Goal: Task Accomplishment & Management: Manage account settings

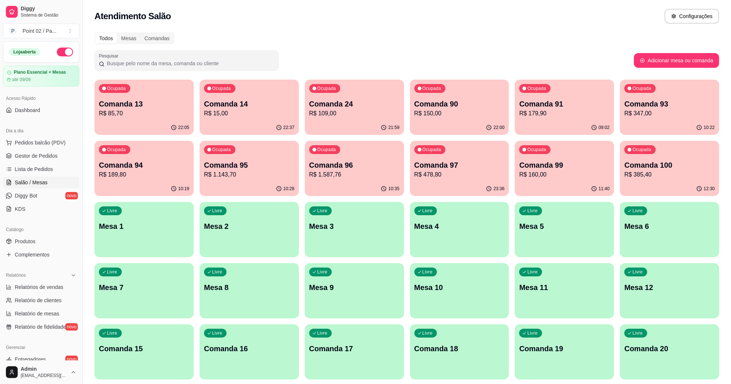
click at [216, 238] on div "Livre Mesa 2" at bounding box center [249, 225] width 99 height 46
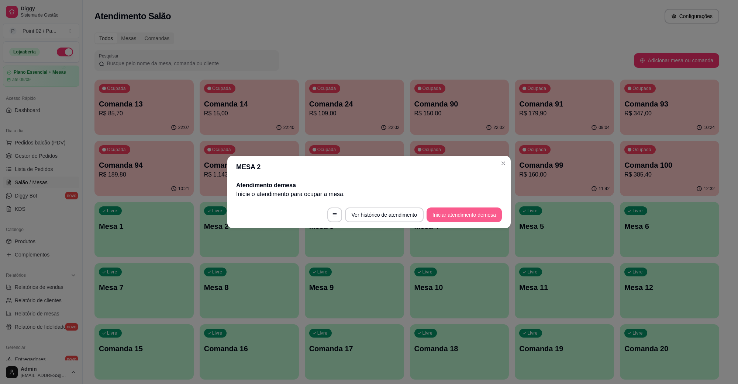
click at [475, 219] on button "Iniciar atendimento de mesa" at bounding box center [463, 215] width 75 height 15
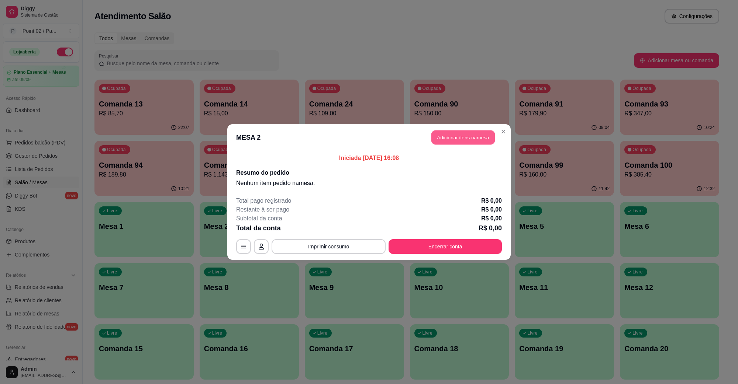
click at [462, 143] on button "Adicionar itens na mesa" at bounding box center [462, 138] width 63 height 14
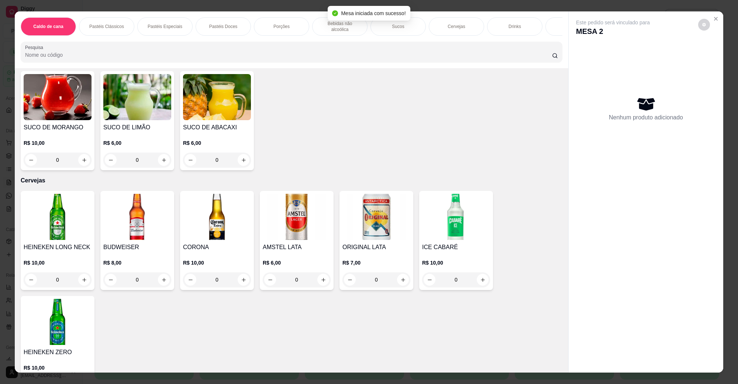
scroll to position [1199, 0]
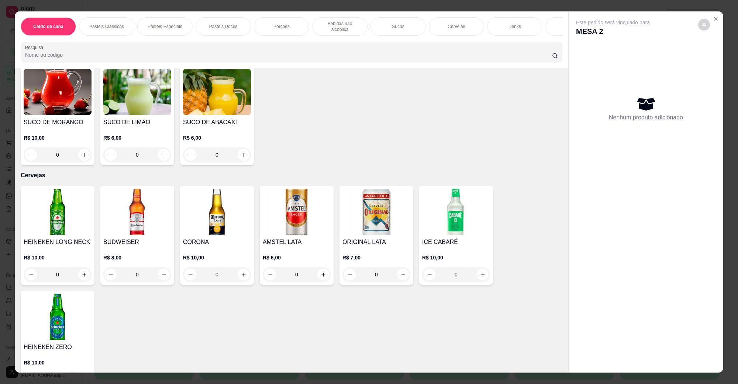
click at [287, 225] on img at bounding box center [297, 212] width 68 height 46
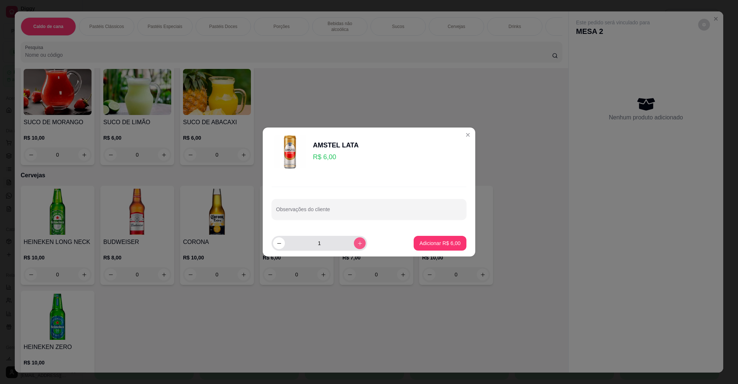
click at [355, 246] on button "increase-product-quantity" at bounding box center [360, 244] width 12 height 12
click at [355, 246] on button "increase-product-quantity" at bounding box center [359, 243] width 11 height 11
click at [355, 246] on button "increase-product-quantity" at bounding box center [360, 244] width 12 height 12
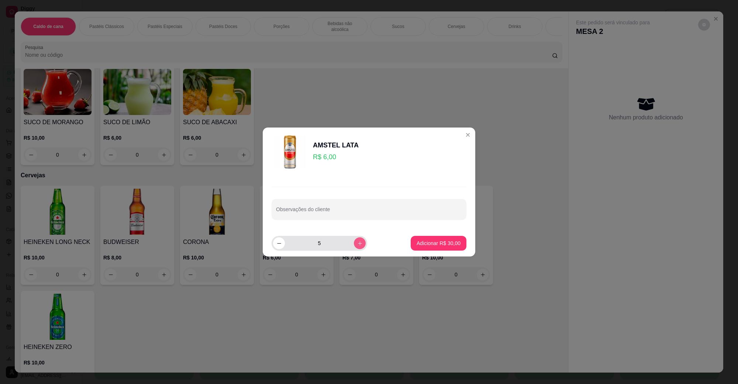
type input "6"
click at [425, 242] on p "Adicionar R$ 36,00" at bounding box center [438, 243] width 43 height 7
type input "6"
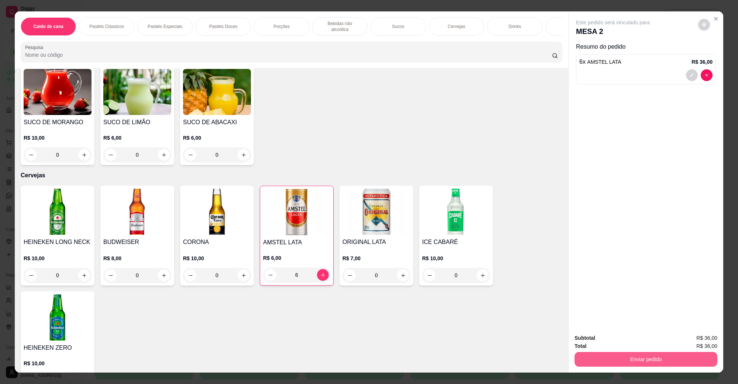
click at [656, 359] on button "Enviar pedido" at bounding box center [645, 359] width 143 height 15
click at [643, 338] on button "Não registrar e enviar pedido" at bounding box center [621, 342] width 77 height 14
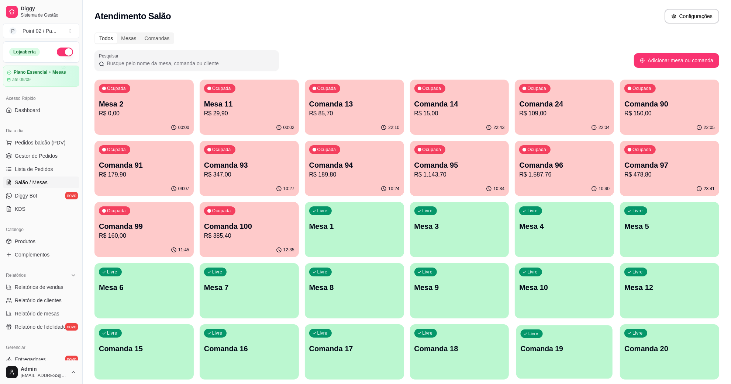
click at [557, 338] on div "Livre Comanda 19" at bounding box center [564, 347] width 96 height 45
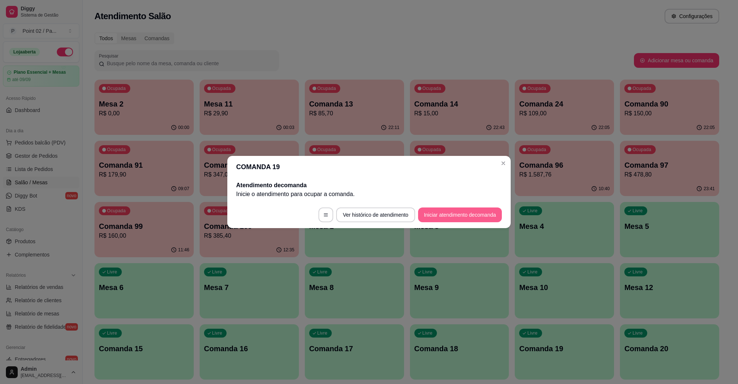
click at [465, 215] on button "Iniciar atendimento de comanda" at bounding box center [460, 215] width 84 height 15
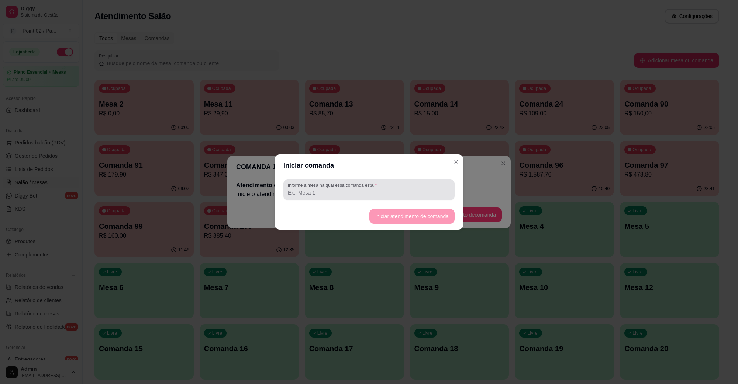
click at [450, 191] on input "Informe a mesa na qual essa comanda está." at bounding box center [369, 192] width 162 height 7
type input "m"
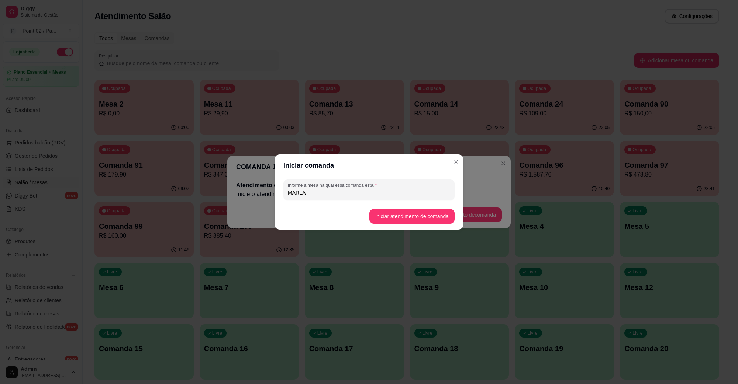
type input "MARLA"
click at [426, 205] on footer "Iniciar atendimento de comanda" at bounding box center [368, 216] width 189 height 27
click at [422, 209] on footer "Iniciar atendimento de comanda" at bounding box center [368, 216] width 189 height 27
click at [421, 211] on button "Iniciar atendimento de comanda" at bounding box center [411, 216] width 85 height 15
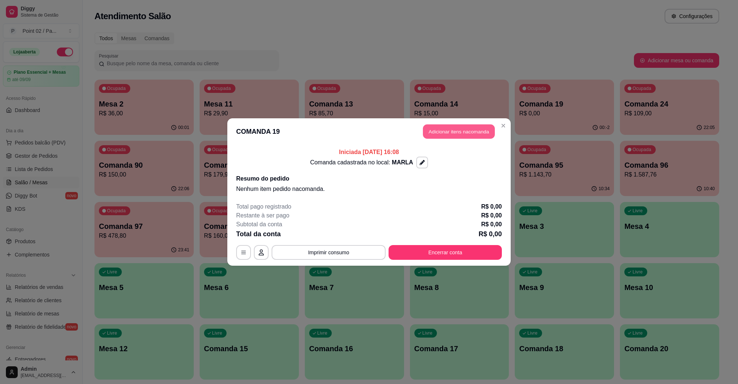
click at [463, 130] on button "Adicionar itens na comanda" at bounding box center [459, 132] width 72 height 14
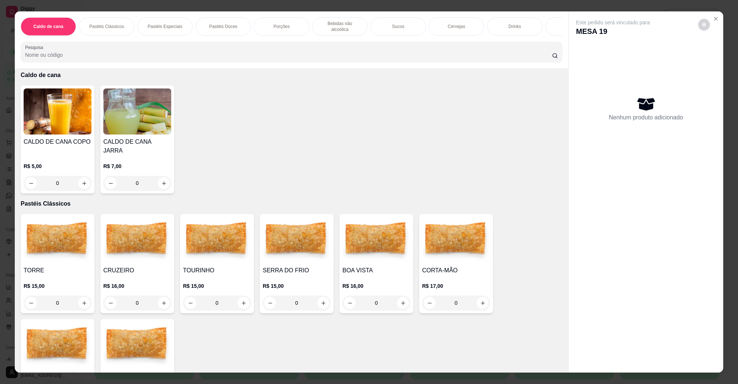
scroll to position [46, 0]
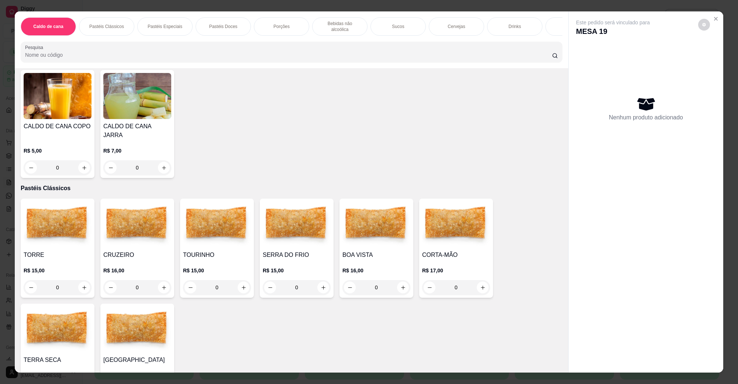
click at [283, 234] on img at bounding box center [297, 225] width 68 height 46
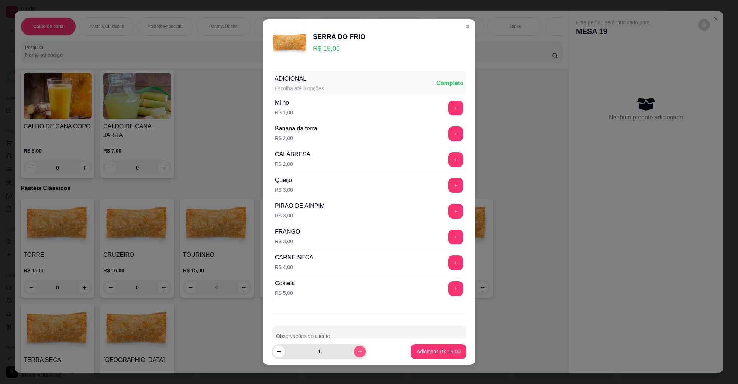
click at [354, 356] on button "increase-product-quantity" at bounding box center [360, 352] width 12 height 12
type input "2"
click at [411, 353] on button "Adicionar R$ 30,00" at bounding box center [439, 352] width 56 height 15
type input "2"
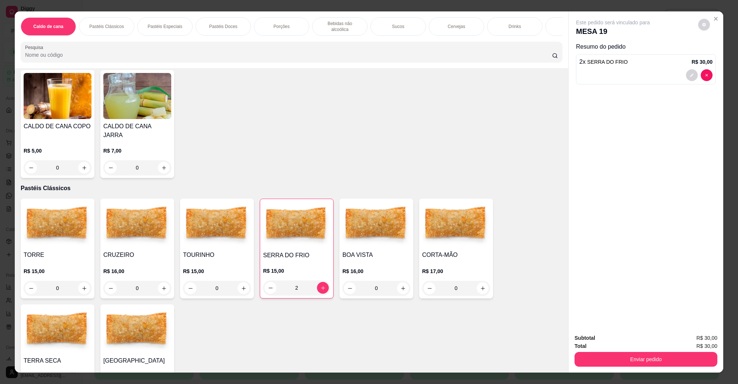
click at [584, 351] on div "Enviar pedido" at bounding box center [645, 358] width 143 height 17
click at [602, 361] on button "Enviar pedido" at bounding box center [646, 359] width 138 height 14
click at [608, 342] on button "Não registrar e enviar pedido" at bounding box center [621, 342] width 77 height 14
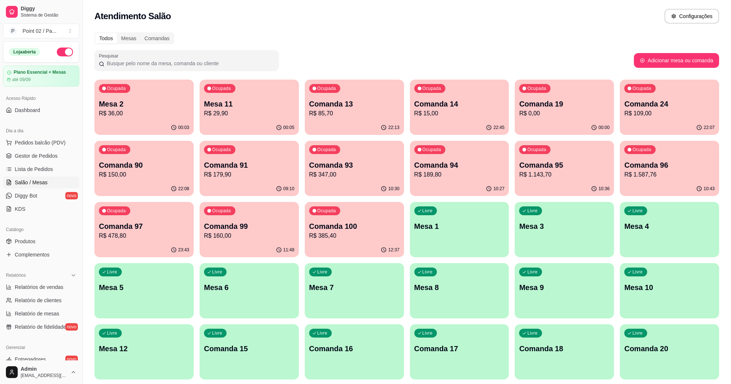
click at [141, 119] on div "Ocupada Mesa 2 R$ 36,00" at bounding box center [143, 100] width 99 height 41
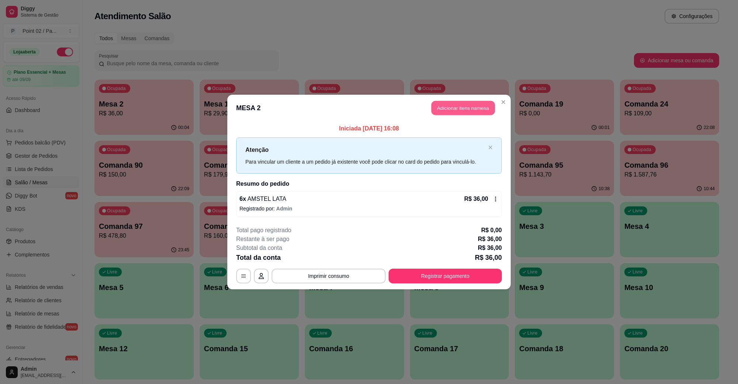
click at [466, 110] on button "Adicionar itens na mesa" at bounding box center [462, 108] width 63 height 14
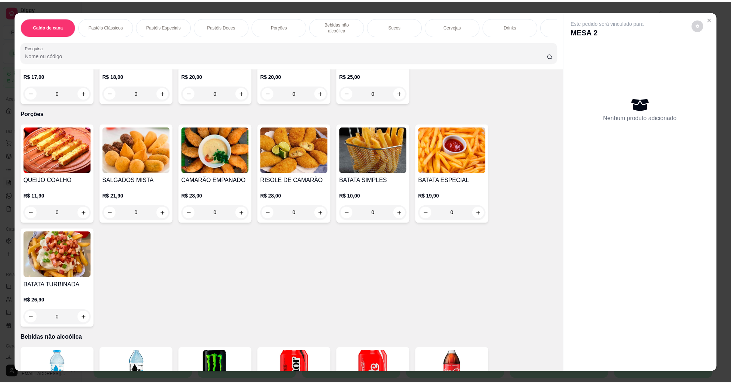
scroll to position [599, 0]
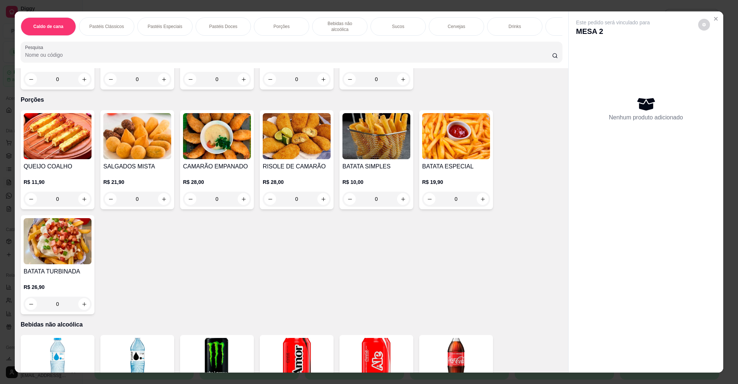
click at [129, 124] on img at bounding box center [137, 136] width 68 height 46
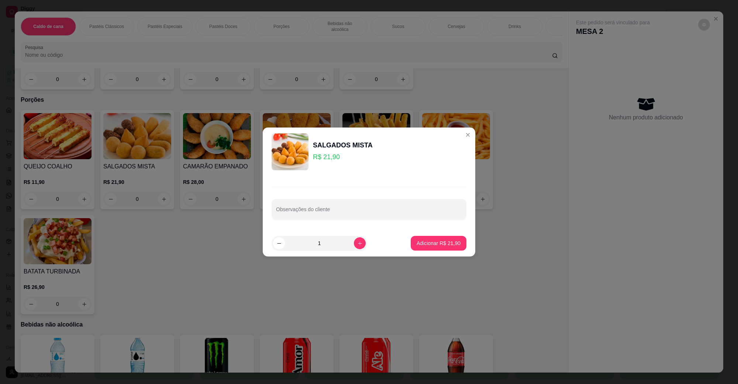
click at [416, 242] on p "Adicionar R$ 21,90" at bounding box center [438, 243] width 44 height 7
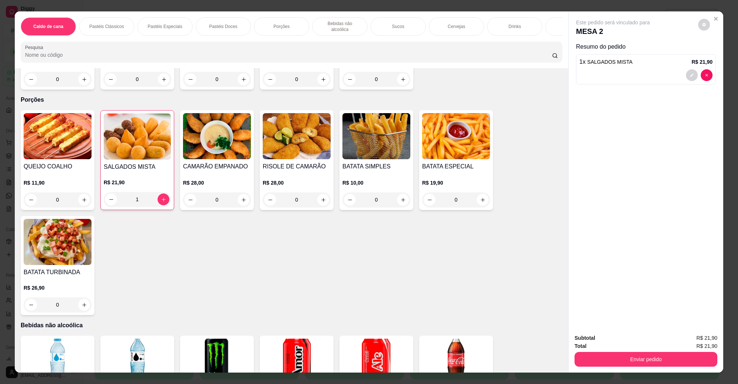
type input "1"
click at [633, 376] on div "Caldo de cana Pastéis Clássicos Pastéis Especiais Pastéis Doces Porções Bebidas…" at bounding box center [369, 192] width 738 height 384
click at [632, 359] on button "Enviar pedido" at bounding box center [645, 359] width 143 height 15
click at [625, 342] on button "Não registrar e enviar pedido" at bounding box center [621, 342] width 77 height 14
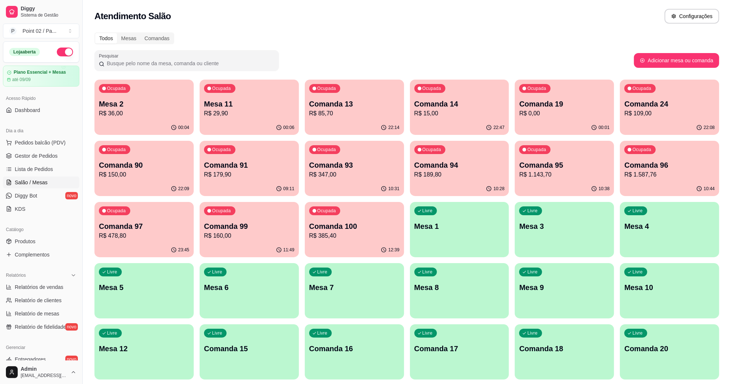
click at [267, 109] on p "R$ 29,90" at bounding box center [249, 113] width 90 height 9
click at [343, 101] on p "Comanda 13" at bounding box center [354, 104] width 90 height 10
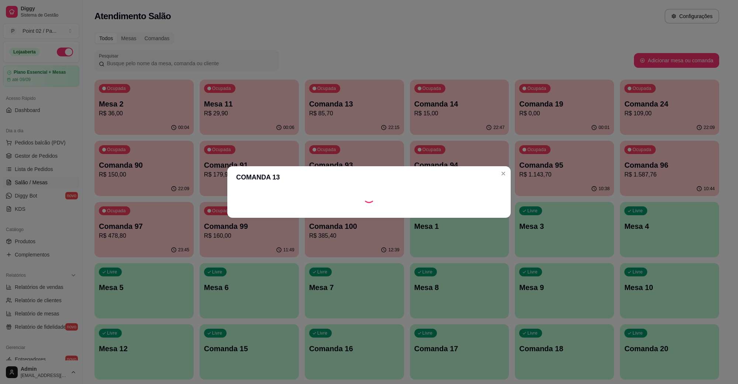
click at [449, 67] on div "COMANDA 13" at bounding box center [369, 192] width 738 height 384
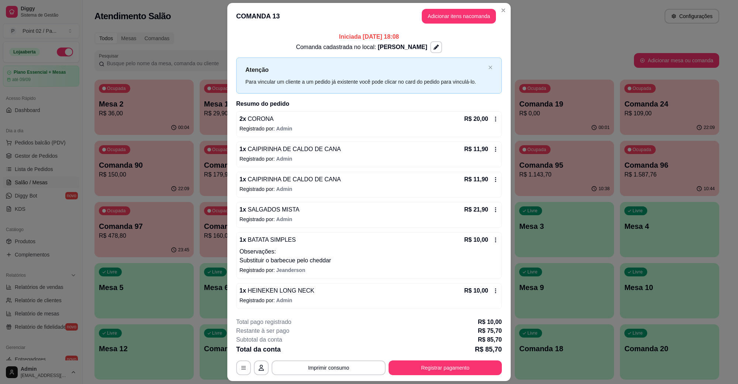
click at [477, 107] on h2 "Resumo do pedido" at bounding box center [369, 104] width 266 height 9
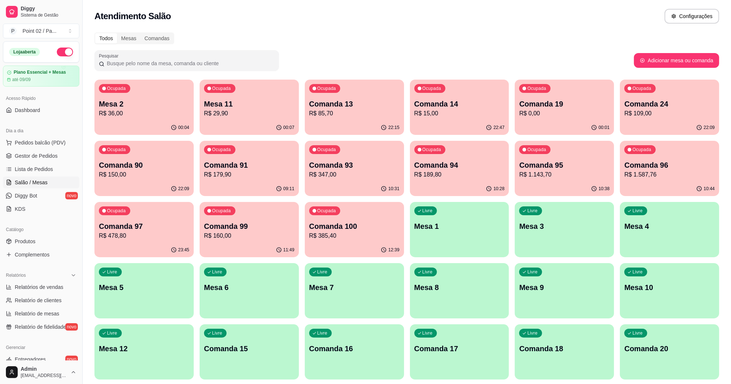
click at [539, 111] on p "R$ 0,00" at bounding box center [564, 113] width 90 height 9
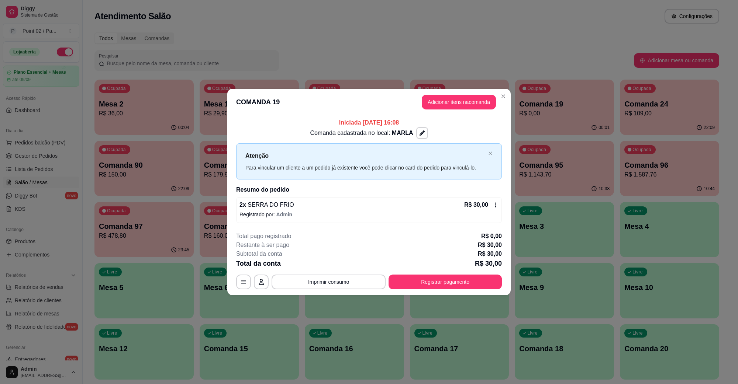
click at [335, 207] on div "2 x SERRA DO FRIO R$ 30,00" at bounding box center [368, 205] width 259 height 9
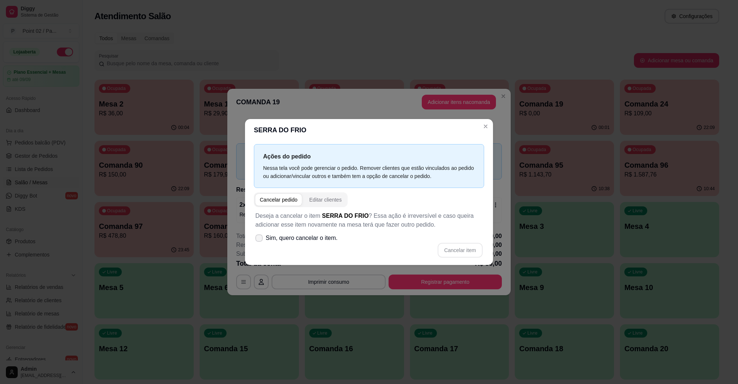
click at [305, 233] on label "Sim, quero cancelar o item." at bounding box center [296, 238] width 88 height 15
click at [260, 240] on input "Sim, quero cancelar o item." at bounding box center [257, 242] width 5 height 5
checkbox input "true"
click at [441, 243] on div "Cancelar item" at bounding box center [368, 250] width 227 height 15
click at [446, 249] on button "Cancelar item" at bounding box center [460, 250] width 44 height 14
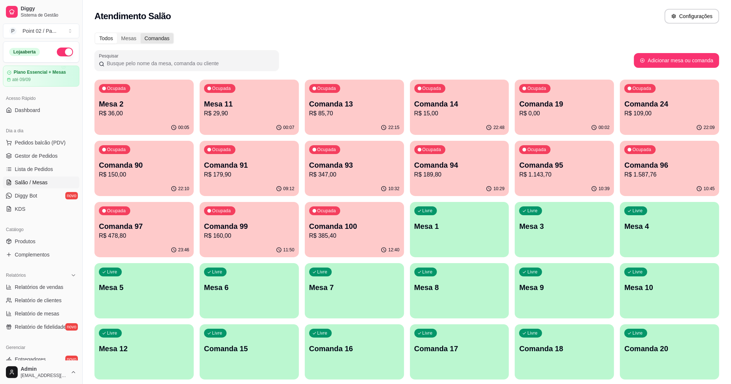
click at [165, 38] on div "Comandas" at bounding box center [157, 38] width 33 height 10
click at [141, 33] on input "Comandas" at bounding box center [141, 33] width 0 height 0
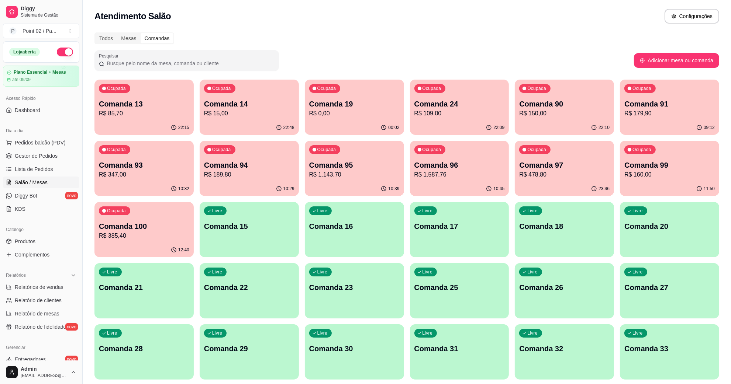
click at [151, 39] on div "Comandas" at bounding box center [157, 38] width 33 height 10
click at [141, 33] on input "Comandas" at bounding box center [141, 33] width 0 height 0
click at [152, 38] on div "Comandas" at bounding box center [157, 38] width 33 height 10
click at [141, 33] on input "Comandas" at bounding box center [141, 33] width 0 height 0
click at [152, 38] on div "Comandas" at bounding box center [157, 38] width 33 height 10
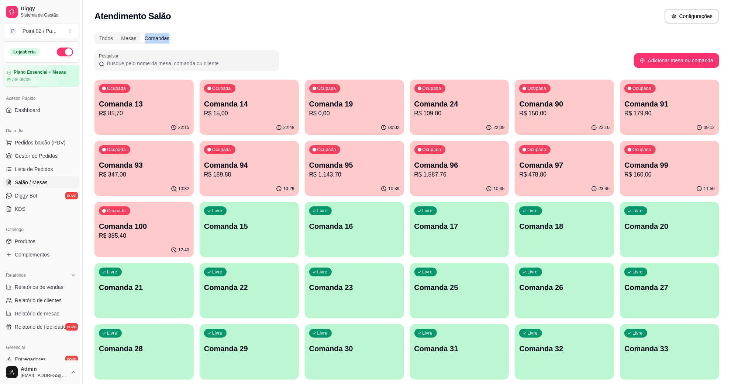
click at [141, 33] on input "Comandas" at bounding box center [141, 33] width 0 height 0
click at [152, 38] on div "Comandas" at bounding box center [157, 38] width 33 height 10
click at [141, 33] on input "Comandas" at bounding box center [141, 33] width 0 height 0
click at [152, 38] on div "Comandas" at bounding box center [157, 38] width 33 height 10
click at [141, 33] on input "Comandas" at bounding box center [141, 33] width 0 height 0
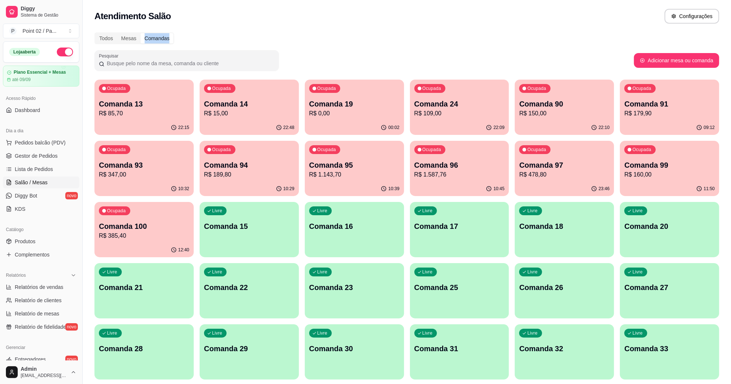
click at [152, 38] on div "Comandas" at bounding box center [157, 38] width 33 height 10
click at [141, 33] on input "Comandas" at bounding box center [141, 33] width 0 height 0
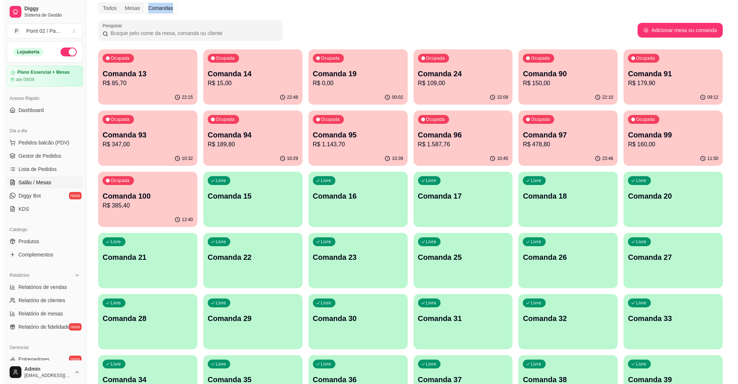
scroll to position [46, 0]
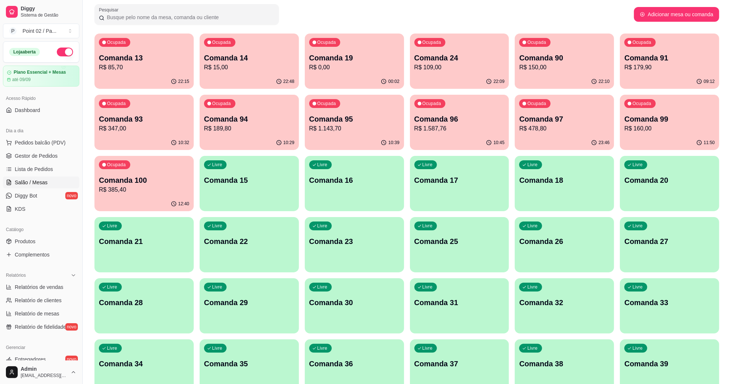
click at [372, 184] on p "Comanda 16" at bounding box center [354, 180] width 90 height 10
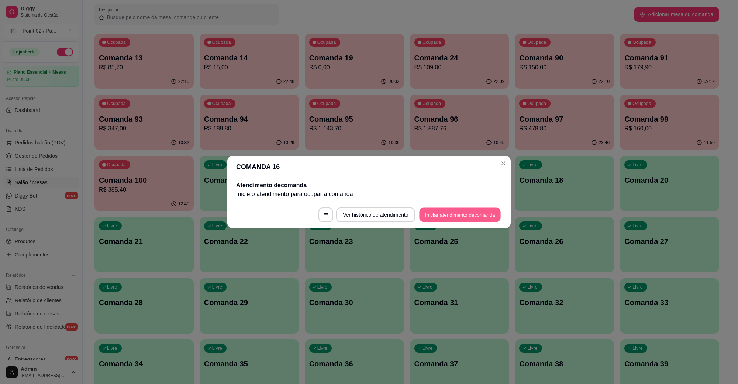
click at [459, 214] on button "Iniciar atendimento de comanda" at bounding box center [460, 215] width 82 height 14
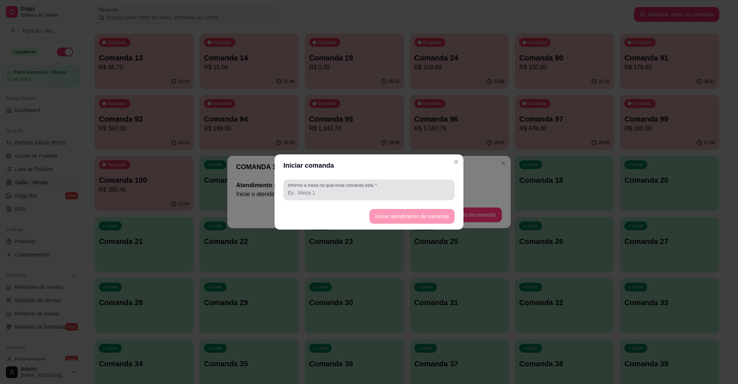
click at [396, 189] on input "Informe a mesa na qual essa comanda está." at bounding box center [369, 192] width 162 height 7
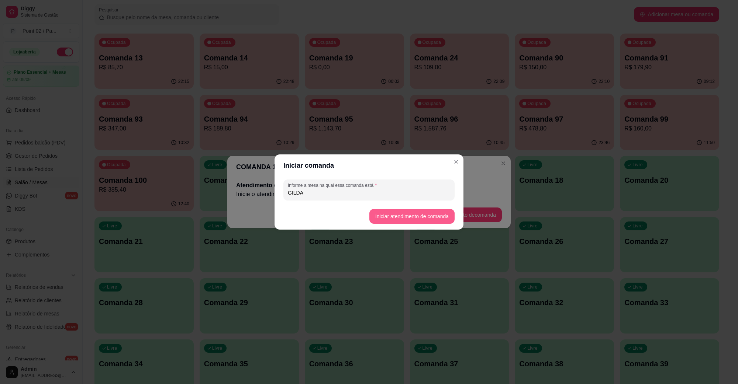
type input "GILDA"
click at [440, 220] on button "Iniciar atendimento de comanda" at bounding box center [411, 216] width 85 height 15
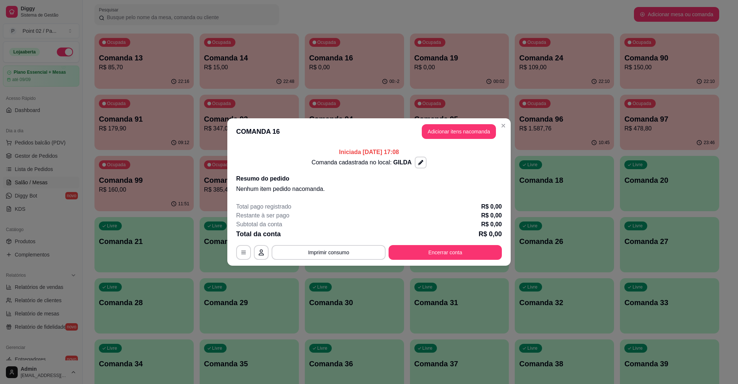
click at [451, 131] on button "Adicionar itens na comanda" at bounding box center [459, 131] width 74 height 15
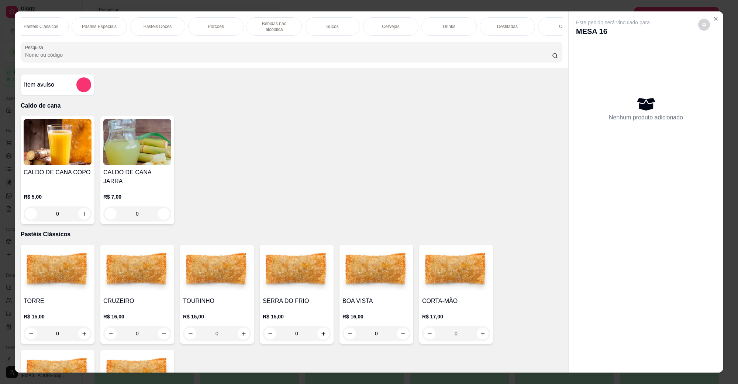
scroll to position [0, 155]
click at [137, 20] on div "Porções" at bounding box center [126, 26] width 55 height 18
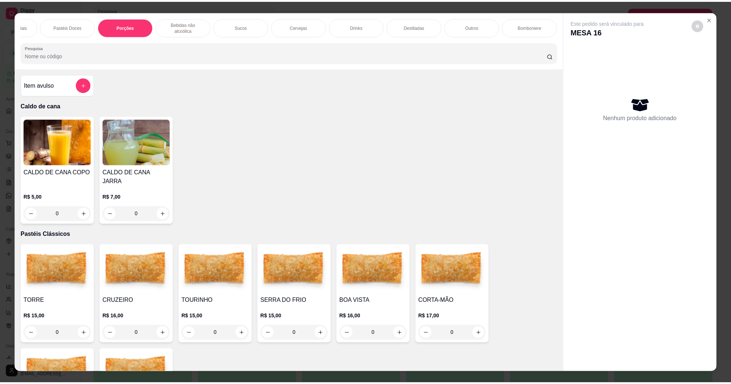
scroll to position [12, 0]
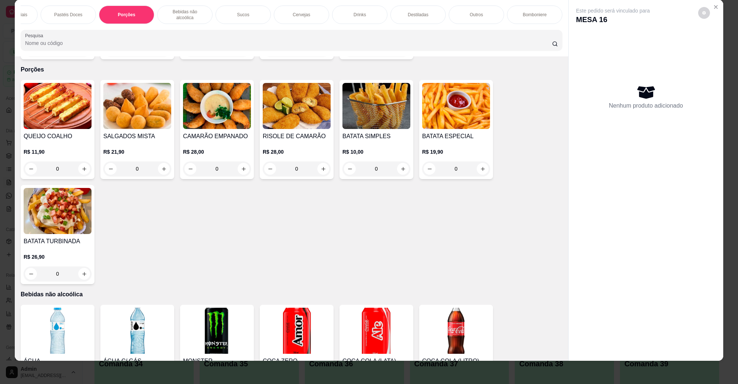
click at [375, 96] on img at bounding box center [376, 106] width 68 height 46
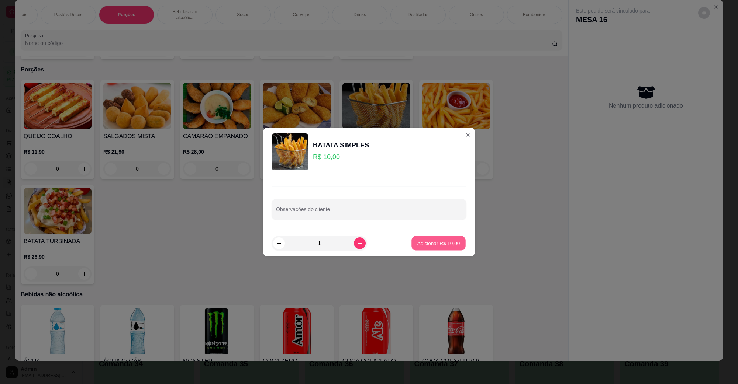
click at [438, 248] on button "Adicionar R$ 10,00" at bounding box center [438, 243] width 54 height 14
type input "1"
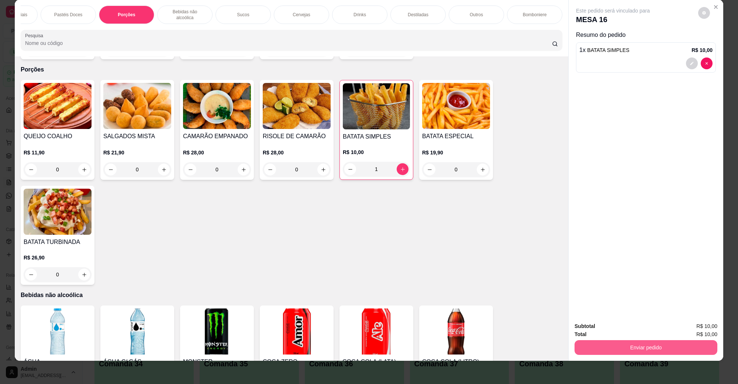
click at [632, 353] on button "Enviar pedido" at bounding box center [645, 348] width 143 height 15
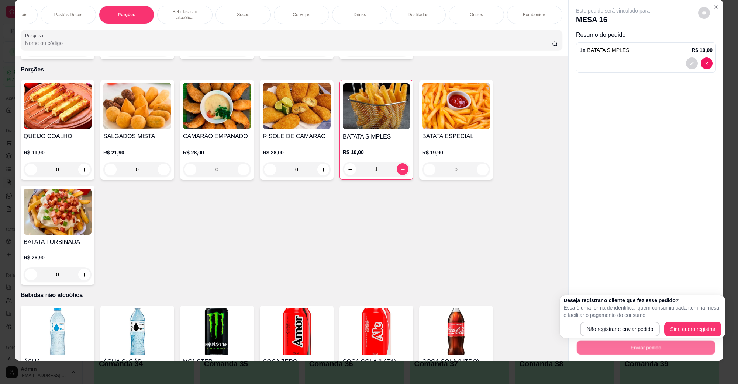
click at [622, 337] on div "Deseja registrar o cliente que fez esse pedido? Essa é uma forma de identificar…" at bounding box center [642, 316] width 165 height 43
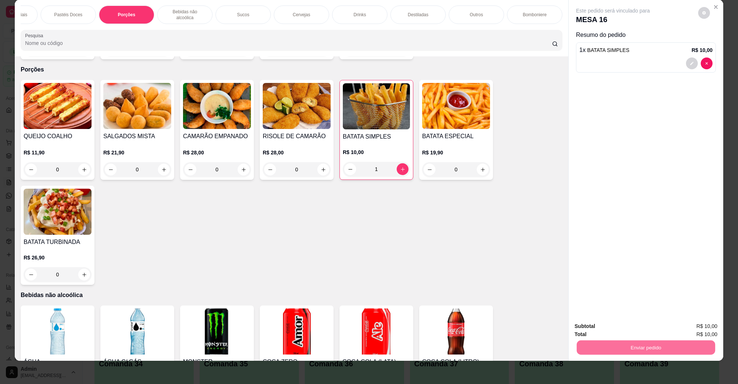
click at [622, 334] on button "Não registrar e enviar pedido" at bounding box center [621, 330] width 77 height 14
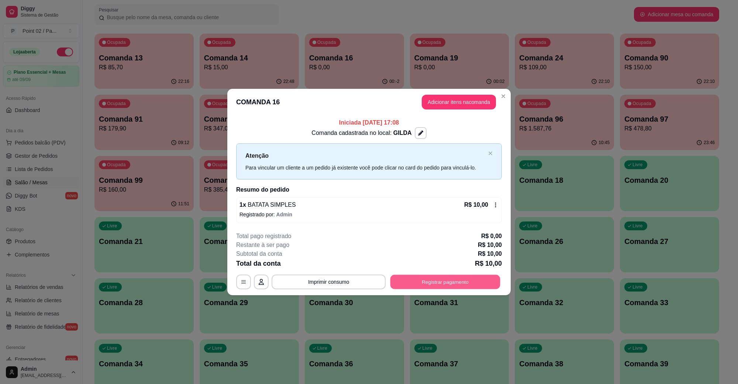
click at [480, 277] on button "Registrar pagamento" at bounding box center [445, 282] width 110 height 14
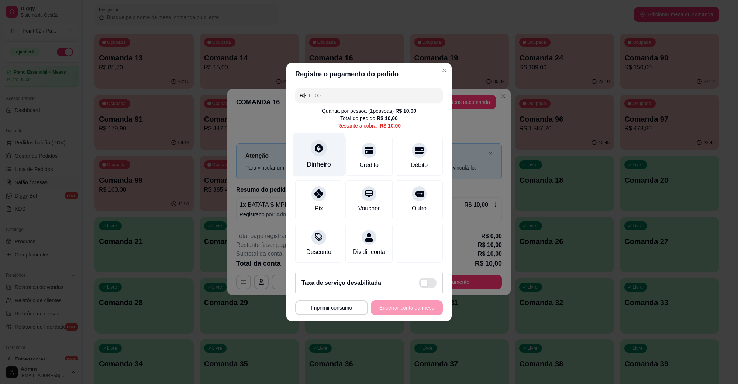
click at [329, 160] on div "Dinheiro" at bounding box center [319, 165] width 24 height 10
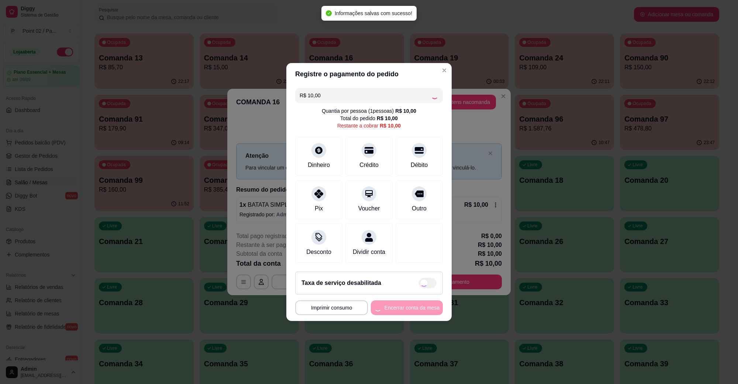
type input "R$ 0,00"
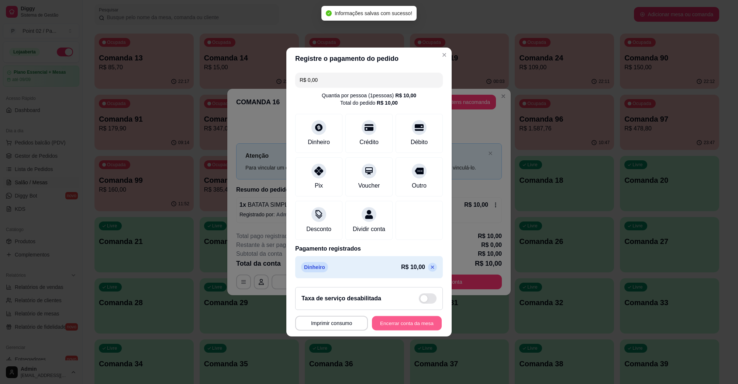
click at [409, 326] on button "Encerrar conta da mesa" at bounding box center [407, 324] width 70 height 14
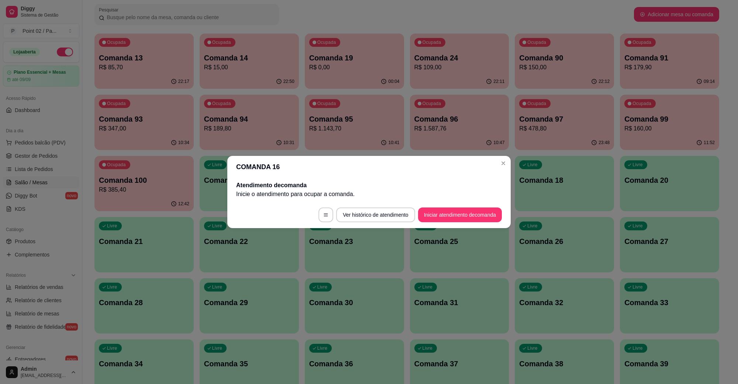
click at [509, 165] on header "COMANDA 16" at bounding box center [368, 167] width 283 height 22
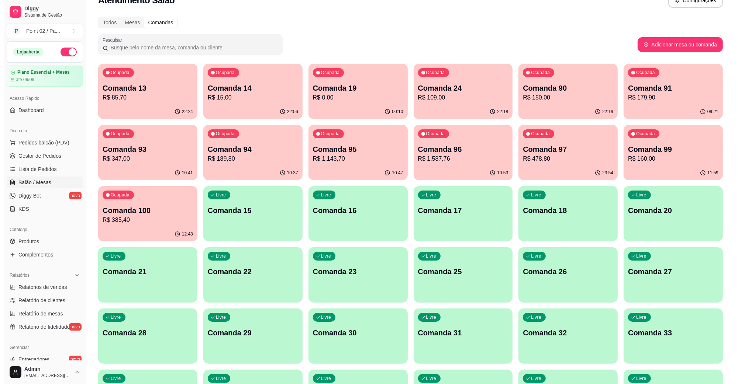
scroll to position [0, 0]
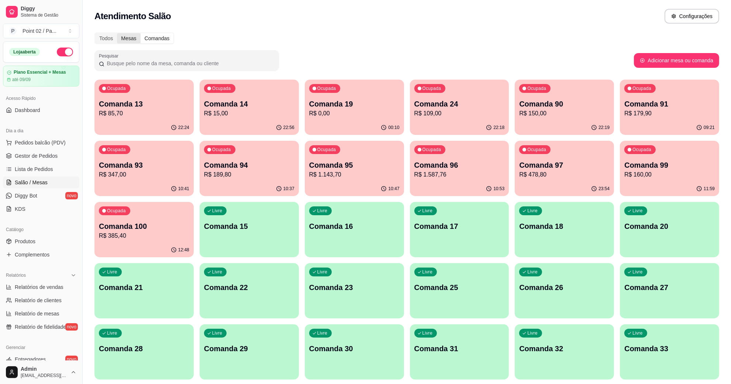
click at [130, 41] on div "Mesas" at bounding box center [128, 38] width 23 height 10
click at [117, 33] on input "Mesas" at bounding box center [117, 33] width 0 height 0
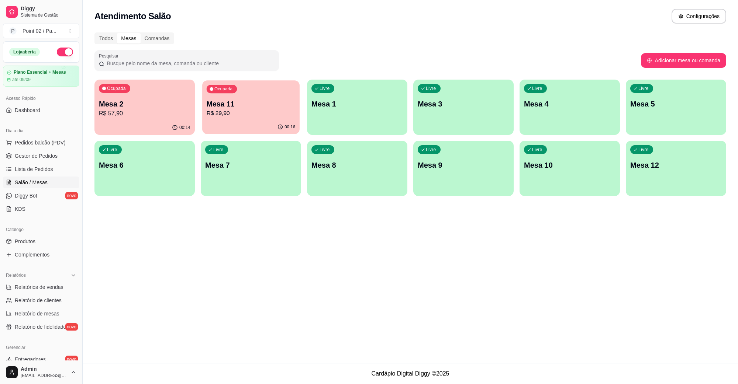
click at [229, 109] on p "Mesa 11" at bounding box center [251, 104] width 89 height 10
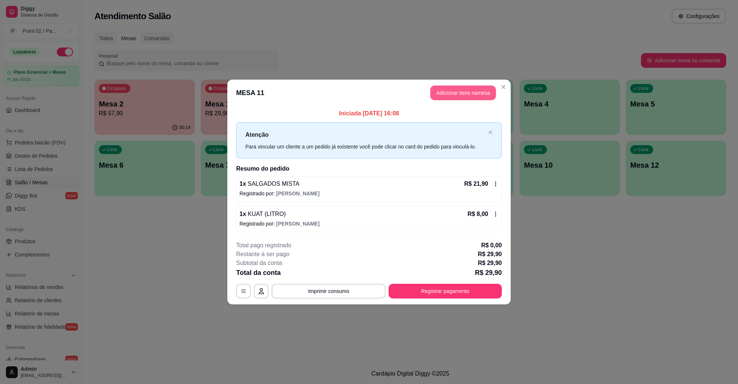
click at [448, 89] on button "Adicionar itens na mesa" at bounding box center [463, 93] width 66 height 15
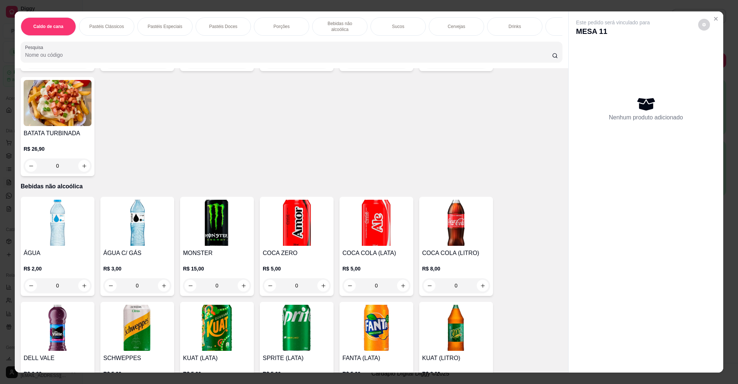
scroll to position [646, 0]
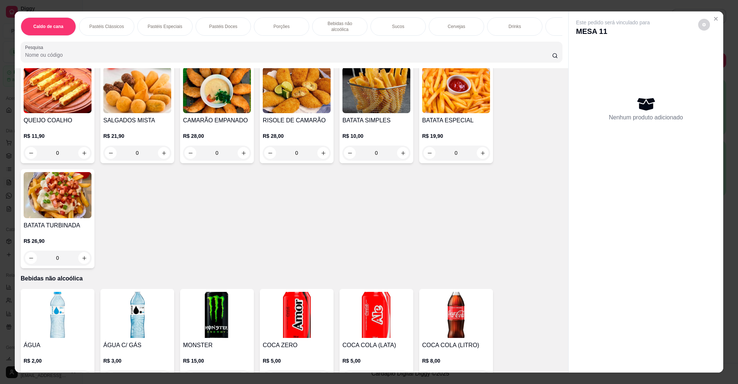
click at [367, 82] on img at bounding box center [376, 90] width 68 height 46
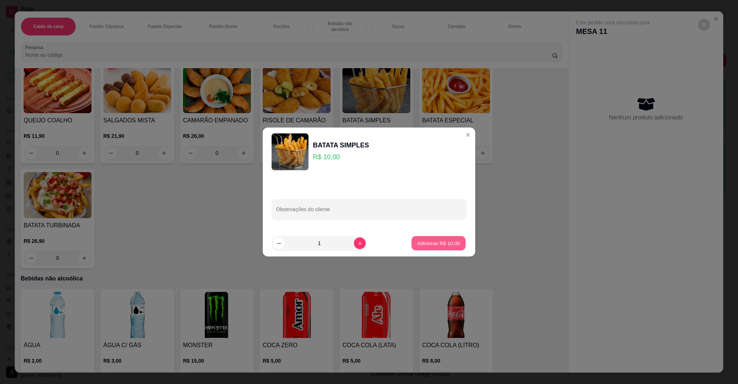
click at [428, 248] on button "Adicionar R$ 10,00" at bounding box center [438, 243] width 54 height 14
type input "1"
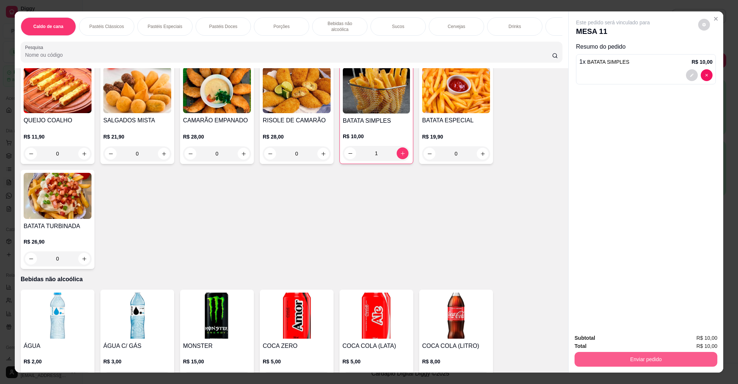
click at [628, 366] on button "Enviar pedido" at bounding box center [645, 359] width 143 height 15
click at [630, 343] on button "Não registrar e enviar pedido" at bounding box center [621, 342] width 77 height 14
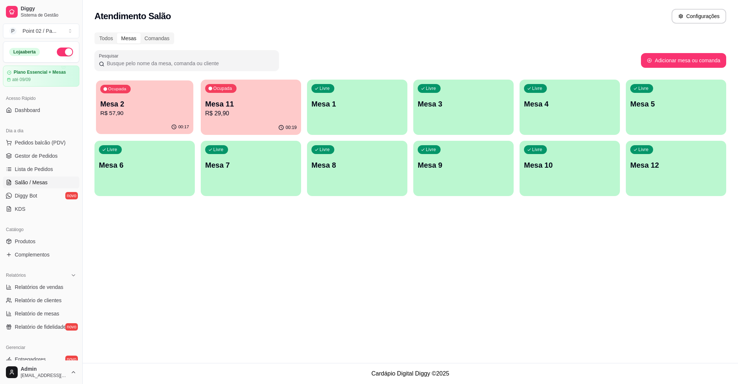
click at [170, 126] on div "00:17" at bounding box center [144, 127] width 97 height 14
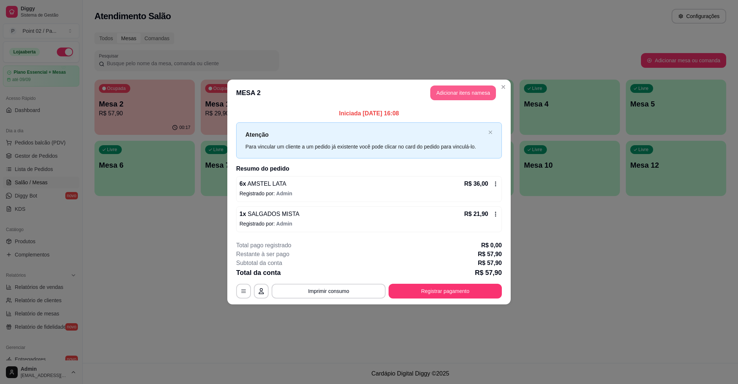
click at [471, 91] on button "Adicionar itens na mesa" at bounding box center [463, 93] width 66 height 15
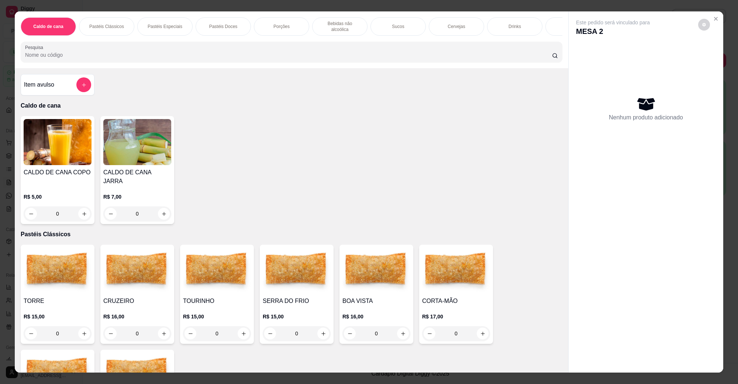
click at [432, 24] on div "Cervejas" at bounding box center [456, 26] width 55 height 18
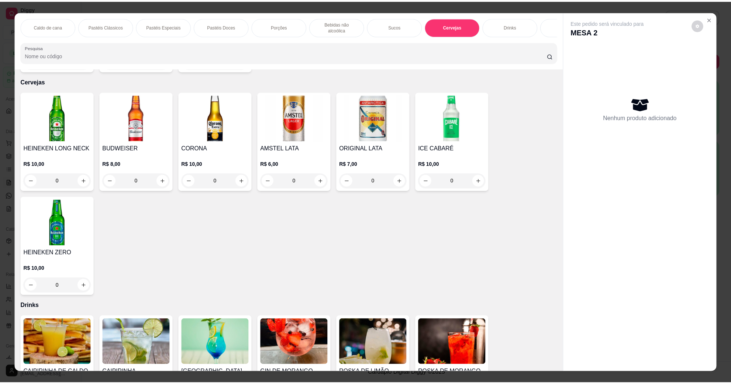
scroll to position [12, 0]
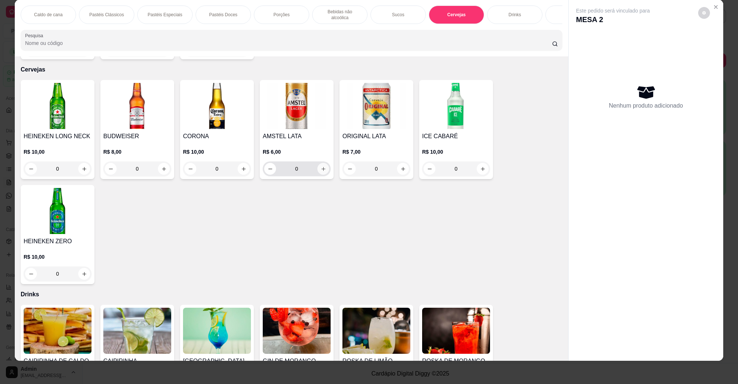
click at [321, 166] on icon "increase-product-quantity" at bounding box center [324, 169] width 6 height 6
type input "4"
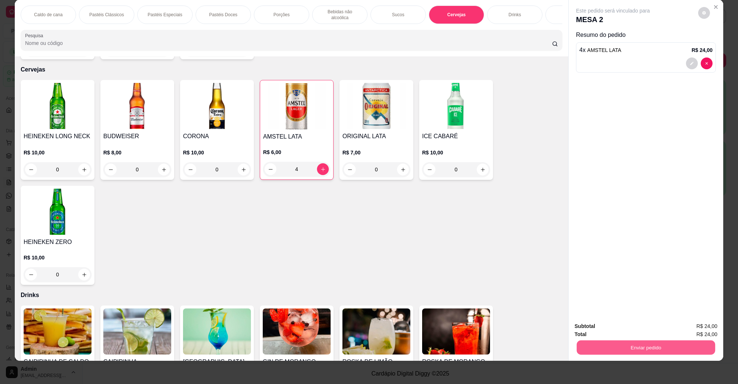
click at [668, 346] on button "Enviar pedido" at bounding box center [646, 348] width 138 height 14
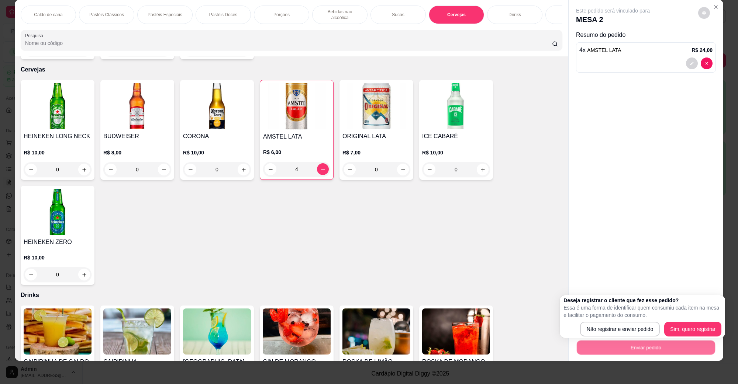
click at [597, 321] on div "Deseja registrar o cliente que fez esse pedido? Essa é uma forma de identificar…" at bounding box center [642, 317] width 158 height 40
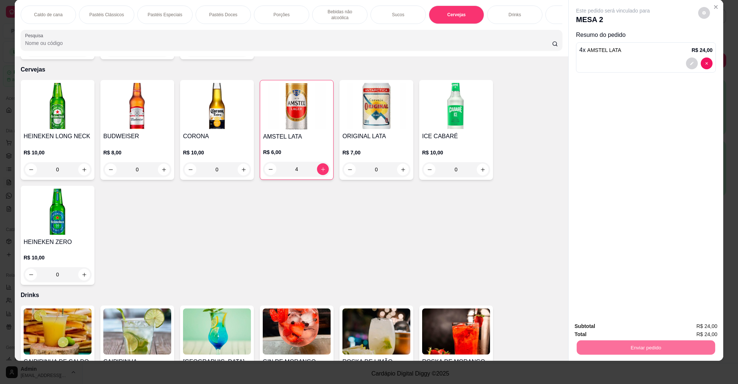
click at [611, 333] on button "Não registrar e enviar pedido" at bounding box center [621, 330] width 77 height 14
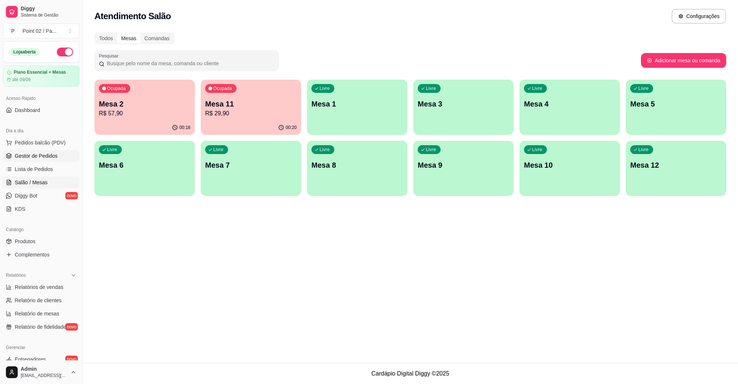
click at [58, 158] on link "Gestor de Pedidos" at bounding box center [41, 156] width 76 height 12
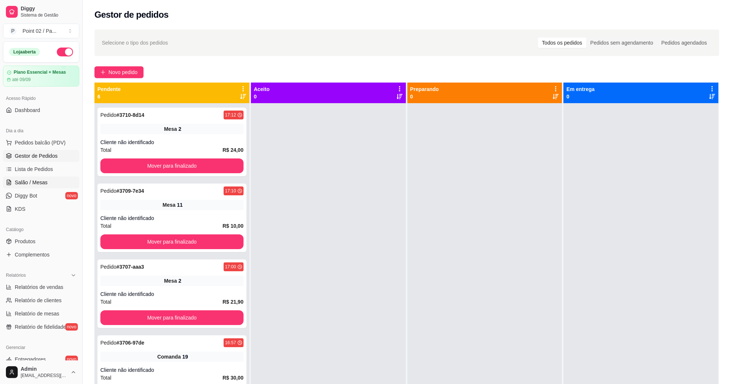
click at [36, 180] on span "Salão / Mesas" at bounding box center [31, 182] width 33 height 7
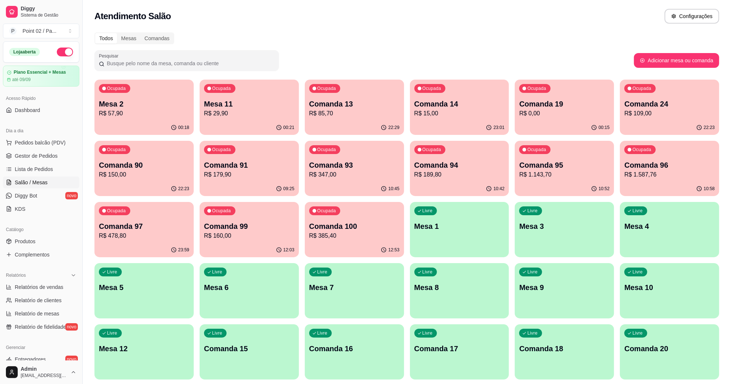
click at [550, 106] on p "Comanda 19" at bounding box center [564, 104] width 90 height 10
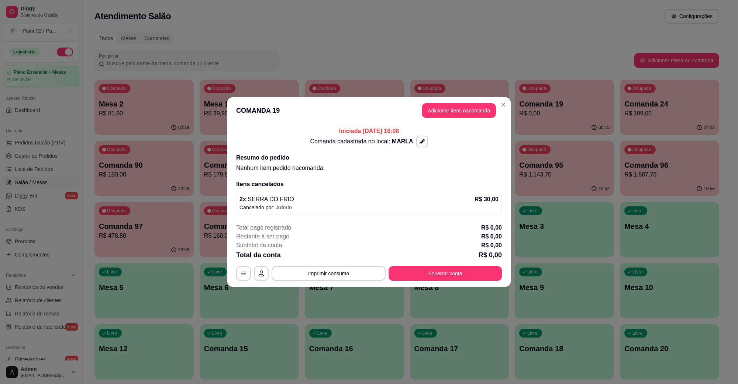
click at [429, 269] on button "Encerrar conta" at bounding box center [444, 273] width 113 height 15
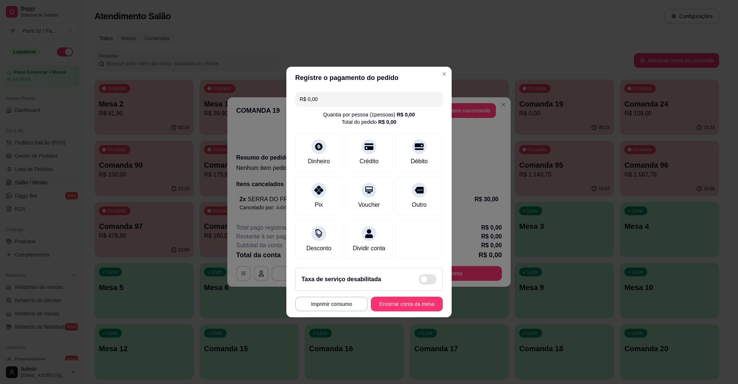
click at [397, 300] on footer "Taxa de serviço desabilitada MESA 19 Tempo de permanência: 15 minutos Cod. Segu…" at bounding box center [368, 289] width 165 height 55
click at [397, 307] on button "Encerrar conta da mesa" at bounding box center [407, 304] width 72 height 15
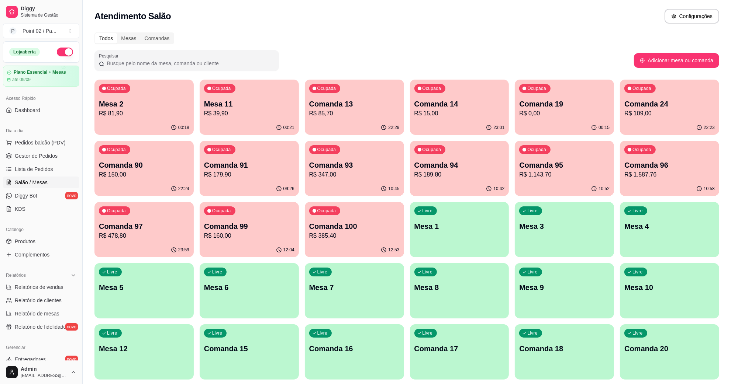
click at [245, 81] on div "Ocupada Mesa 11 R$ 39,90" at bounding box center [249, 100] width 99 height 41
click at [366, 32] on div "Todos Mesas Comandas" at bounding box center [406, 38] width 625 height 12
click at [346, 89] on div "Ocupada Comanda 13 R$ 85,70" at bounding box center [354, 100] width 99 height 41
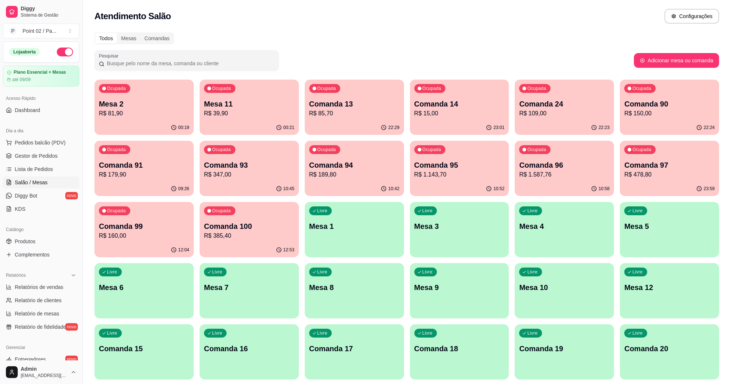
click at [147, 103] on p "Mesa 2" at bounding box center [144, 104] width 90 height 10
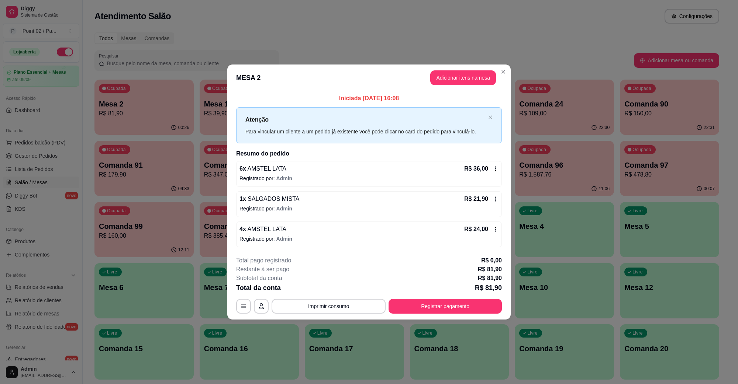
click at [271, 235] on p "Registrado por: Admin" at bounding box center [368, 238] width 259 height 7
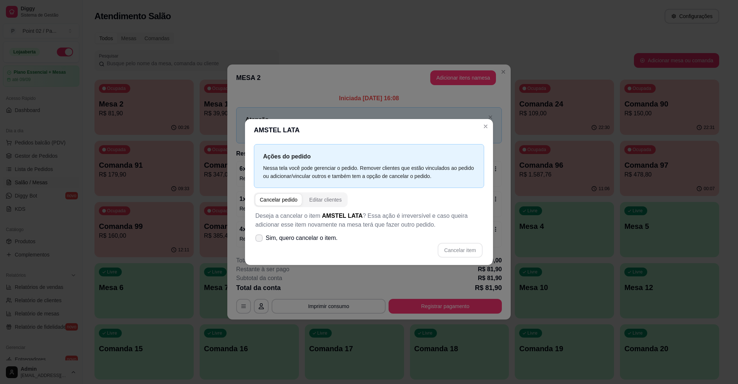
click at [328, 239] on span "Sim, quero cancelar o item." at bounding box center [302, 238] width 72 height 9
click at [260, 240] on input "Sim, quero cancelar o item." at bounding box center [257, 242] width 5 height 5
checkbox input "true"
click at [453, 255] on button "Cancelar item" at bounding box center [460, 250] width 45 height 15
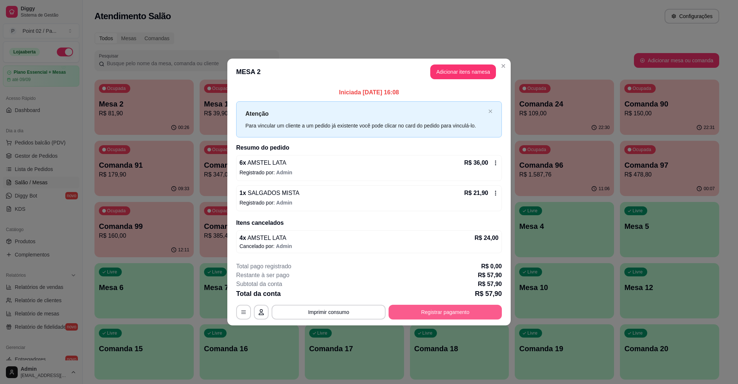
click at [460, 306] on button "Registrar pagamento" at bounding box center [444, 312] width 113 height 15
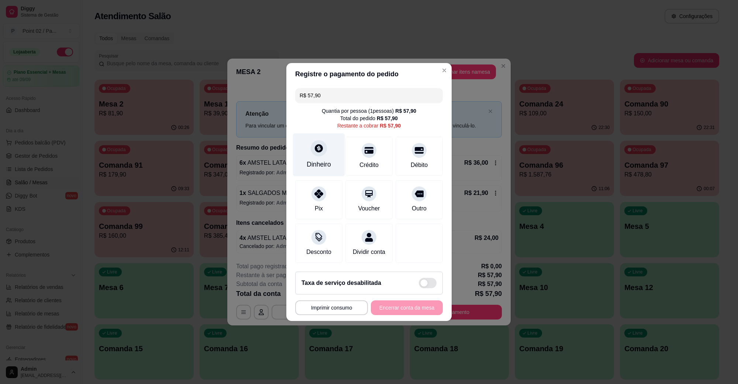
click at [307, 163] on div "Dinheiro" at bounding box center [319, 165] width 24 height 10
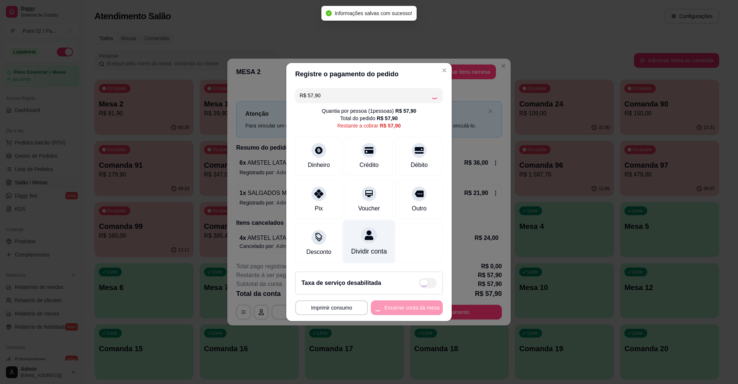
type input "R$ 0,00"
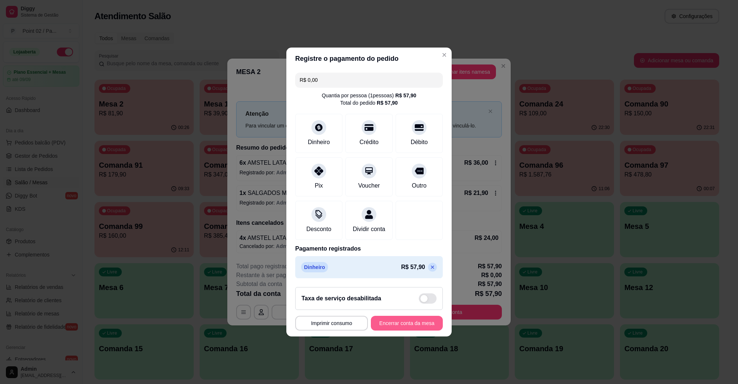
click at [404, 331] on button "Encerrar conta da mesa" at bounding box center [407, 323] width 72 height 15
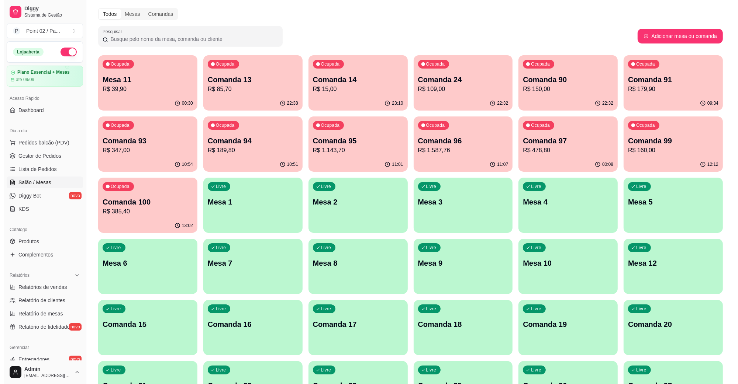
scroll to position [46, 0]
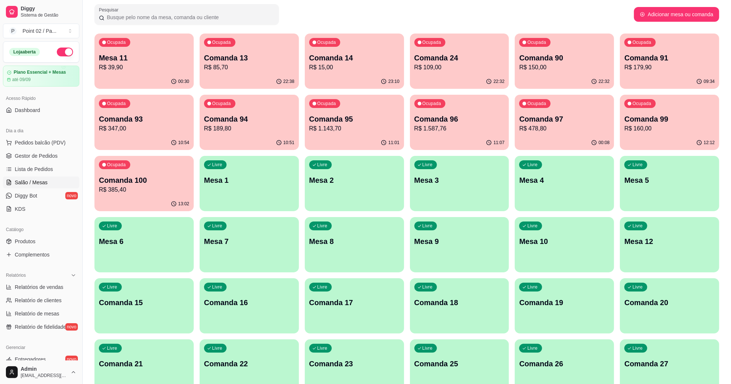
click at [121, 296] on div "Livre Comanda 15" at bounding box center [143, 302] width 99 height 46
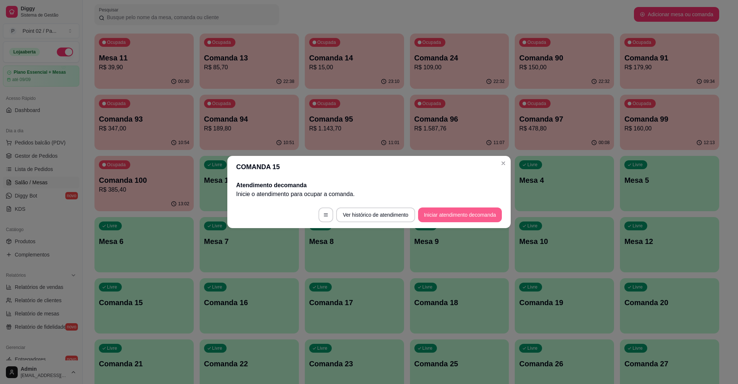
click at [421, 215] on button "Iniciar atendimento de comanda" at bounding box center [460, 215] width 84 height 15
click at [430, 197] on div at bounding box center [369, 190] width 162 height 15
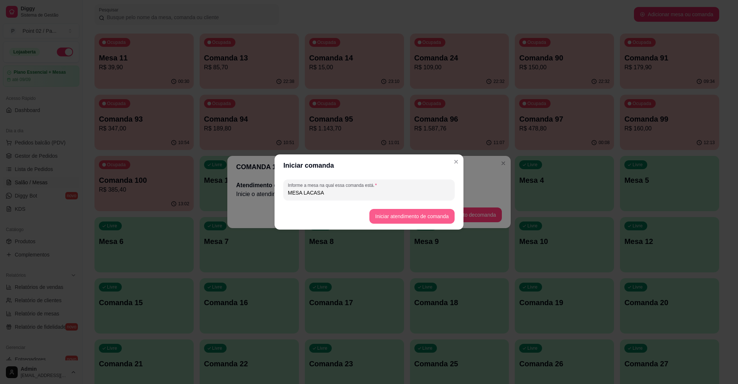
type input "MESA LACASA"
click at [390, 221] on button "Iniciar atendimento de comanda" at bounding box center [411, 216] width 85 height 15
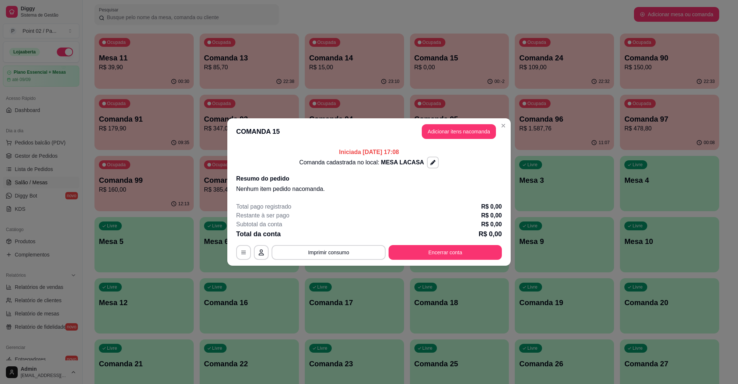
click at [428, 137] on button "Adicionar itens na comanda" at bounding box center [459, 131] width 74 height 15
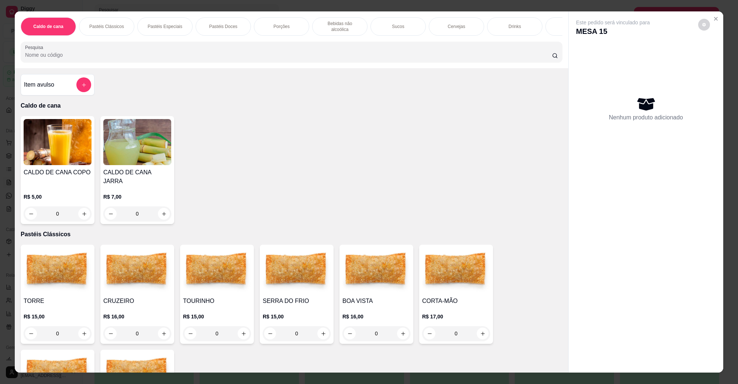
click at [148, 261] on img at bounding box center [137, 271] width 68 height 46
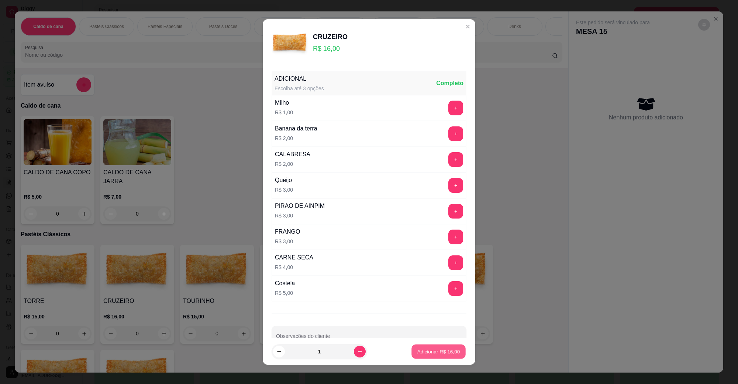
click at [418, 356] on button "Adicionar R$ 16,00" at bounding box center [438, 352] width 54 height 14
type input "1"
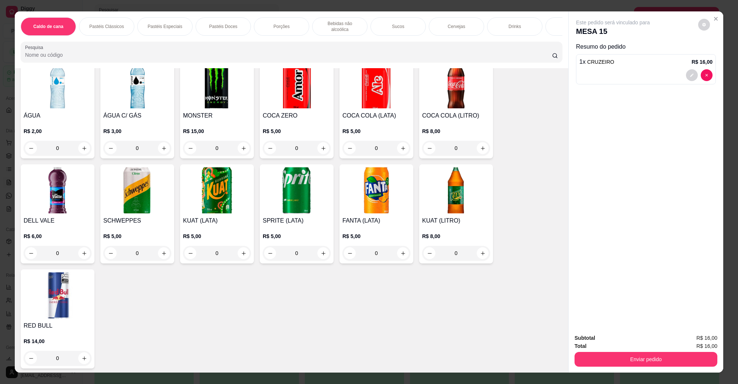
scroll to position [1107, 0]
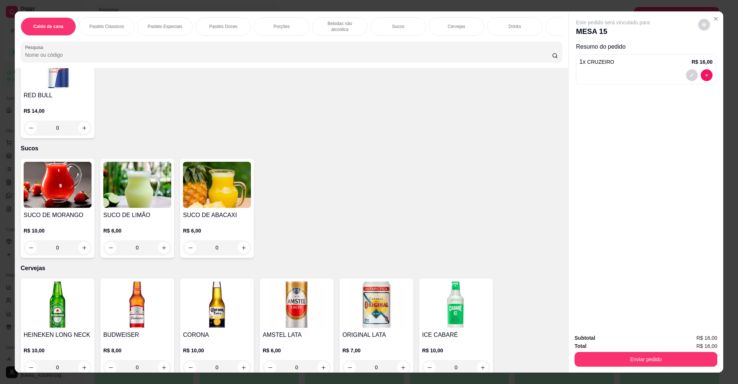
click at [130, 286] on img at bounding box center [137, 305] width 68 height 46
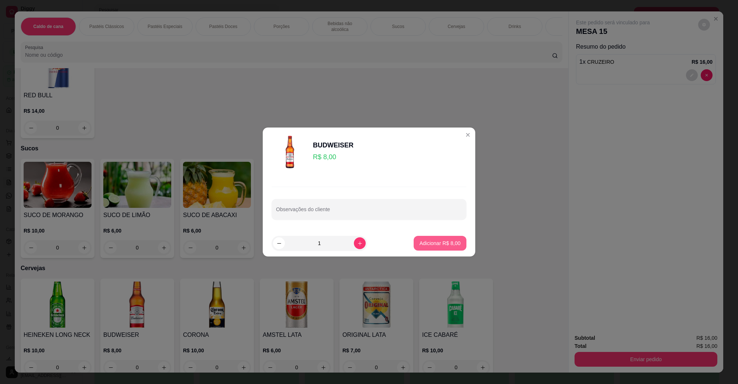
click at [432, 242] on p "Adicionar R$ 8,00" at bounding box center [439, 243] width 41 height 7
type input "1"
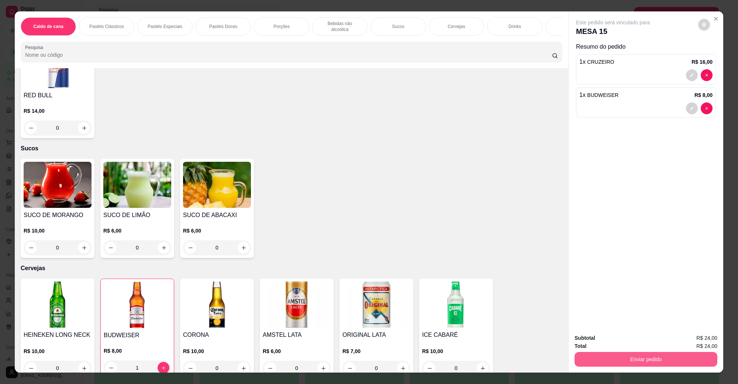
click at [688, 356] on button "Enviar pedido" at bounding box center [645, 359] width 143 height 15
click at [639, 343] on button "Não registrar e enviar pedido" at bounding box center [621, 342] width 77 height 14
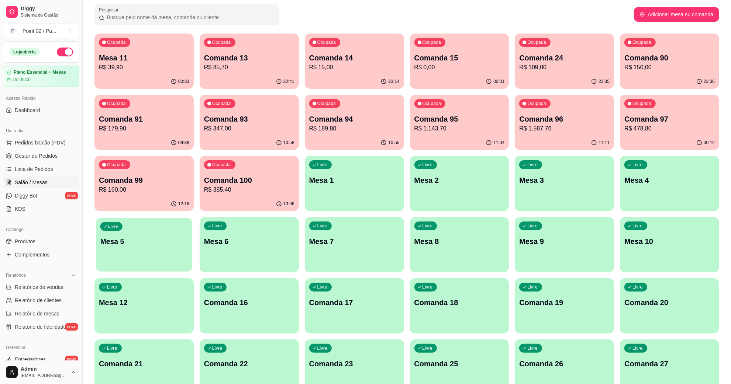
click at [176, 244] on p "Mesa 5" at bounding box center [143, 242] width 87 height 10
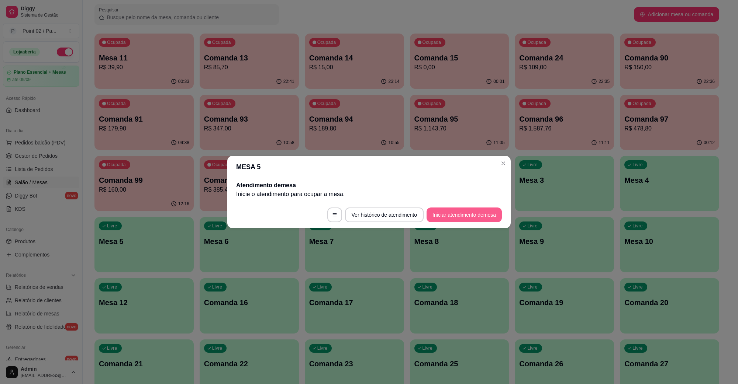
click at [456, 218] on button "Iniciar atendimento de mesa" at bounding box center [463, 215] width 75 height 15
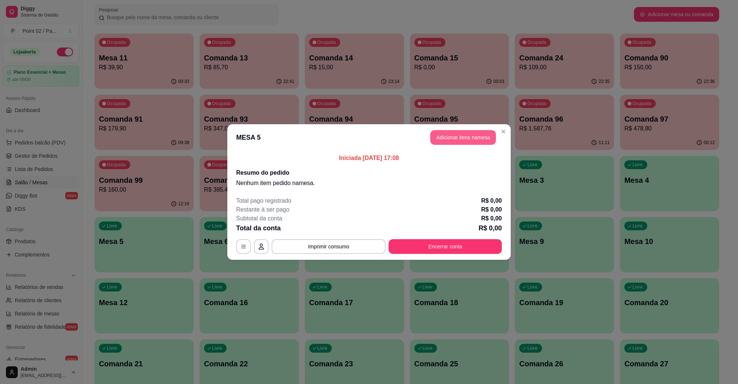
click at [460, 135] on button "Adicionar itens na mesa" at bounding box center [463, 137] width 66 height 15
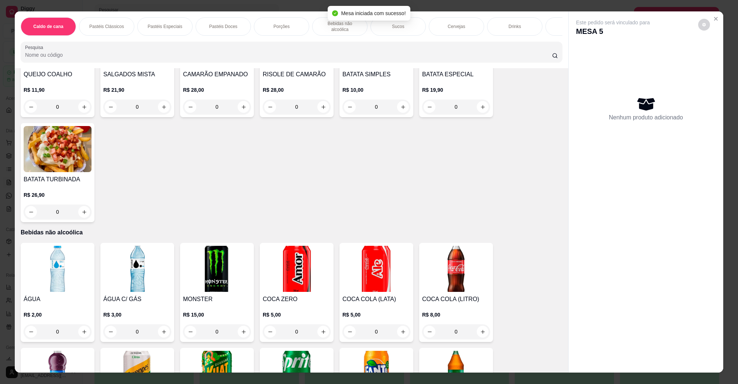
scroll to position [507, 0]
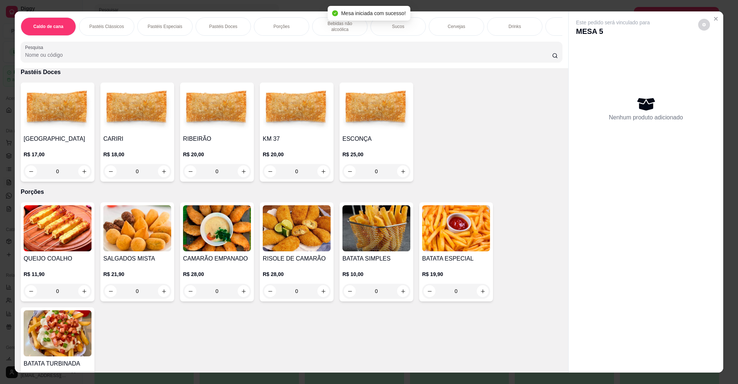
click at [364, 206] on img at bounding box center [376, 228] width 68 height 46
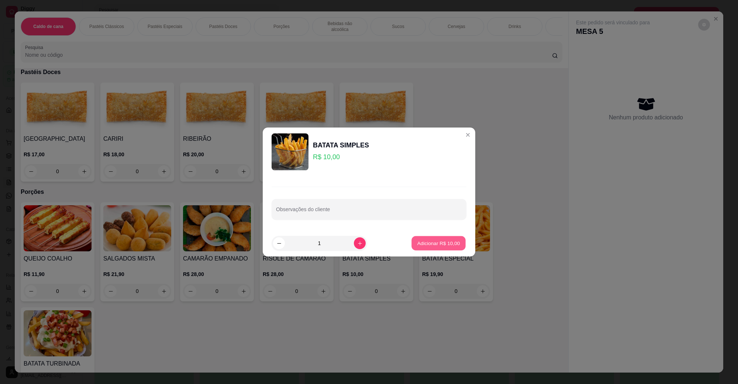
click at [428, 246] on p "Adicionar R$ 10,00" at bounding box center [438, 243] width 43 height 7
type input "1"
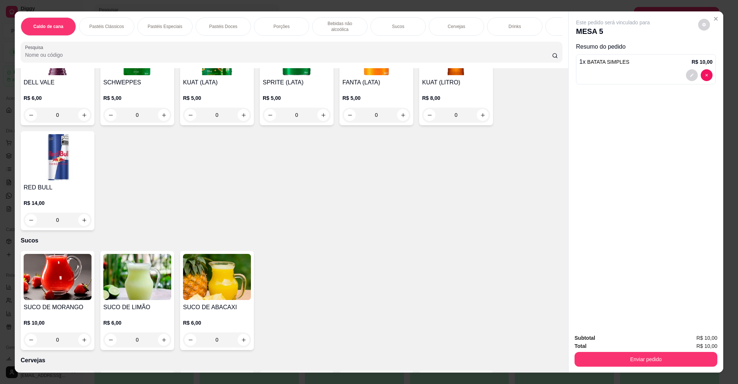
scroll to position [1245, 0]
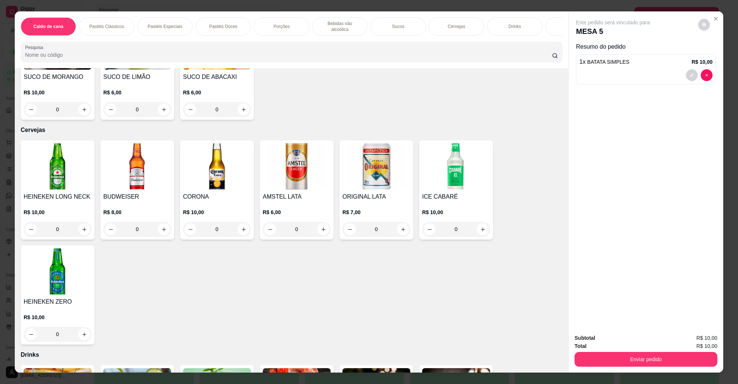
click at [300, 154] on img at bounding box center [297, 167] width 68 height 46
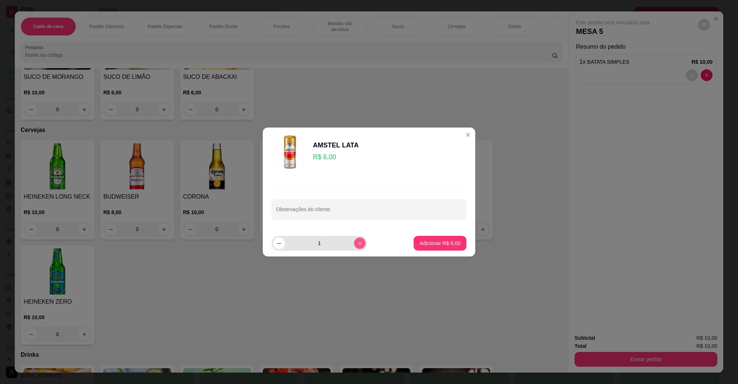
click at [357, 242] on icon "increase-product-quantity" at bounding box center [360, 244] width 6 height 6
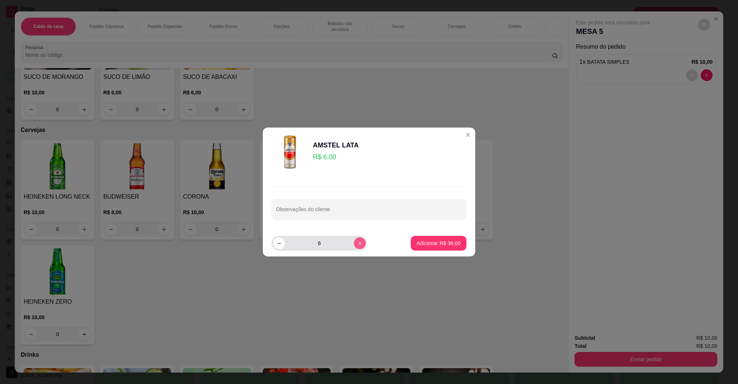
click at [357, 242] on icon "increase-product-quantity" at bounding box center [360, 244] width 6 height 6
type input "7"
click at [412, 239] on button "Adicionar R$ 42,00" at bounding box center [438, 243] width 54 height 14
type input "7"
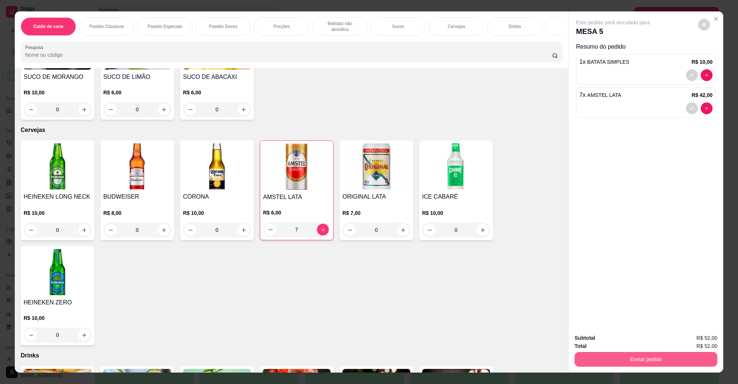
click at [681, 360] on button "Enviar pedido" at bounding box center [645, 359] width 143 height 15
click at [657, 346] on button "Não registrar e enviar pedido" at bounding box center [621, 342] width 77 height 14
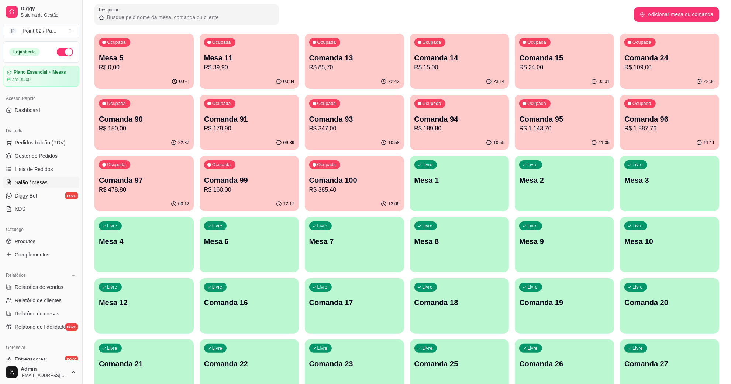
click at [257, 78] on div "00:34" at bounding box center [249, 82] width 99 height 14
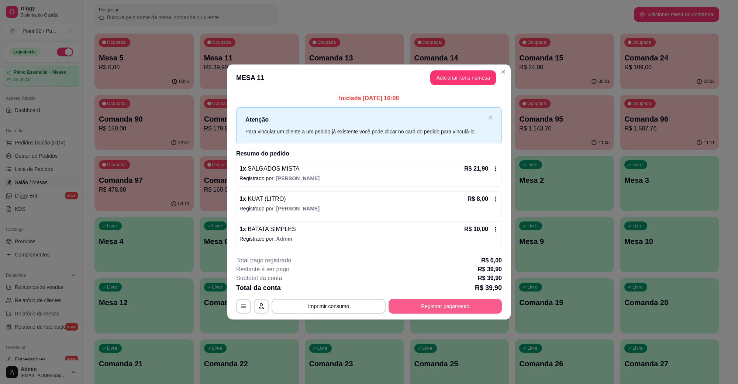
click at [456, 307] on button "Registrar pagamento" at bounding box center [444, 306] width 113 height 15
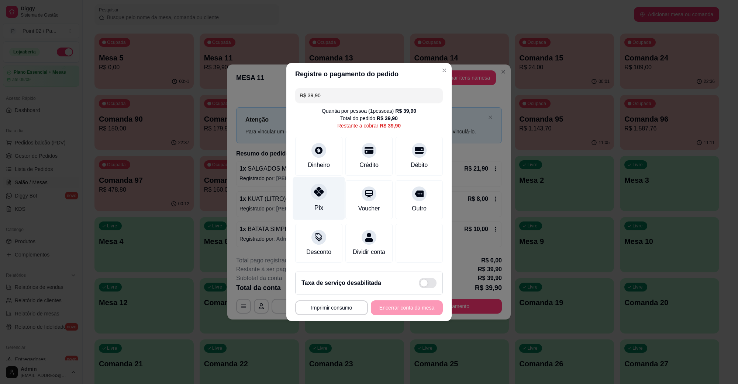
click at [321, 203] on div "Pix" at bounding box center [318, 208] width 9 height 10
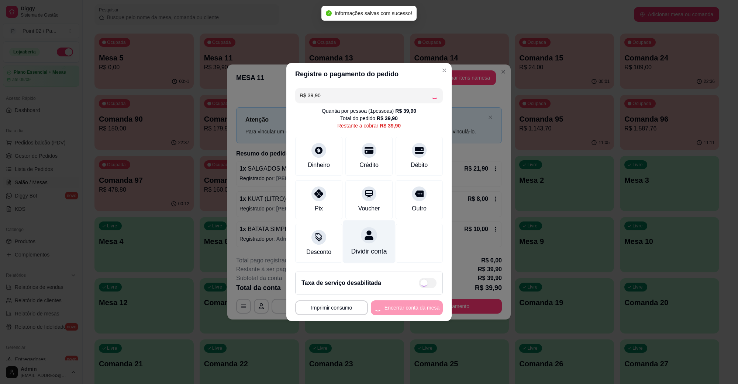
type input "R$ 0,00"
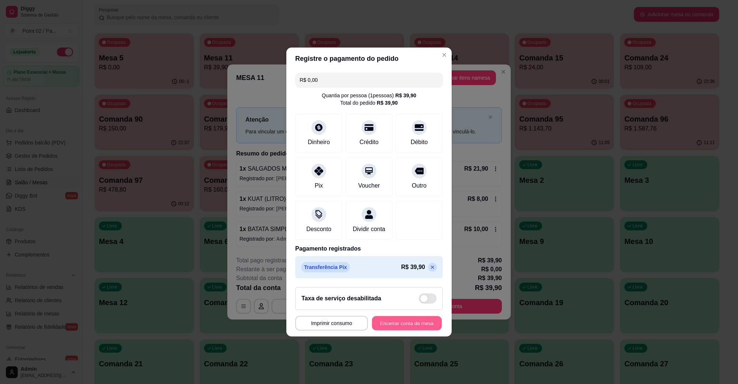
click at [391, 321] on button "Encerrar conta da mesa" at bounding box center [407, 324] width 70 height 14
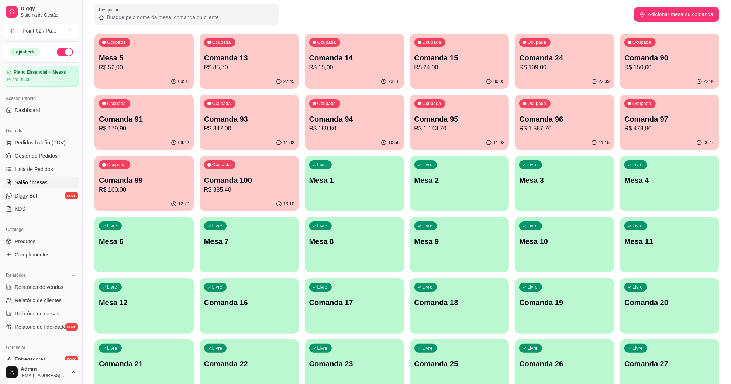
click at [228, 309] on div "Livre Comanda 16" at bounding box center [249, 302] width 99 height 46
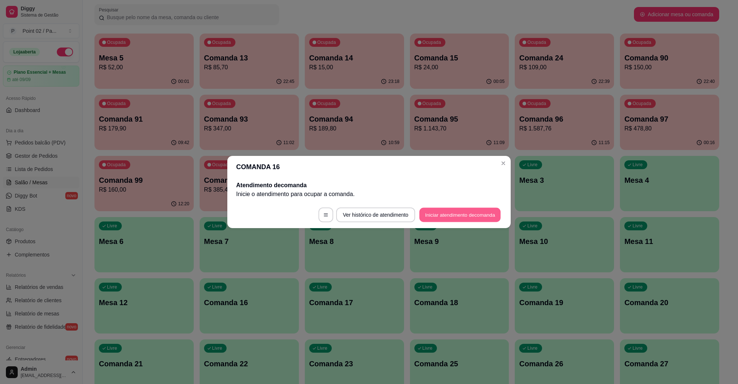
click at [462, 214] on button "Iniciar atendimento de comanda" at bounding box center [460, 215] width 82 height 14
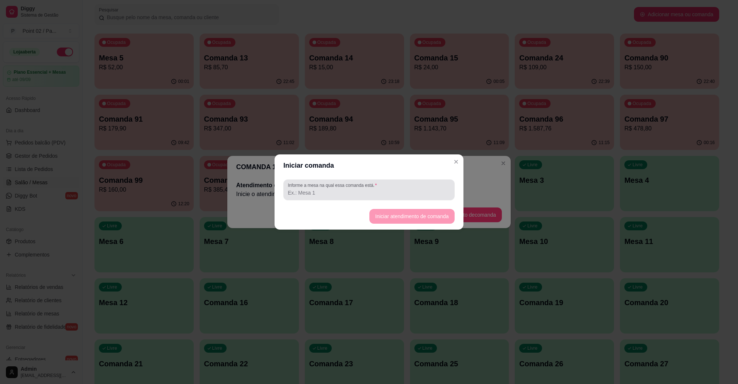
click at [443, 198] on div "Informe a mesa na qual essa comanda está." at bounding box center [368, 190] width 171 height 21
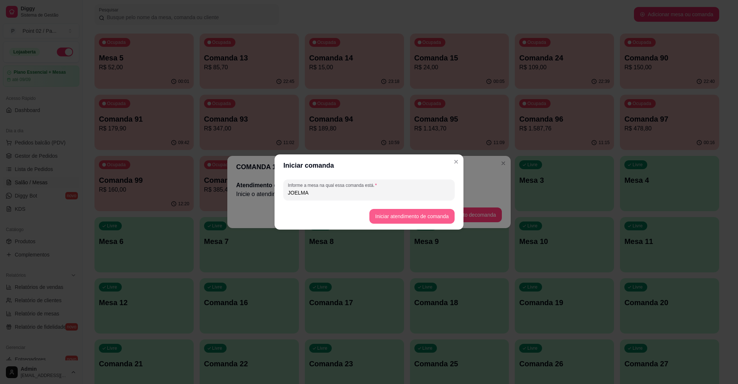
type input "JOELMA"
click at [418, 212] on button "Iniciar atendimento de comanda" at bounding box center [411, 216] width 85 height 15
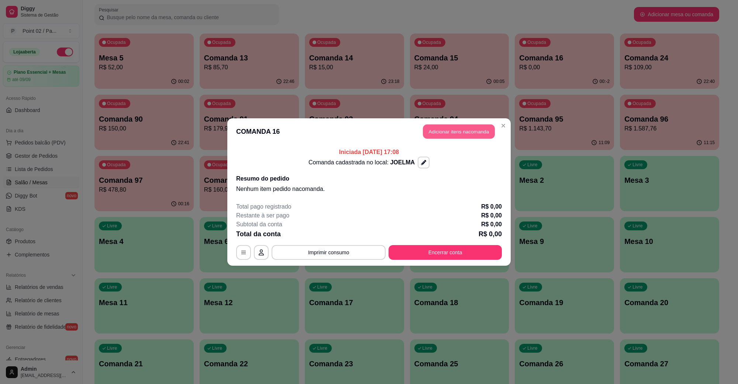
click at [464, 139] on button "Adicionar itens na comanda" at bounding box center [459, 132] width 72 height 14
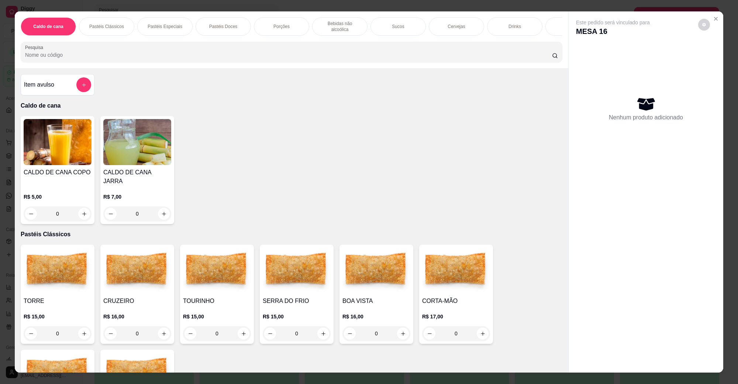
click at [394, 278] on img at bounding box center [376, 271] width 68 height 46
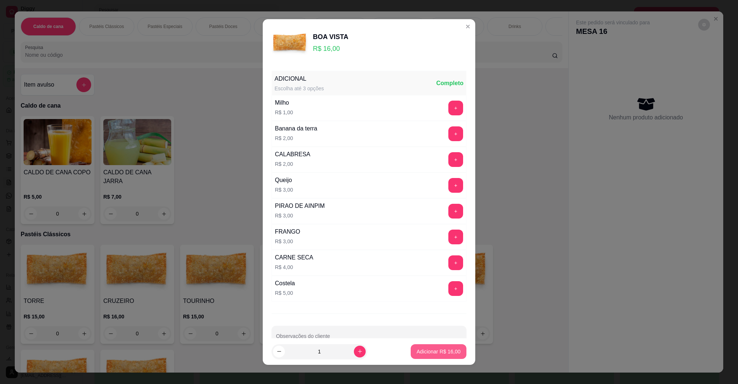
click at [452, 349] on button "Adicionar R$ 16,00" at bounding box center [439, 352] width 56 height 15
type input "1"
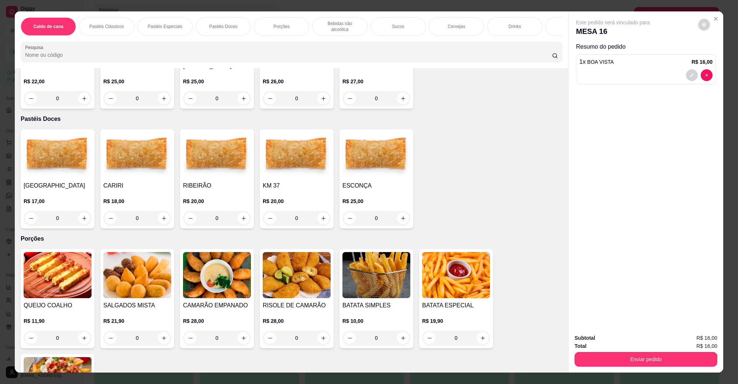
scroll to position [692, 0]
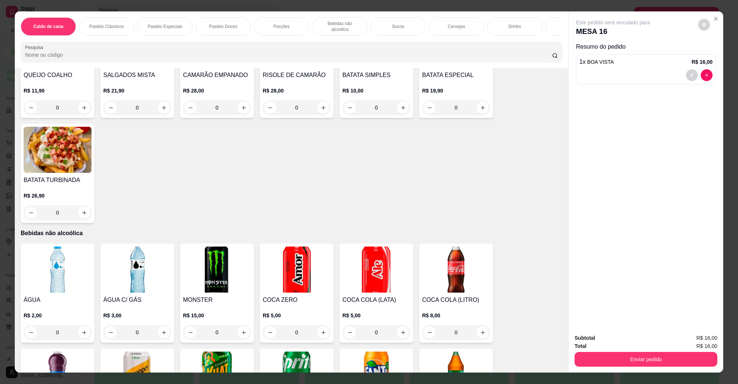
click at [148, 80] on div "R$ 21,90 0" at bounding box center [137, 97] width 68 height 35
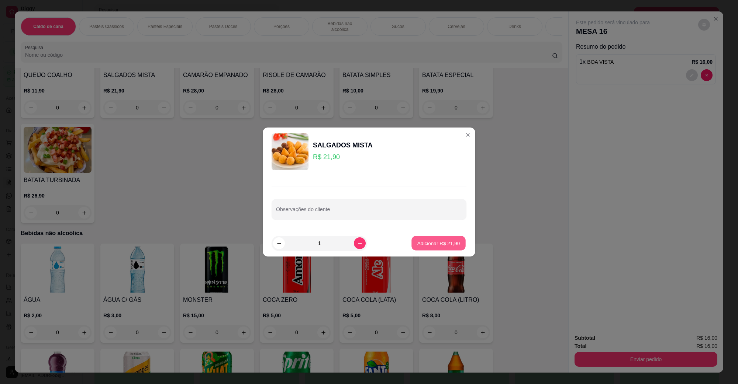
click at [440, 246] on p "Adicionar R$ 21,90" at bounding box center [438, 243] width 43 height 7
type input "1"
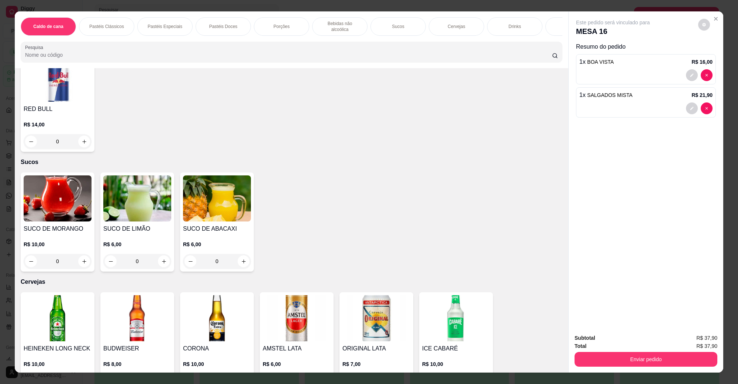
scroll to position [1232, 0]
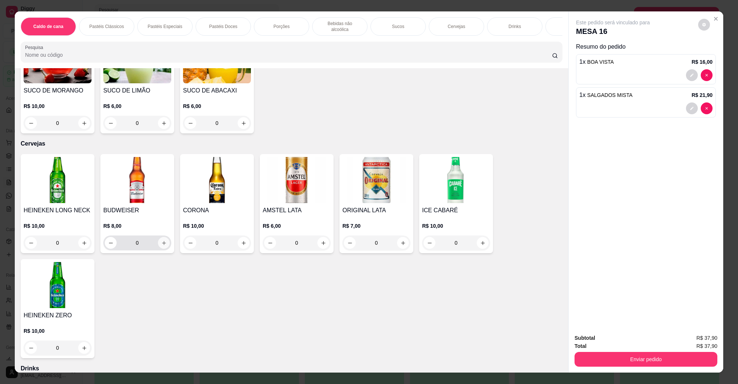
click at [162, 241] on icon "increase-product-quantity" at bounding box center [164, 244] width 6 height 6
type input "1"
click at [321, 241] on icon "increase-product-quantity" at bounding box center [324, 244] width 6 height 6
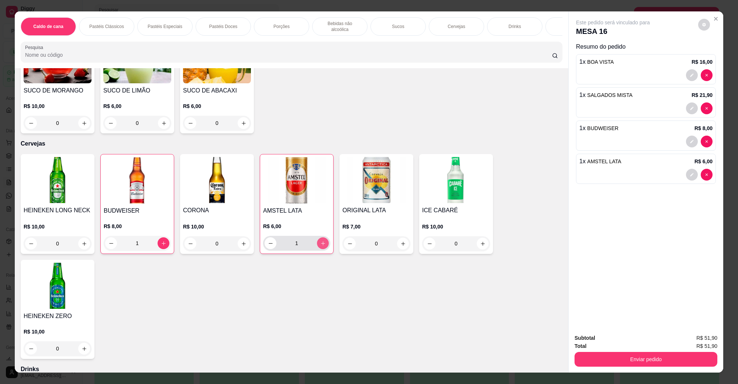
type input "1"
click at [616, 366] on button "Enviar pedido" at bounding box center [645, 359] width 143 height 15
click at [613, 338] on button "Não registrar e enviar pedido" at bounding box center [621, 342] width 75 height 14
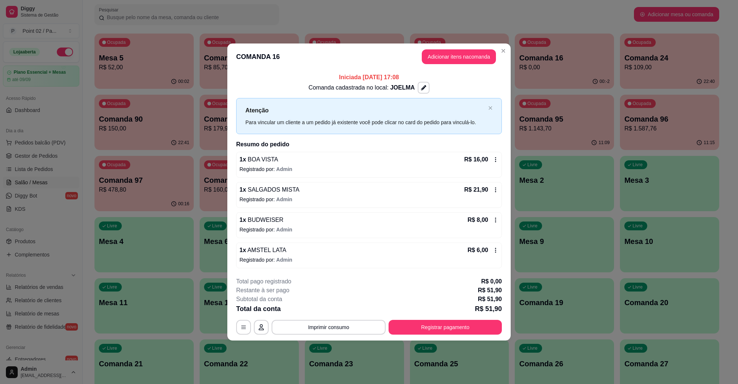
click at [257, 227] on p "Registrado por: Admin" at bounding box center [368, 229] width 259 height 7
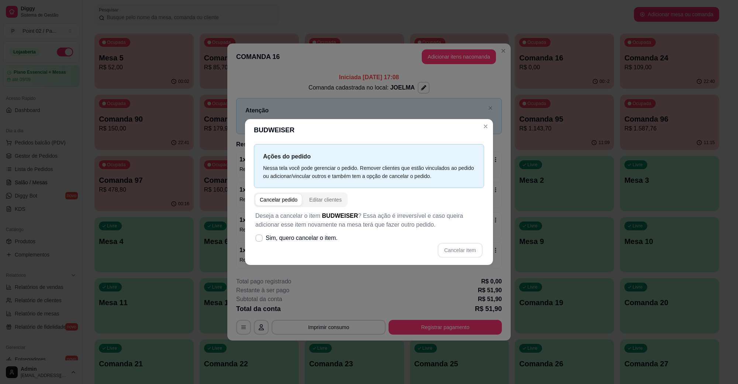
click at [277, 265] on div "Ações do pedido Nessa tela você pode gerenciar o pedido. Remover clientes que e…" at bounding box center [369, 203] width 248 height 124
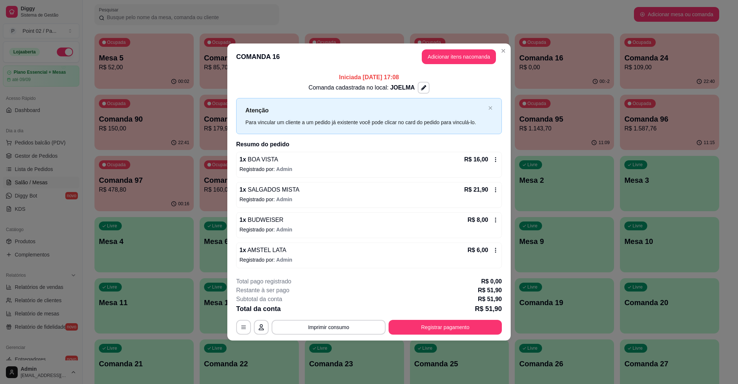
click at [243, 262] on p "Registrado por: Admin" at bounding box center [368, 259] width 259 height 7
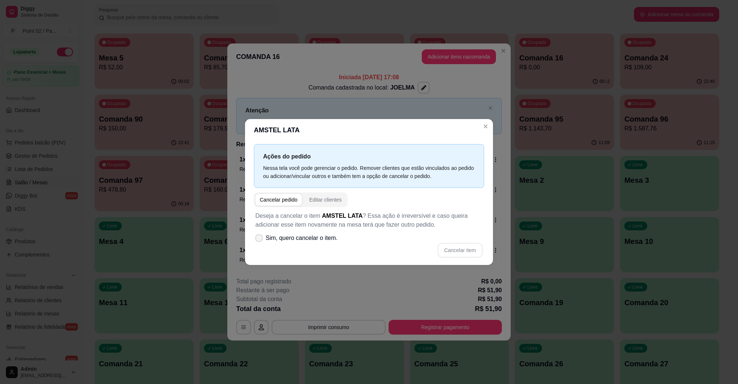
click at [325, 237] on span "Sim, quero cancelar o item." at bounding box center [302, 238] width 72 height 9
click at [260, 240] on input "Sim, quero cancelar o item." at bounding box center [257, 242] width 5 height 5
checkbox input "true"
click at [465, 257] on button "Cancelar item" at bounding box center [460, 250] width 45 height 15
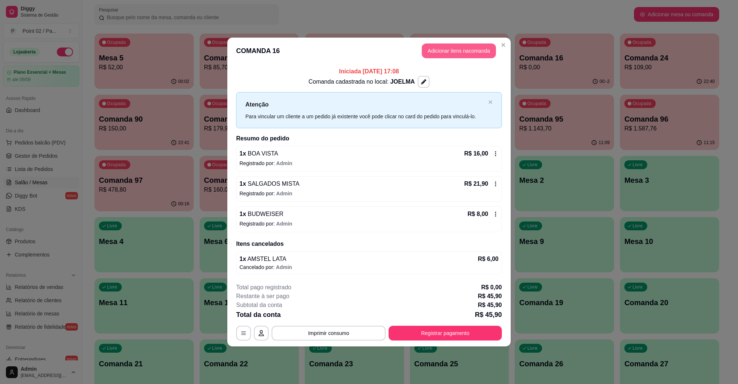
click at [457, 56] on button "Adicionar itens na comanda" at bounding box center [459, 51] width 74 height 15
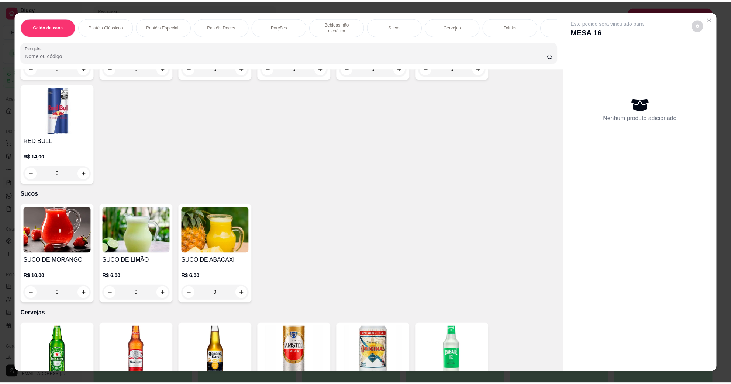
scroll to position [1291, 0]
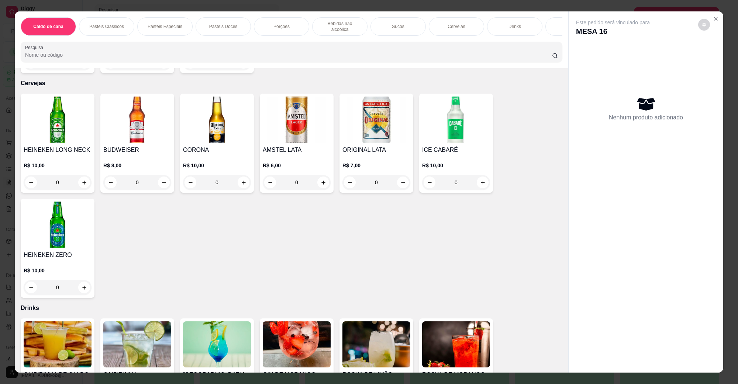
click at [128, 133] on img at bounding box center [137, 120] width 68 height 46
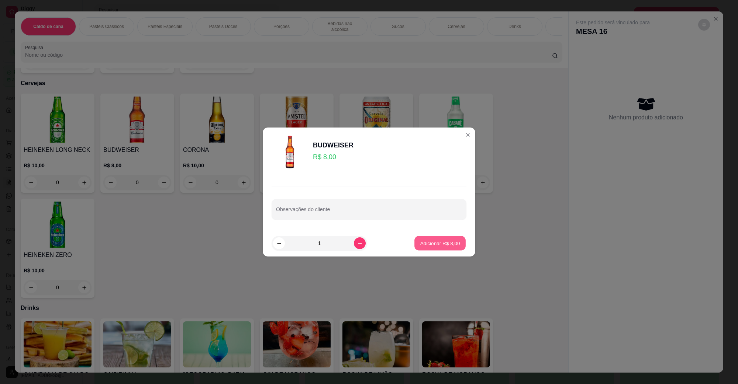
click at [435, 245] on p "Adicionar R$ 8,00" at bounding box center [440, 243] width 40 height 7
type input "1"
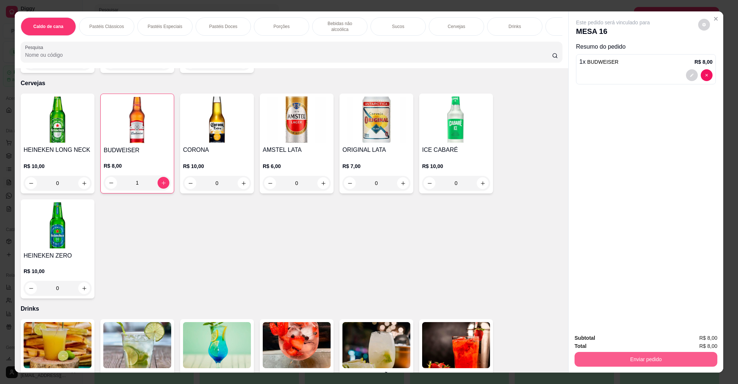
click at [598, 364] on button "Enviar pedido" at bounding box center [645, 359] width 143 height 15
click at [603, 338] on button "Não registrar e enviar pedido" at bounding box center [621, 342] width 75 height 14
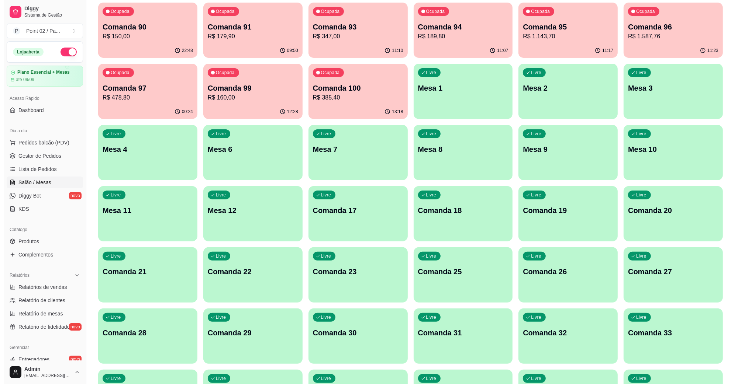
scroll to position [0, 0]
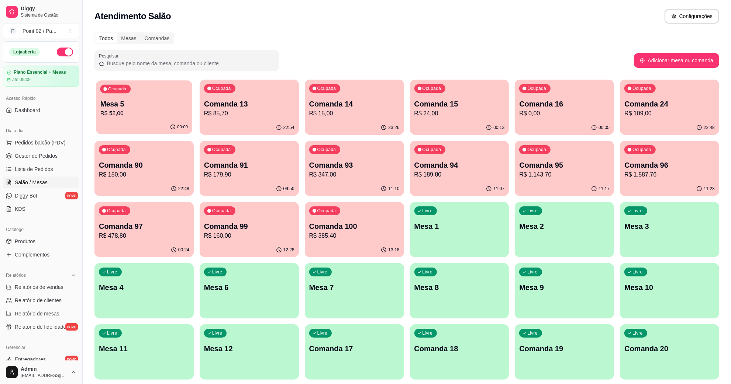
click at [146, 117] on p "R$ 52,00" at bounding box center [143, 113] width 87 height 8
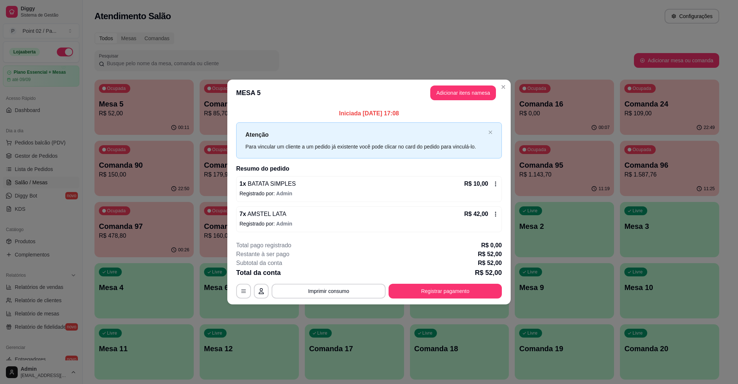
click at [270, 187] on span "BATATA SIMPLES" at bounding box center [271, 184] width 50 height 6
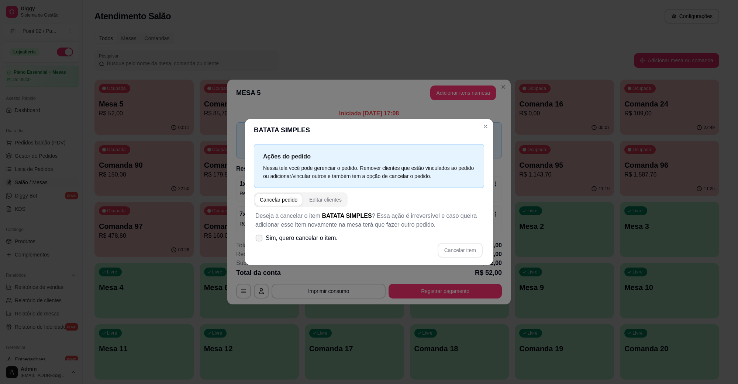
click at [293, 238] on span "Sim, quero cancelar o item." at bounding box center [302, 238] width 72 height 9
click at [260, 240] on input "Sim, quero cancelar o item." at bounding box center [257, 242] width 5 height 5
checkbox input "true"
click at [449, 252] on button "Cancelar item" at bounding box center [460, 250] width 45 height 15
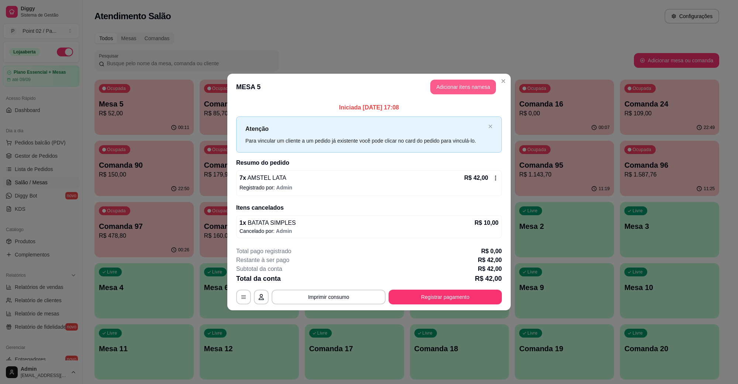
click at [467, 85] on button "Adicionar itens na mesa" at bounding box center [463, 87] width 66 height 15
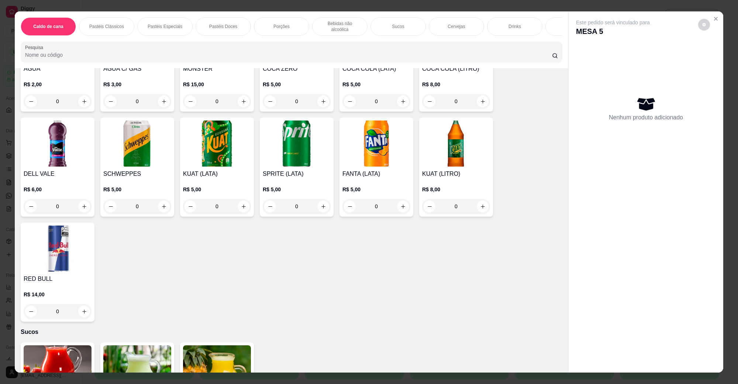
scroll to position [507, 0]
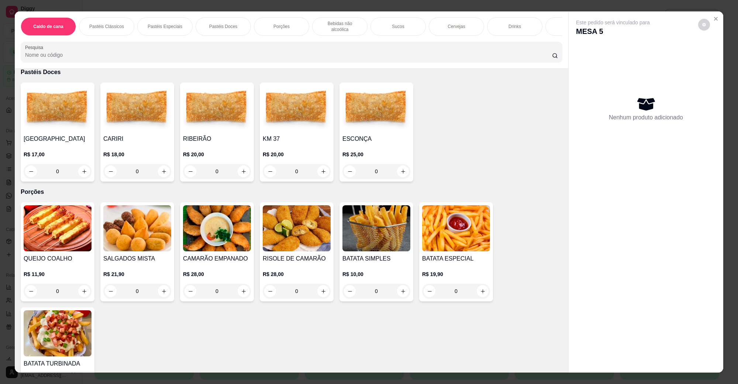
click at [433, 255] on h4 "BATATA ESPECIAL" at bounding box center [456, 259] width 68 height 9
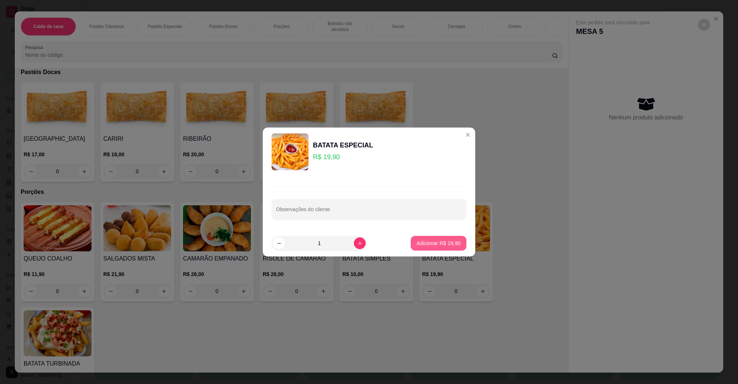
click at [432, 239] on button "Adicionar R$ 19,90" at bounding box center [439, 243] width 56 height 15
type input "1"
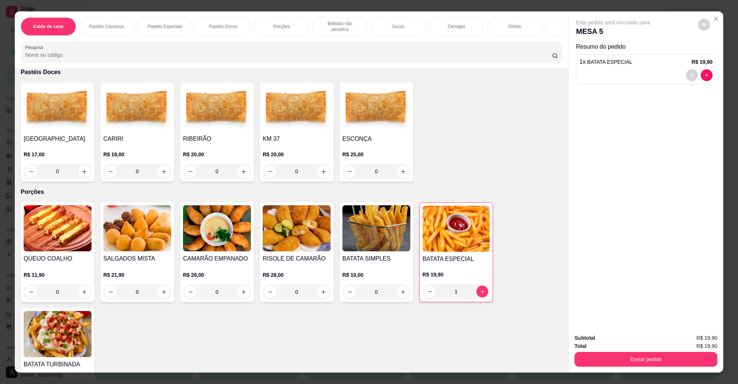
click at [622, 377] on div "Caldo de cana Pastéis Clássicos Pastéis Especiais Pastéis Doces Porções Bebidas…" at bounding box center [369, 192] width 738 height 384
click at [619, 371] on div "Subtotal R$ 19,90 Total R$ 19,90 Enviar pedido" at bounding box center [645, 350] width 155 height 45
click at [617, 366] on button "Enviar pedido" at bounding box center [645, 359] width 143 height 15
click at [607, 339] on button "Não registrar e enviar pedido" at bounding box center [621, 342] width 75 height 14
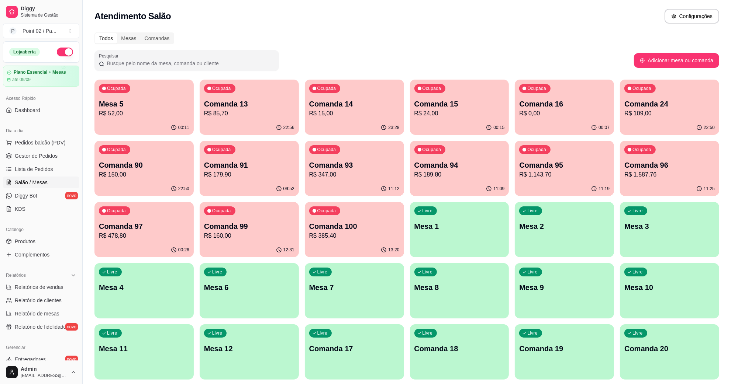
click at [426, 294] on div "Livre Mesa 8" at bounding box center [459, 286] width 99 height 46
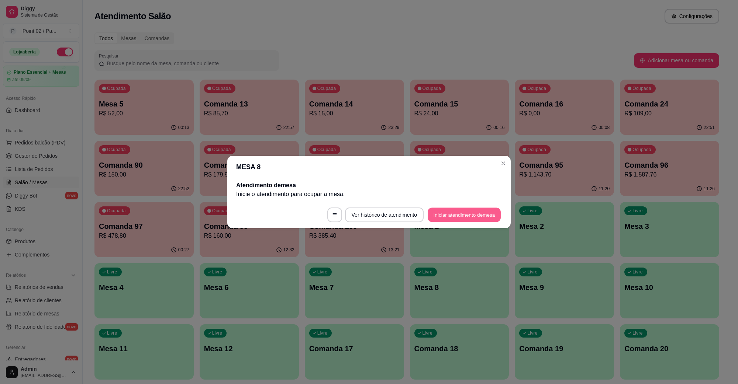
click at [447, 218] on button "Iniciar atendimento de mesa" at bounding box center [464, 215] width 73 height 14
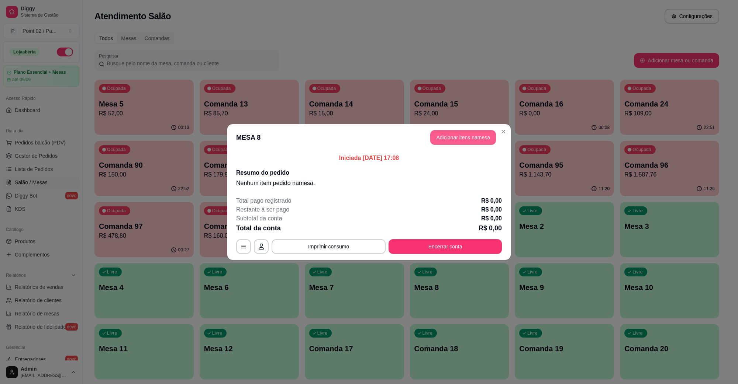
click at [459, 139] on button "Adicionar itens na mesa" at bounding box center [463, 137] width 66 height 15
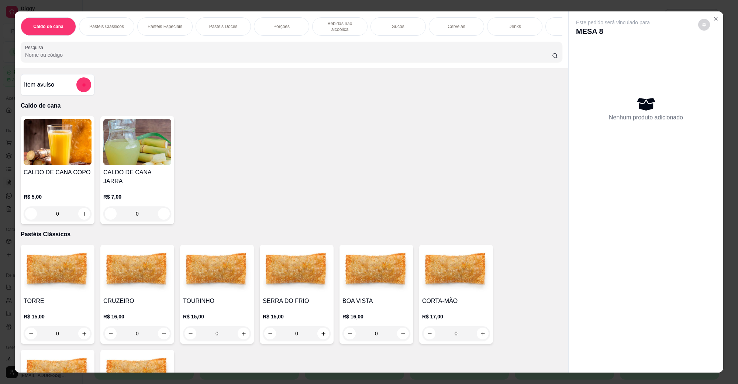
click at [145, 288] on div "CRUZEIRO R$ 16,00 0" at bounding box center [137, 294] width 74 height 99
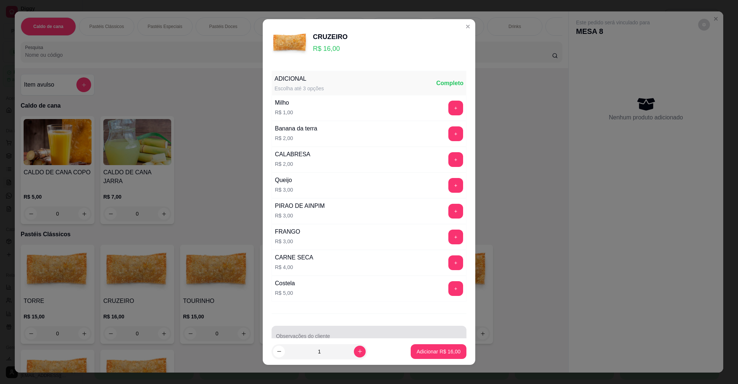
click at [343, 335] on div at bounding box center [369, 336] width 186 height 15
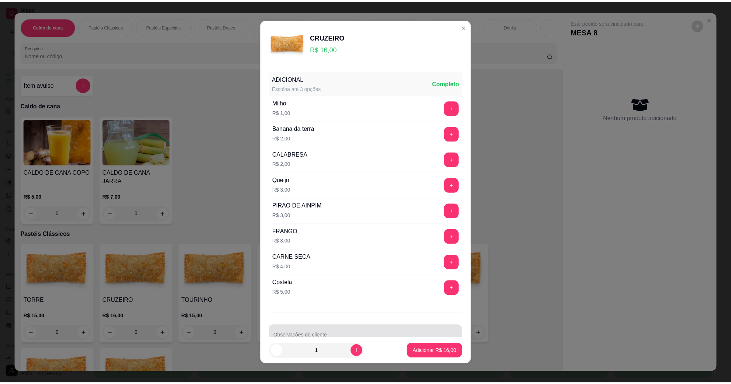
scroll to position [6, 0]
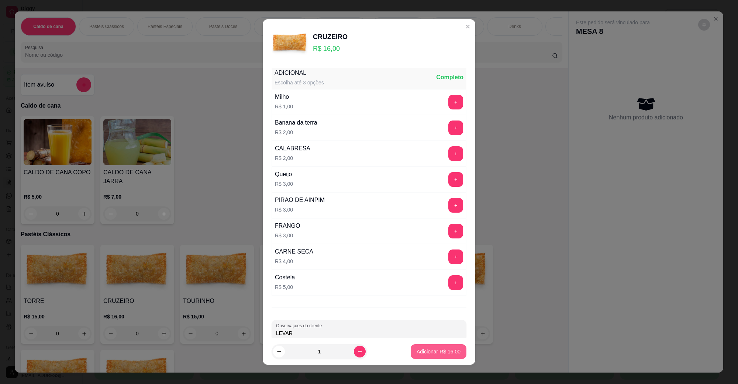
type input "LEVAR"
click at [426, 355] on p "Adicionar R$ 16,00" at bounding box center [438, 351] width 44 height 7
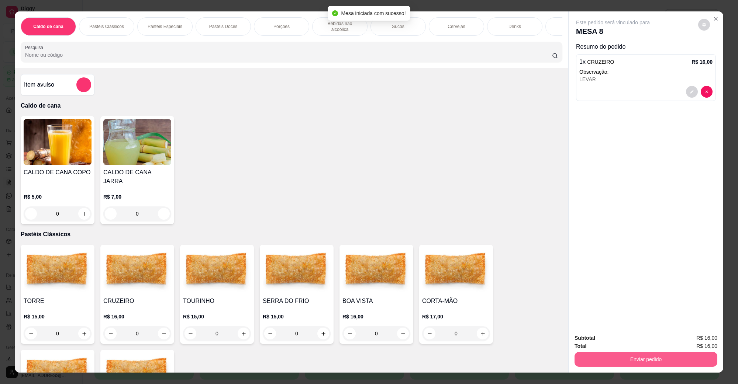
click at [601, 358] on button "Enviar pedido" at bounding box center [645, 359] width 143 height 15
click at [606, 343] on button "Não registrar e enviar pedido" at bounding box center [621, 342] width 75 height 14
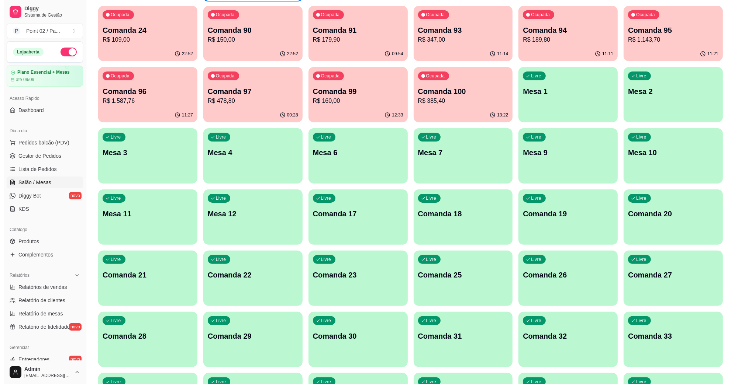
scroll to position [138, 0]
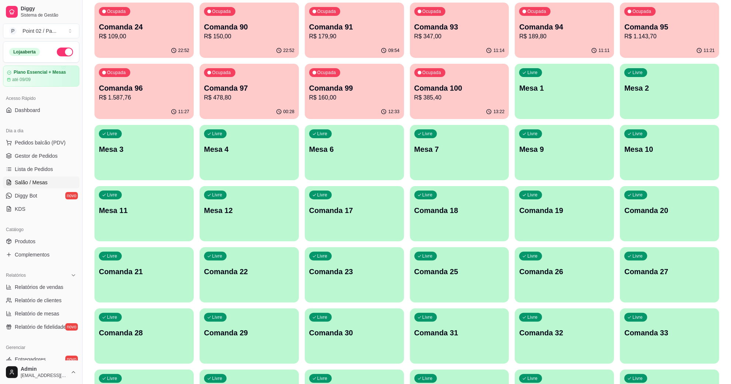
click at [653, 71] on div "Livre Mesa 2" at bounding box center [669, 87] width 99 height 46
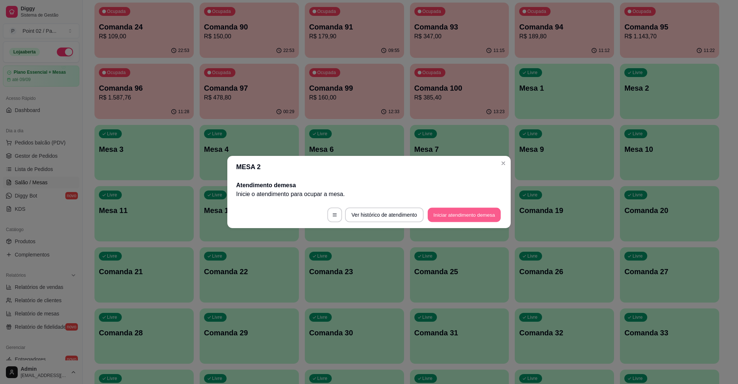
click at [454, 208] on button "Iniciar atendimento de mesa" at bounding box center [464, 215] width 73 height 14
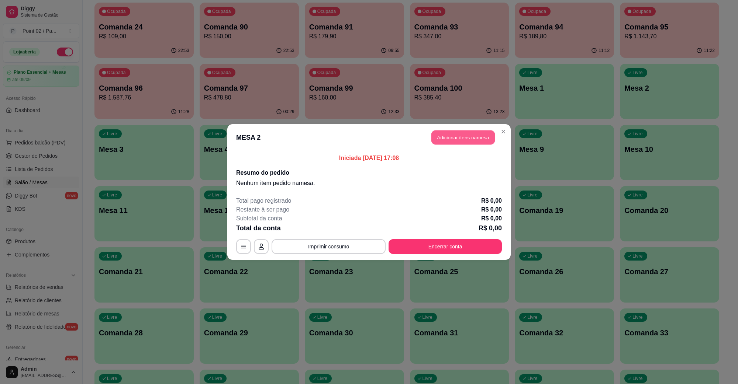
click at [469, 145] on button "Adicionar itens na mesa" at bounding box center [462, 138] width 63 height 14
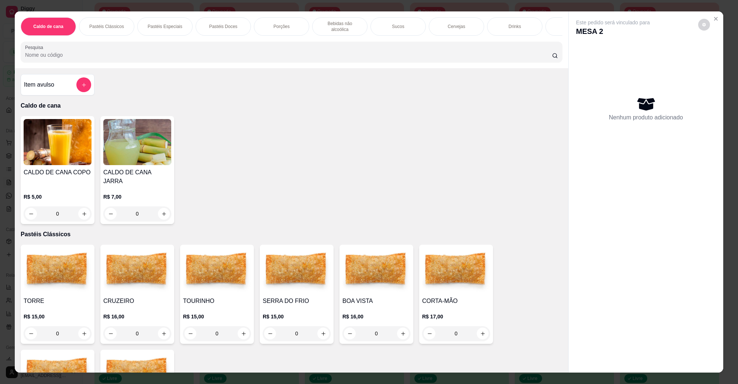
click at [214, 273] on img at bounding box center [217, 271] width 68 height 46
click at [288, 285] on img at bounding box center [297, 271] width 68 height 46
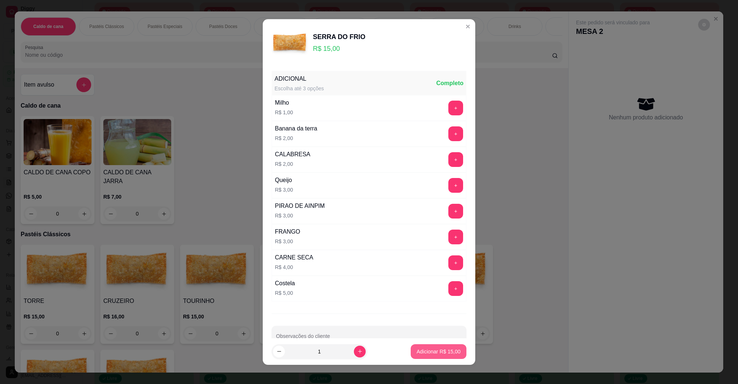
click at [425, 346] on button "Adicionar R$ 15,00" at bounding box center [439, 352] width 56 height 15
type input "1"
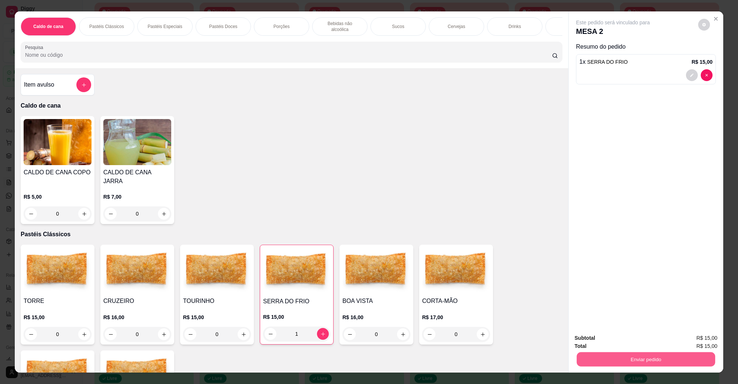
click at [583, 362] on button "Enviar pedido" at bounding box center [646, 359] width 138 height 14
click at [594, 340] on button "Não registrar e enviar pedido" at bounding box center [621, 342] width 75 height 14
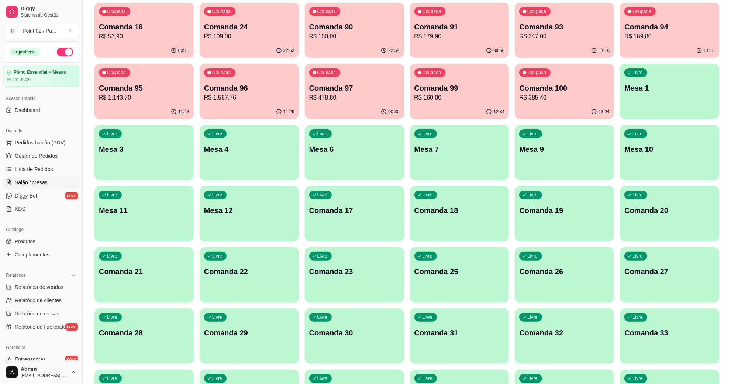
click at [379, 222] on div "Livre Comanda 17" at bounding box center [354, 209] width 99 height 46
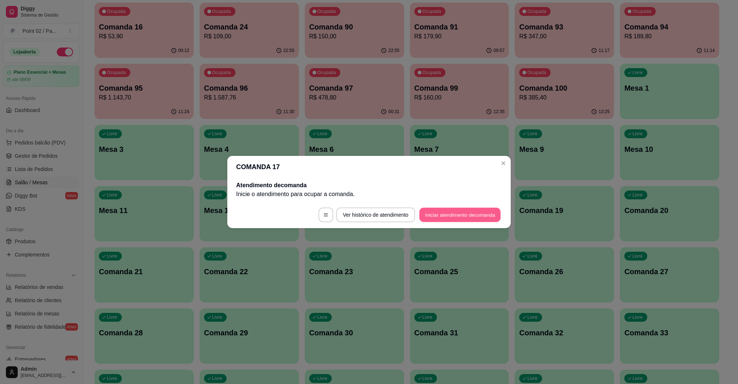
click at [450, 216] on button "Iniciar atendimento de comanda" at bounding box center [460, 215] width 82 height 14
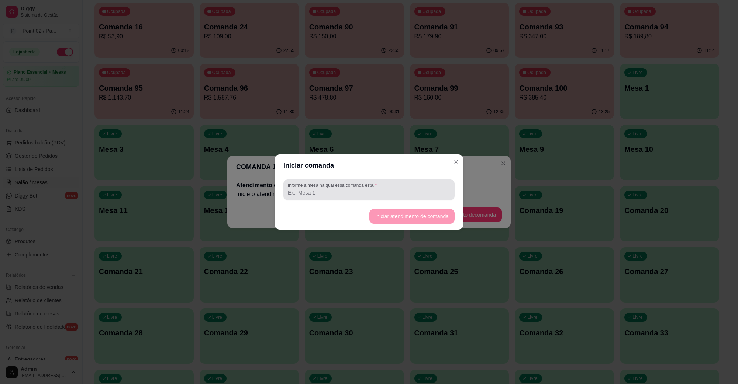
click at [424, 192] on input "Informe a mesa na qual essa comanda está." at bounding box center [369, 192] width 162 height 7
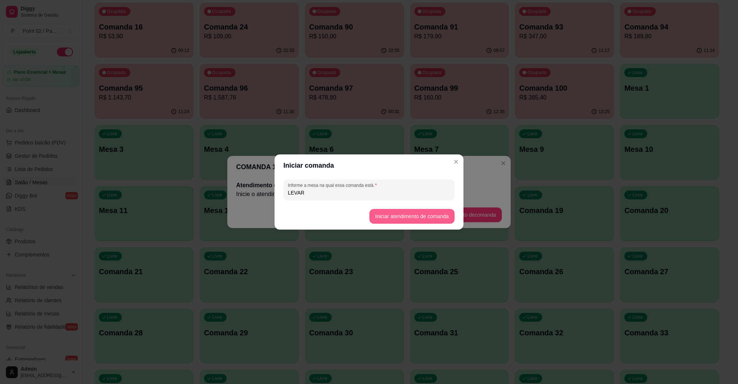
type input "LEVAR"
click at [410, 211] on button "Iniciar atendimento de comanda" at bounding box center [411, 216] width 85 height 15
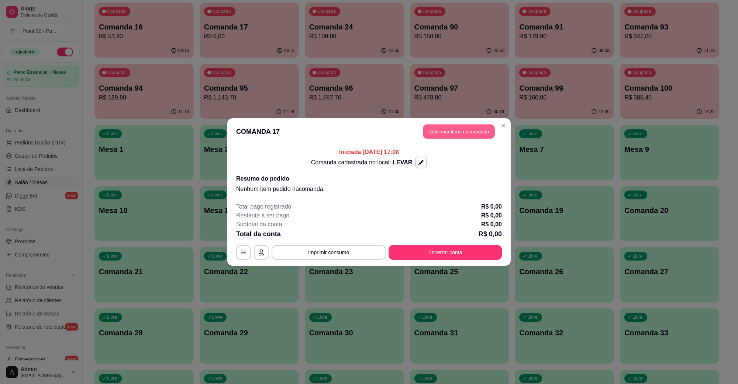
click at [474, 131] on button "Adicionar itens na comanda" at bounding box center [459, 132] width 72 height 14
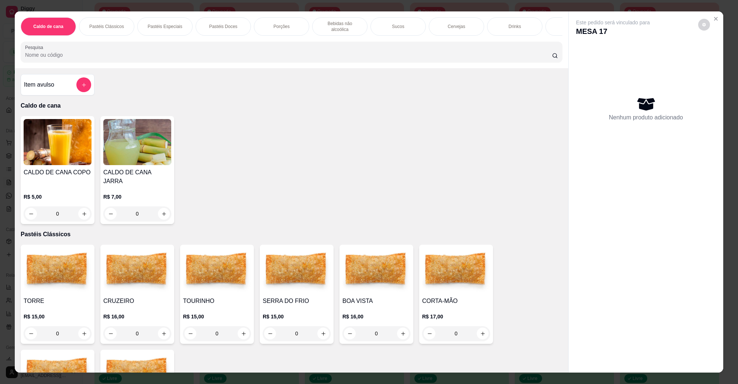
click at [190, 259] on img at bounding box center [217, 271] width 68 height 46
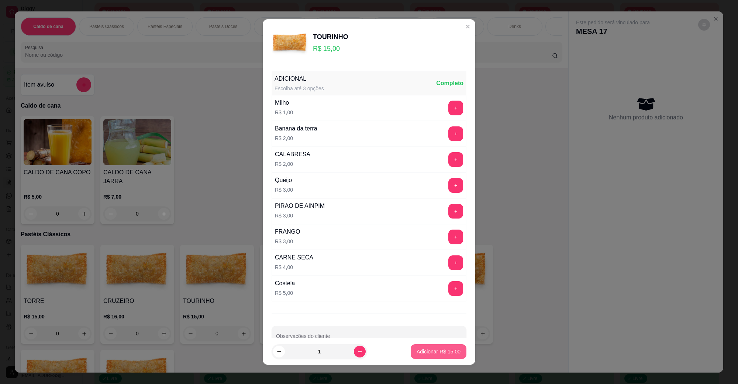
click at [439, 354] on p "Adicionar R$ 15,00" at bounding box center [438, 351] width 44 height 7
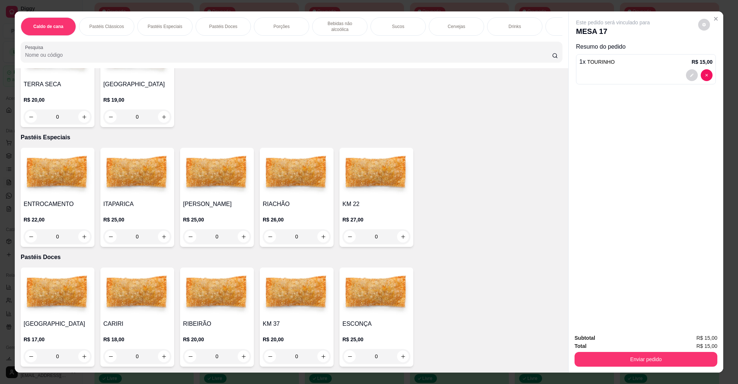
scroll to position [646, 0]
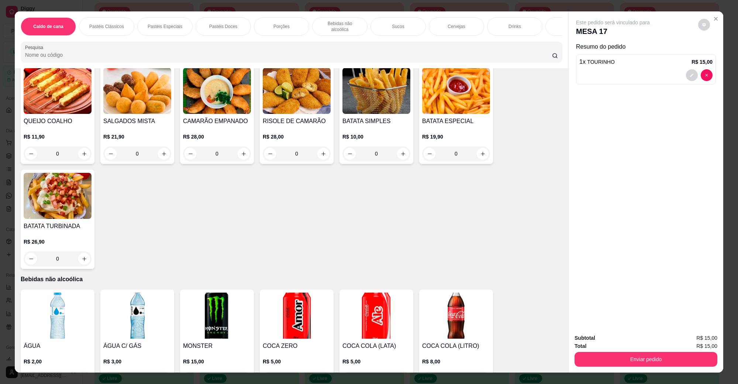
click at [613, 71] on div at bounding box center [645, 75] width 133 height 12
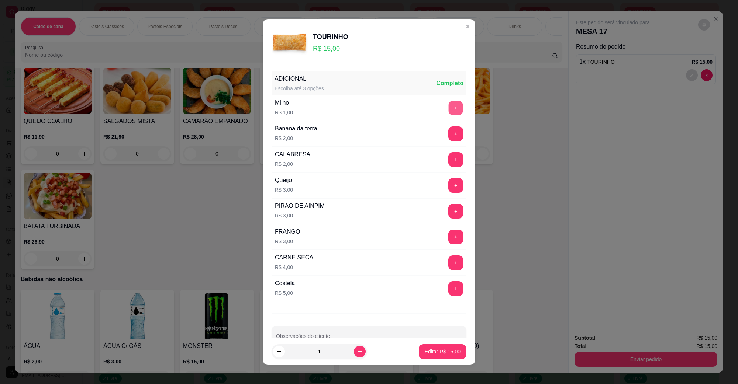
click at [449, 108] on button "+" at bounding box center [456, 108] width 14 height 14
click at [443, 350] on p "Editar R$ 16,00" at bounding box center [443, 351] width 36 height 7
type input "0"
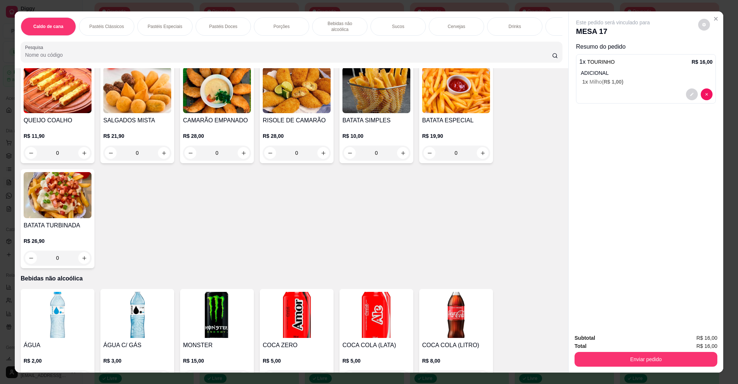
scroll to position [644, 0]
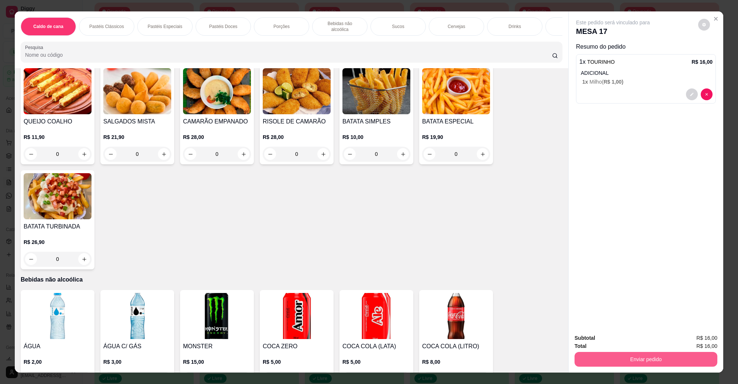
click at [687, 360] on button "Enviar pedido" at bounding box center [645, 359] width 143 height 15
click at [633, 345] on button "Não registrar e enviar pedido" at bounding box center [621, 342] width 75 height 14
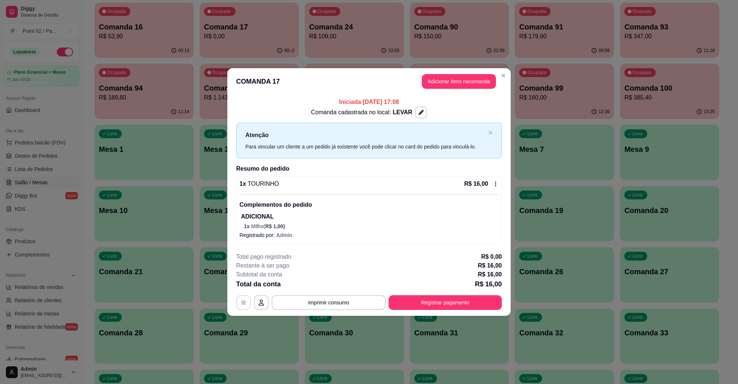
click at [244, 303] on icon "button" at bounding box center [244, 303] width 6 height 6
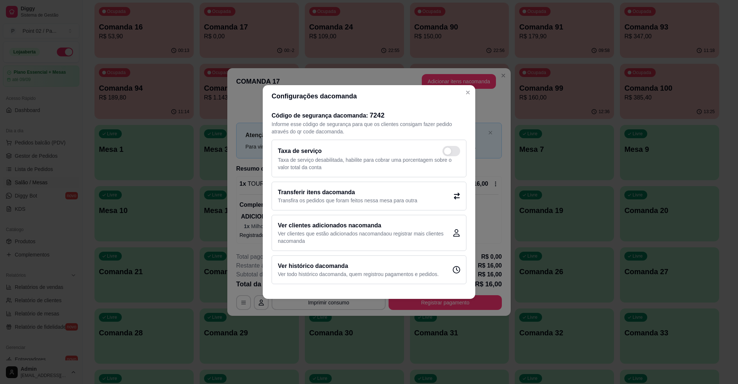
click at [337, 199] on p "Transfira os pedidos que foram feitos nessa mesa para outra" at bounding box center [347, 200] width 139 height 7
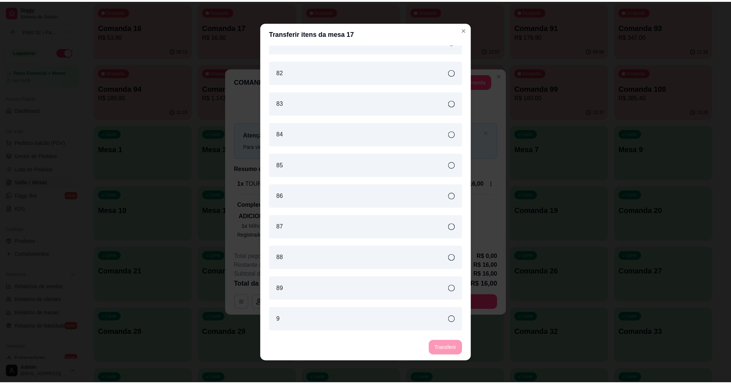
scroll to position [3178, 0]
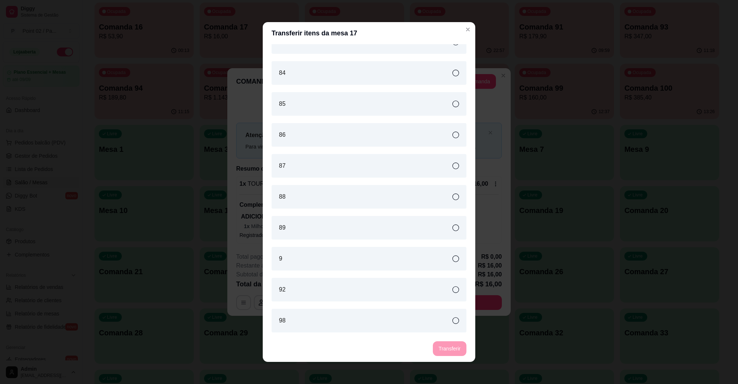
click at [329, 257] on div "9" at bounding box center [369, 259] width 195 height 24
click at [434, 335] on div "1 10 101 102 103 104 105 106 107 108 109 11 110 111 112 113 114 115 116 117 118…" at bounding box center [369, 189] width 212 height 291
click at [450, 344] on button "Transferir" at bounding box center [450, 349] width 34 height 15
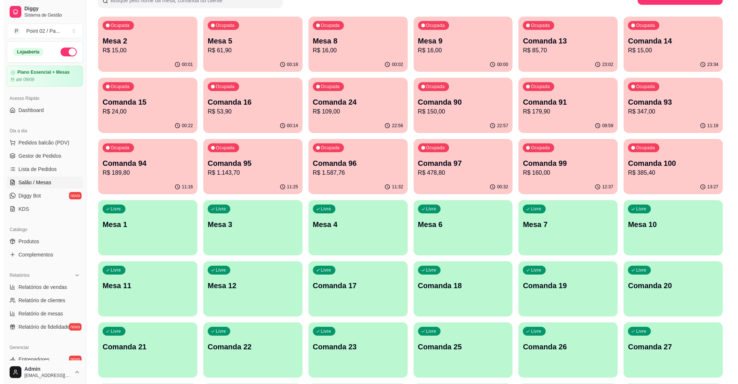
scroll to position [0, 0]
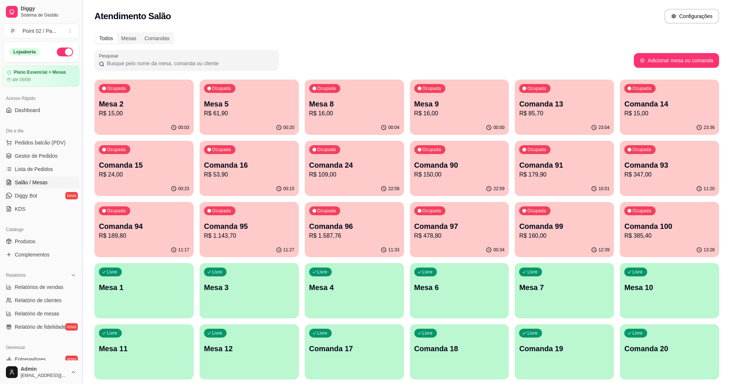
click at [83, 342] on button "Toggle Sidebar" at bounding box center [82, 192] width 6 height 384
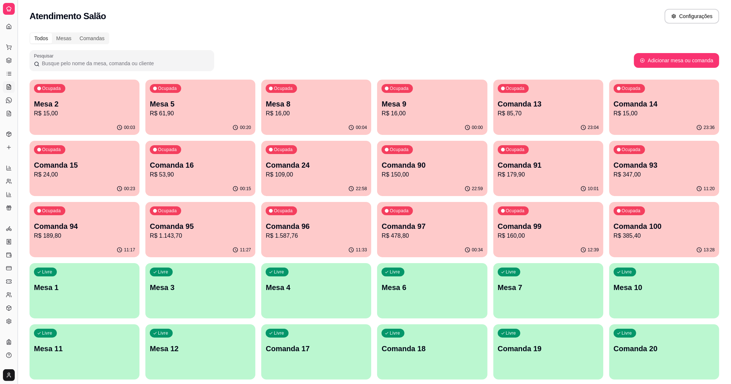
click at [18, 333] on button "Toggle Sidebar" at bounding box center [17, 192] width 6 height 384
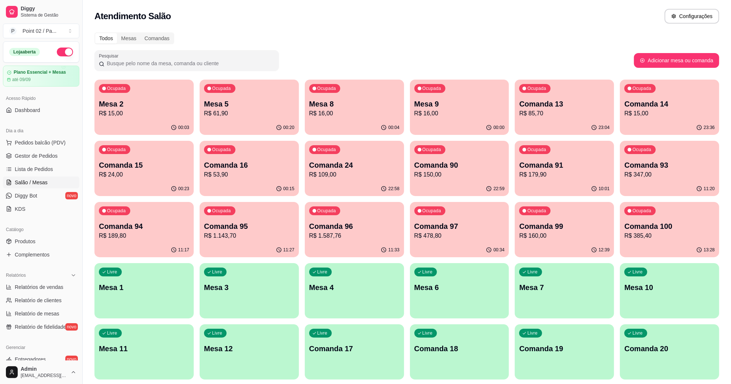
click at [358, 104] on p "Mesa 8" at bounding box center [354, 104] width 90 height 10
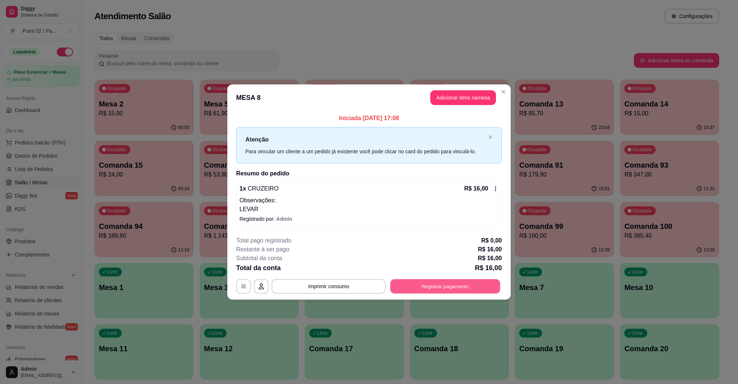
click at [446, 290] on button "Registrar pagamento" at bounding box center [445, 286] width 110 height 14
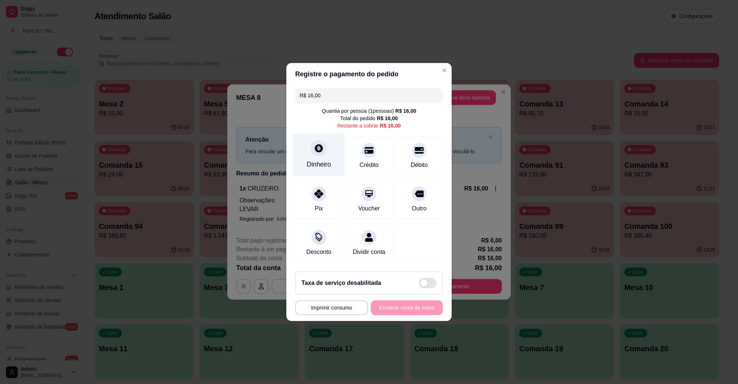
click at [311, 141] on div at bounding box center [319, 148] width 16 height 16
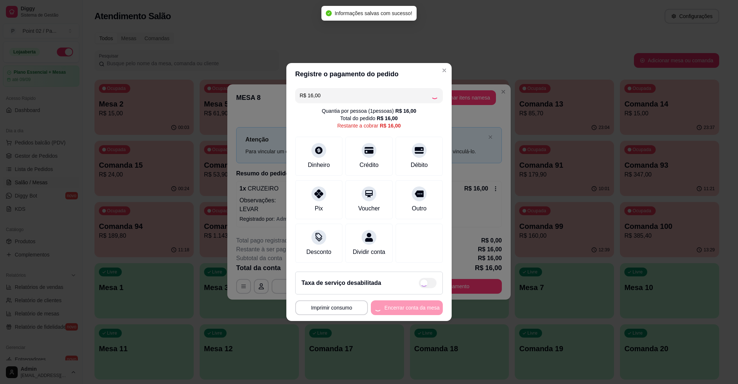
type input "R$ 0,00"
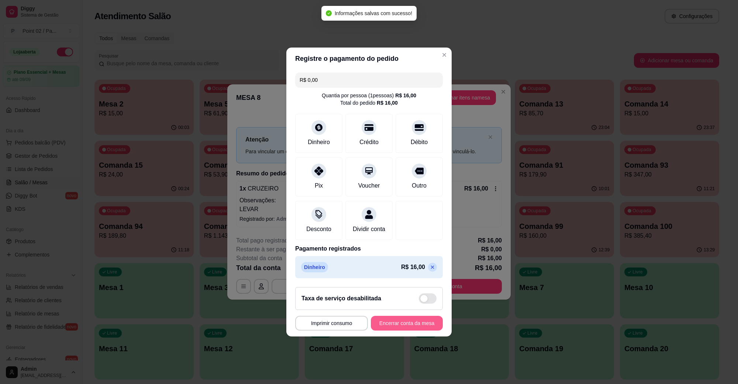
click at [412, 324] on button "Encerrar conta da mesa" at bounding box center [407, 323] width 72 height 15
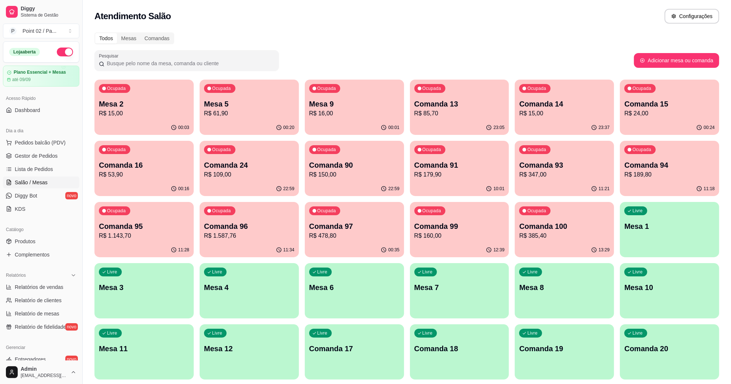
click at [432, 107] on p "Comanda 13" at bounding box center [459, 104] width 90 height 10
click at [632, 98] on div "Ocupada Comanda 15 R$ 24,00" at bounding box center [669, 100] width 99 height 41
click at [156, 157] on div "Ocupada Comanda 16 R$ 53,90" at bounding box center [143, 161] width 99 height 41
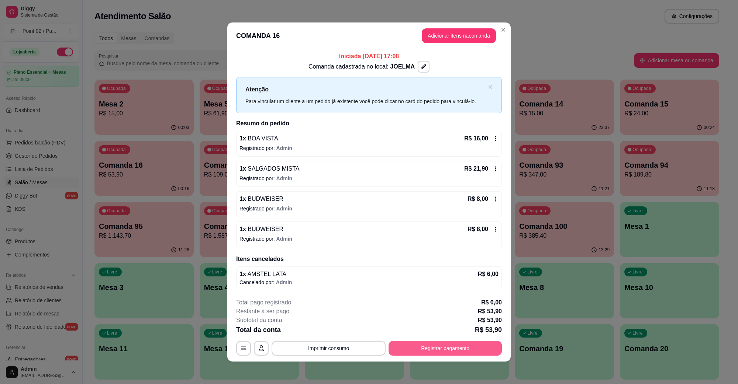
click at [489, 347] on button "Registrar pagamento" at bounding box center [444, 348] width 113 height 15
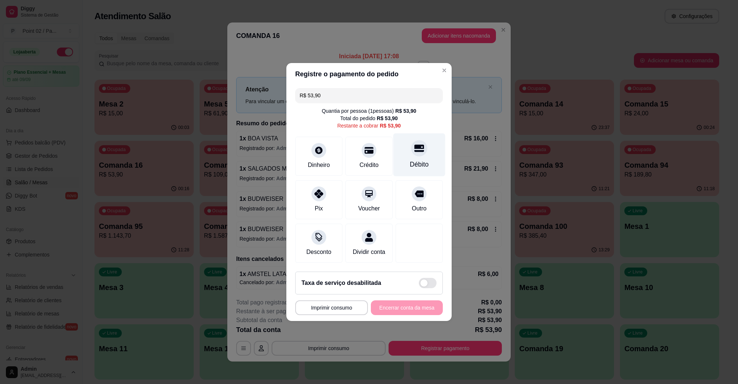
click at [405, 151] on div "Débito" at bounding box center [419, 155] width 52 height 43
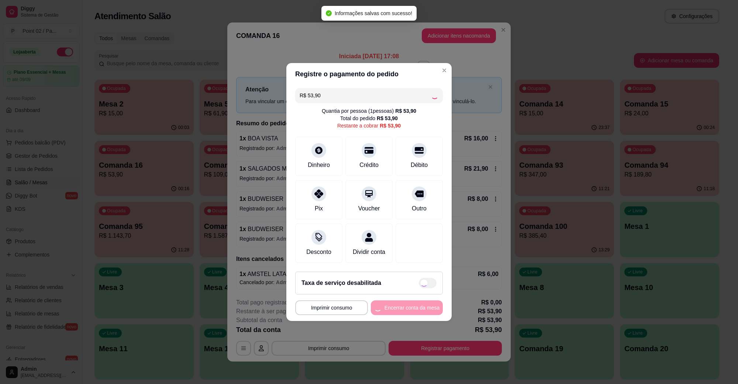
type input "R$ 0,00"
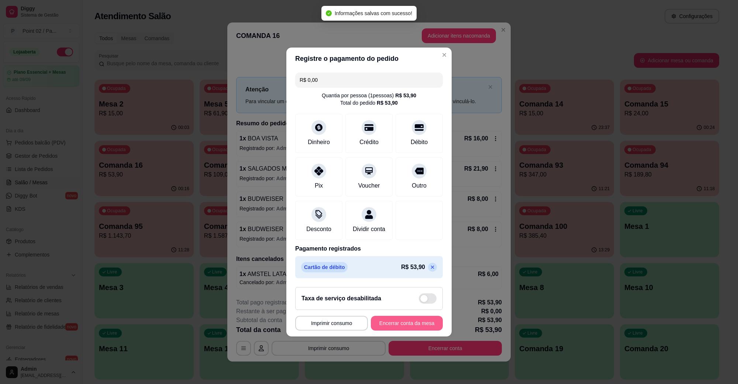
click at [399, 323] on button "Encerrar conta da mesa" at bounding box center [407, 323] width 72 height 15
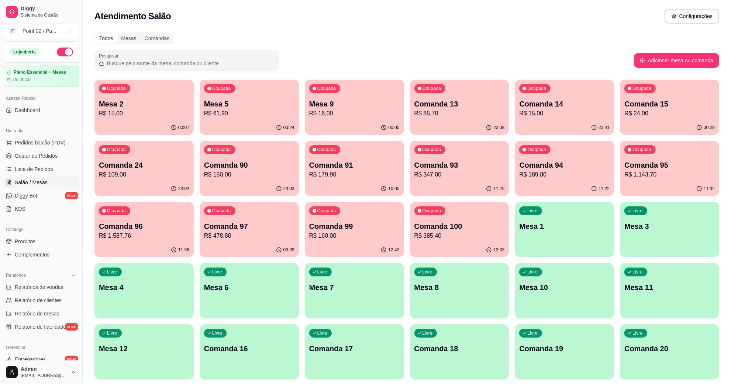
click at [324, 87] on p "Ocupada" at bounding box center [326, 89] width 19 height 6
click at [343, 108] on p "Mesa 9" at bounding box center [354, 104] width 90 height 10
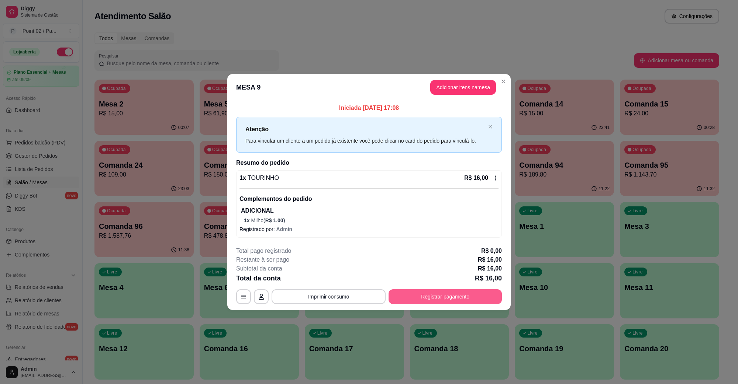
click at [443, 290] on div "**********" at bounding box center [369, 297] width 266 height 15
click at [433, 292] on button "Registrar pagamento" at bounding box center [444, 297] width 113 height 15
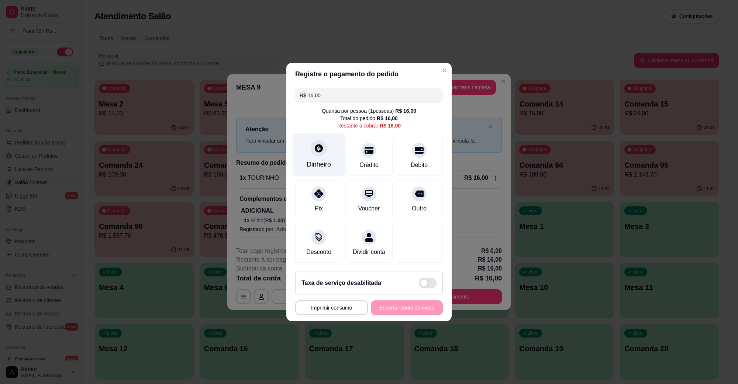
click at [315, 146] on icon at bounding box center [319, 148] width 8 height 8
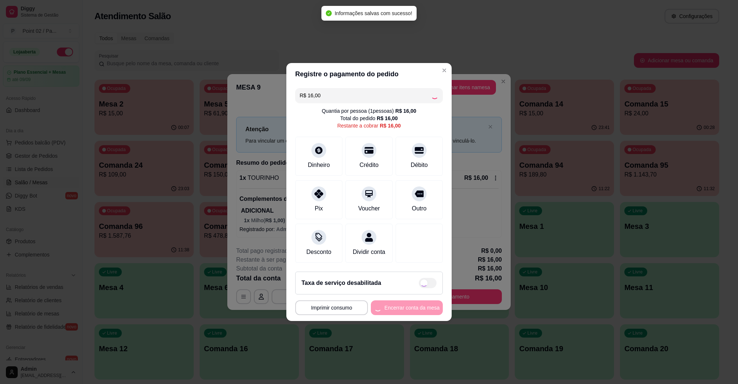
type input "R$ 0,00"
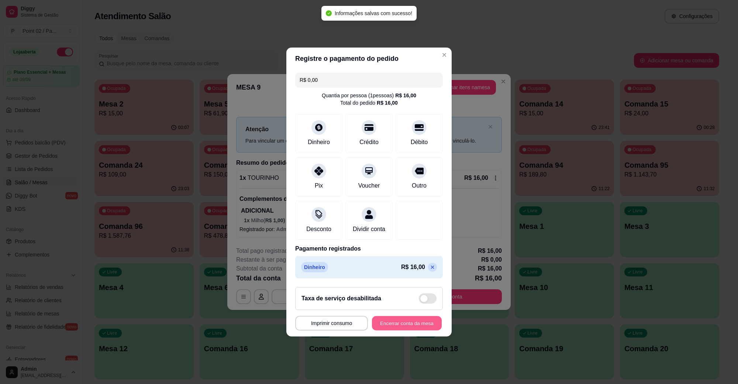
click at [393, 324] on button "Encerrar conta da mesa" at bounding box center [407, 324] width 70 height 14
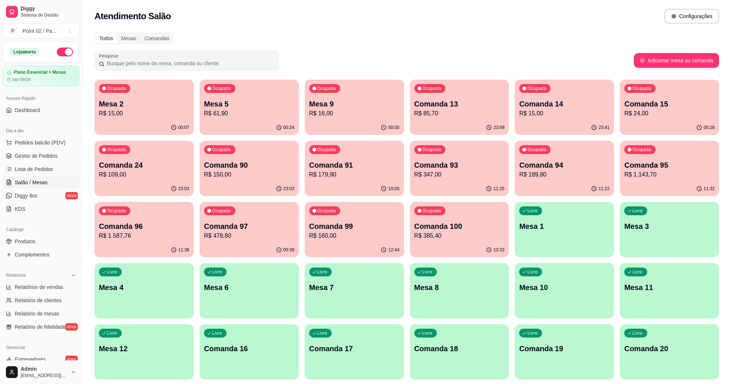
click at [229, 103] on p "Mesa 5" at bounding box center [249, 104] width 90 height 10
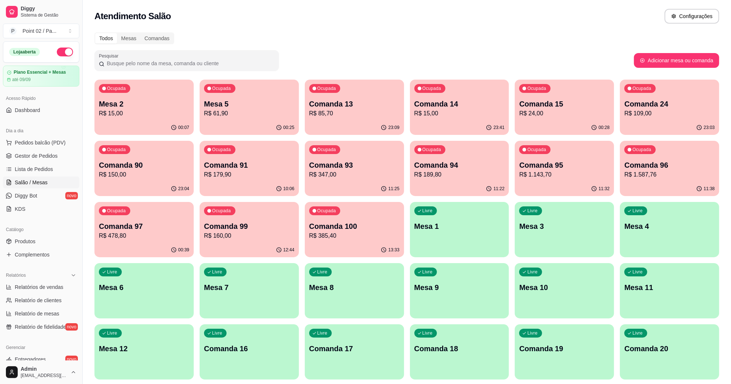
click at [105, 227] on p "Comanda 97" at bounding box center [144, 226] width 90 height 10
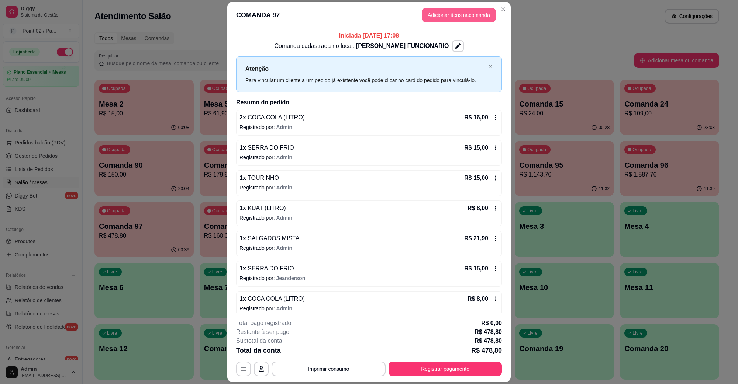
click at [457, 13] on button "Adicionar itens na comanda" at bounding box center [459, 15] width 74 height 15
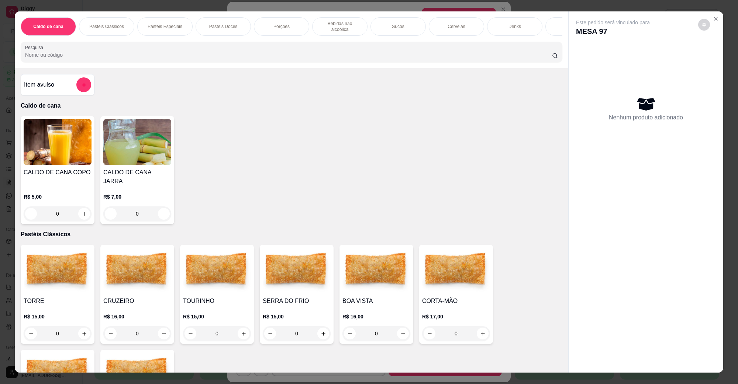
click at [214, 270] on img at bounding box center [217, 271] width 68 height 46
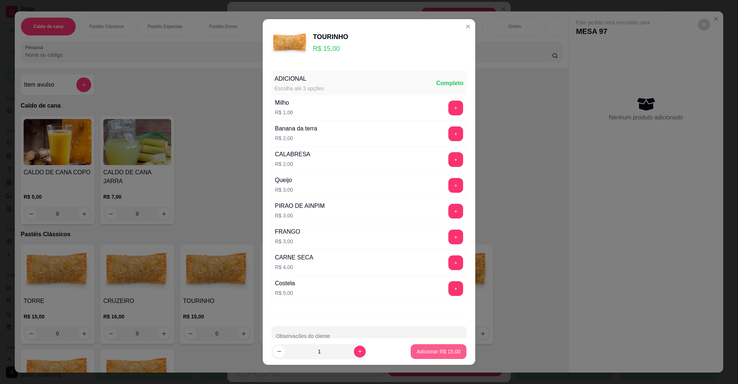
click at [424, 357] on button "Adicionar R$ 15,00" at bounding box center [439, 352] width 56 height 15
type input "1"
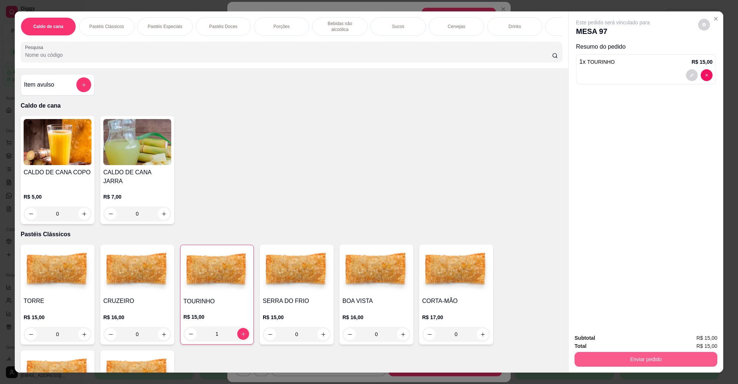
click at [587, 363] on button "Enviar pedido" at bounding box center [645, 359] width 143 height 15
click at [595, 346] on button "Não registrar e enviar pedido" at bounding box center [621, 342] width 75 height 14
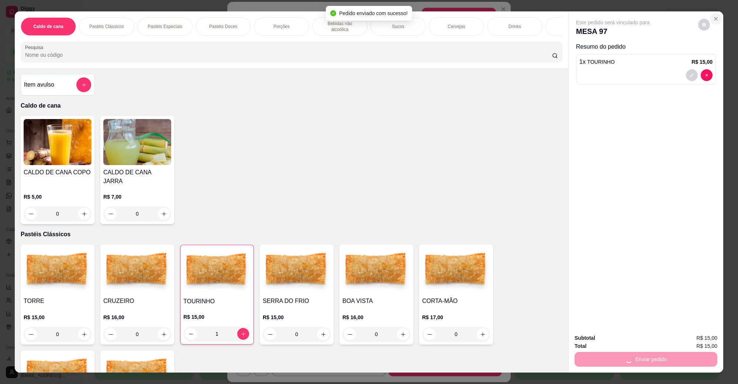
click at [713, 19] on icon "Close" at bounding box center [716, 19] width 6 height 6
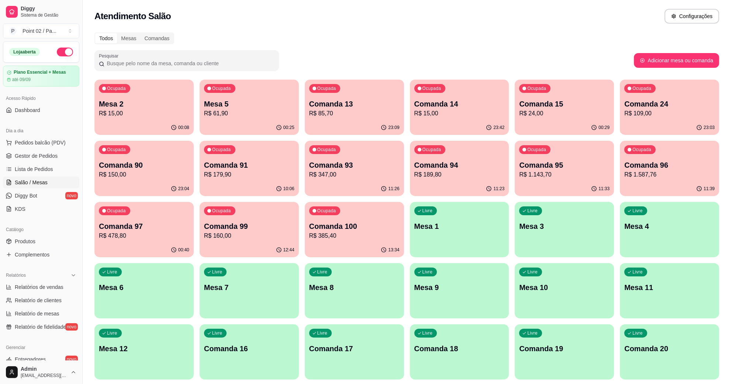
click at [232, 339] on div "Livre Comanda 16" at bounding box center [249, 348] width 99 height 46
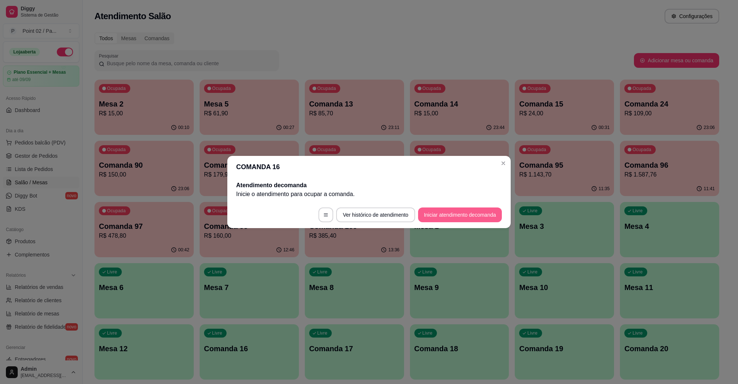
click at [433, 212] on button "Iniciar atendimento de comanda" at bounding box center [460, 215] width 84 height 15
click at [408, 198] on div "Informe a mesa na qual essa comanda está." at bounding box center [368, 190] width 171 height 21
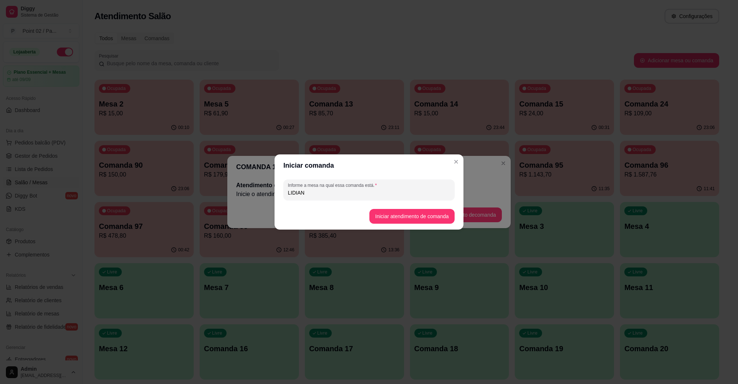
type input "LIDIAN"
click at [395, 219] on button "Iniciar atendimento de comanda" at bounding box center [411, 216] width 85 height 15
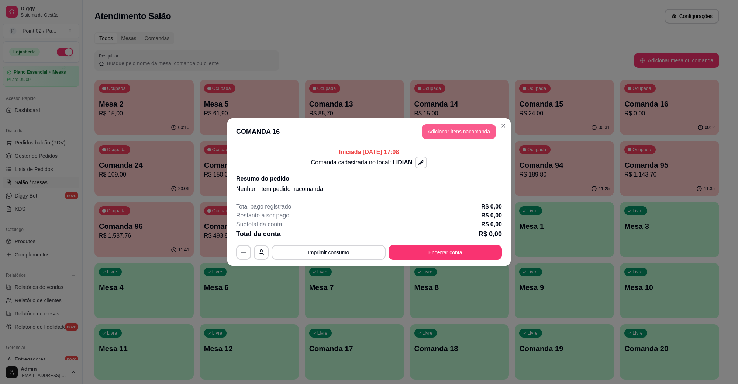
click at [452, 137] on button "Adicionar itens na comanda" at bounding box center [459, 131] width 74 height 15
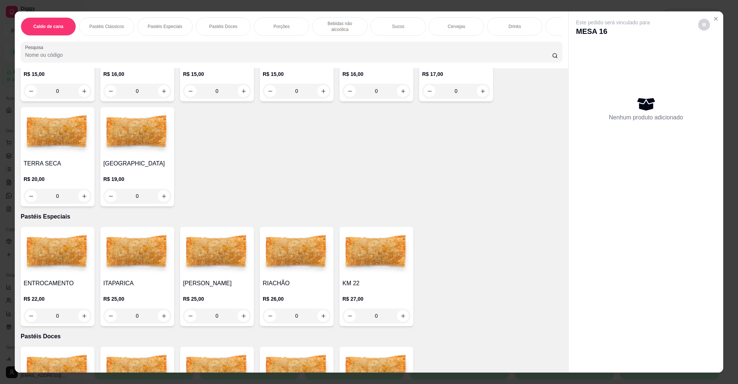
scroll to position [184, 0]
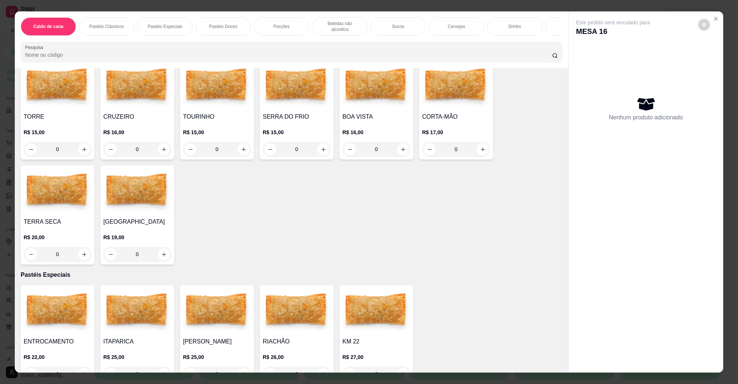
click at [224, 113] on h4 "TOURINHO" at bounding box center [217, 117] width 68 height 9
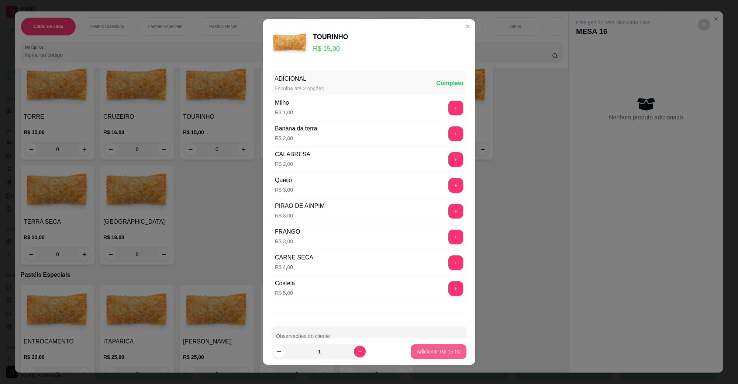
click at [418, 356] on button "Adicionar R$ 15,00" at bounding box center [439, 352] width 56 height 15
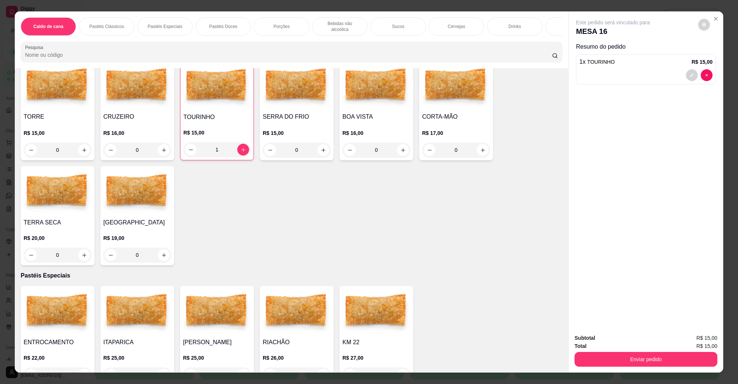
type input "1"
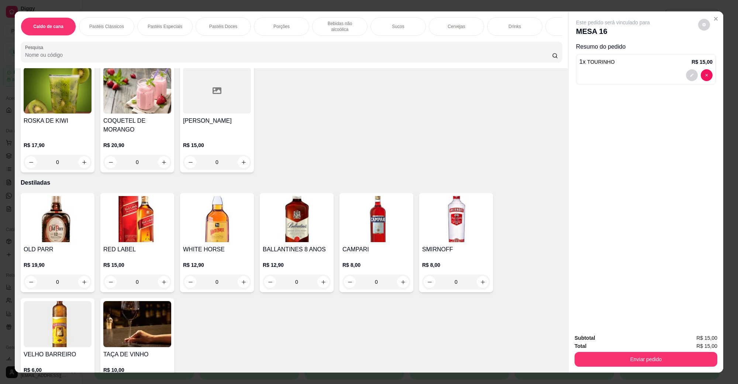
scroll to position [1923, 0]
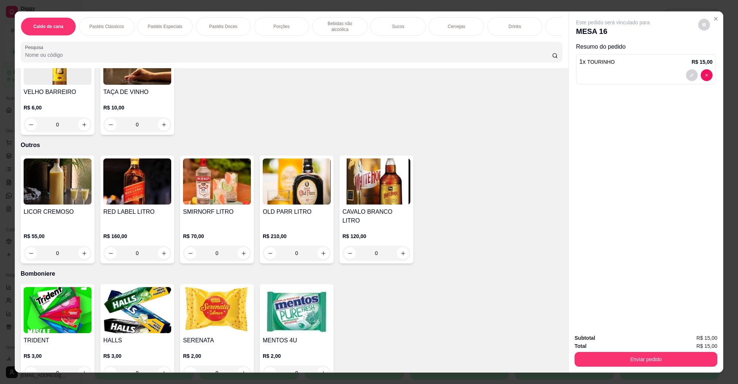
click at [73, 287] on img at bounding box center [58, 310] width 68 height 46
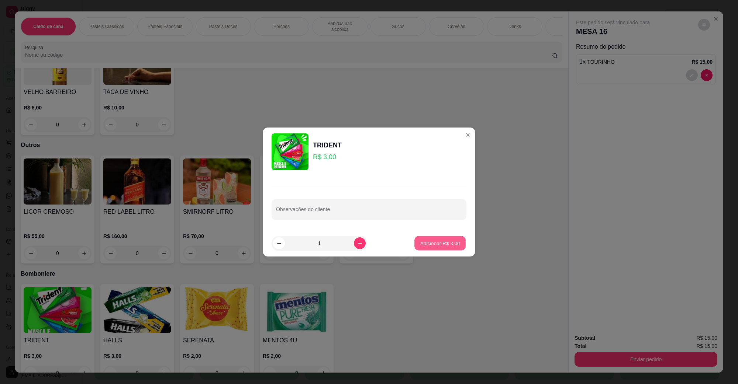
click at [446, 248] on button "Adicionar R$ 3,00" at bounding box center [439, 243] width 51 height 14
type input "1"
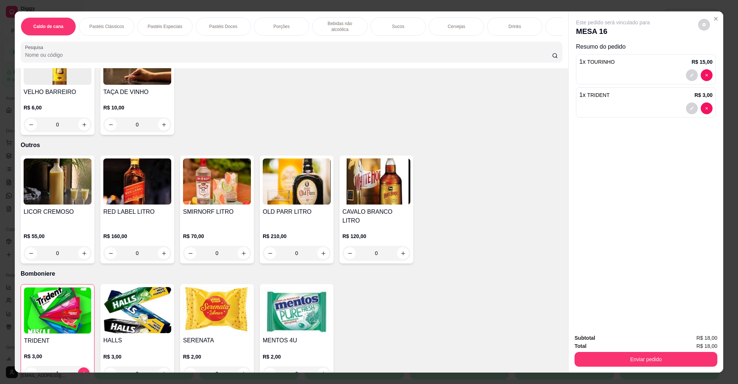
click at [584, 349] on div "Total R$ 18,00" at bounding box center [645, 346] width 143 height 8
click at [585, 352] on button "Enviar pedido" at bounding box center [646, 359] width 138 height 14
click at [585, 352] on button "Enviar pedido" at bounding box center [645, 359] width 143 height 15
click at [606, 357] on button "Enviar pedido" at bounding box center [645, 359] width 143 height 15
click at [606, 342] on button "Não registrar e enviar pedido" at bounding box center [621, 342] width 75 height 14
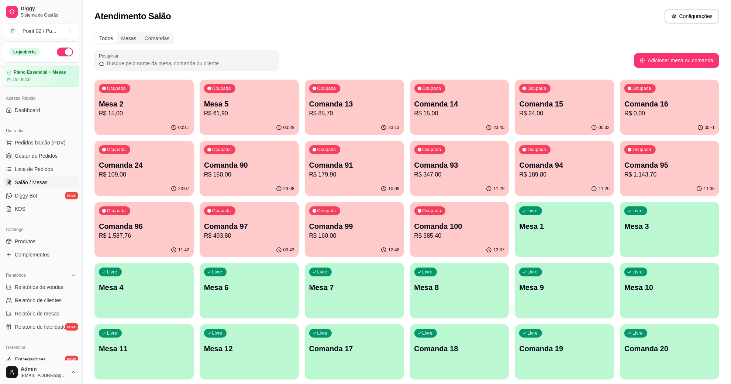
click at [285, 106] on p "Mesa 5" at bounding box center [249, 104] width 90 height 10
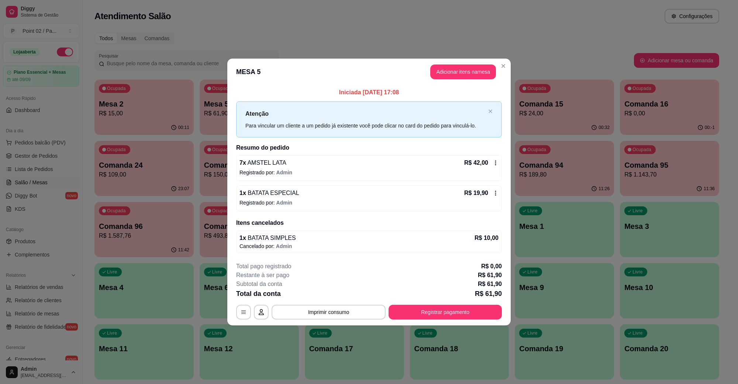
click at [261, 162] on span "AMSTEL LATA" at bounding box center [266, 163] width 40 height 6
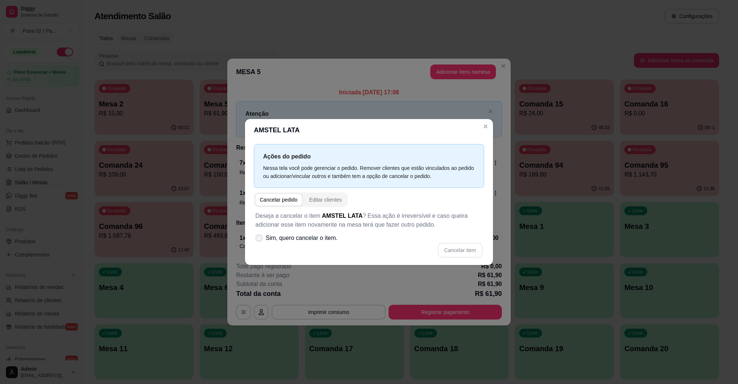
click at [338, 237] on label "Sim, quero cancelar o item." at bounding box center [296, 238] width 88 height 15
click at [260, 240] on input "Sim, quero cancelar o item." at bounding box center [257, 242] width 5 height 5
checkbox input "true"
click at [465, 254] on button "Cancelar item" at bounding box center [460, 250] width 45 height 15
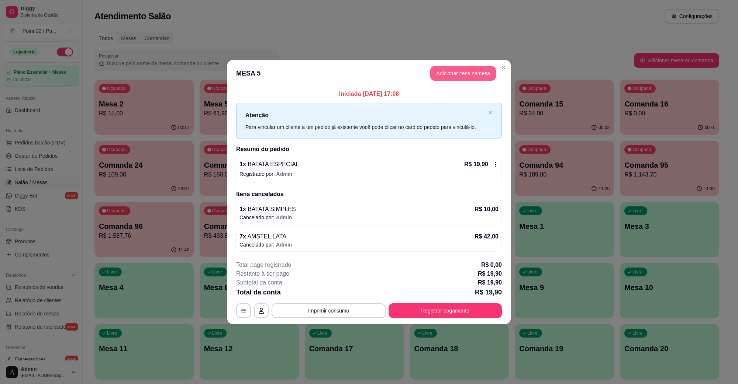
click at [470, 70] on button "Adicionar itens na mesa" at bounding box center [463, 73] width 66 height 15
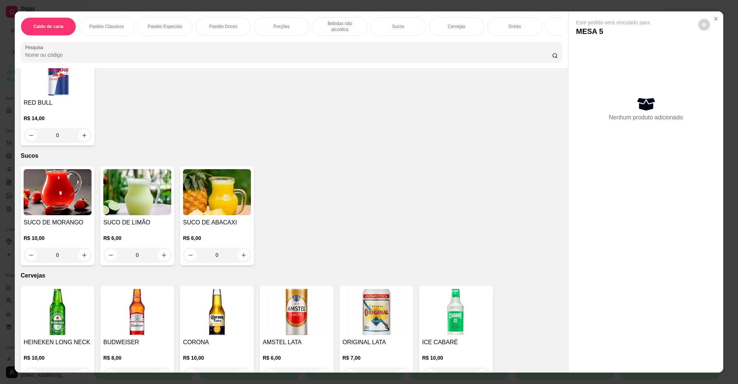
scroll to position [1291, 0]
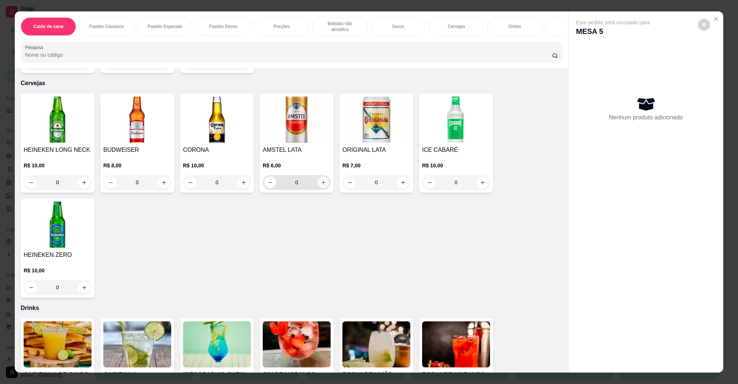
click at [321, 180] on icon "increase-product-quantity" at bounding box center [324, 183] width 6 height 6
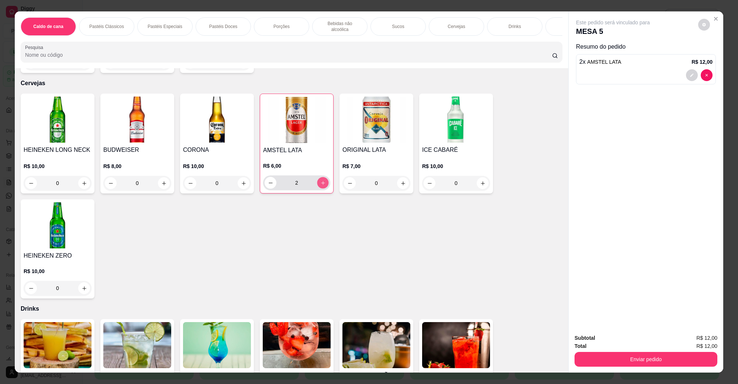
click at [320, 180] on icon "increase-product-quantity" at bounding box center [323, 183] width 6 height 6
type input "3"
click at [636, 359] on button "Enviar pedido" at bounding box center [645, 359] width 143 height 15
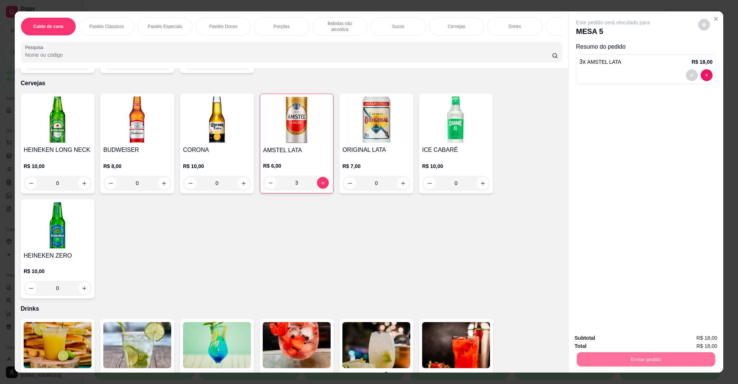
click at [622, 341] on button "Não registrar e enviar pedido" at bounding box center [621, 342] width 75 height 14
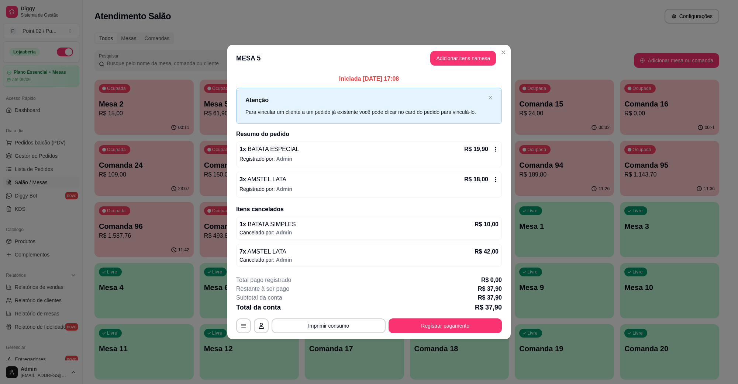
click at [462, 318] on div "**********" at bounding box center [369, 305] width 266 height 58
click at [453, 323] on button "Registrar pagamento" at bounding box center [445, 326] width 110 height 14
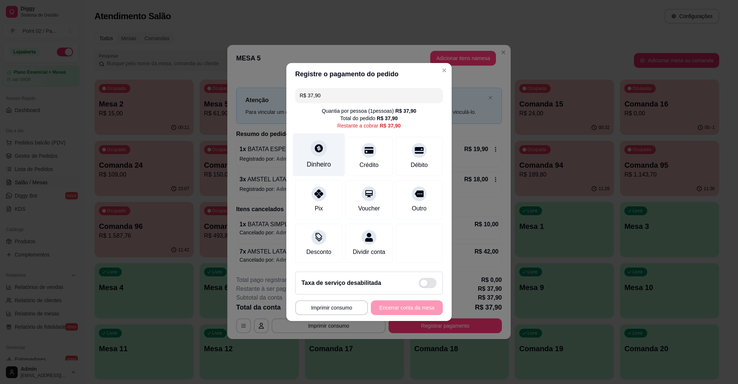
click at [307, 153] on div "Dinheiro" at bounding box center [319, 155] width 52 height 43
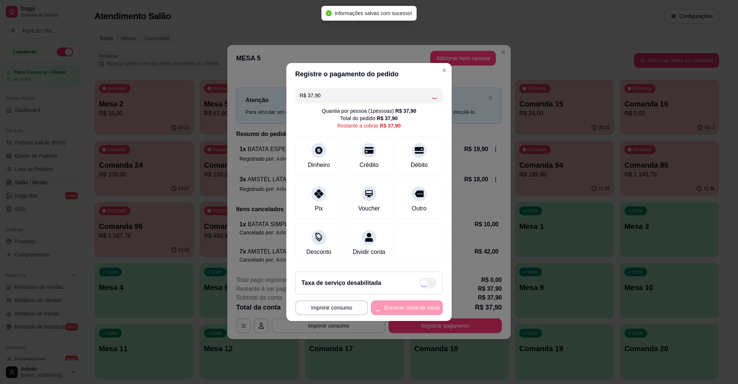
type input "R$ 0,00"
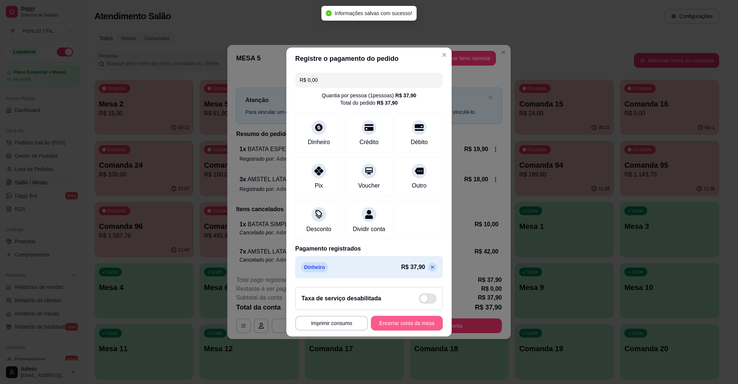
click at [402, 325] on button "Encerrar conta da mesa" at bounding box center [407, 323] width 72 height 15
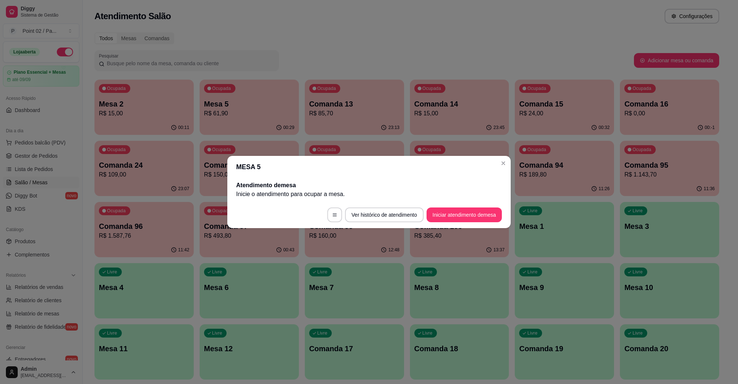
click at [485, 205] on footer "Ver histórico de atendimento Iniciar atendimento de mesa" at bounding box center [368, 215] width 283 height 27
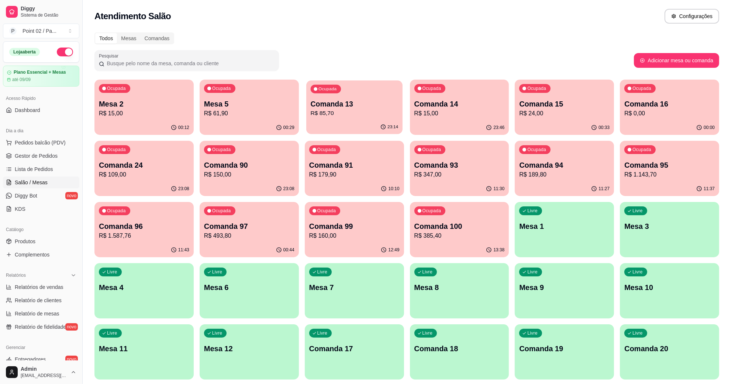
click at [340, 104] on p "Comanda 13" at bounding box center [353, 104] width 87 height 10
click at [633, 104] on p "Comanda 16" at bounding box center [669, 104] width 90 height 10
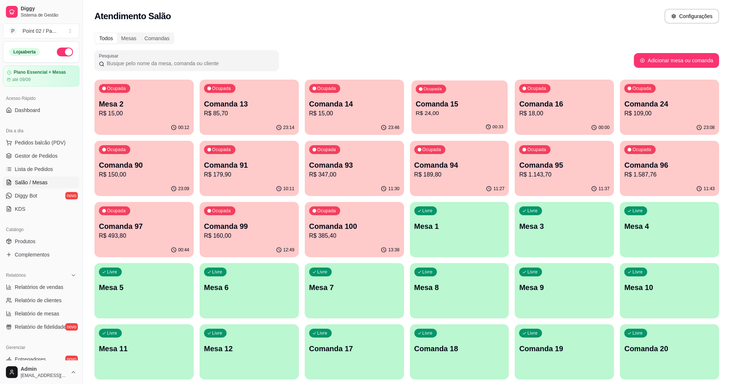
click at [421, 120] on div "Ocupada Comanda 15 R$ 24,00" at bounding box center [459, 100] width 96 height 40
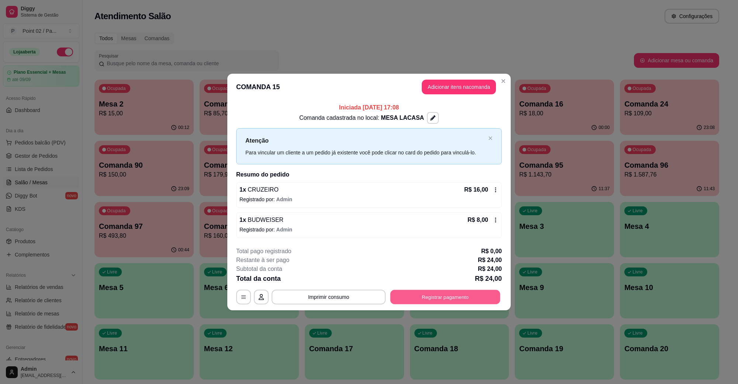
click at [422, 294] on button "Registrar pagamento" at bounding box center [445, 297] width 110 height 14
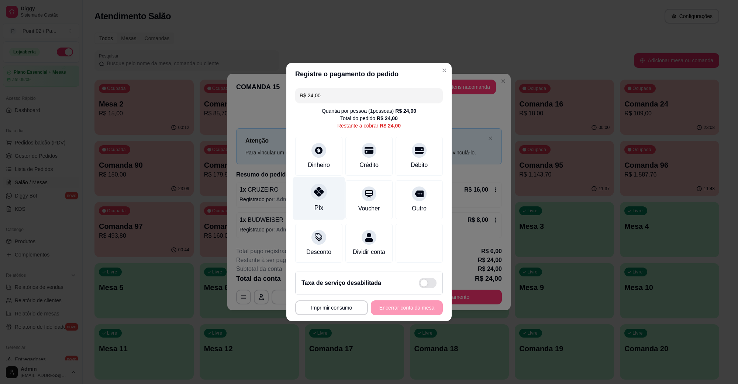
click at [320, 187] on icon at bounding box center [319, 192] width 10 height 10
type input "R$ 0,00"
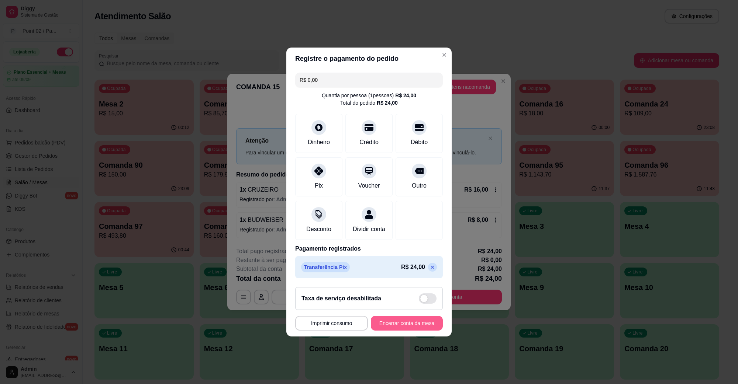
click at [380, 325] on button "Encerrar conta da mesa" at bounding box center [407, 323] width 72 height 15
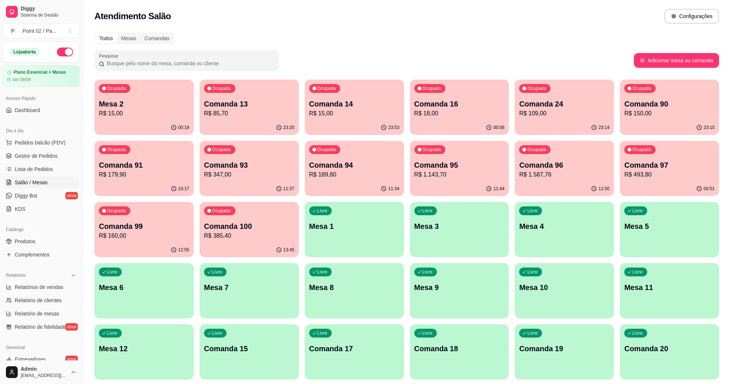
click at [427, 303] on div "Livre Mesa 9" at bounding box center [459, 286] width 99 height 46
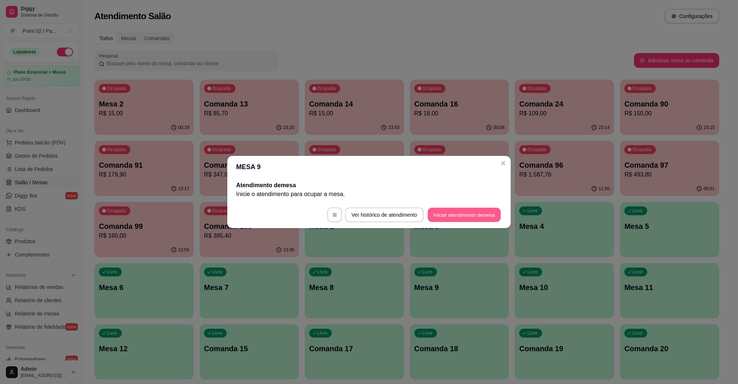
click at [460, 212] on button "Iniciar atendimento de mesa" at bounding box center [464, 215] width 73 height 14
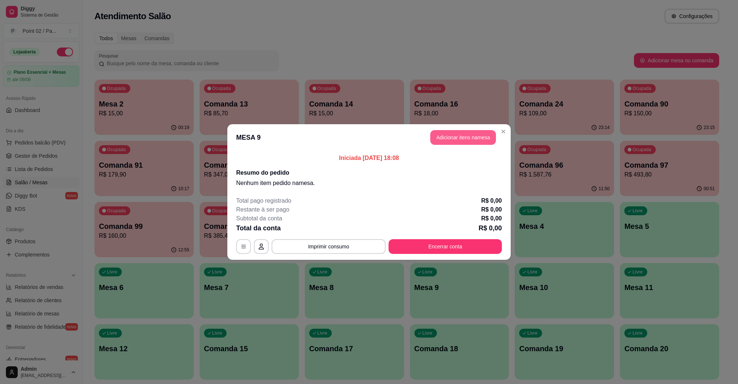
click at [451, 131] on button "Adicionar itens na mesa" at bounding box center [463, 137] width 66 height 15
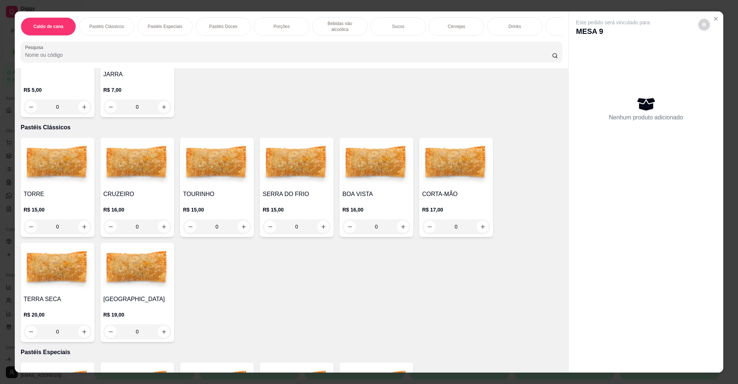
scroll to position [92, 0]
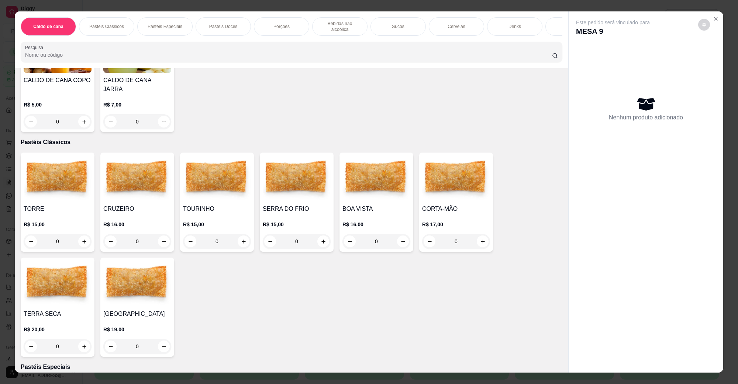
click at [291, 178] on img at bounding box center [297, 179] width 68 height 46
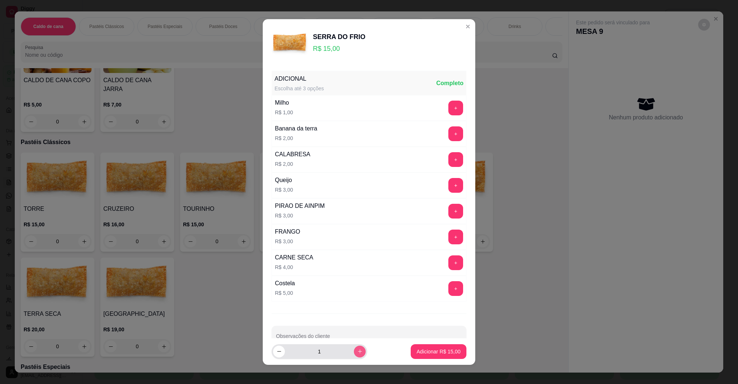
click at [354, 356] on button "increase-product-quantity" at bounding box center [360, 352] width 12 height 12
type input "2"
click at [416, 351] on p "Adicionar R$ 30,00" at bounding box center [438, 351] width 44 height 7
type input "2"
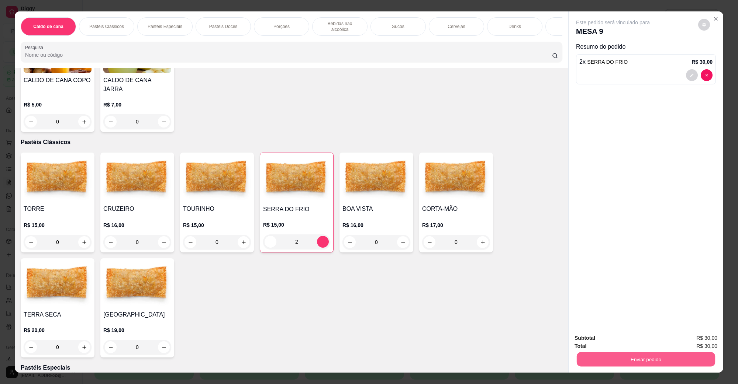
click at [665, 353] on button "Enviar pedido" at bounding box center [646, 359] width 138 height 14
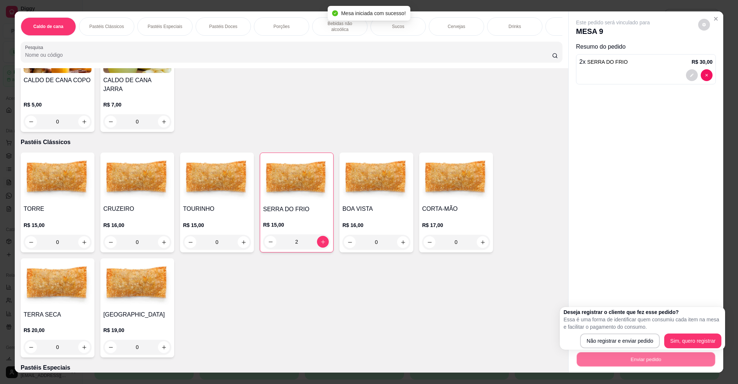
click at [609, 325] on p "Essa é uma forma de identificar quem consumiu cada item na mesa e facilitar o p…" at bounding box center [642, 323] width 158 height 15
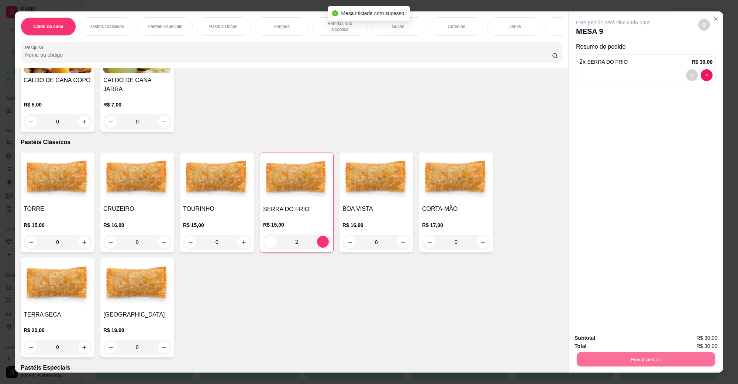
click at [616, 344] on button "Não registrar e enviar pedido" at bounding box center [621, 342] width 77 height 14
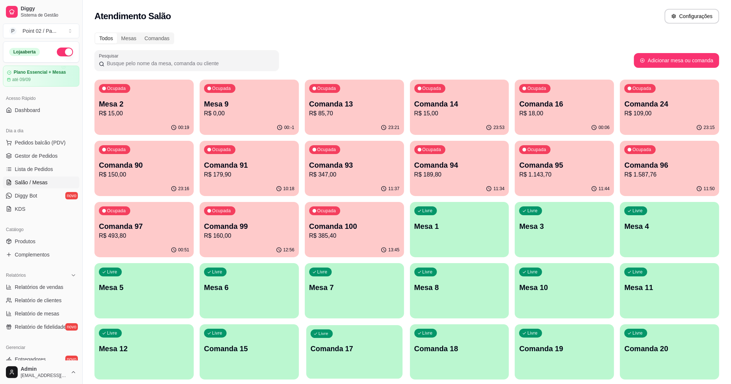
click at [372, 356] on div "Livre Comanda 17" at bounding box center [354, 347] width 96 height 45
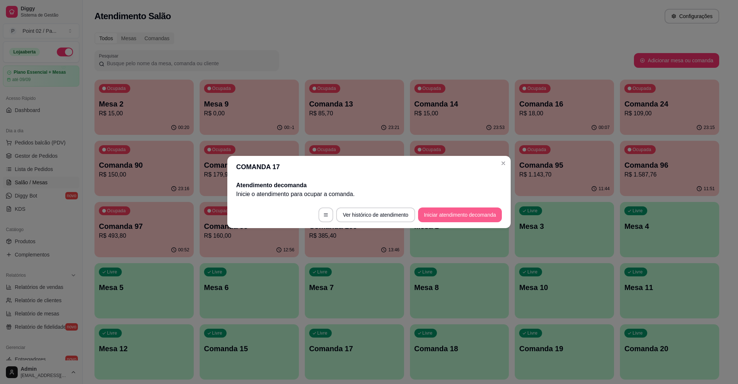
click at [432, 218] on button "Iniciar atendimento de comanda" at bounding box center [460, 215] width 84 height 15
click at [431, 200] on div "Informe a mesa na qual essa comanda está." at bounding box center [368, 190] width 171 height 21
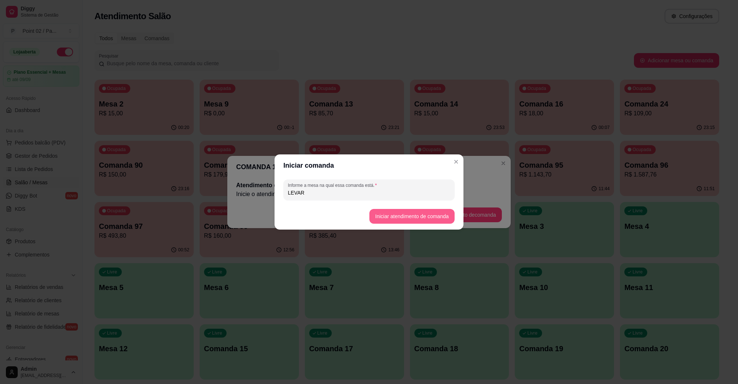
type input "LEVAR"
click at [418, 214] on button "Iniciar atendimento de comanda" at bounding box center [411, 216] width 85 height 15
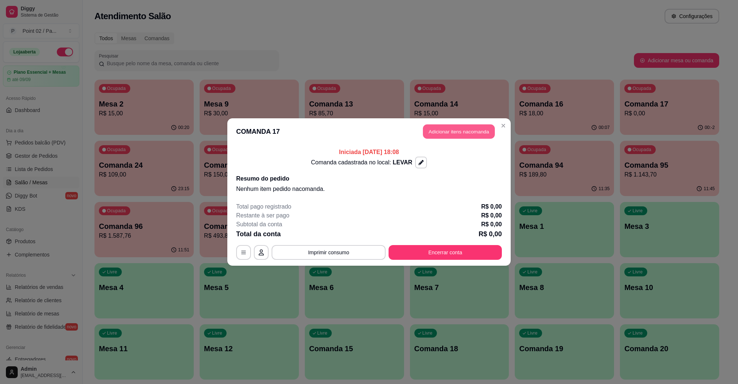
click at [480, 128] on button "Adicionar itens na comanda" at bounding box center [459, 132] width 72 height 14
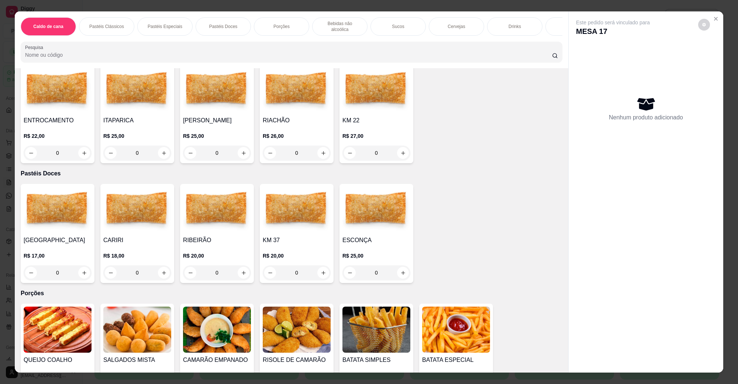
scroll to position [323, 0]
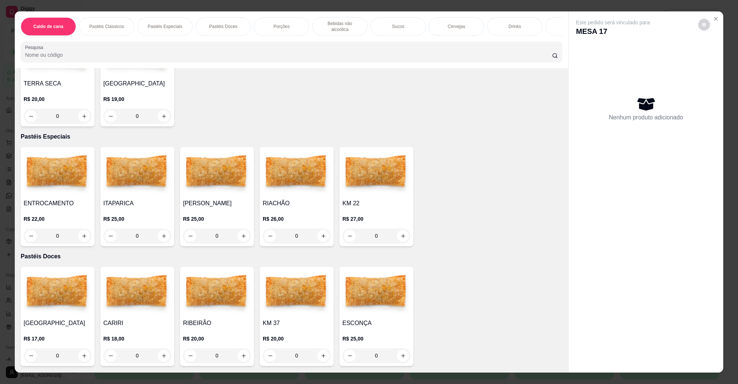
click at [68, 199] on h4 "ENTROCAMENTO" at bounding box center [58, 203] width 68 height 9
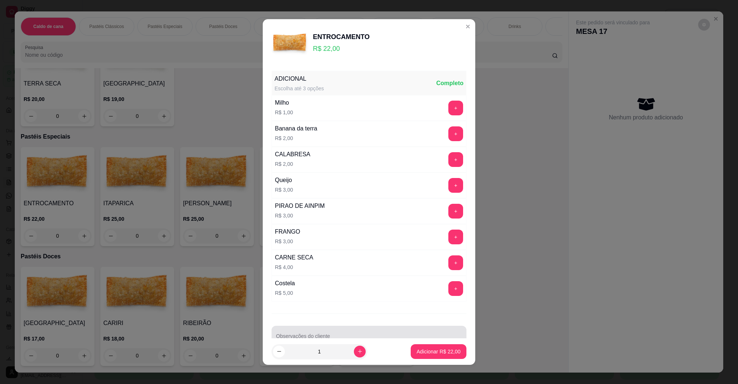
click at [418, 335] on div at bounding box center [369, 336] width 186 height 15
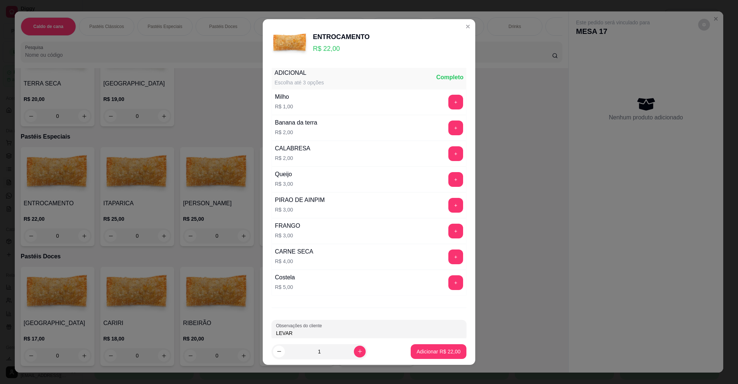
type input "LEVAR"
click at [432, 353] on p "Adicionar R$ 22,00" at bounding box center [438, 351] width 43 height 7
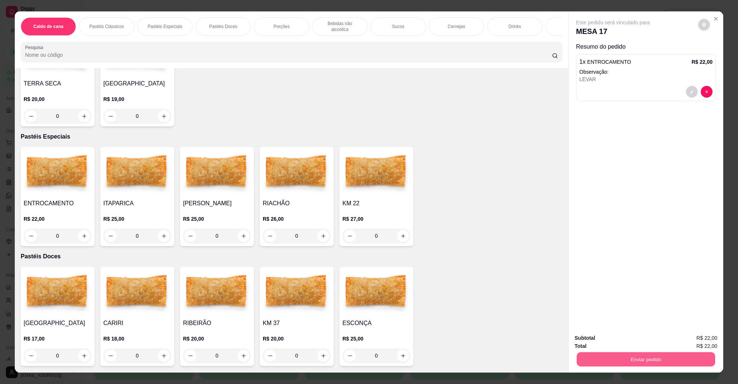
click at [586, 354] on button "Enviar pedido" at bounding box center [646, 359] width 138 height 14
click at [593, 342] on button "Não registrar e enviar pedido" at bounding box center [621, 342] width 75 height 14
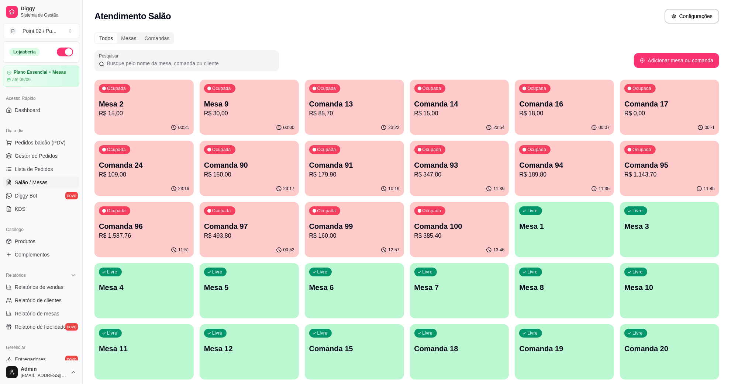
click at [663, 219] on div "Livre Mesa 3" at bounding box center [669, 225] width 99 height 46
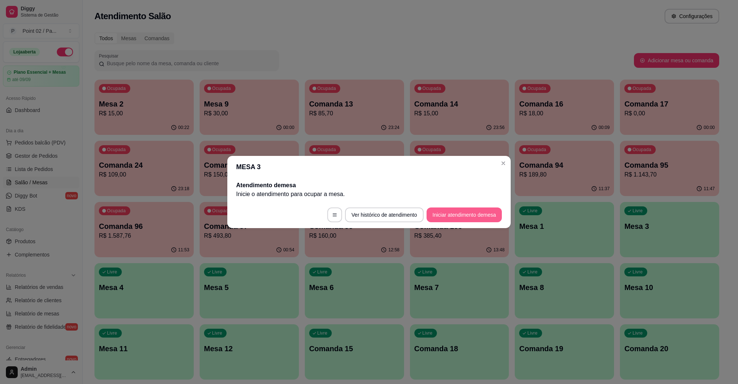
click at [449, 209] on button "Iniciar atendimento de mesa" at bounding box center [463, 215] width 75 height 15
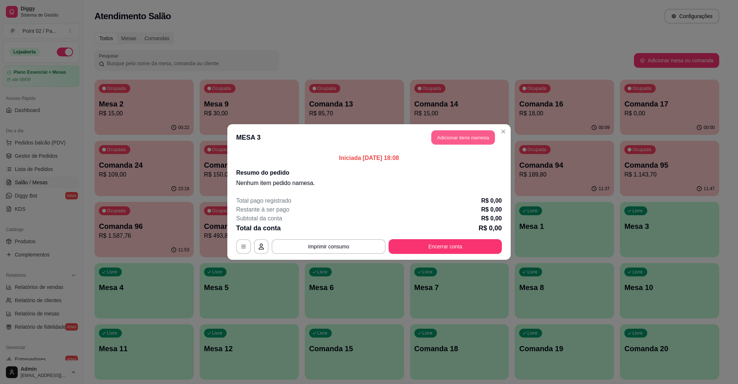
click at [466, 141] on button "Adicionar itens na mesa" at bounding box center [462, 138] width 63 height 14
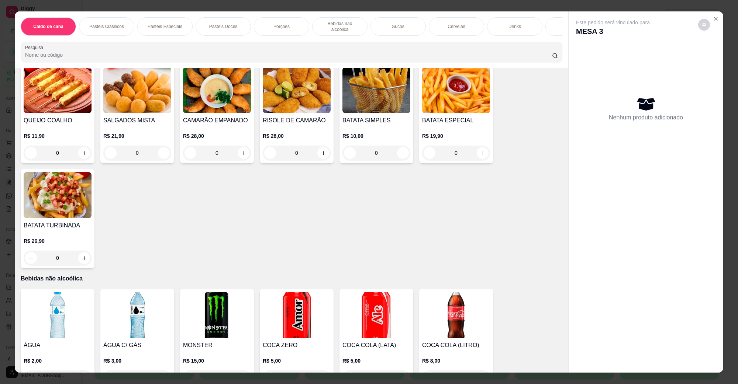
scroll to position [876, 0]
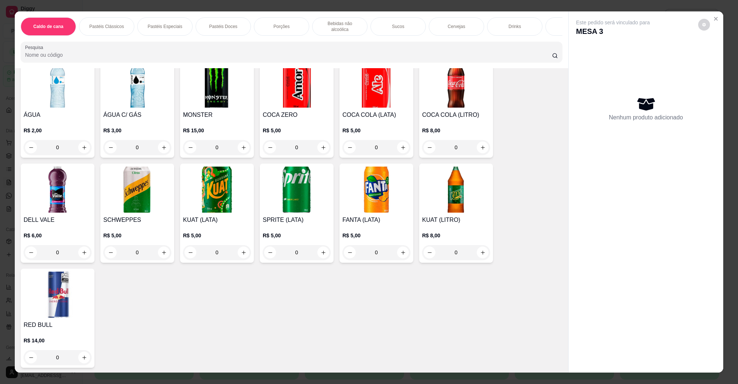
click at [145, 197] on img at bounding box center [137, 190] width 68 height 46
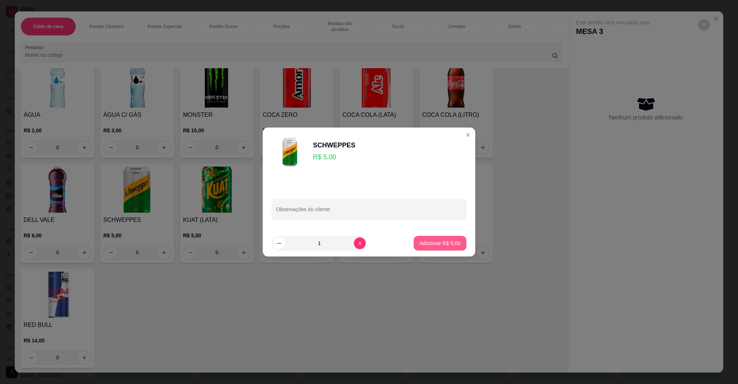
click at [438, 241] on p "Adicionar R$ 5,00" at bounding box center [439, 243] width 41 height 7
type input "1"
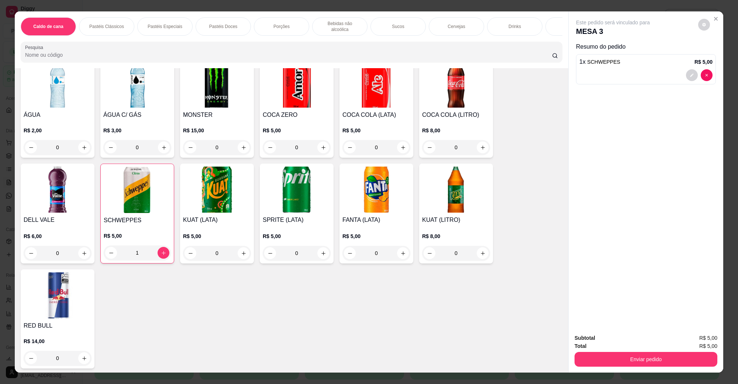
click at [626, 349] on div "Total R$ 5,00" at bounding box center [645, 346] width 143 height 8
click at [613, 369] on div "Subtotal R$ 5,00 Total R$ 5,00 Enviar pedido" at bounding box center [645, 350] width 155 height 45
click at [620, 359] on button "Enviar pedido" at bounding box center [645, 359] width 143 height 15
click at [621, 346] on button "Não registrar e enviar pedido" at bounding box center [621, 342] width 77 height 14
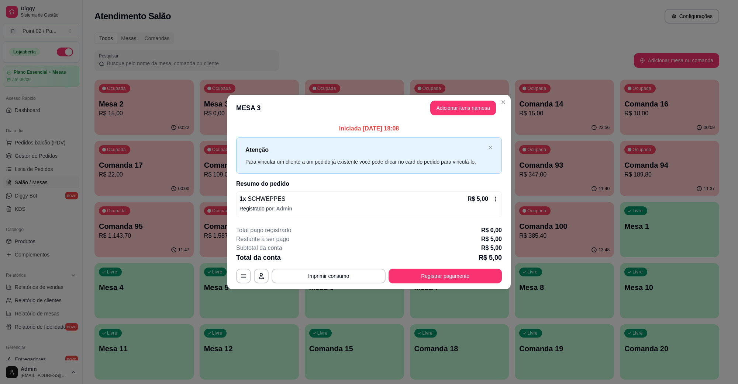
click at [393, 196] on div "1 x SCHWEPPES R$ 5,00" at bounding box center [368, 199] width 259 height 9
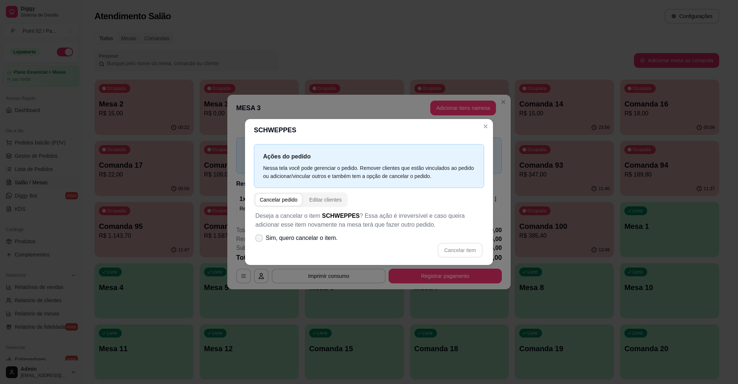
click at [323, 241] on span "Sim, quero cancelar o item." at bounding box center [302, 238] width 72 height 9
click at [260, 241] on input "Sim, quero cancelar o item." at bounding box center [257, 242] width 5 height 5
checkbox input "true"
click at [453, 248] on button "Cancelar item" at bounding box center [460, 250] width 45 height 15
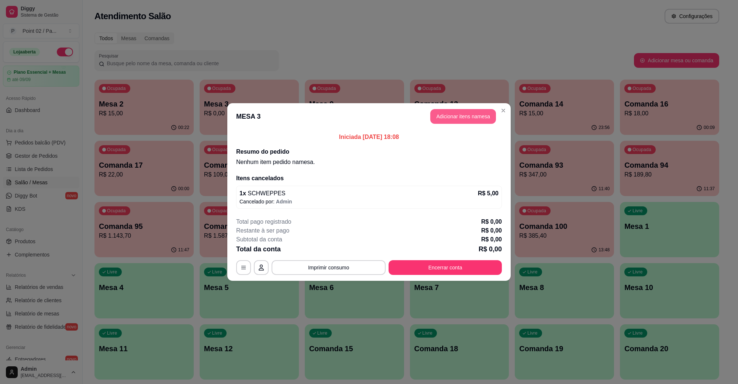
click at [465, 113] on button "Adicionar itens na mesa" at bounding box center [463, 116] width 66 height 15
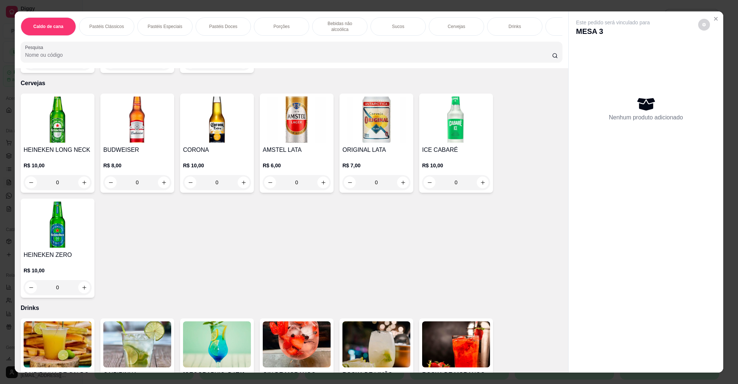
scroll to position [1522, 0]
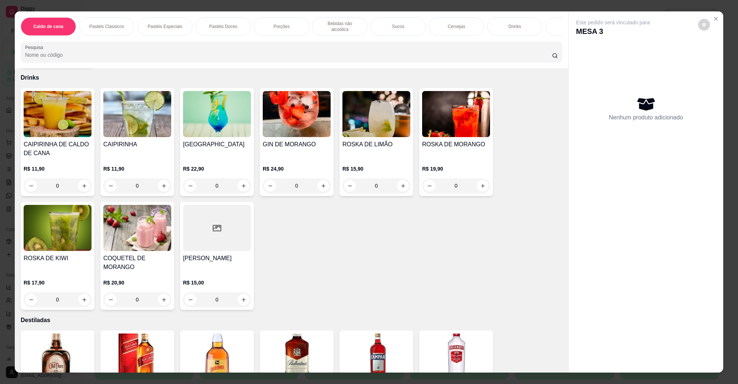
click at [372, 140] on h4 "ROSKA DE LIMÃO" at bounding box center [376, 144] width 68 height 9
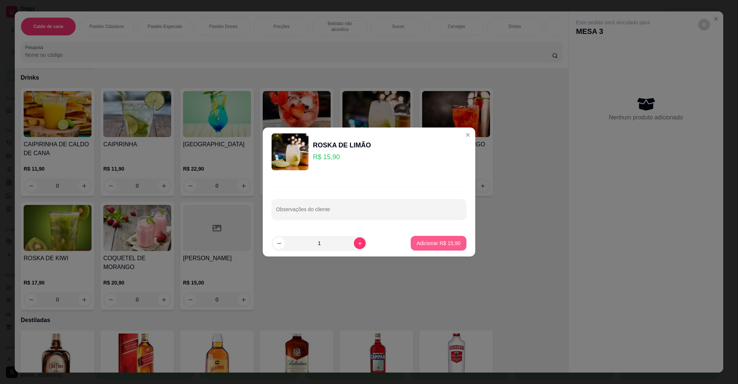
click at [416, 245] on p "Adicionar R$ 15,90" at bounding box center [438, 243] width 44 height 7
type input "1"
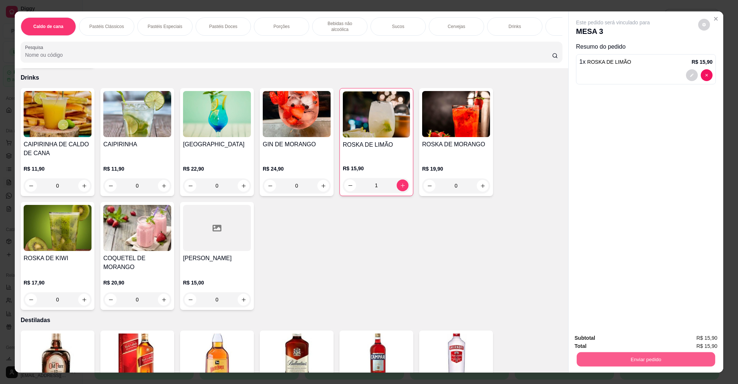
click at [684, 364] on button "Enviar pedido" at bounding box center [646, 359] width 138 height 14
click at [635, 343] on button "Não registrar e enviar pedido" at bounding box center [621, 342] width 75 height 14
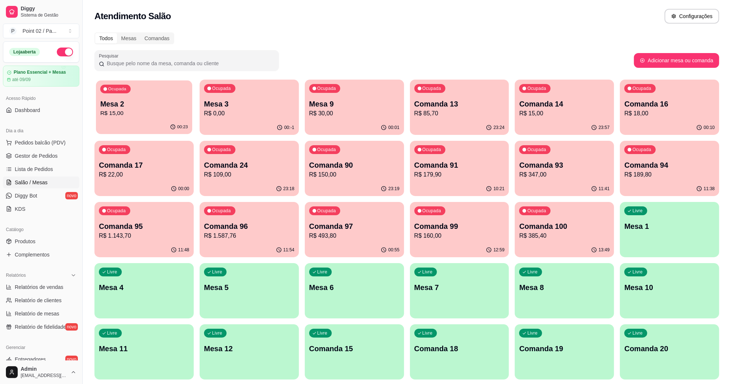
click at [160, 111] on p "R$ 15,00" at bounding box center [143, 113] width 87 height 8
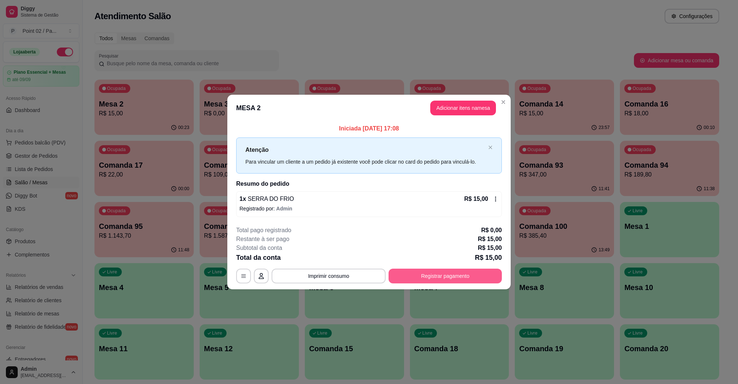
click at [433, 269] on button "Registrar pagamento" at bounding box center [444, 276] width 113 height 15
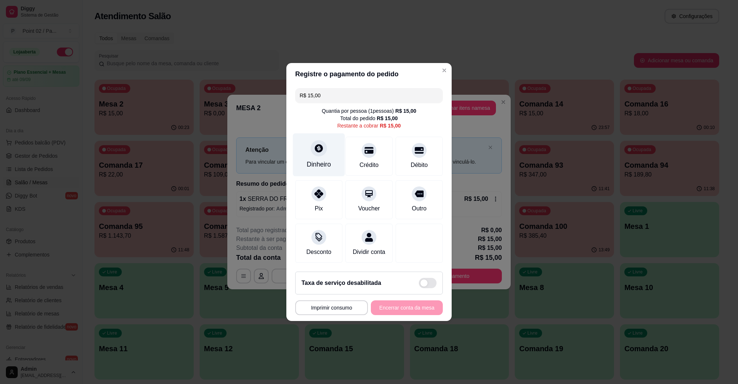
click at [324, 160] on div "Dinheiro" at bounding box center [319, 165] width 24 height 10
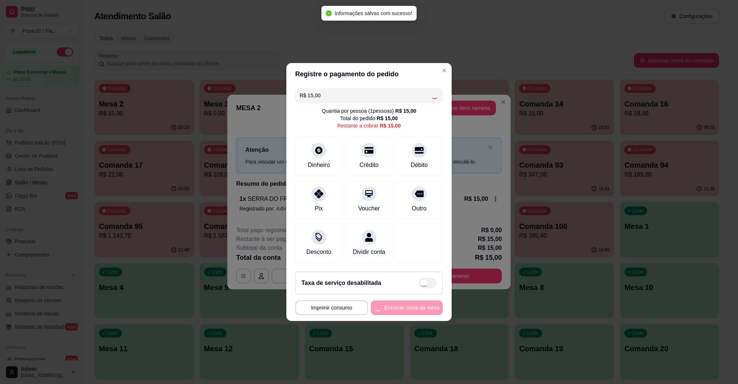
type input "R$ 0,00"
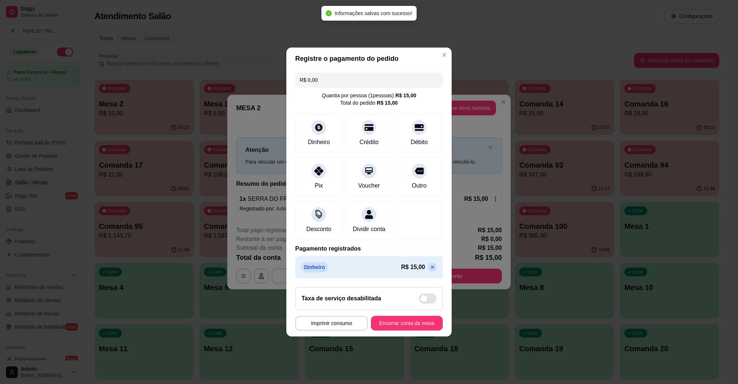
click at [402, 320] on footer "**********" at bounding box center [368, 308] width 165 height 55
click at [400, 323] on button "Encerrar conta da mesa" at bounding box center [407, 323] width 72 height 15
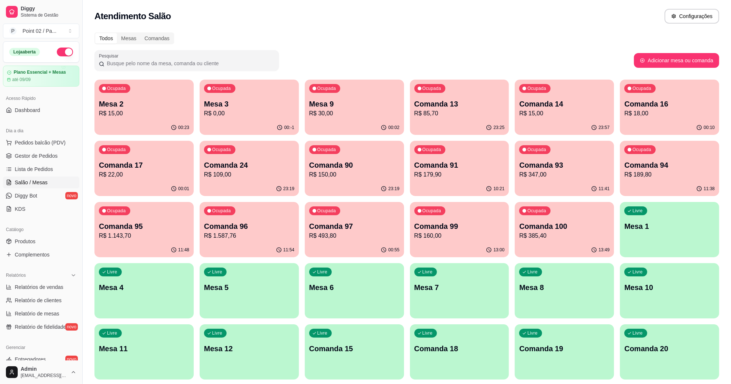
click at [242, 120] on div "Ocupada Mesa 3 R$ 0,00" at bounding box center [249, 100] width 99 height 41
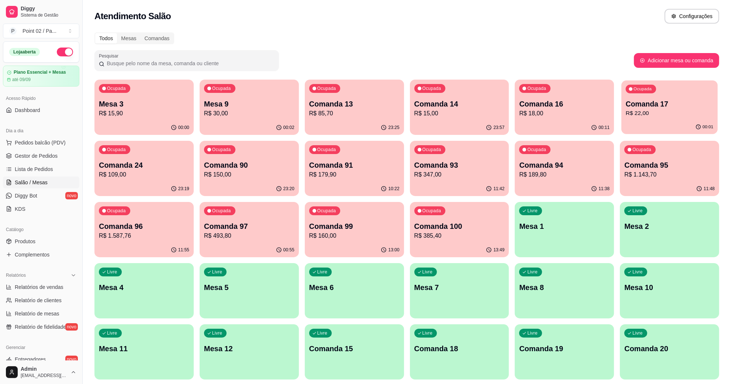
click at [644, 104] on p "Comanda 17" at bounding box center [669, 104] width 87 height 10
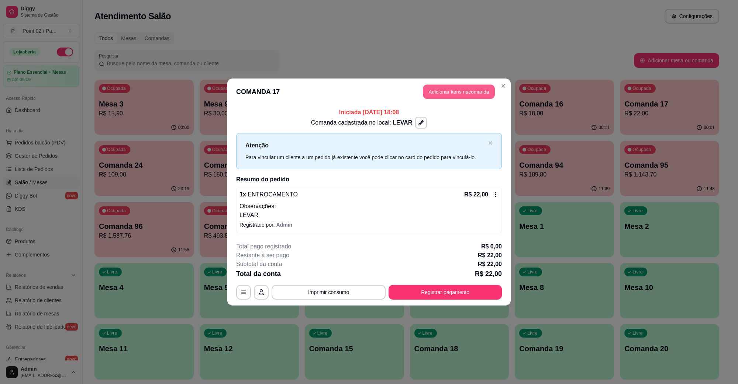
click at [458, 94] on button "Adicionar itens na comanda" at bounding box center [459, 92] width 72 height 14
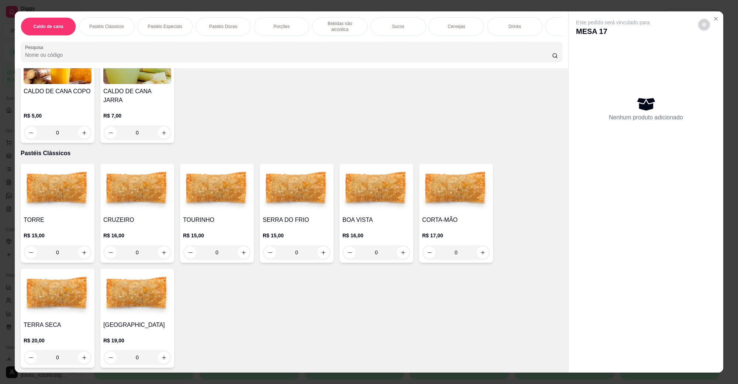
scroll to position [231, 0]
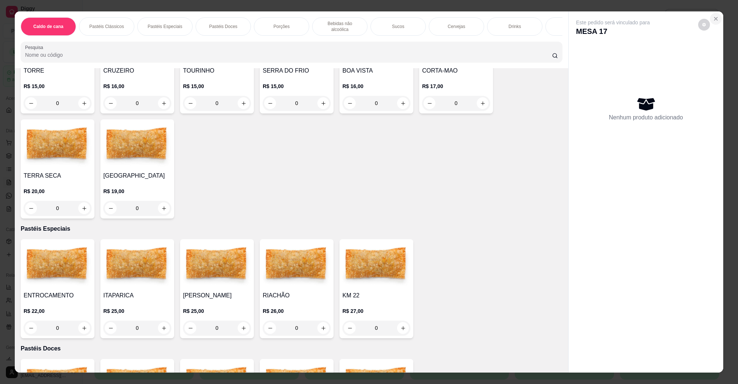
click at [716, 20] on button "Close" at bounding box center [716, 19] width 12 height 12
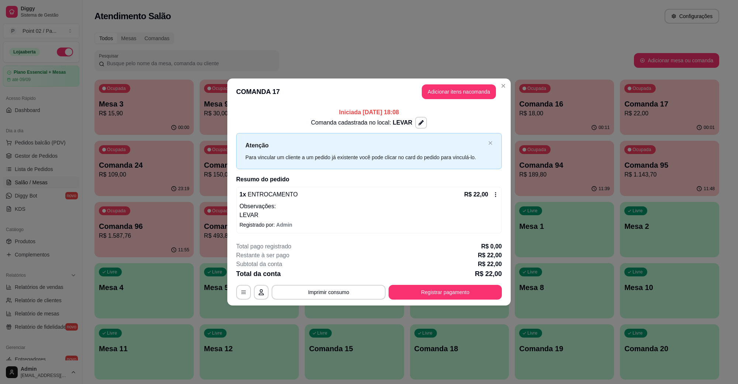
click at [422, 284] on div "**********" at bounding box center [369, 271] width 266 height 58
click at [425, 291] on button "Registrar pagamento" at bounding box center [444, 292] width 113 height 15
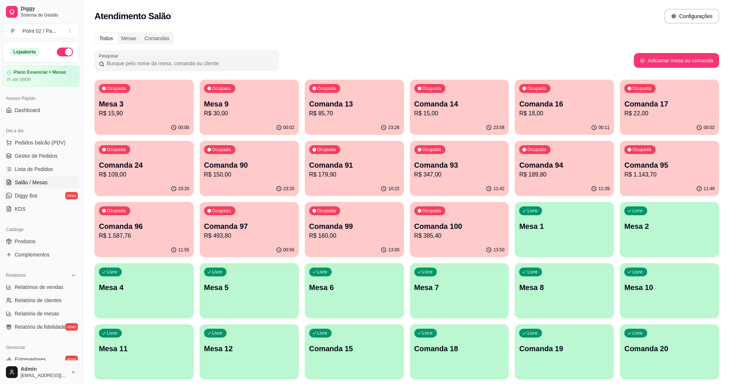
click at [362, 349] on p "Comanda 15" at bounding box center [354, 349] width 90 height 10
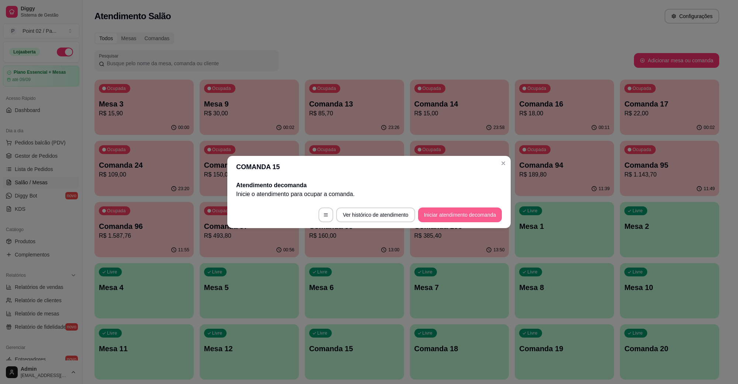
click at [428, 217] on button "Iniciar atendimento de comanda" at bounding box center [460, 215] width 84 height 15
click at [425, 203] on footer "Iniciar atendimento de comanda" at bounding box center [368, 216] width 189 height 27
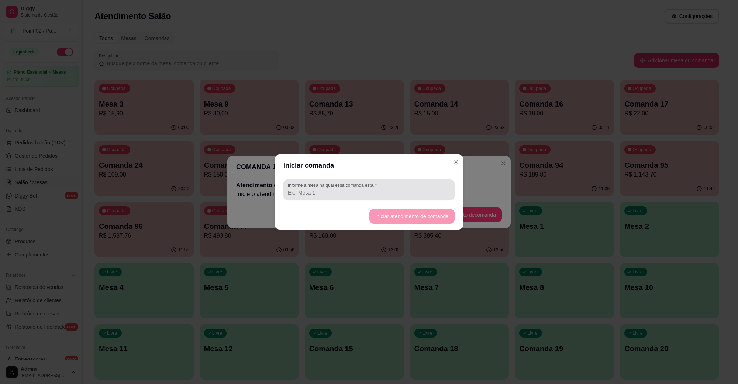
click at [423, 197] on div at bounding box center [369, 190] width 162 height 15
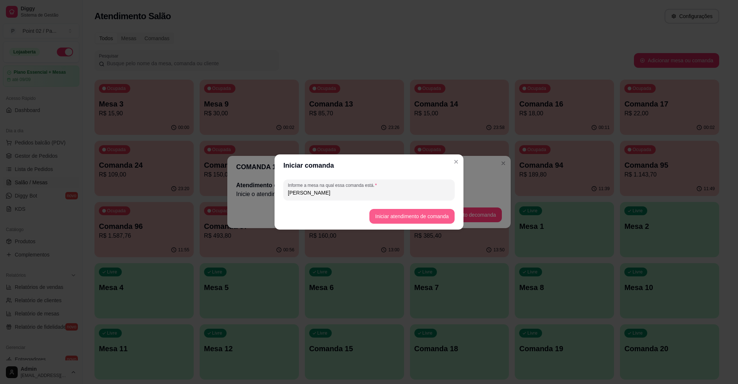
type input "VIVIAN GILDA"
click at [423, 216] on button "Iniciar atendimento de comanda" at bounding box center [411, 217] width 83 height 14
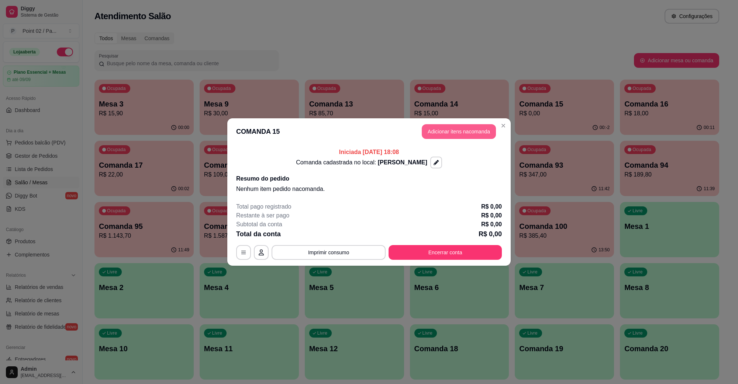
click at [460, 134] on button "Adicionar itens na comanda" at bounding box center [459, 131] width 74 height 15
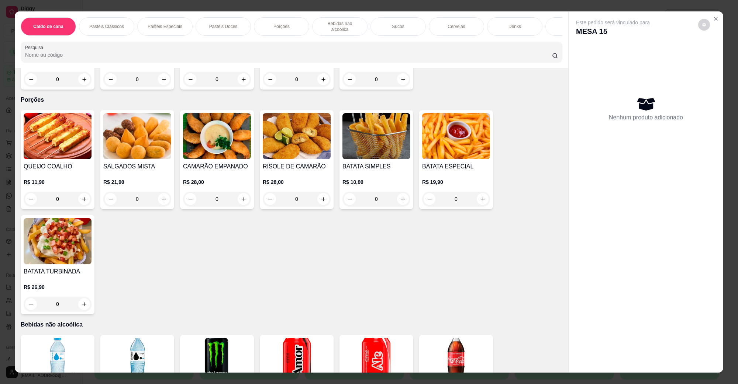
scroll to position [646, 0]
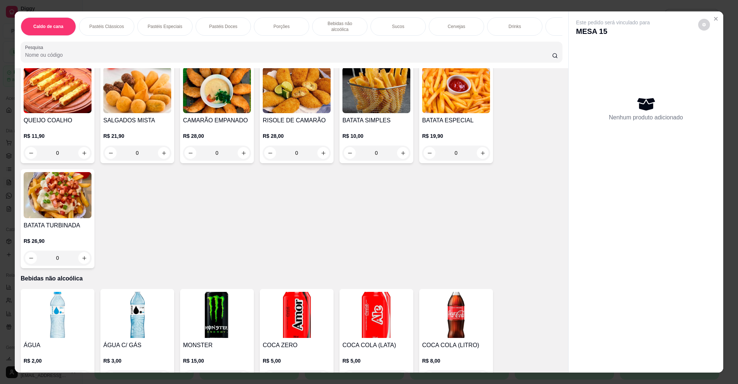
click at [392, 97] on img at bounding box center [376, 90] width 68 height 46
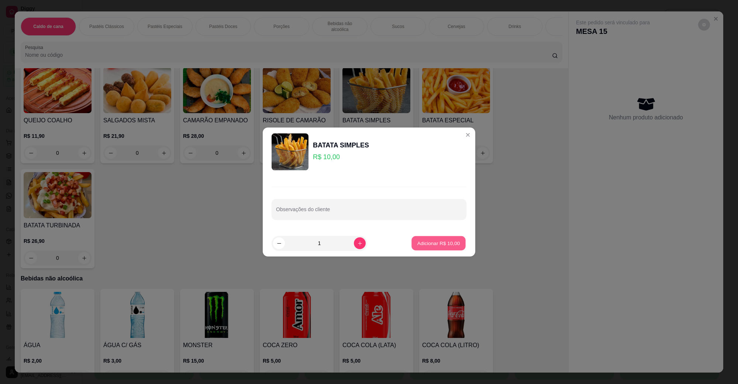
click at [417, 245] on p "Adicionar R$ 10,00" at bounding box center [438, 243] width 43 height 7
type input "1"
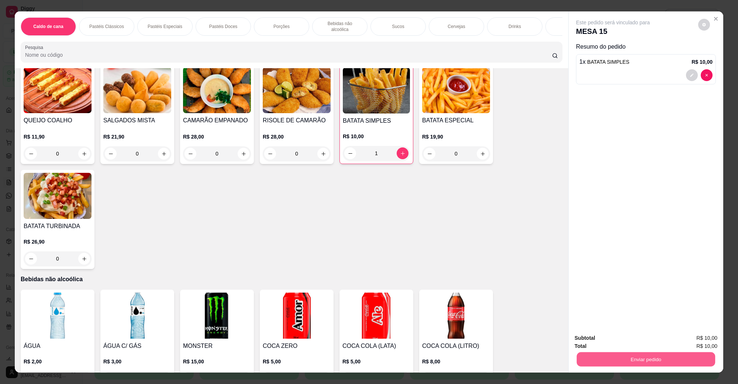
click at [615, 360] on button "Enviar pedido" at bounding box center [646, 359] width 138 height 14
click at [619, 342] on button "Não registrar e enviar pedido" at bounding box center [621, 342] width 77 height 14
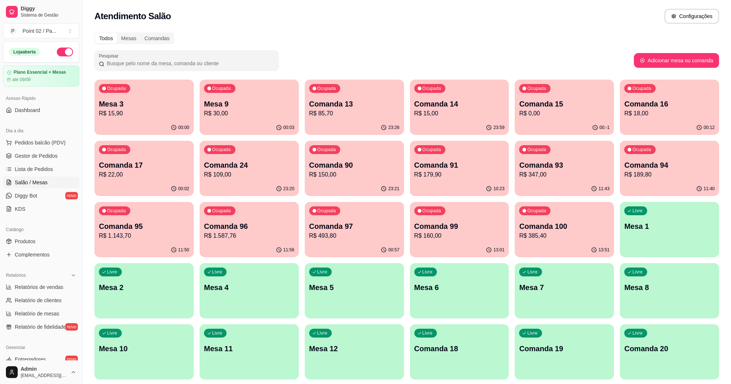
click at [574, 336] on div "Livre Comanda 19" at bounding box center [564, 348] width 99 height 46
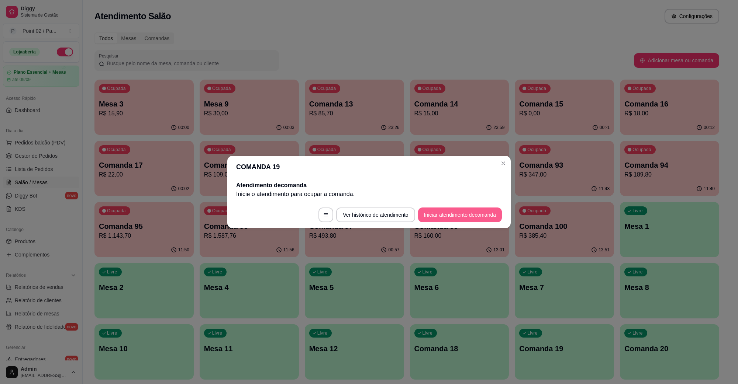
click at [466, 216] on button "Iniciar atendimento de comanda" at bounding box center [460, 215] width 84 height 15
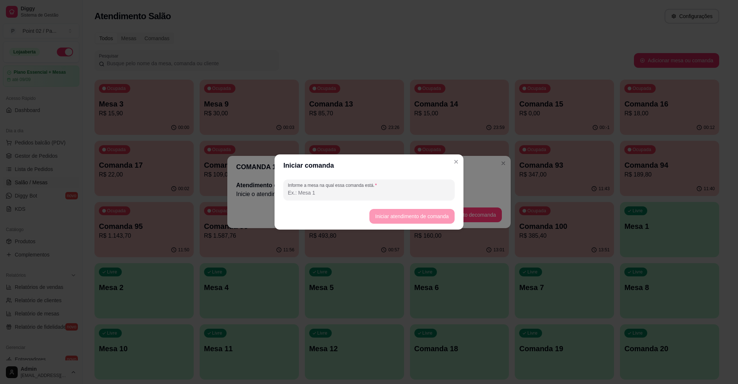
click at [409, 200] on div "Informe a mesa na qual essa comanda está." at bounding box center [368, 190] width 189 height 27
click at [410, 196] on input "Informe a mesa na qual essa comanda está." at bounding box center [369, 192] width 162 height 7
type input "[PERSON_NAME]"
click at [416, 221] on button "Iniciar atendimento de comanda" at bounding box center [411, 216] width 85 height 15
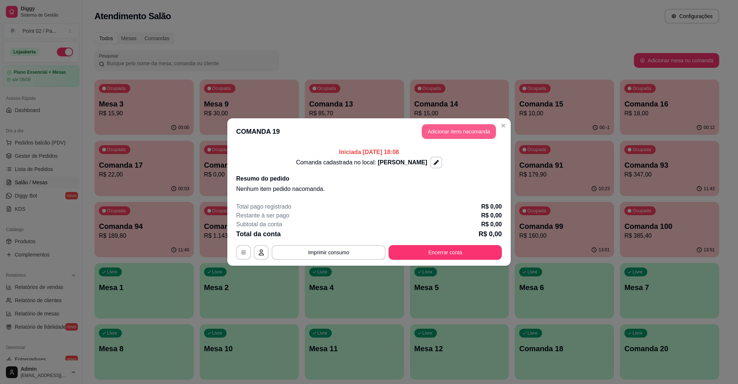
click at [460, 136] on button "Adicionar itens na comanda" at bounding box center [459, 131] width 74 height 15
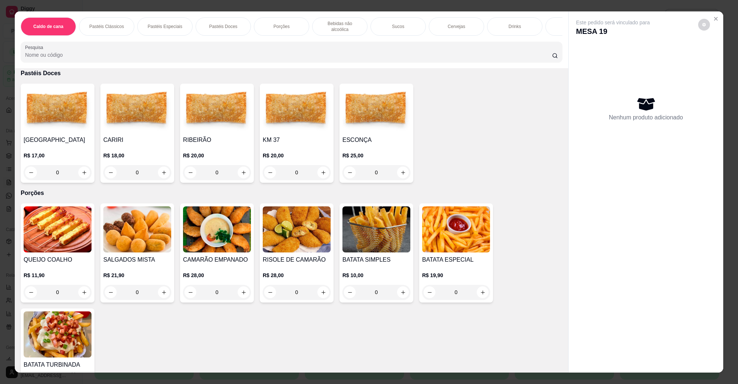
scroll to position [553, 0]
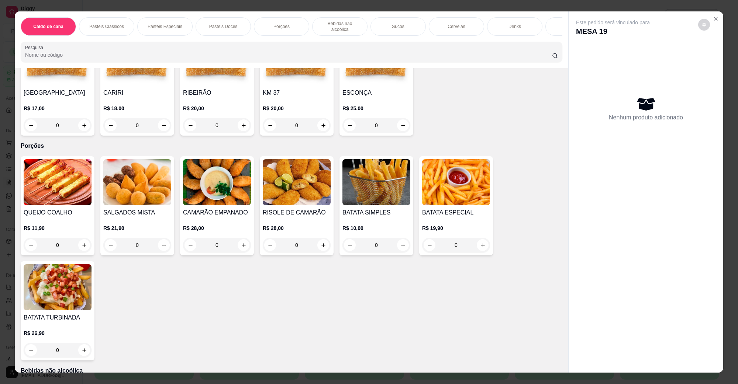
click at [374, 208] on h4 "BATATA SIMPLES" at bounding box center [376, 212] width 68 height 9
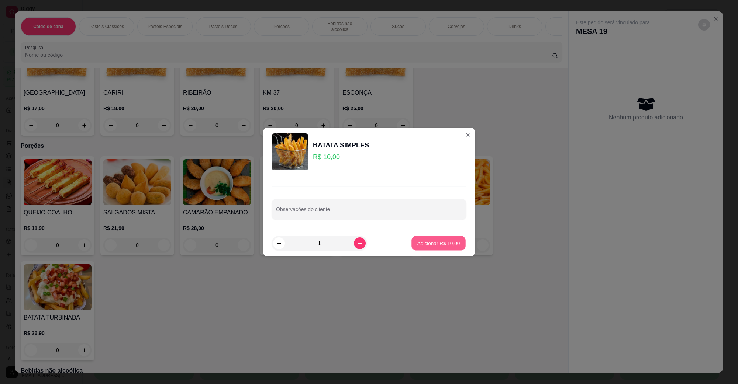
click at [422, 242] on p "Adicionar R$ 10,00" at bounding box center [438, 243] width 43 height 7
type input "1"
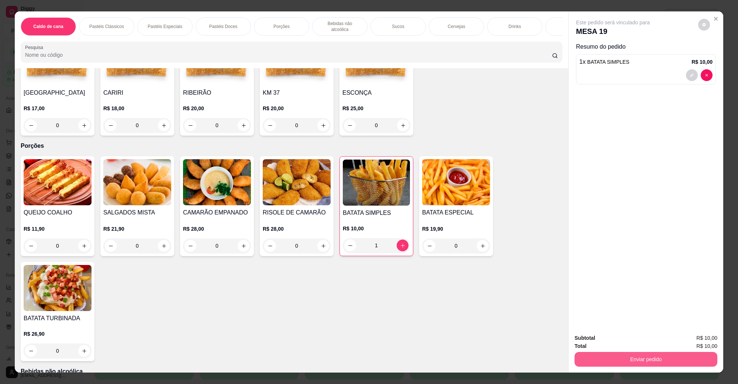
click at [630, 360] on button "Enviar pedido" at bounding box center [645, 359] width 143 height 15
click at [628, 342] on button "Não registrar e enviar pedido" at bounding box center [621, 342] width 77 height 14
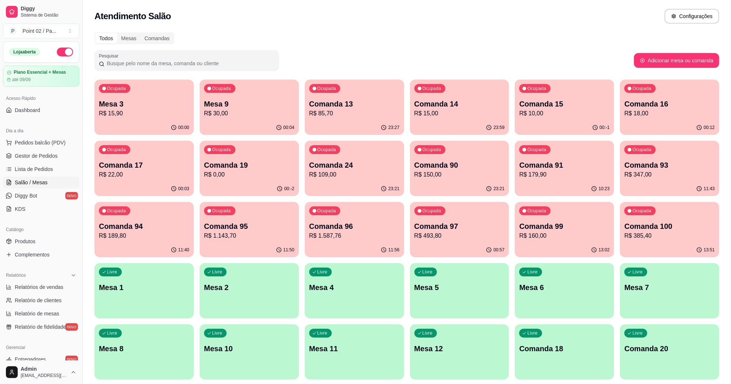
click at [188, 116] on p "R$ 15,90" at bounding box center [144, 113] width 90 height 9
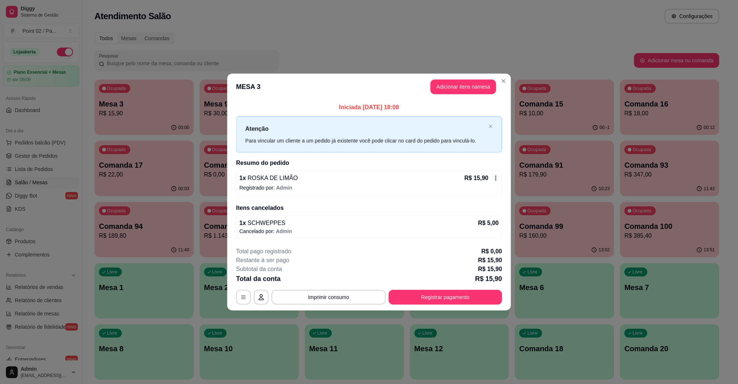
click at [231, 110] on div "Iniciada 24/08/2025 às 18:08 Atenção Para vincular um cliente a um pedido já ex…" at bounding box center [369, 170] width 284 height 141
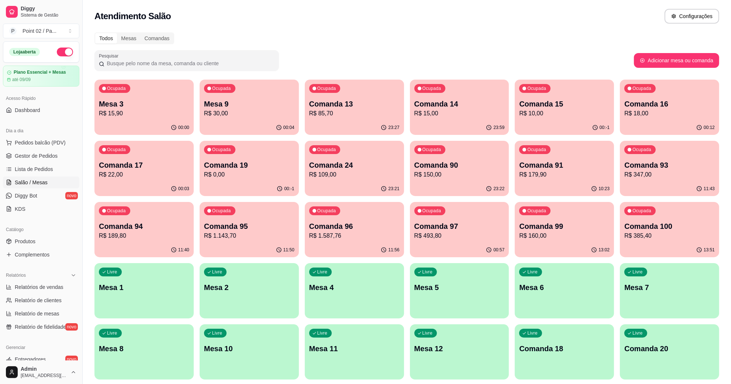
click at [217, 110] on p "R$ 30,00" at bounding box center [249, 113] width 90 height 9
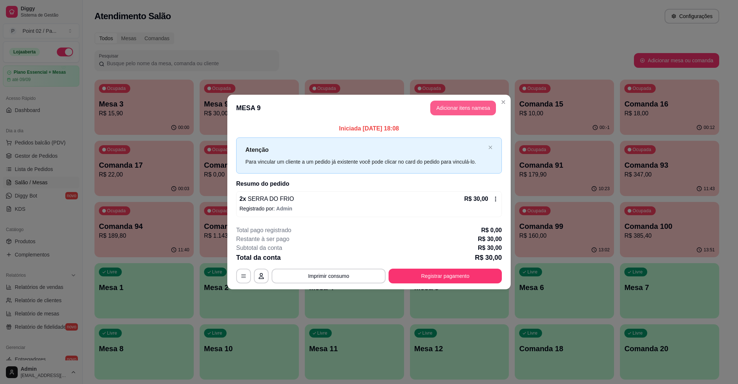
click at [473, 113] on button "Adicionar itens na mesa" at bounding box center [463, 108] width 66 height 15
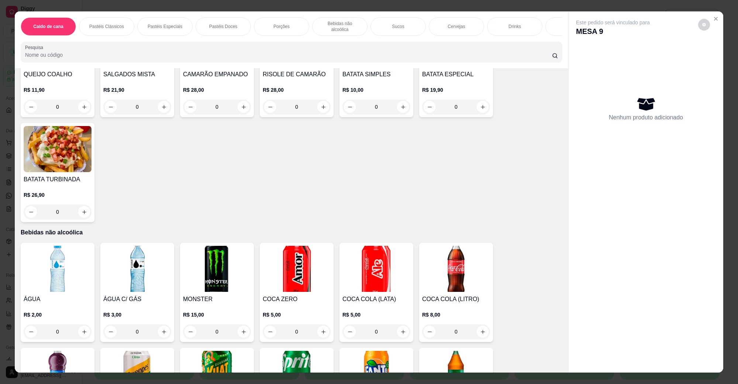
scroll to position [599, 0]
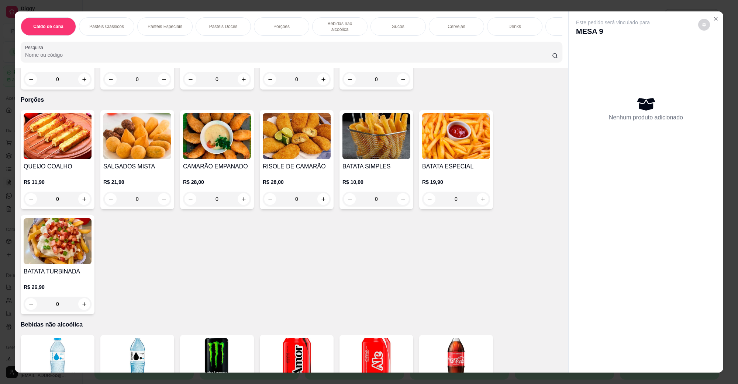
click at [345, 146] on img at bounding box center [376, 136] width 68 height 46
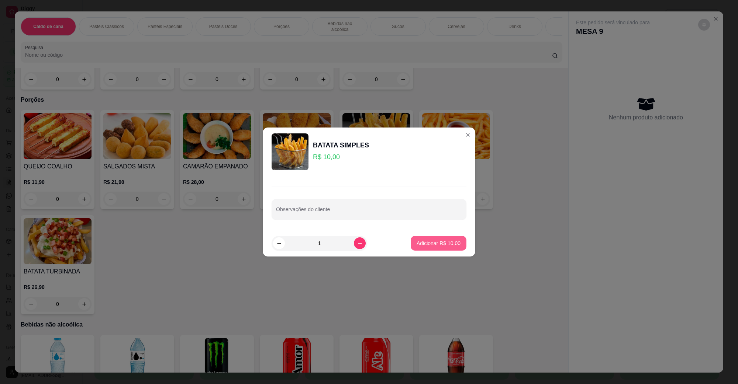
click at [423, 236] on button "Adicionar R$ 10,00" at bounding box center [439, 243] width 56 height 15
type input "1"
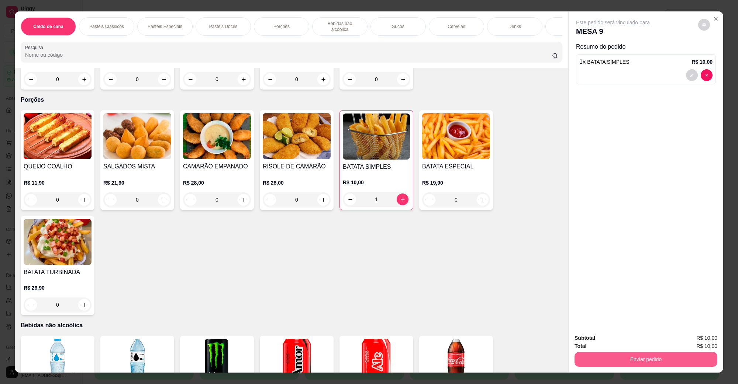
click at [622, 360] on button "Enviar pedido" at bounding box center [645, 359] width 143 height 15
click at [617, 344] on button "Não registrar e enviar pedido" at bounding box center [621, 342] width 77 height 14
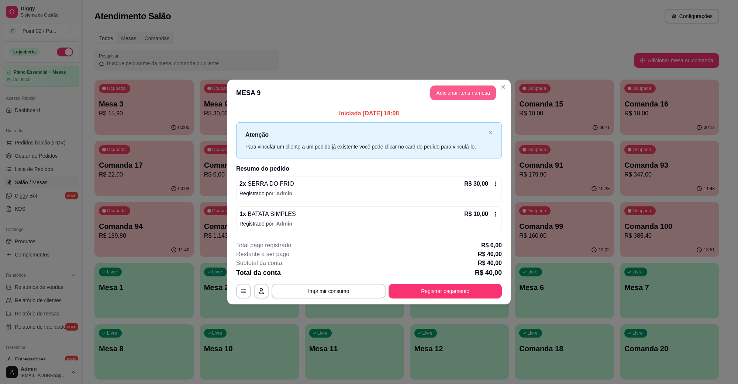
click at [457, 87] on button "Adicionar itens na mesa" at bounding box center [463, 93] width 66 height 15
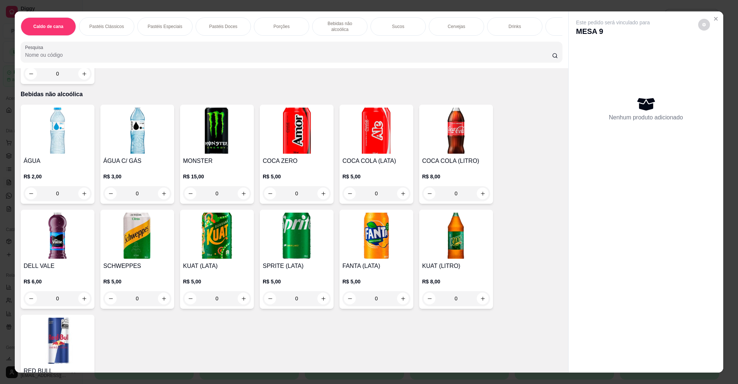
scroll to position [1107, 0]
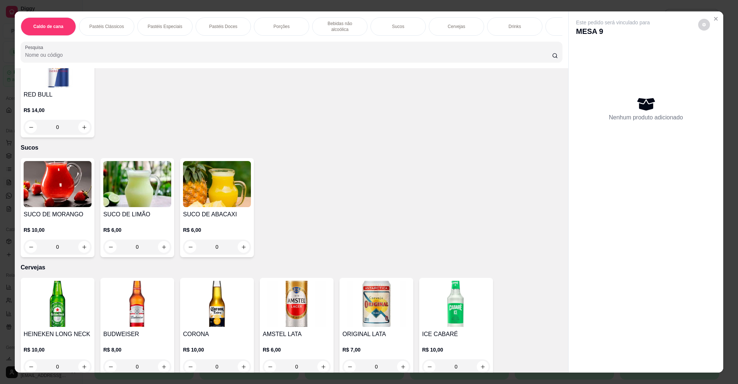
click at [294, 288] on img at bounding box center [297, 304] width 68 height 46
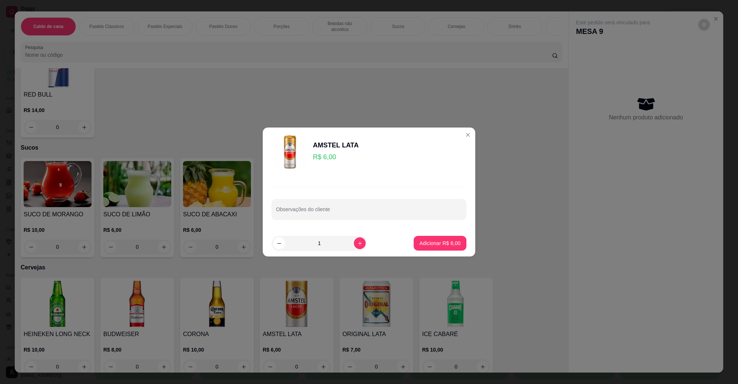
click at [438, 251] on footer "1 Adicionar R$ 6,00" at bounding box center [369, 243] width 212 height 27
click at [438, 248] on button "Adicionar R$ 6,00" at bounding box center [440, 243] width 53 height 15
type input "1"
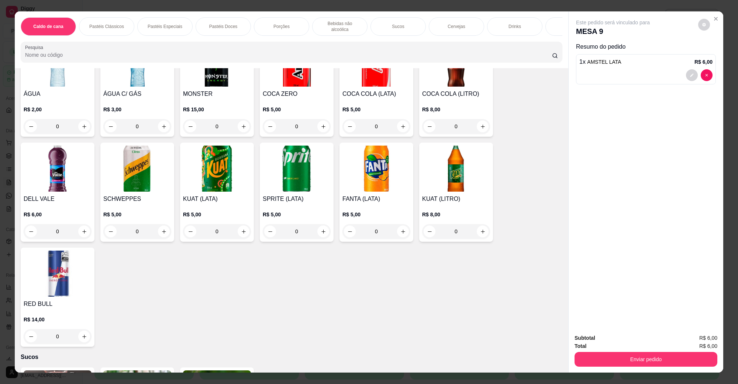
scroll to position [784, 0]
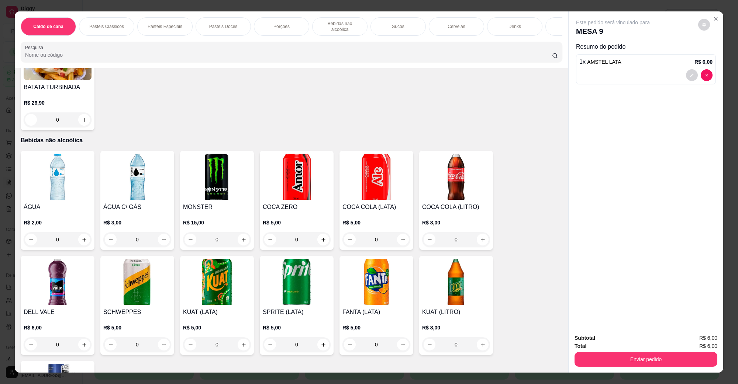
click at [291, 263] on img at bounding box center [297, 282] width 68 height 46
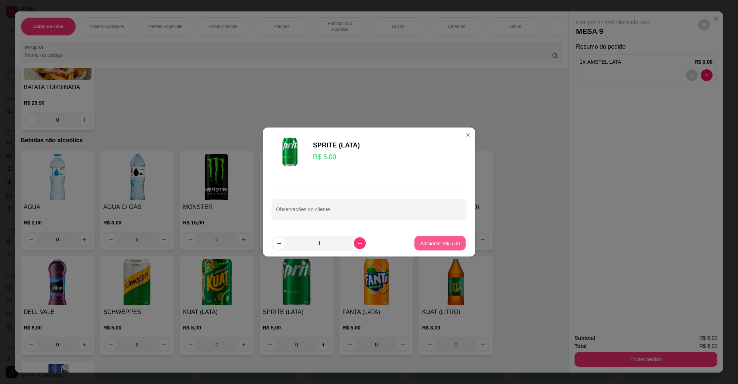
click at [448, 244] on p "Adicionar R$ 5,00" at bounding box center [440, 243] width 40 height 7
type input "1"
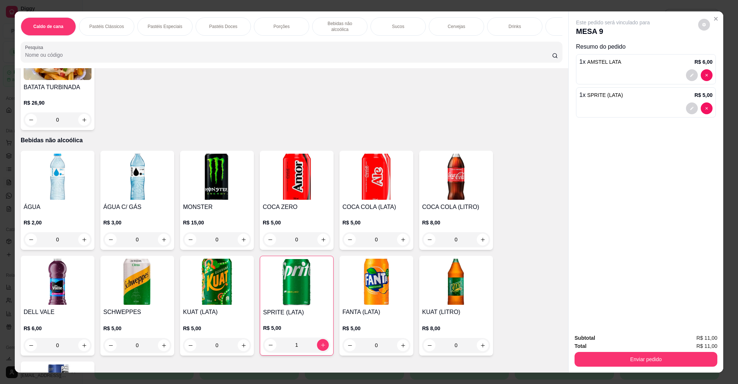
click at [604, 362] on button "Enviar pedido" at bounding box center [645, 359] width 143 height 15
click at [605, 343] on button "Não registrar e enviar pedido" at bounding box center [621, 342] width 77 height 14
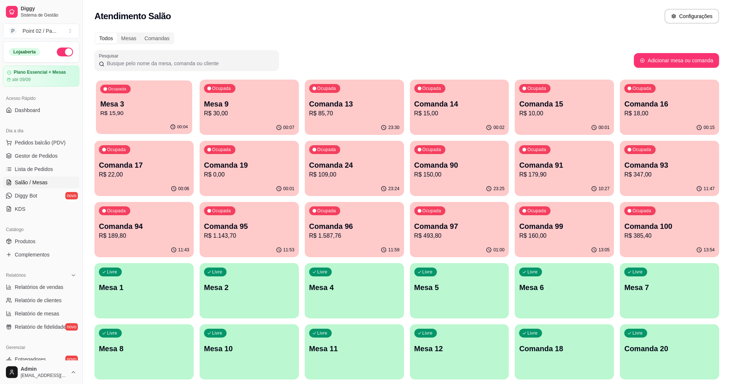
click at [167, 101] on p "Mesa 3" at bounding box center [143, 104] width 87 height 10
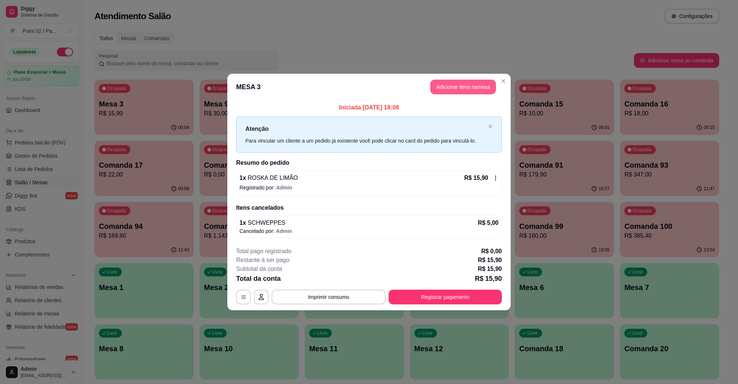
click at [445, 81] on button "Adicionar itens na mesa" at bounding box center [463, 87] width 66 height 15
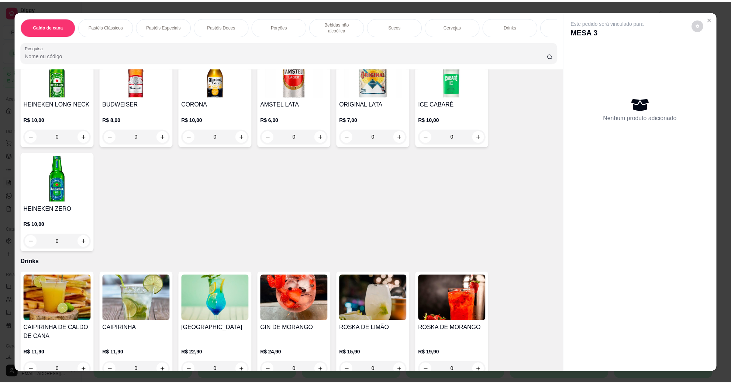
scroll to position [1614, 0]
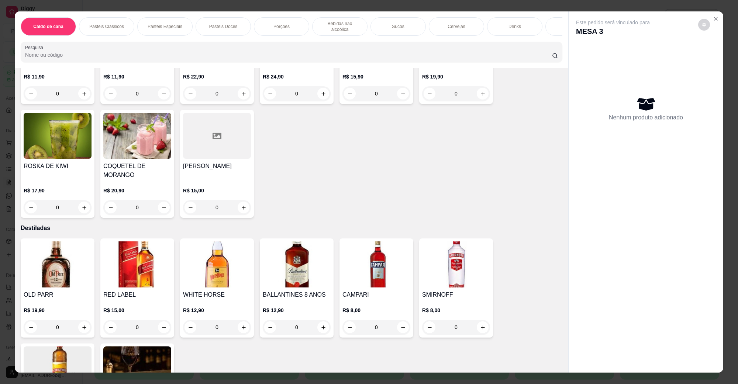
click at [379, 242] on img at bounding box center [376, 265] width 68 height 46
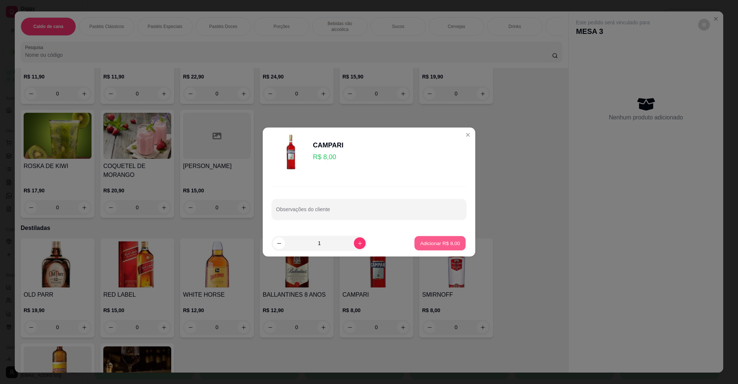
click at [426, 239] on button "Adicionar R$ 8,00" at bounding box center [439, 243] width 51 height 14
type input "1"
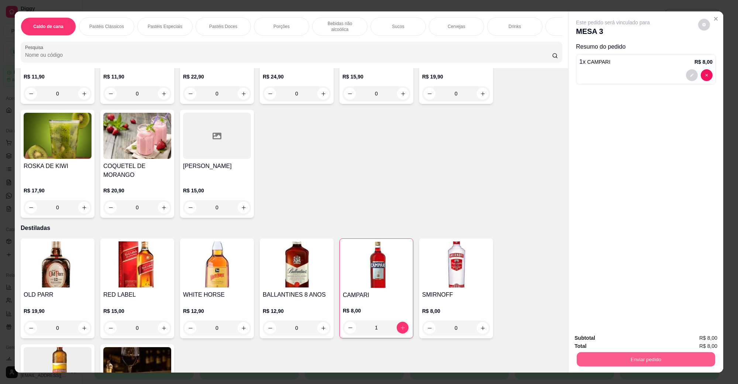
click at [646, 366] on button "Enviar pedido" at bounding box center [646, 359] width 138 height 14
click at [640, 342] on button "Não registrar e enviar pedido" at bounding box center [621, 342] width 75 height 14
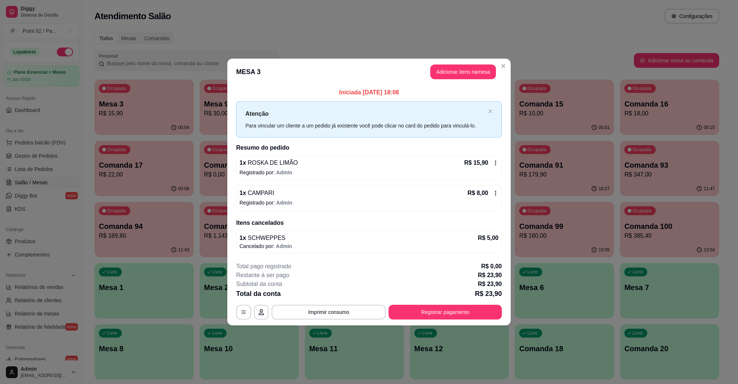
click at [504, 59] on header "MESA 3 Adicionar itens na mesa" at bounding box center [368, 72] width 283 height 27
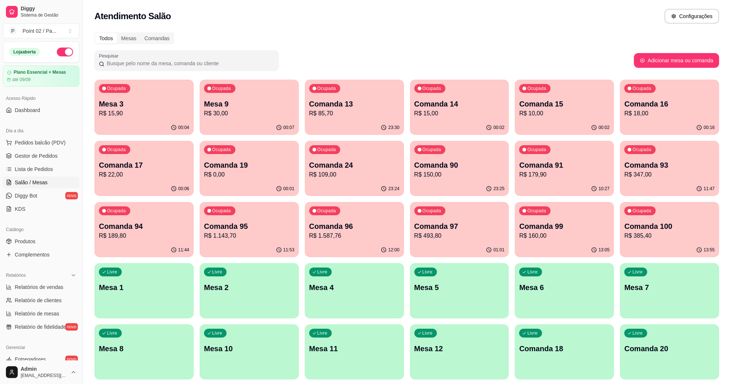
click at [433, 27] on div "Atendimento Salão Configurações" at bounding box center [407, 14] width 648 height 28
click at [62, 144] on span "Pedidos balcão (PDV)" at bounding box center [40, 142] width 51 height 7
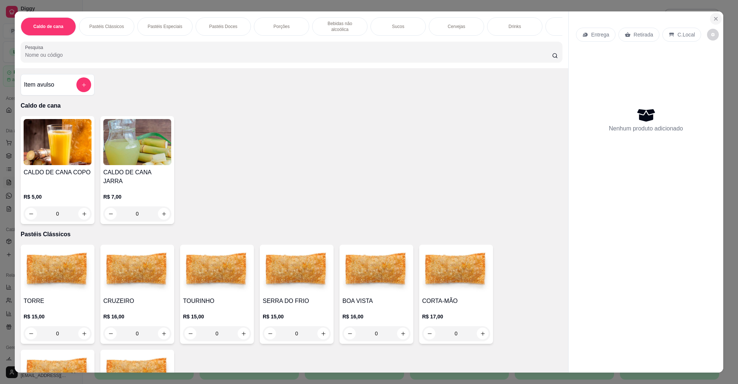
click at [712, 14] on button "Close" at bounding box center [716, 19] width 12 height 12
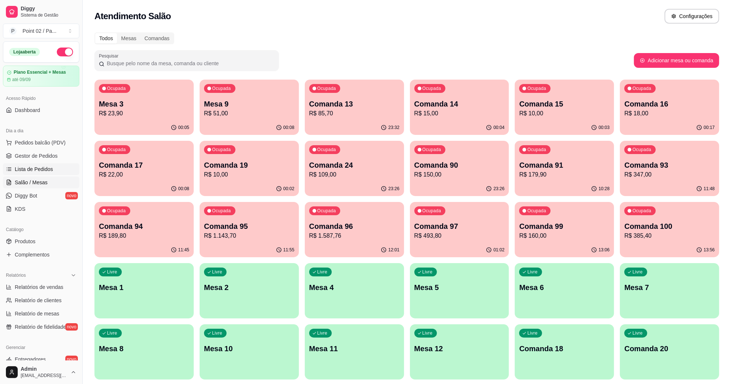
click at [44, 165] on link "Lista de Pedidos" at bounding box center [41, 169] width 76 height 12
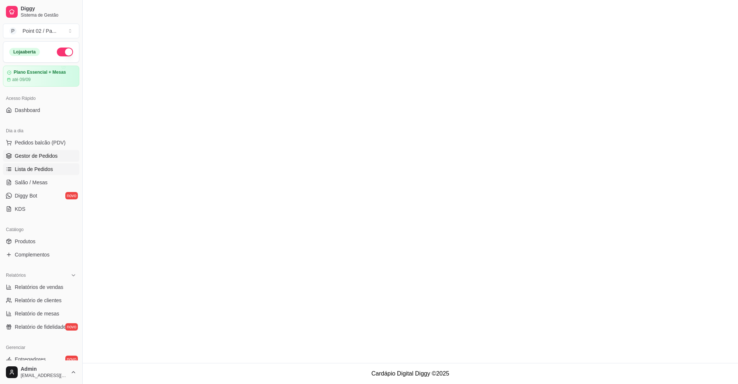
click at [44, 158] on span "Gestor de Pedidos" at bounding box center [36, 155] width 43 height 7
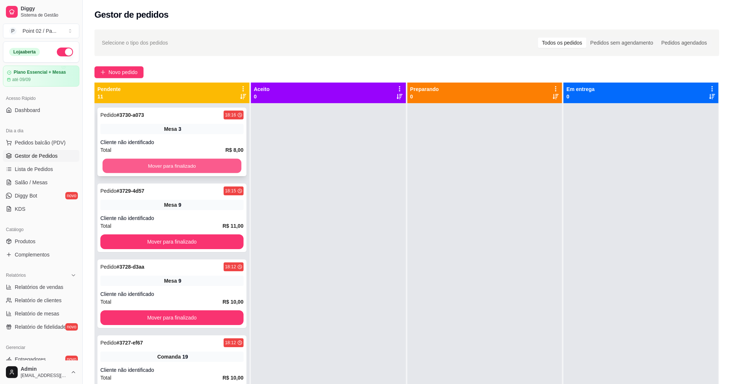
click at [218, 172] on button "Mover para finalizado" at bounding box center [172, 166] width 139 height 14
click at [218, 172] on button "Mover para finalizado" at bounding box center [171, 166] width 143 height 15
click at [218, 172] on button "Mover para finalizado" at bounding box center [172, 166] width 139 height 14
click at [218, 172] on button "Mover para finalizado" at bounding box center [171, 166] width 143 height 15
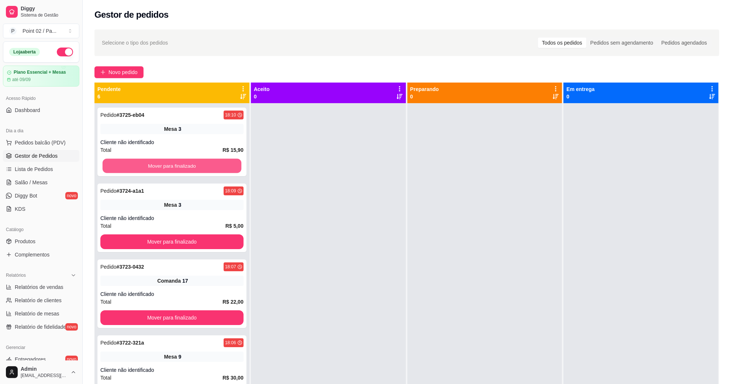
click at [218, 172] on button "Mover para finalizado" at bounding box center [172, 166] width 139 height 14
click at [218, 172] on button "Mover para finalizado" at bounding box center [171, 166] width 143 height 15
click at [218, 172] on button "Mover para finalizado" at bounding box center [172, 166] width 139 height 14
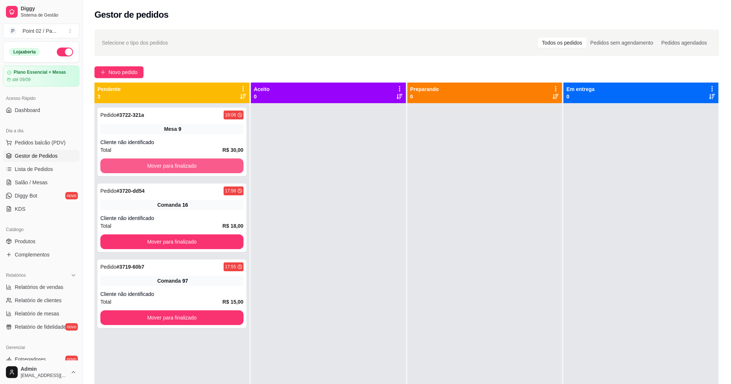
click at [218, 172] on button "Mover para finalizado" at bounding box center [171, 166] width 143 height 15
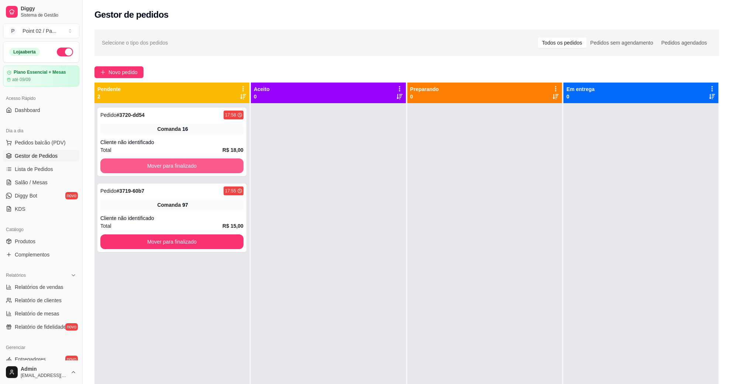
click at [218, 172] on button "Mover para finalizado" at bounding box center [171, 166] width 143 height 15
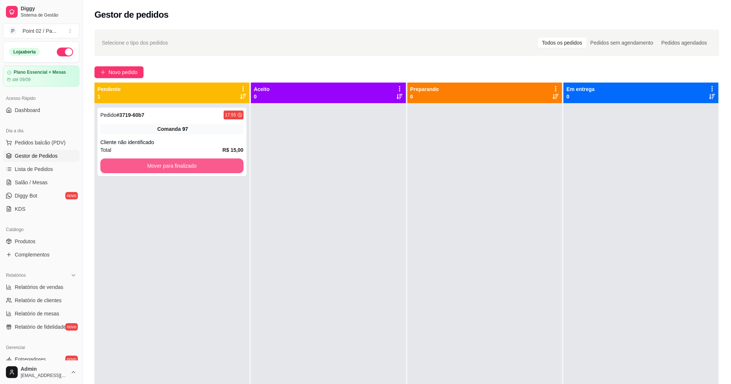
click at [218, 172] on button "Mover para finalizado" at bounding box center [171, 166] width 143 height 15
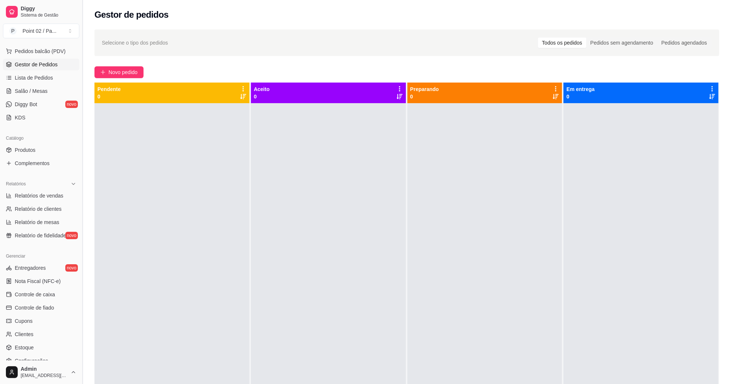
scroll to position [92, 0]
click at [338, 216] on div at bounding box center [328, 295] width 155 height 384
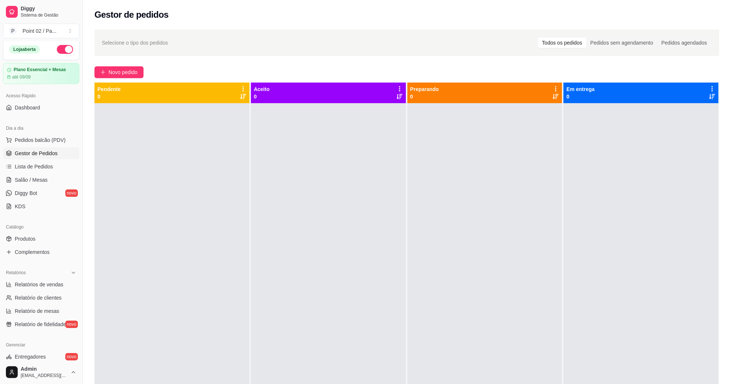
scroll to position [0, 0]
click at [48, 182] on link "Salão / Mesas" at bounding box center [41, 183] width 76 height 12
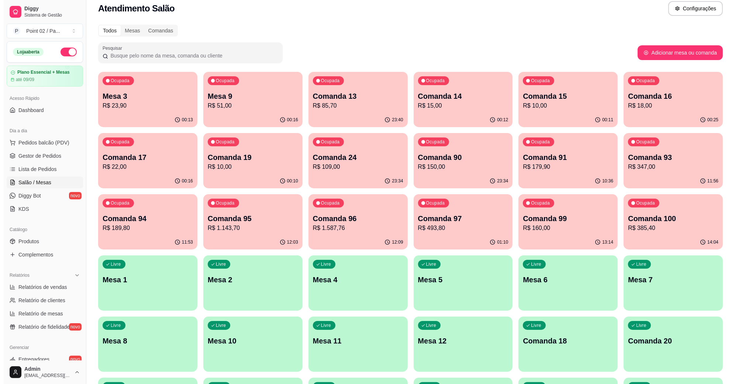
scroll to position [138, 0]
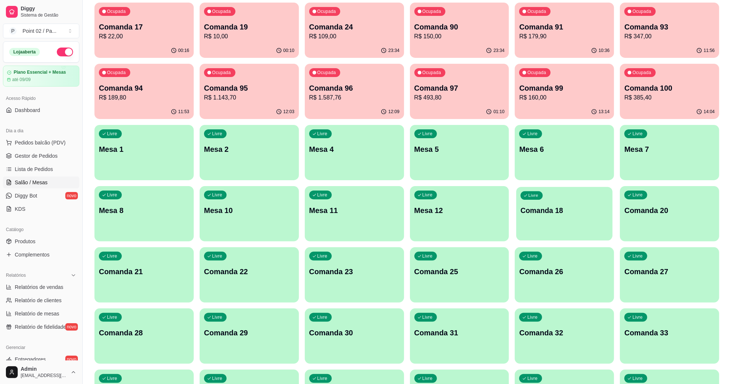
click at [596, 208] on p "Comanda 18" at bounding box center [564, 211] width 87 height 10
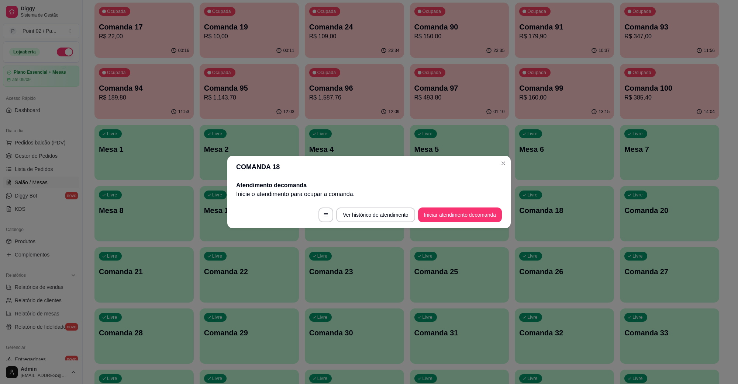
click at [477, 226] on footer "Ver histórico de atendimento Iniciar atendimento de comanda" at bounding box center [368, 215] width 283 height 27
click at [475, 222] on button "Iniciar atendimento de comanda" at bounding box center [460, 215] width 84 height 15
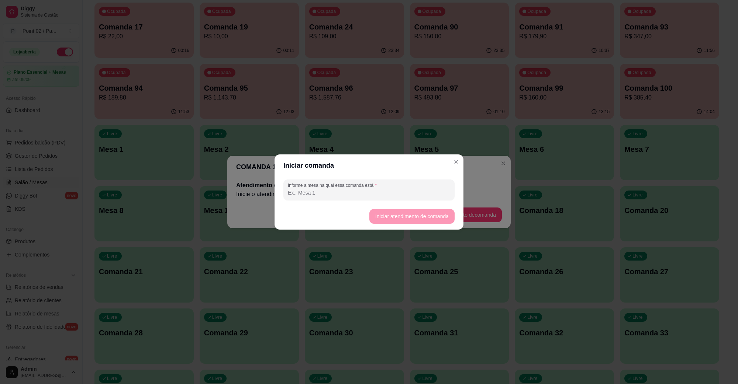
click at [422, 192] on input "Informe a mesa na qual essa comanda está." at bounding box center [369, 192] width 162 height 7
type input "[PERSON_NAME]"
click at [416, 214] on button "Iniciar atendimento de comanda" at bounding box center [411, 216] width 85 height 15
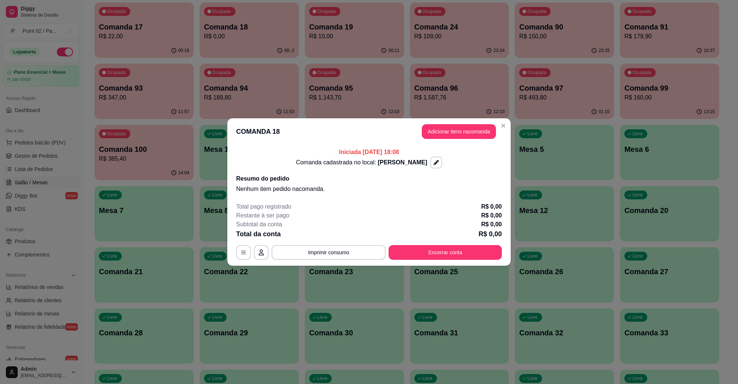
click at [467, 120] on header "COMANDA 18 Adicionar itens na comanda" at bounding box center [368, 131] width 283 height 27
click at [469, 162] on div "Comanda cadastrada no local: FABIOLA" at bounding box center [369, 163] width 266 height 12
click at [467, 128] on button "Adicionar itens na comanda" at bounding box center [459, 131] width 74 height 15
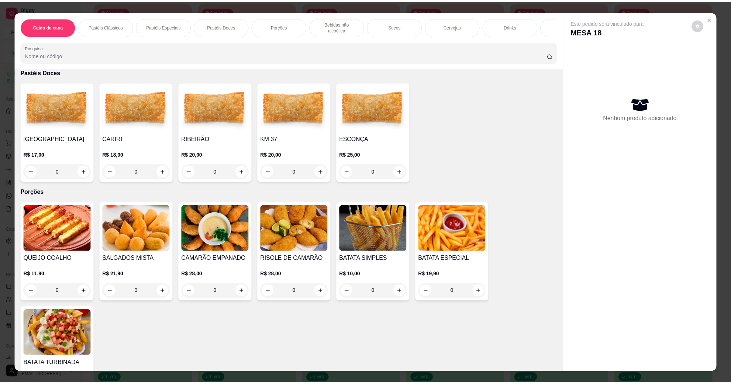
scroll to position [599, 0]
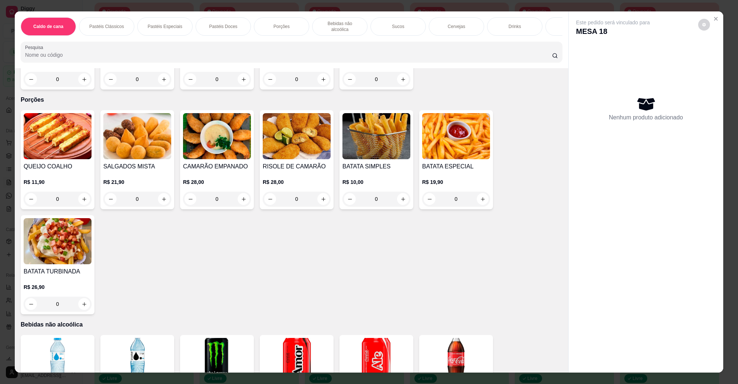
click at [376, 146] on img at bounding box center [376, 136] width 68 height 46
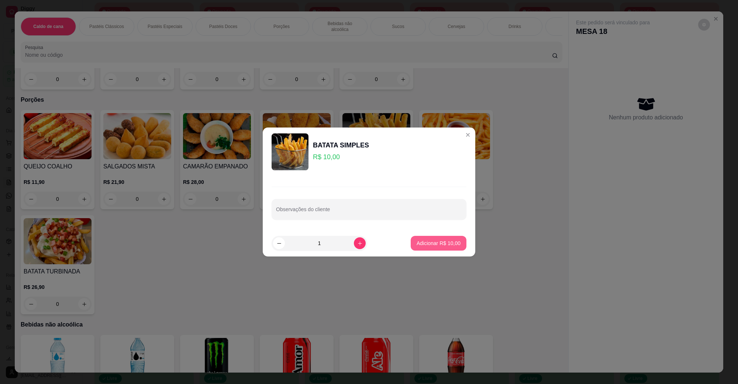
click at [427, 241] on p "Adicionar R$ 10,00" at bounding box center [438, 243] width 44 height 7
type input "1"
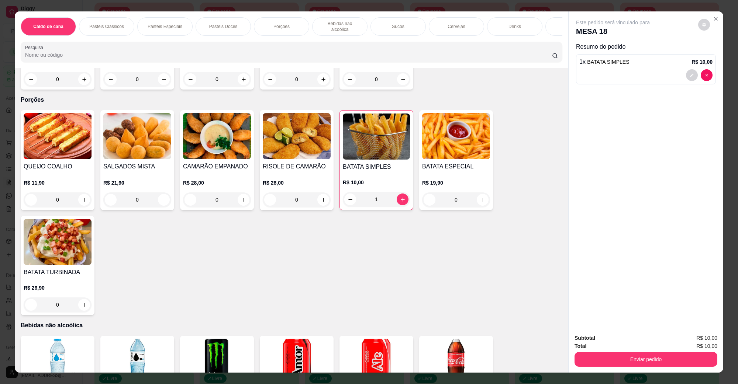
click at [599, 348] on div "Total R$ 10,00" at bounding box center [645, 346] width 143 height 8
click at [598, 351] on div "Enviar pedido" at bounding box center [645, 358] width 143 height 17
click at [601, 355] on button "Enviar pedido" at bounding box center [645, 359] width 143 height 15
click at [620, 338] on button "Não registrar e enviar pedido" at bounding box center [621, 342] width 75 height 14
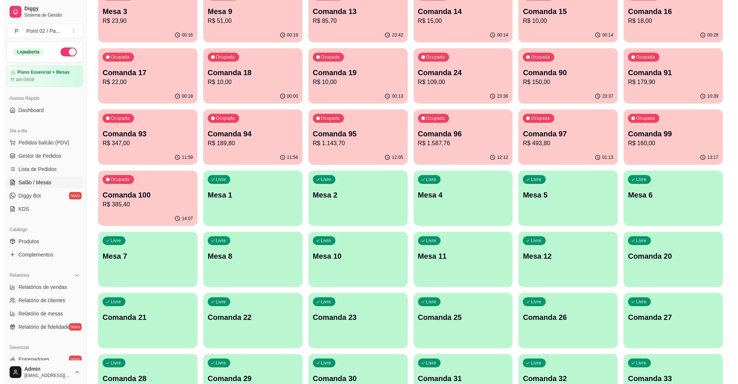
scroll to position [0, 0]
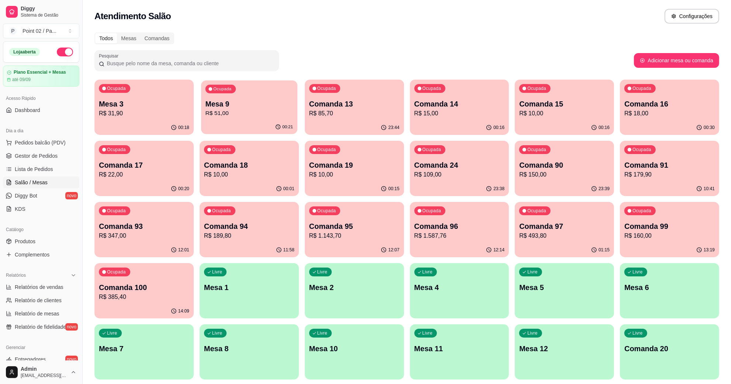
click at [210, 100] on p "Mesa 9" at bounding box center [248, 104] width 87 height 10
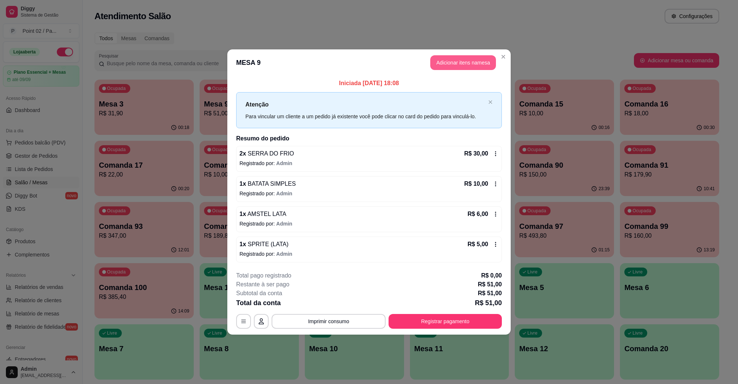
click at [471, 57] on button "Adicionar itens na mesa" at bounding box center [463, 62] width 66 height 15
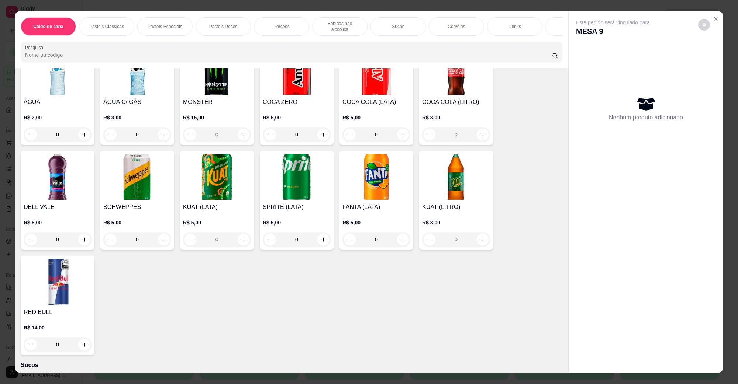
scroll to position [876, 0]
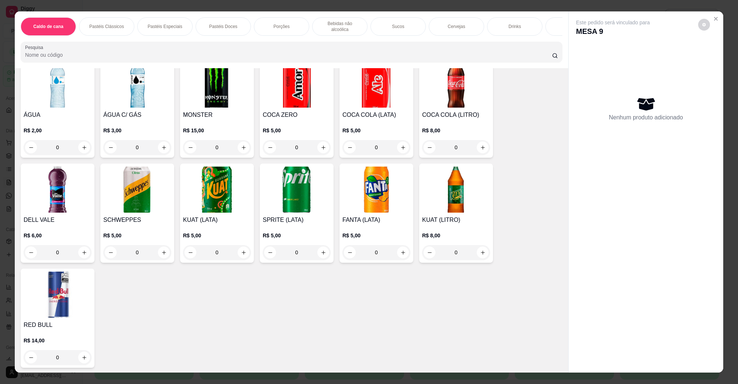
click at [278, 167] on img at bounding box center [297, 190] width 68 height 46
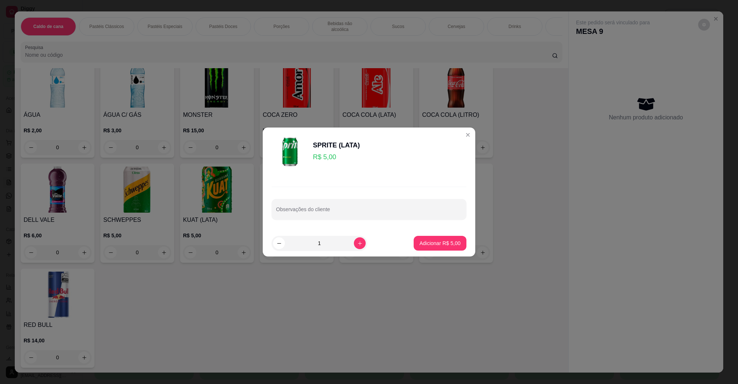
click at [420, 235] on footer "1 Adicionar R$ 5,00" at bounding box center [369, 243] width 212 height 27
click at [415, 238] on button "Adicionar R$ 5,00" at bounding box center [439, 243] width 51 height 14
type input "1"
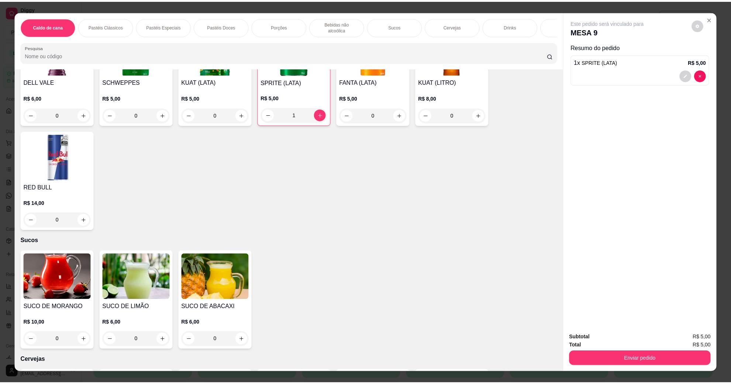
scroll to position [1245, 0]
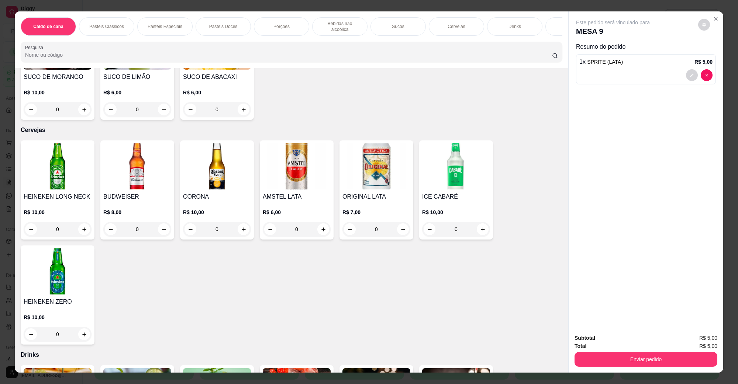
click at [308, 151] on img at bounding box center [297, 167] width 68 height 46
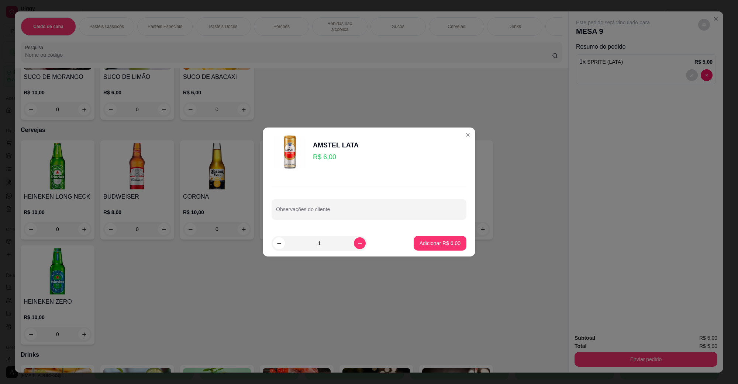
click at [438, 241] on p "Adicionar R$ 6,00" at bounding box center [439, 243] width 41 height 7
type input "1"
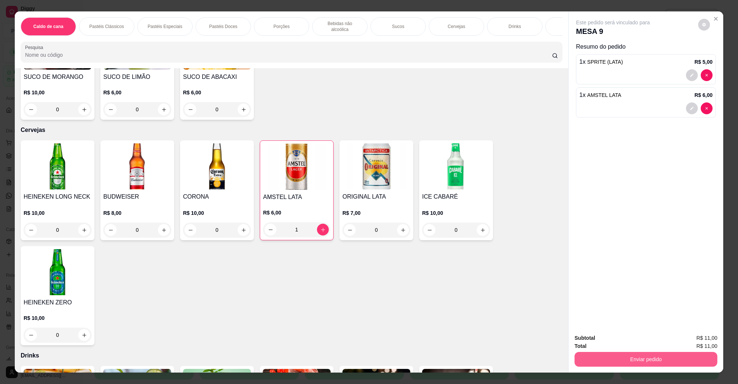
click at [681, 363] on button "Enviar pedido" at bounding box center [645, 359] width 143 height 15
click at [635, 340] on button "Não registrar e enviar pedido" at bounding box center [621, 342] width 77 height 14
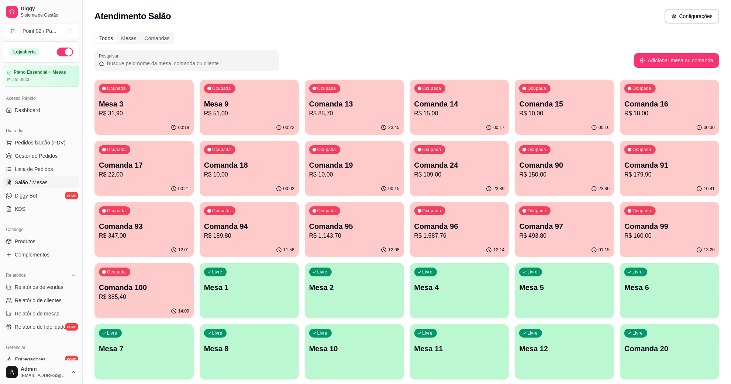
click at [519, 68] on div "Pesquisar" at bounding box center [363, 60] width 539 height 21
click at [146, 103] on p "Mesa 3" at bounding box center [144, 104] width 90 height 10
click at [44, 171] on span "Lista de Pedidos" at bounding box center [34, 169] width 38 height 7
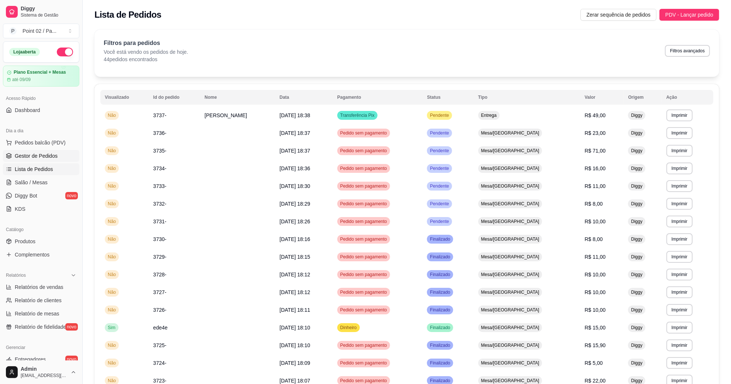
click at [50, 153] on span "Gestor de Pedidos" at bounding box center [36, 155] width 43 height 7
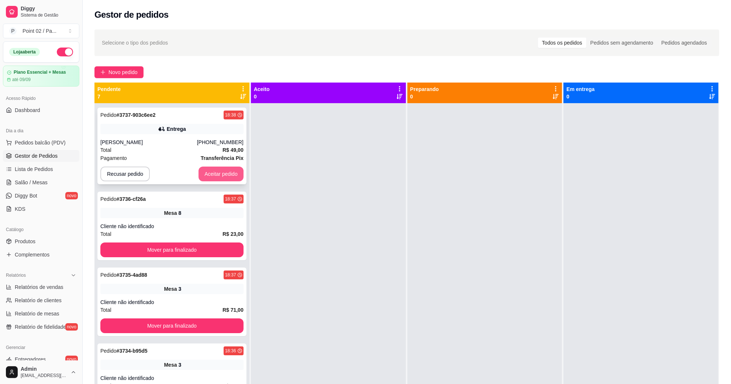
click at [207, 177] on button "Aceitar pedido" at bounding box center [220, 174] width 45 height 15
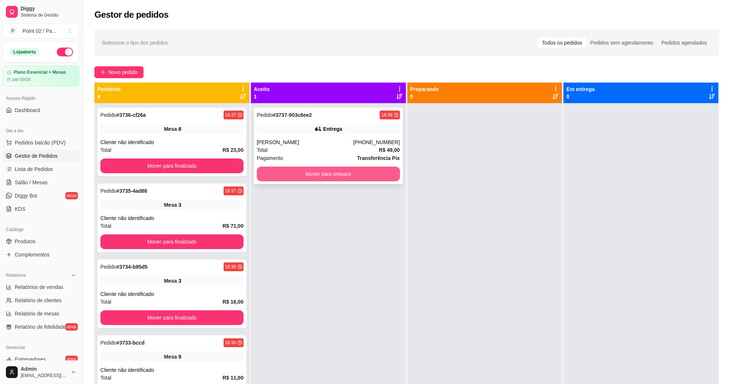
click at [312, 169] on button "Mover para preparo" at bounding box center [328, 174] width 143 height 15
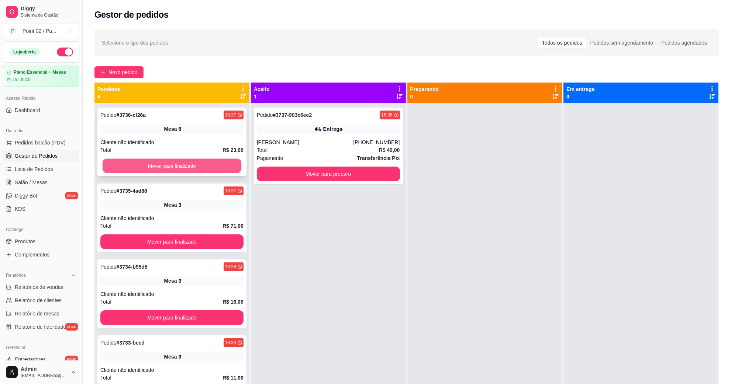
click at [186, 159] on button "Mover para finalizado" at bounding box center [172, 166] width 139 height 14
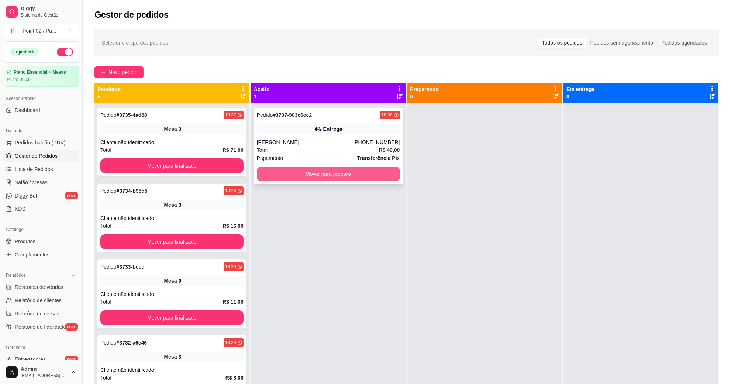
click at [310, 176] on button "Mover para preparo" at bounding box center [328, 174] width 143 height 15
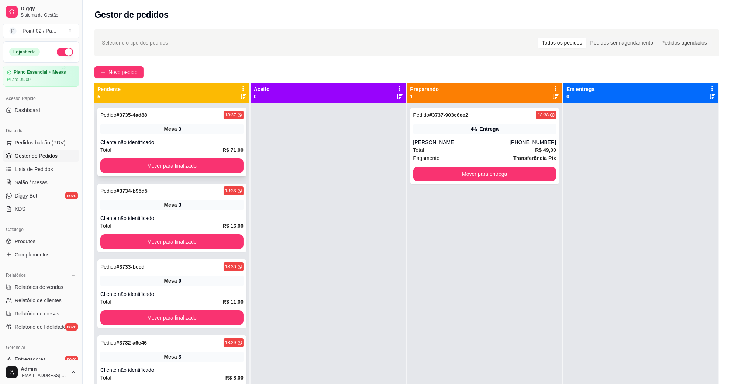
click at [212, 174] on div "Pedido # 3735-4ad88 18:37 Mesa 3 Cliente não identificado Total R$ 71,00 Mover …" at bounding box center [171, 142] width 149 height 69
click at [211, 166] on button "Mover para finalizado" at bounding box center [171, 166] width 143 height 15
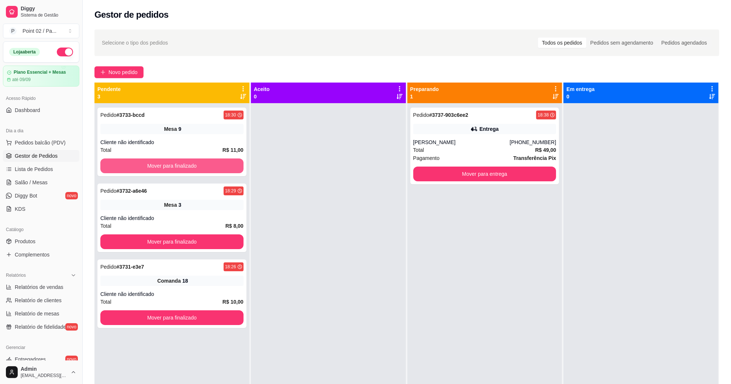
click at [211, 166] on button "Mover para finalizado" at bounding box center [171, 166] width 143 height 15
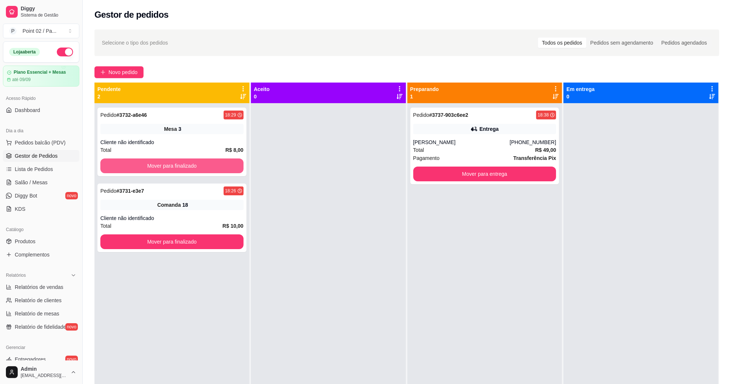
click at [211, 166] on button "Mover para finalizado" at bounding box center [171, 166] width 143 height 15
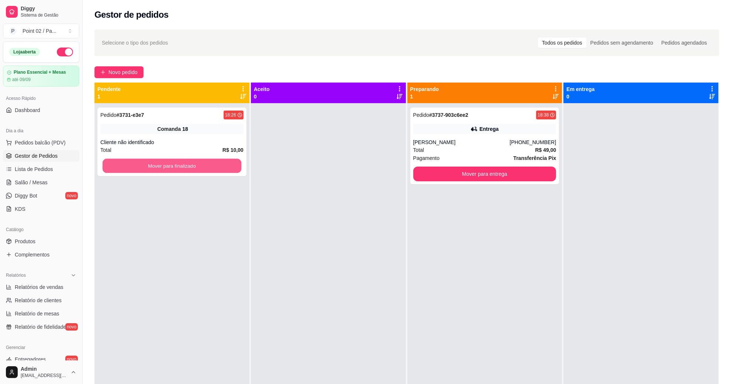
click at [211, 166] on button "Mover para finalizado" at bounding box center [172, 166] width 139 height 14
click at [211, 166] on button "Mover para finalizado" at bounding box center [171, 166] width 143 height 15
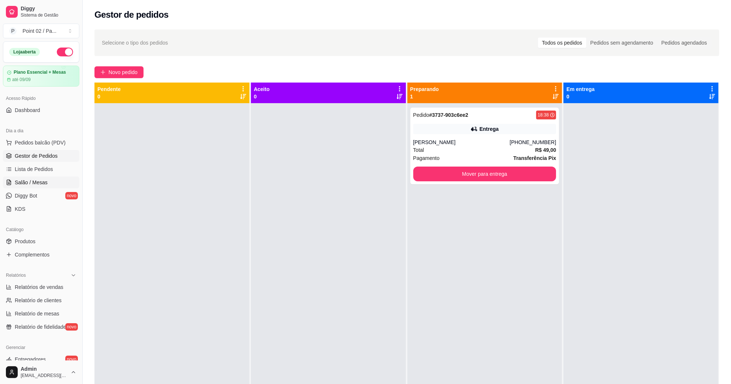
click at [39, 183] on span "Salão / Mesas" at bounding box center [31, 182] width 33 height 7
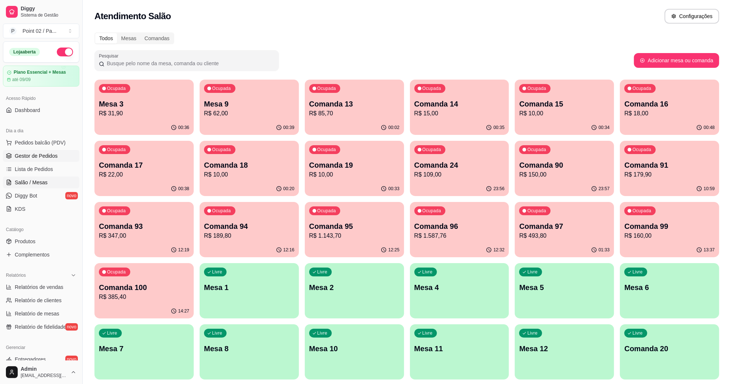
click at [46, 159] on span "Gestor de Pedidos" at bounding box center [36, 155] width 43 height 7
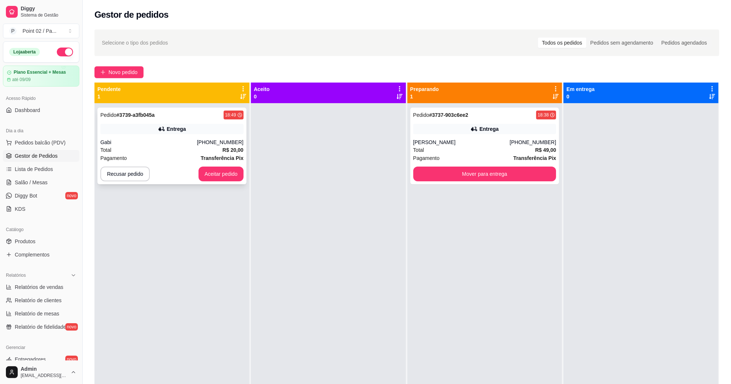
click at [229, 181] on button "Aceitar pedido" at bounding box center [220, 174] width 45 height 15
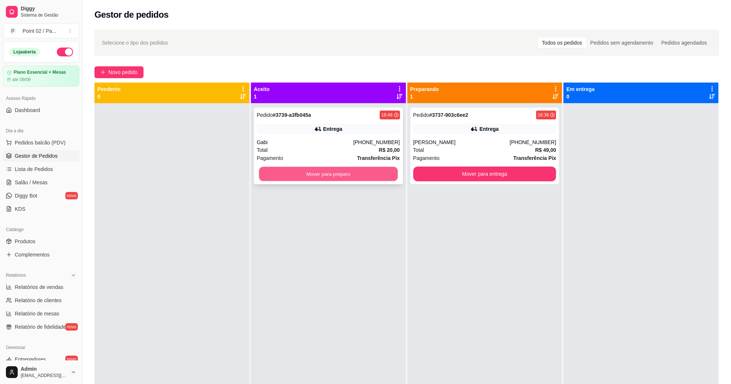
click at [318, 176] on button "Mover para preparo" at bounding box center [328, 174] width 139 height 14
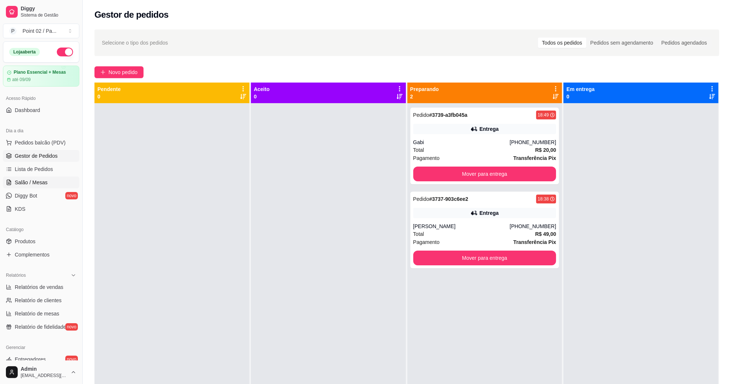
click at [41, 177] on link "Salão / Mesas" at bounding box center [41, 183] width 76 height 12
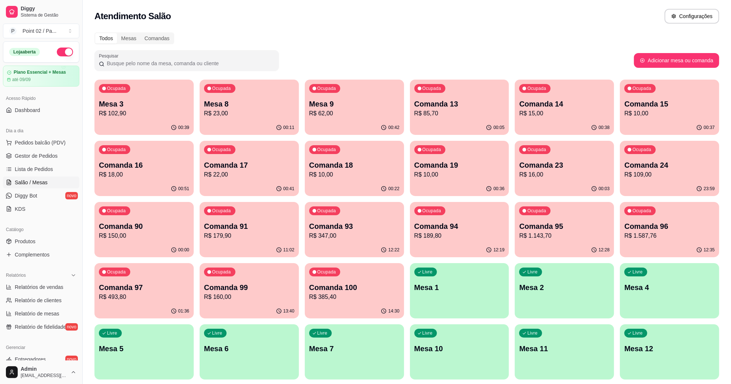
click at [321, 124] on div "00:42" at bounding box center [354, 128] width 99 height 14
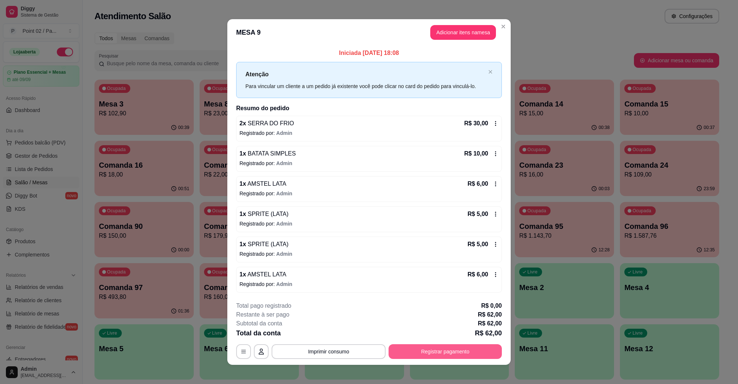
click at [436, 349] on button "Registrar pagamento" at bounding box center [444, 352] width 113 height 15
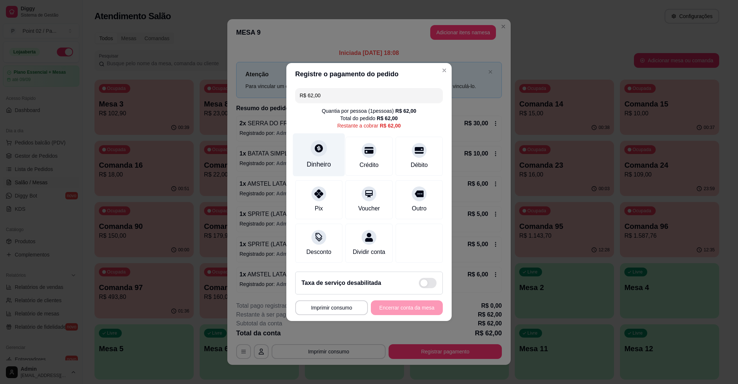
click at [329, 152] on div "Dinheiro" at bounding box center [319, 155] width 52 height 43
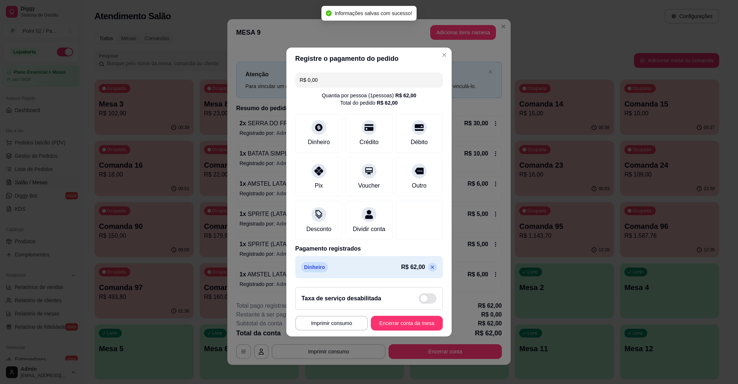
type input "R$ 0,00"
click at [395, 329] on button "Encerrar conta da mesa" at bounding box center [407, 324] width 70 height 14
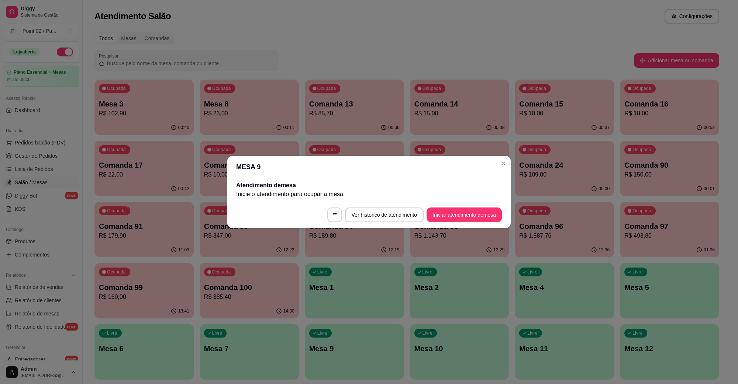
click at [456, 167] on header "MESA 9" at bounding box center [368, 167] width 283 height 22
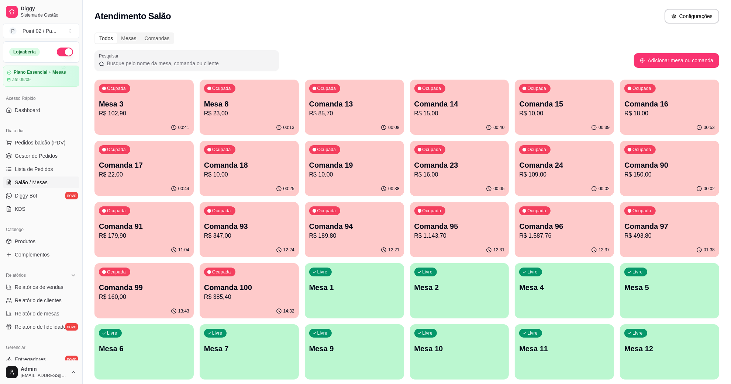
click at [550, 104] on p "Comanda 15" at bounding box center [564, 104] width 90 height 10
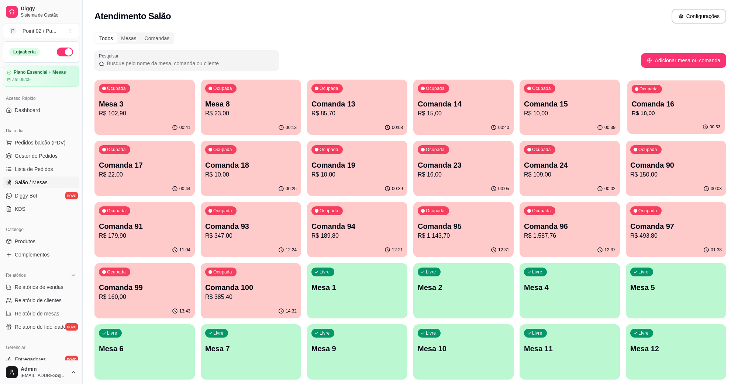
click at [633, 119] on div "Ocupada Comanda 16 R$ 18,00" at bounding box center [675, 100] width 97 height 40
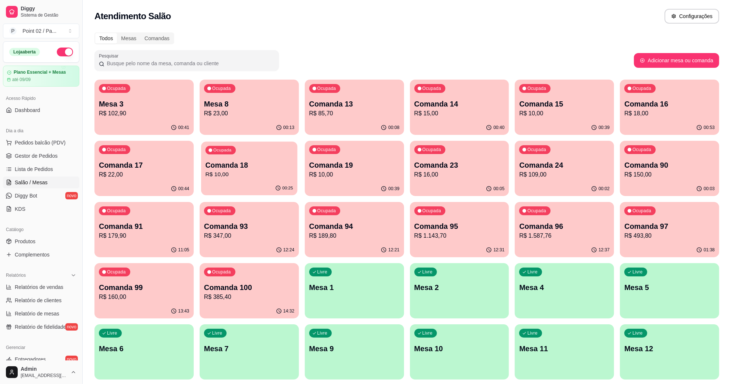
click at [235, 158] on div "Ocupada Comanda 18 R$ 10,00" at bounding box center [249, 162] width 96 height 40
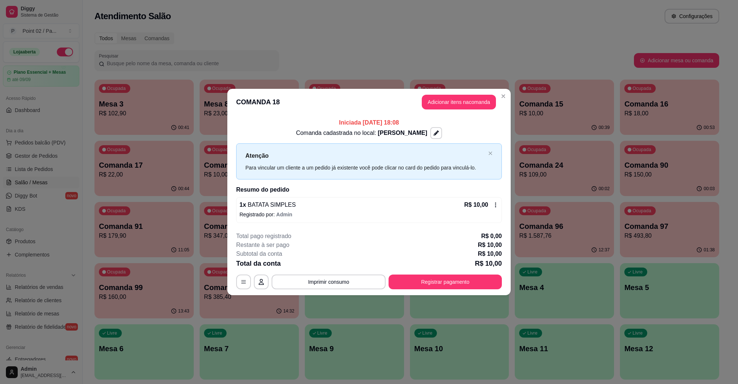
click at [511, 131] on div "**********" at bounding box center [369, 192] width 738 height 384
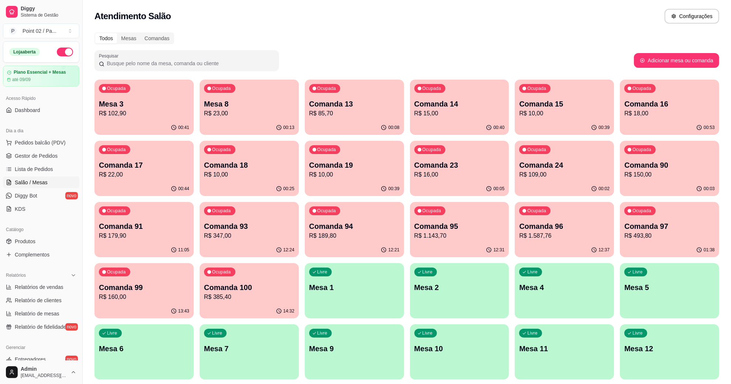
click at [530, 114] on p "R$ 10,00" at bounding box center [564, 113] width 90 height 9
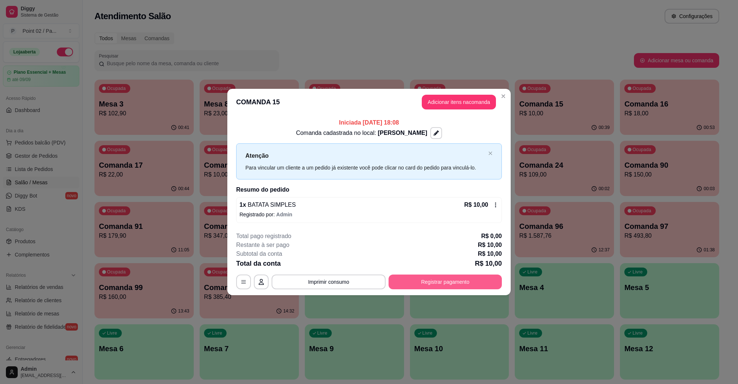
click at [425, 277] on button "Registrar pagamento" at bounding box center [444, 282] width 113 height 15
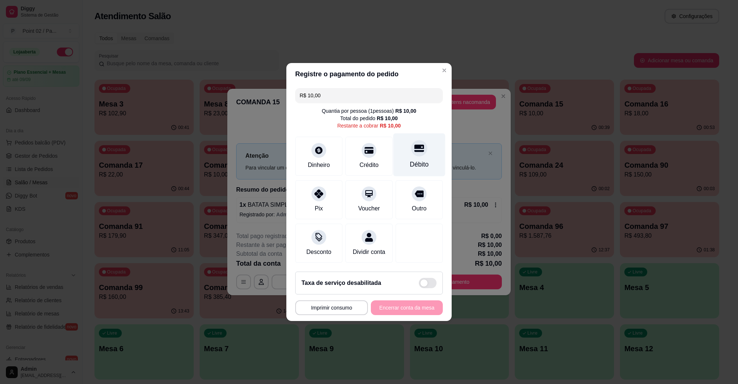
click at [427, 145] on div "Débito" at bounding box center [419, 155] width 52 height 43
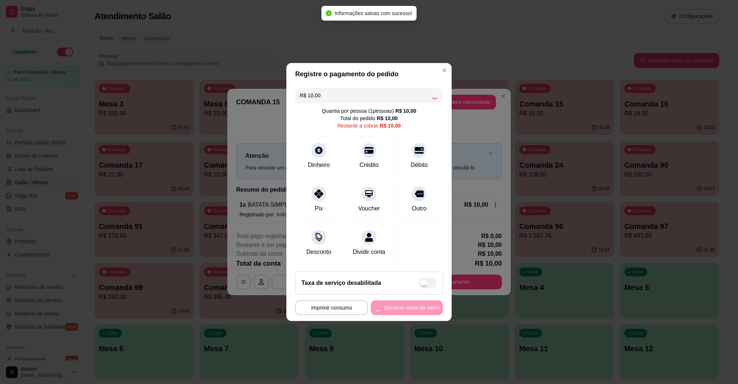
type input "R$ 0,00"
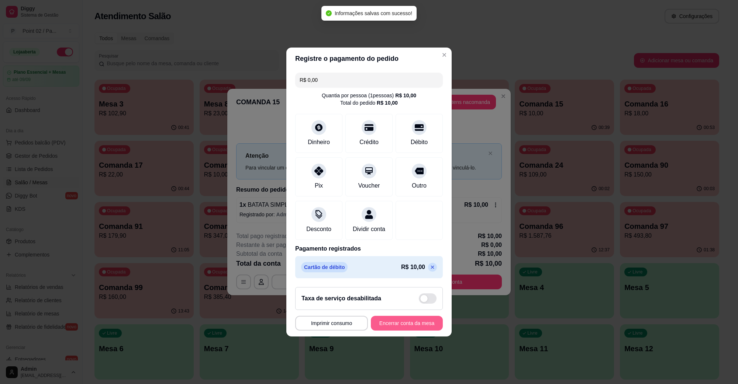
click at [390, 327] on button "Encerrar conta da mesa" at bounding box center [407, 323] width 72 height 15
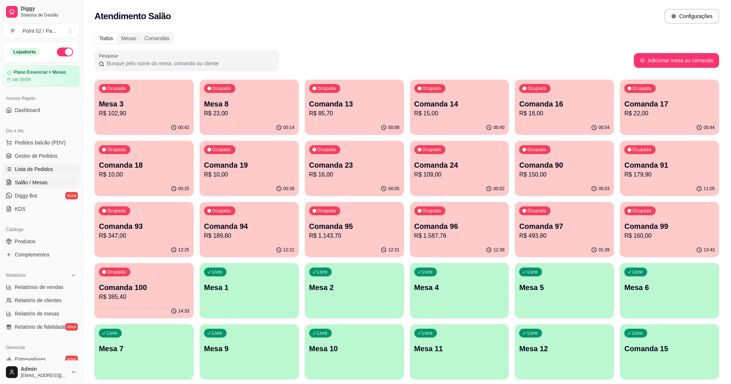
click at [39, 174] on link "Lista de Pedidos" at bounding box center [41, 169] width 76 height 12
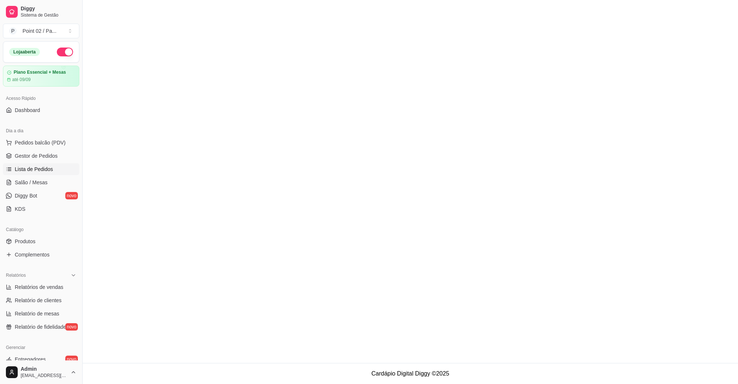
click at [41, 149] on ul "Pedidos balcão (PDV) Gestor de Pedidos Lista de Pedidos Salão / Mesas Diggy Bot…" at bounding box center [41, 176] width 76 height 78
click at [41, 152] on link "Gestor de Pedidos" at bounding box center [41, 156] width 76 height 12
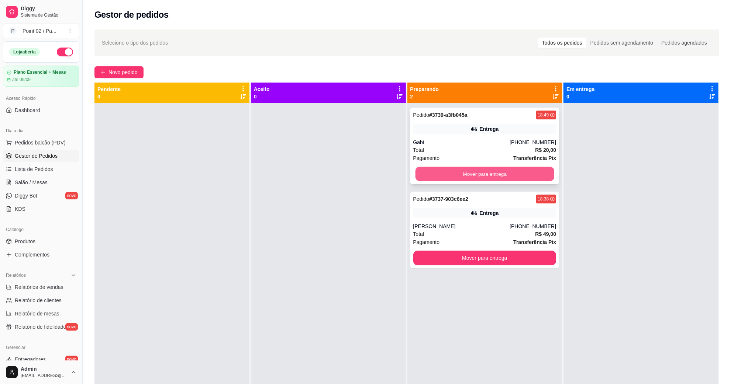
click at [440, 176] on button "Mover para entrega" at bounding box center [484, 174] width 139 height 14
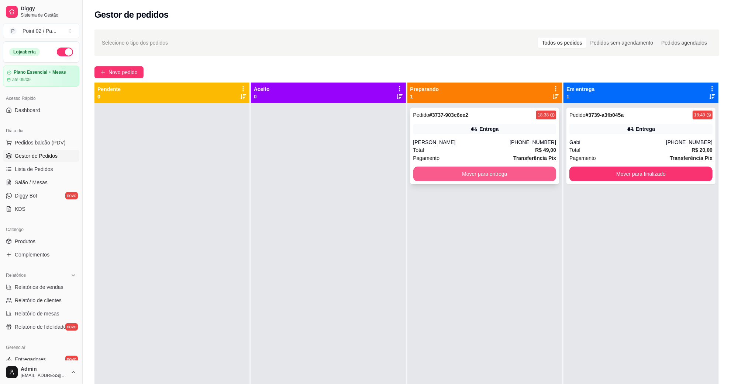
click at [521, 174] on button "Mover para entrega" at bounding box center [484, 174] width 143 height 15
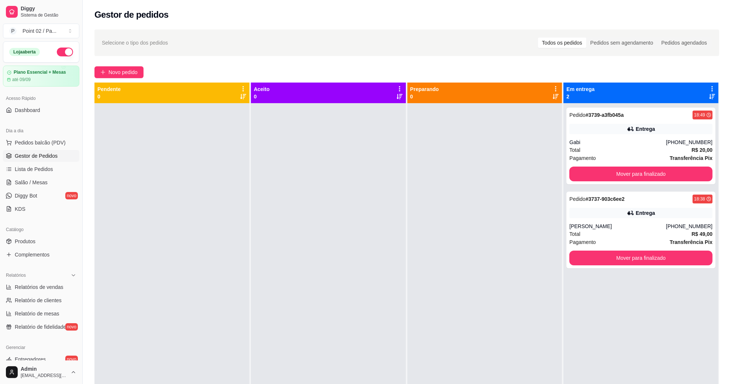
click at [62, 152] on link "Gestor de Pedidos" at bounding box center [41, 156] width 76 height 12
click at [62, 137] on button "Pedidos balcão (PDV)" at bounding box center [41, 143] width 76 height 12
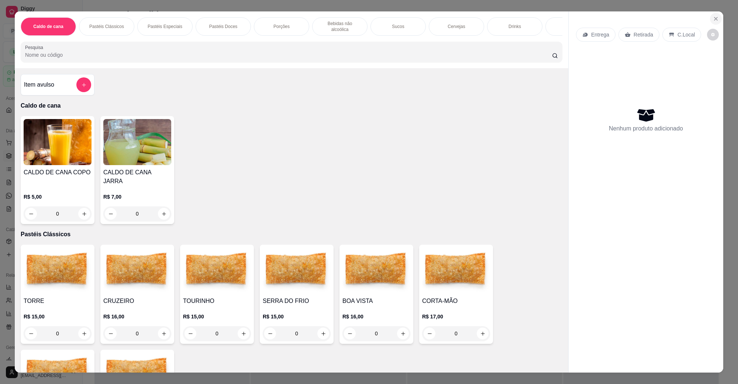
click at [713, 19] on icon "Close" at bounding box center [716, 19] width 6 height 6
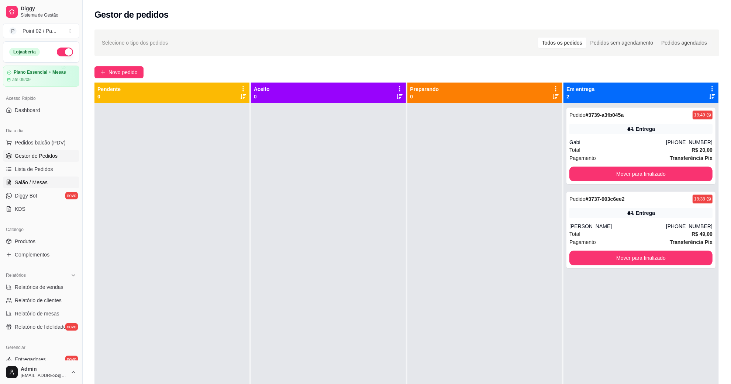
click at [39, 179] on span "Salão / Mesas" at bounding box center [31, 182] width 33 height 7
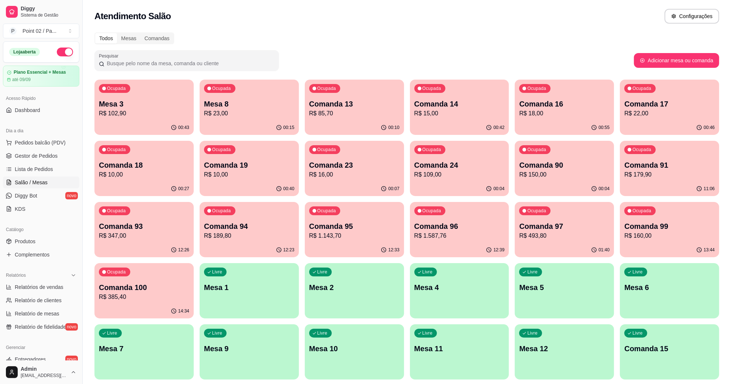
click at [543, 94] on div "Ocupada Comanda 16 R$ 18,00" at bounding box center [564, 100] width 99 height 41
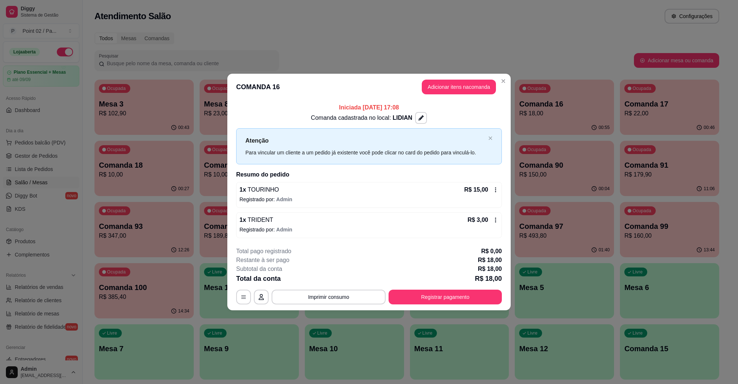
click at [454, 305] on footer "**********" at bounding box center [368, 275] width 283 height 69
click at [418, 303] on button "Registrar pagamento" at bounding box center [445, 297] width 110 height 14
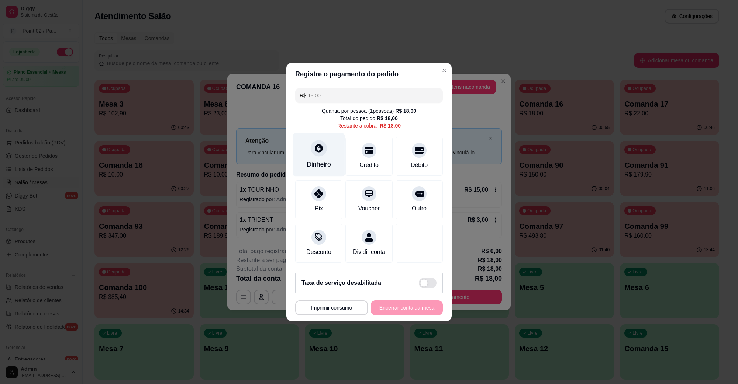
click at [315, 152] on div "Dinheiro" at bounding box center [319, 155] width 52 height 43
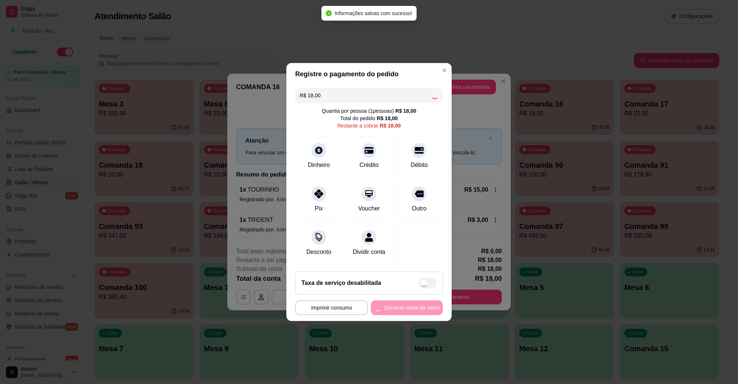
type input "R$ 0,00"
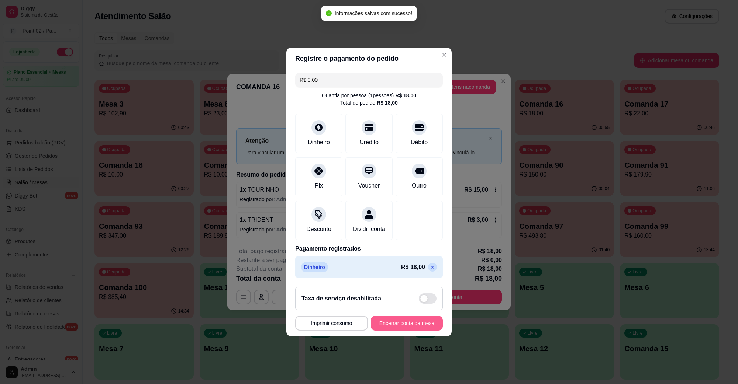
click at [398, 329] on button "Encerrar conta da mesa" at bounding box center [407, 323] width 72 height 15
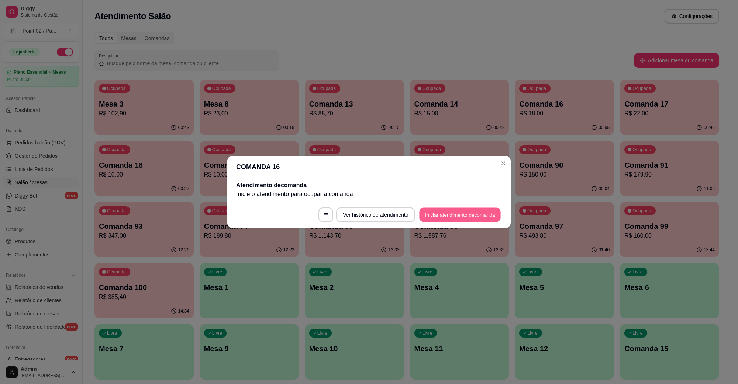
click at [465, 218] on button "Iniciar atendimento de comanda" at bounding box center [460, 215] width 82 height 14
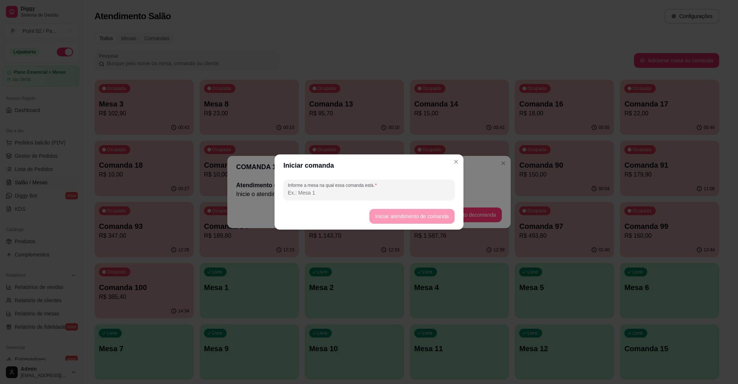
click at [413, 196] on input "Informe a mesa na qual essa comanda está." at bounding box center [369, 192] width 162 height 7
type input "LIDIAN"
click at [408, 215] on button "Iniciar atendimento de comanda" at bounding box center [411, 217] width 83 height 14
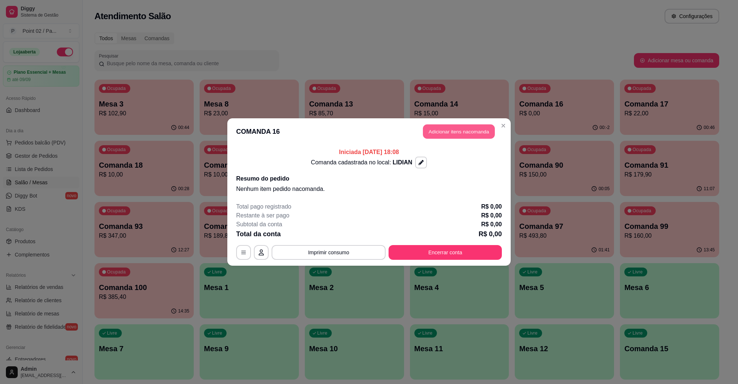
click at [465, 129] on button "Adicionar itens na comanda" at bounding box center [459, 132] width 72 height 14
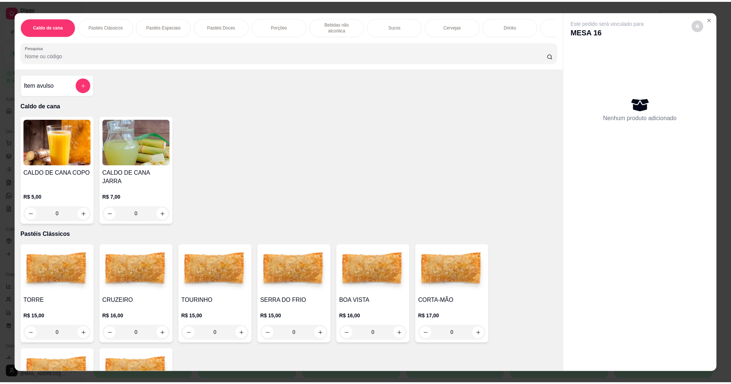
scroll to position [138, 0]
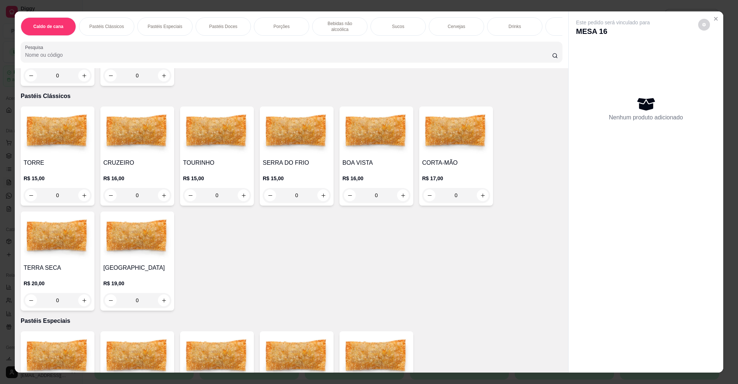
click at [234, 192] on div "0" at bounding box center [217, 195] width 68 height 15
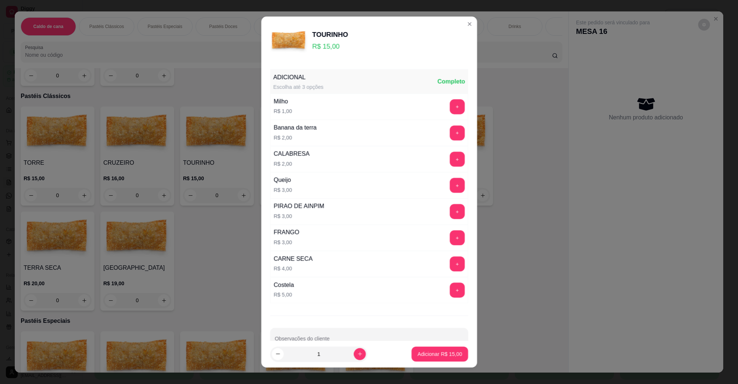
click at [240, 190] on div "0" at bounding box center [217, 195] width 68 height 15
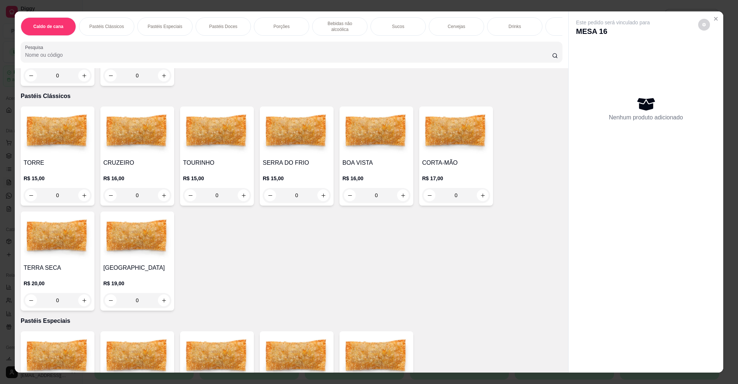
click at [240, 190] on div "0" at bounding box center [217, 195] width 68 height 15
click at [217, 159] on h4 "TOURINHO" at bounding box center [217, 163] width 68 height 9
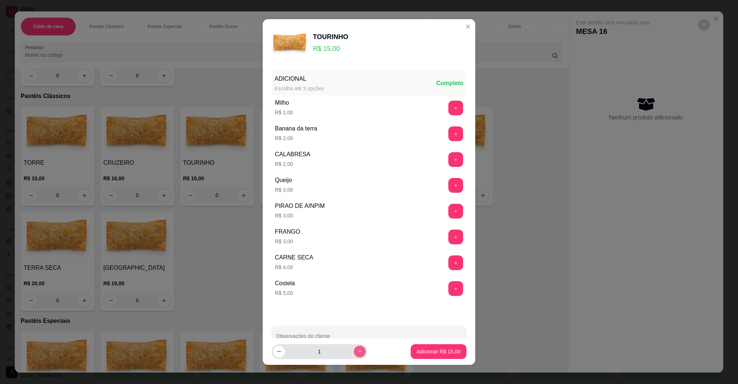
click at [357, 353] on icon "increase-product-quantity" at bounding box center [360, 352] width 6 height 6
type input "2"
click at [422, 347] on button "Adicionar R$ 30,00" at bounding box center [439, 352] width 56 height 15
type input "2"
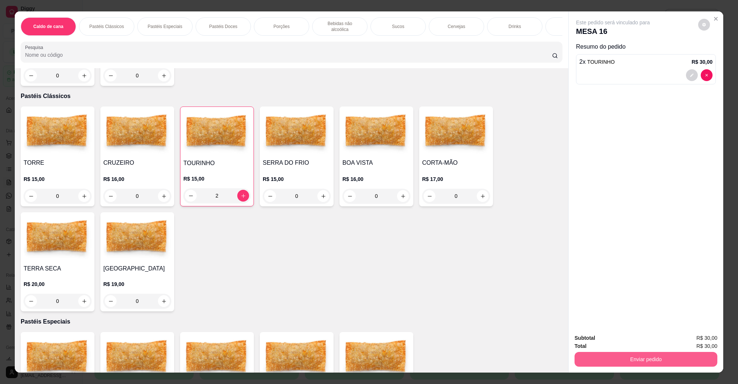
click at [626, 360] on button "Enviar pedido" at bounding box center [645, 359] width 143 height 15
click at [620, 342] on button "Não registrar e enviar pedido" at bounding box center [621, 342] width 75 height 14
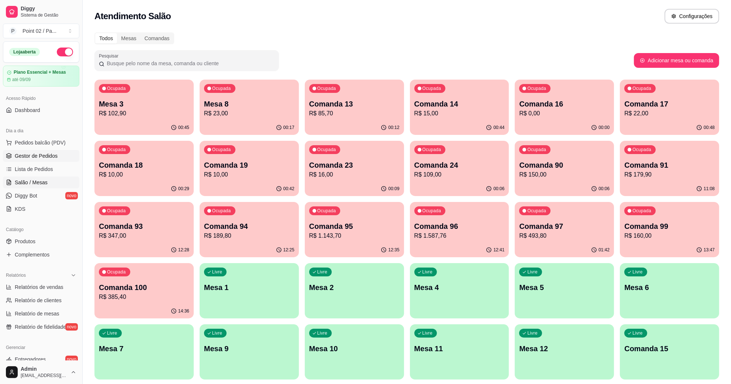
click at [63, 153] on link "Gestor de Pedidos" at bounding box center [41, 156] width 76 height 12
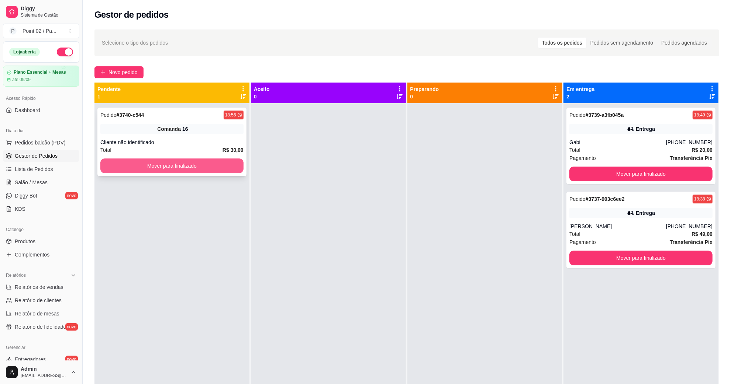
click at [157, 170] on button "Mover para finalizado" at bounding box center [171, 166] width 143 height 15
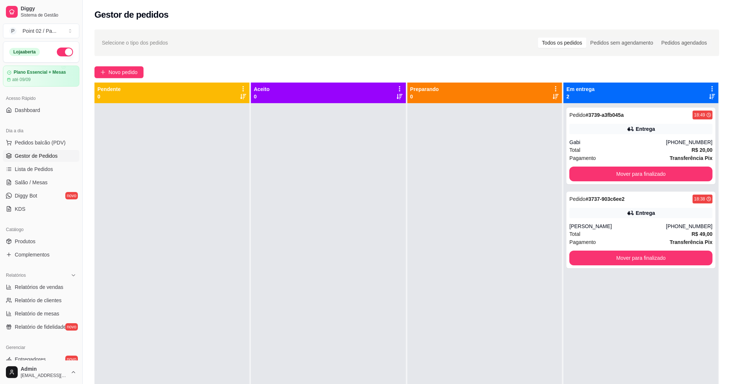
click at [247, 75] on div "Novo pedido" at bounding box center [406, 72] width 625 height 12
click at [494, 17] on div "Gestor de pedidos" at bounding box center [406, 15] width 625 height 12
click at [166, 298] on div at bounding box center [171, 295] width 155 height 384
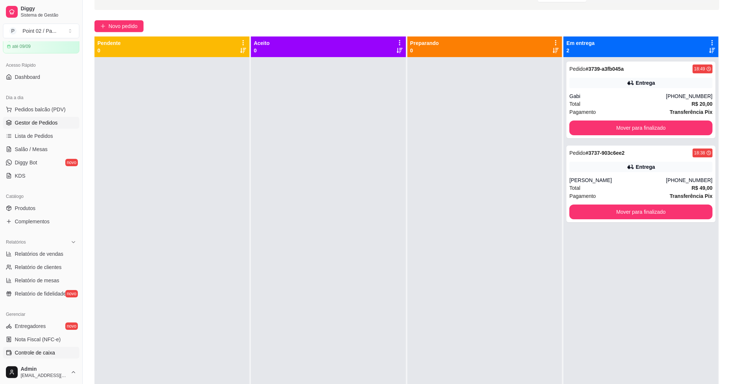
scroll to position [8, 0]
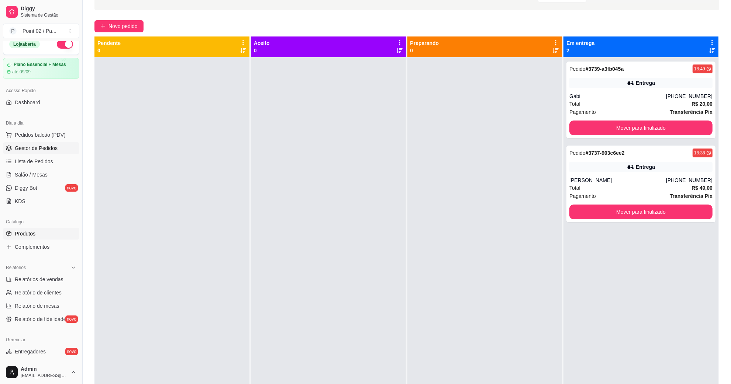
click at [38, 229] on link "Produtos" at bounding box center [41, 234] width 76 height 12
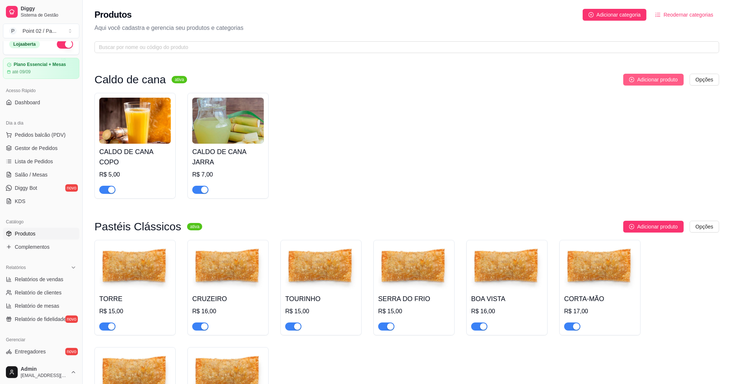
click at [655, 75] on button "Adicionar produto" at bounding box center [653, 80] width 61 height 12
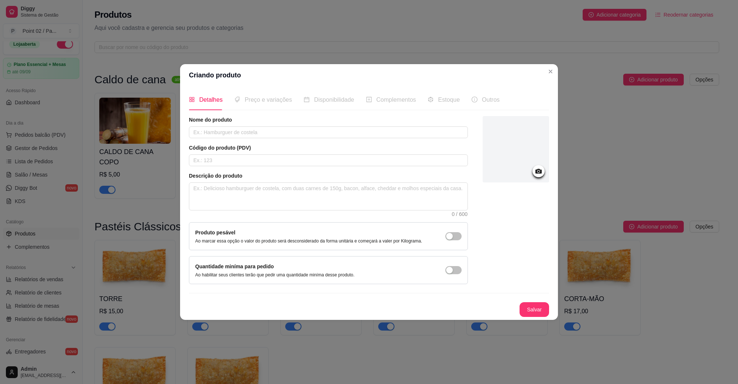
click at [531, 170] on div at bounding box center [516, 149] width 66 height 66
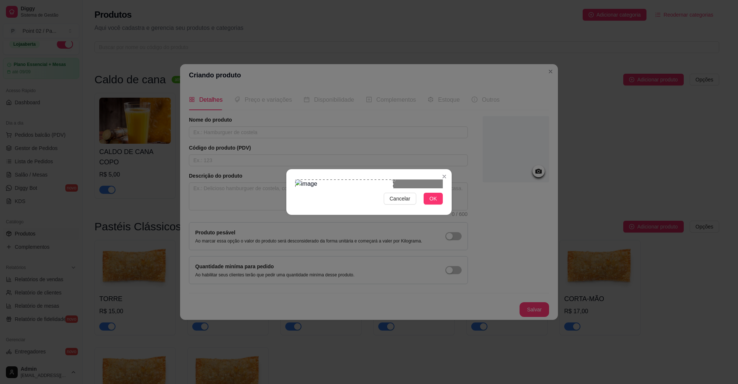
click at [311, 194] on div "Use the arrow keys to move the crop selection area" at bounding box center [344, 214] width 98 height 68
click at [434, 203] on span "OK" at bounding box center [432, 199] width 7 height 8
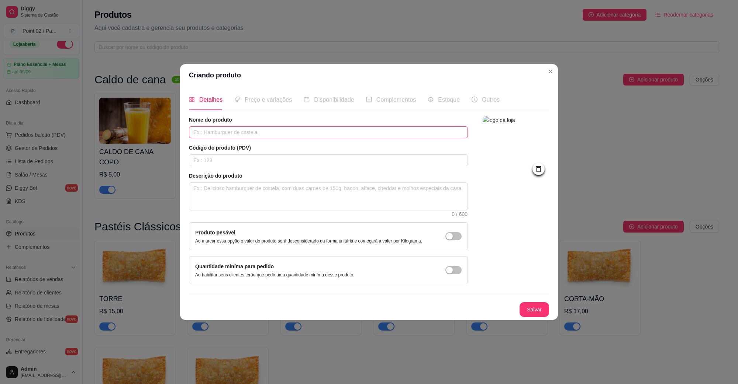
click at [318, 131] on input "text" at bounding box center [328, 133] width 279 height 12
click at [235, 132] on input "CALDO DE CANA 1LITRO" at bounding box center [328, 133] width 279 height 12
type input "CALDO DE CANA 1 LITRO"
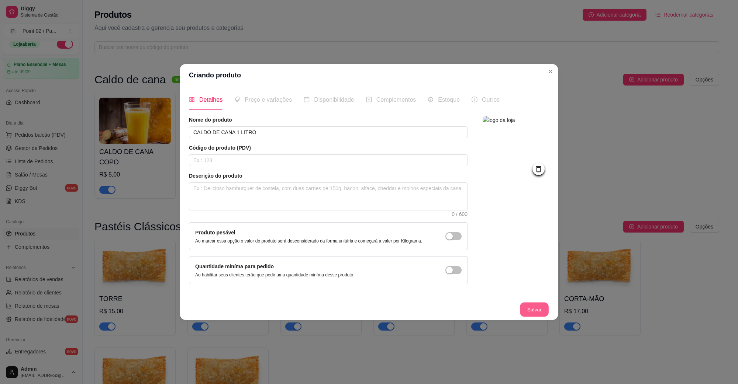
click at [523, 307] on button "Salvar" at bounding box center [534, 310] width 29 height 14
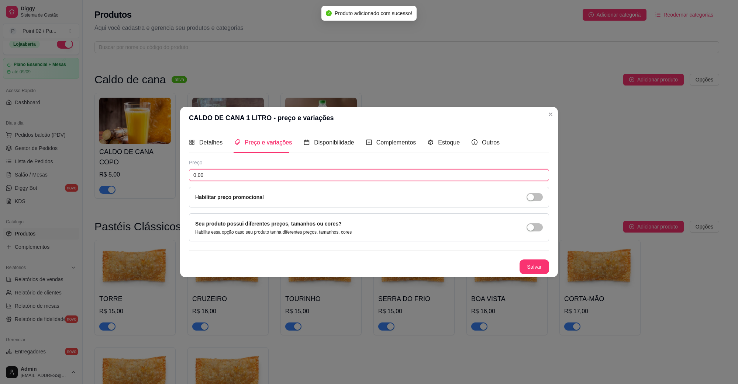
click at [250, 169] on input "0,00" at bounding box center [369, 175] width 360 height 12
type input "14,00"
click at [531, 271] on button "Salvar" at bounding box center [534, 267] width 30 height 15
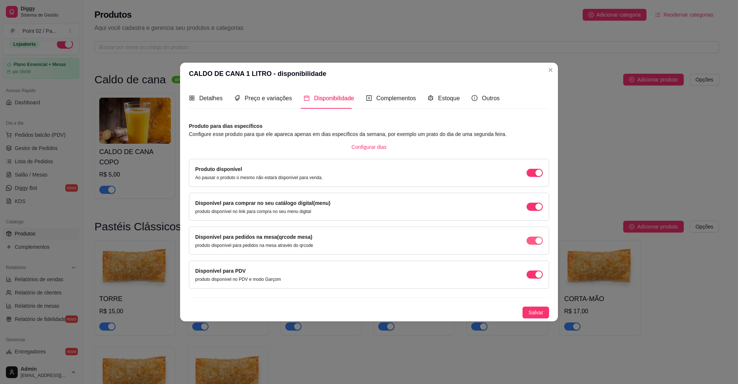
click at [536, 242] on div "button" at bounding box center [538, 241] width 7 height 7
click at [529, 274] on span "button" at bounding box center [534, 275] width 16 height 8
click at [531, 312] on span "Salvar" at bounding box center [535, 313] width 15 height 8
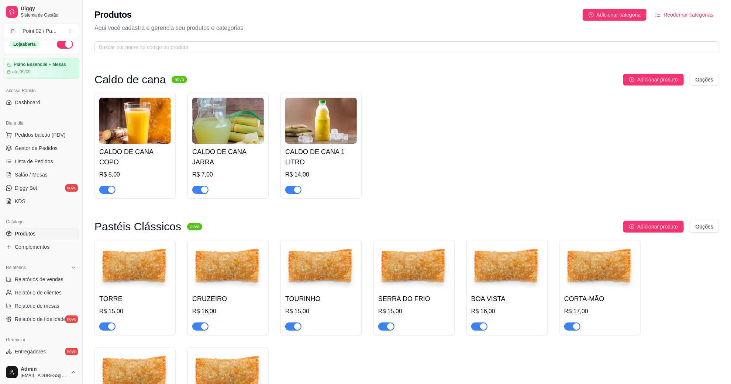
click at [203, 139] on img at bounding box center [228, 121] width 72 height 46
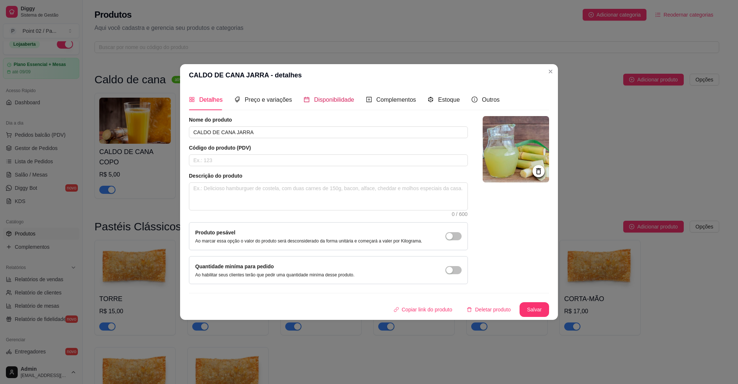
click at [318, 100] on span "Disponibilidade" at bounding box center [334, 100] width 40 height 6
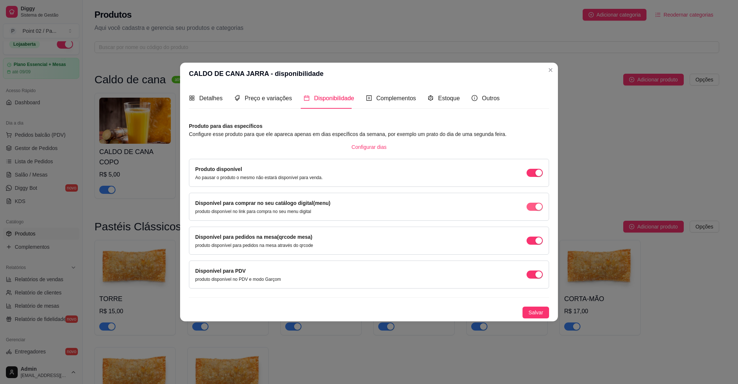
click at [534, 205] on button "button" at bounding box center [534, 207] width 16 height 8
click at [539, 314] on span "Salvar" at bounding box center [535, 313] width 15 height 8
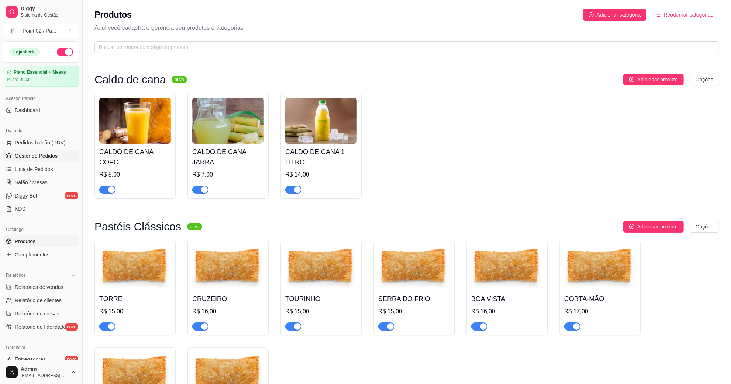
click at [30, 157] on span "Gestor de Pedidos" at bounding box center [36, 155] width 43 height 7
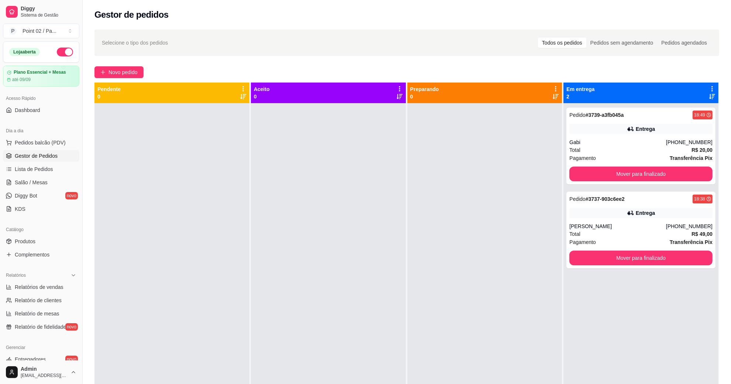
click at [200, 133] on div at bounding box center [171, 295] width 155 height 384
click at [584, 177] on button "Mover para finalizado" at bounding box center [640, 174] width 139 height 14
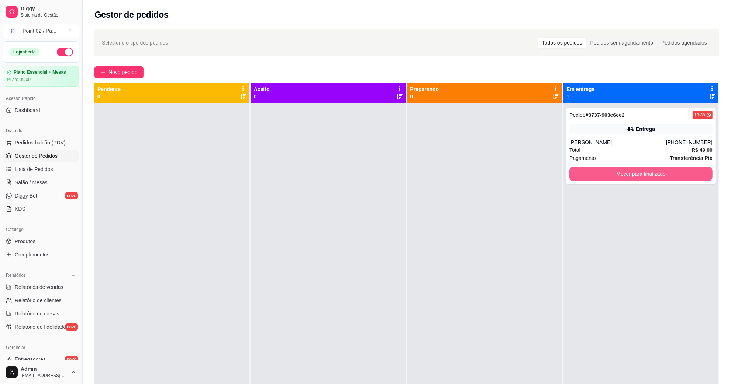
click at [583, 178] on button "Mover para finalizado" at bounding box center [640, 174] width 143 height 15
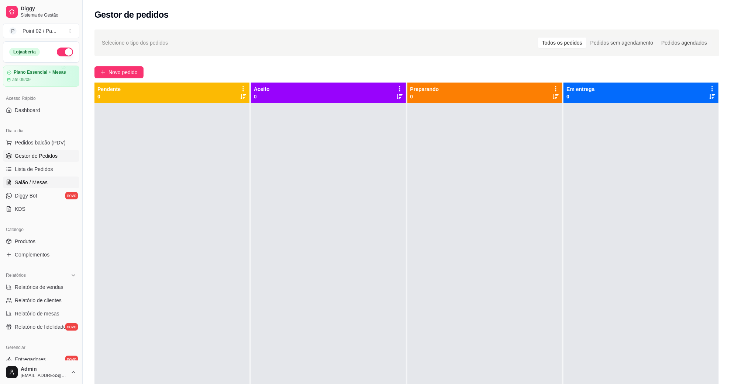
click at [44, 183] on span "Salão / Mesas" at bounding box center [31, 182] width 33 height 7
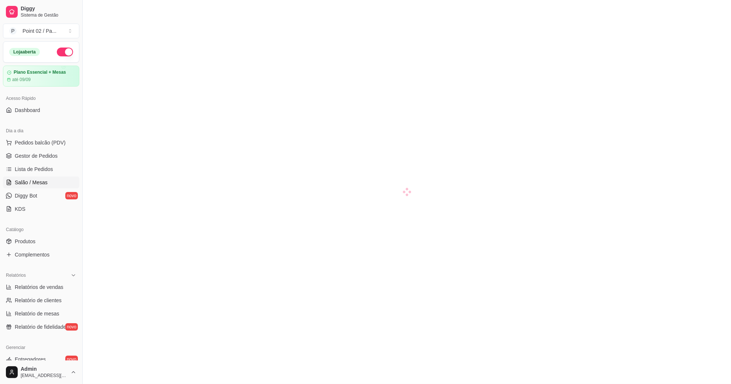
click at [39, 181] on span "Salão / Mesas" at bounding box center [31, 182] width 33 height 7
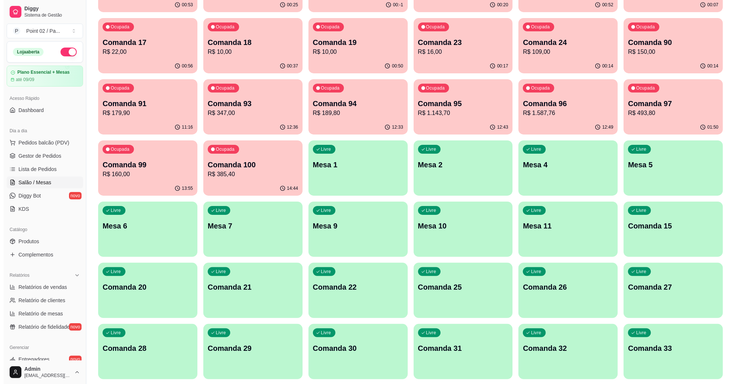
scroll to position [184, 0]
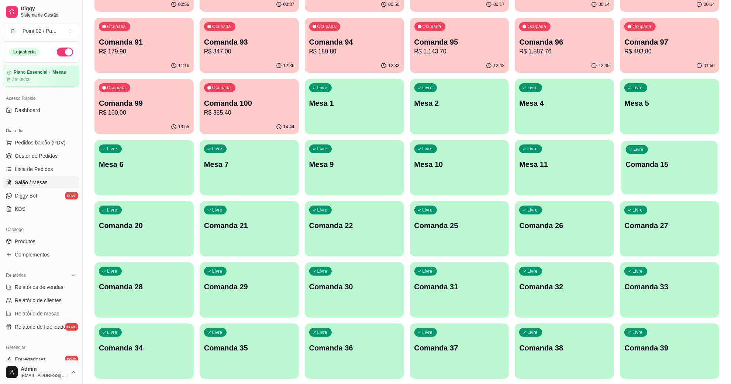
click at [648, 176] on div "Livre Comanda 15" at bounding box center [669, 163] width 96 height 45
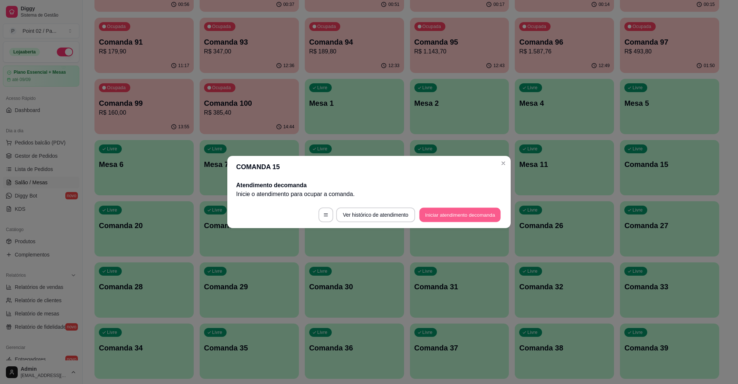
click at [454, 216] on button "Iniciar atendimento de comanda" at bounding box center [460, 215] width 82 height 14
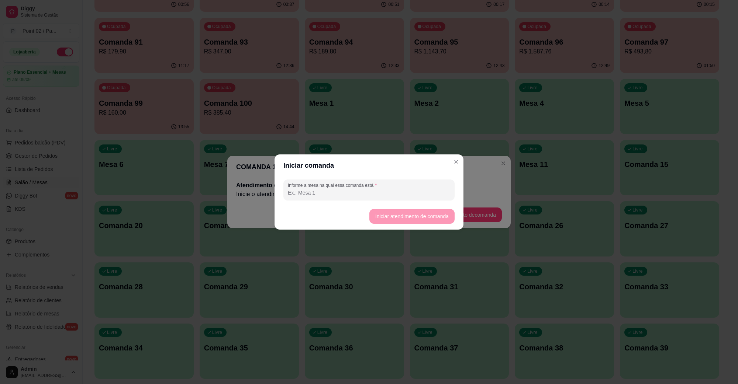
click at [436, 203] on footer "Iniciar atendimento de comanda" at bounding box center [368, 216] width 189 height 27
click at [439, 198] on div "Informe a mesa na qual essa comanda está." at bounding box center [368, 190] width 189 height 27
click at [439, 197] on div at bounding box center [369, 190] width 162 height 15
type input "[PERSON_NAME]"
click at [412, 220] on button "Iniciar atendimento de comanda" at bounding box center [411, 217] width 83 height 14
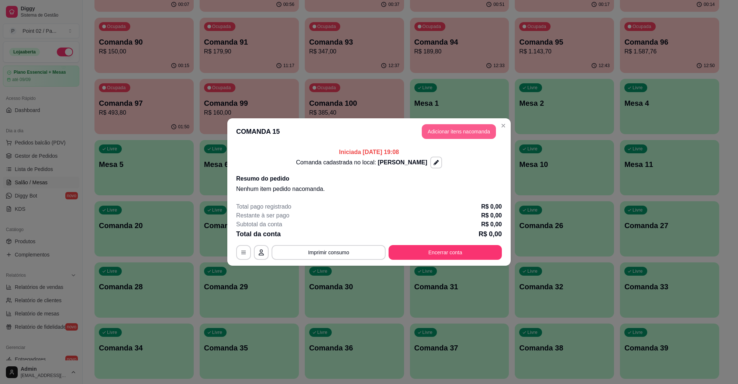
click at [448, 132] on button "Adicionar itens na comanda" at bounding box center [459, 131] width 74 height 15
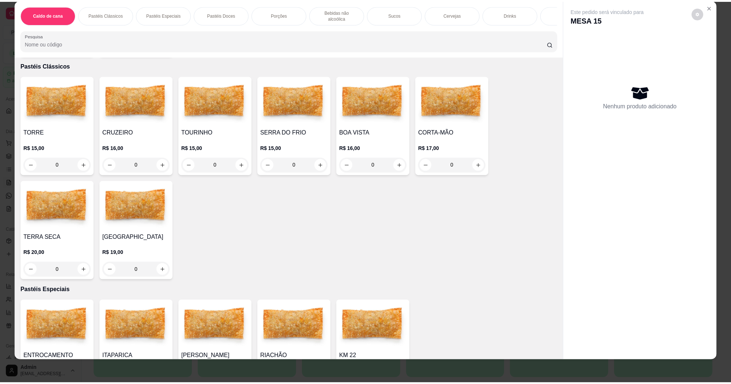
scroll to position [138, 0]
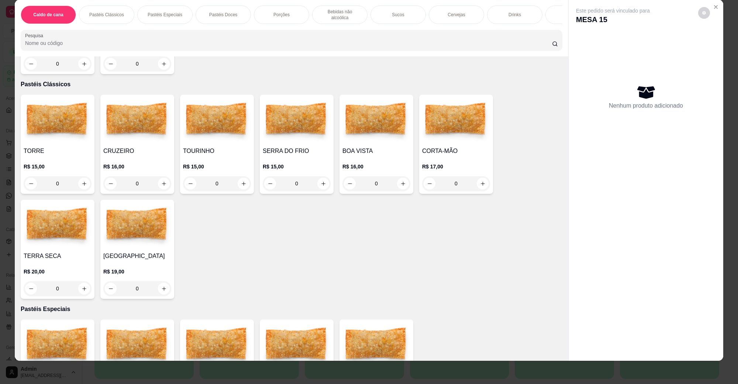
click at [352, 124] on img at bounding box center [376, 121] width 68 height 46
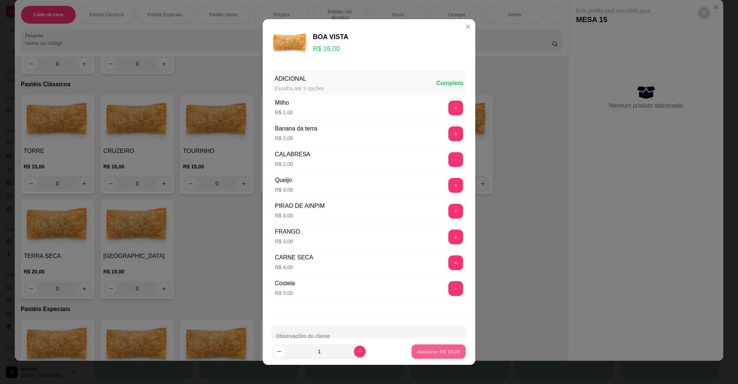
click at [438, 349] on p "Adicionar R$ 16,00" at bounding box center [438, 351] width 43 height 7
type input "1"
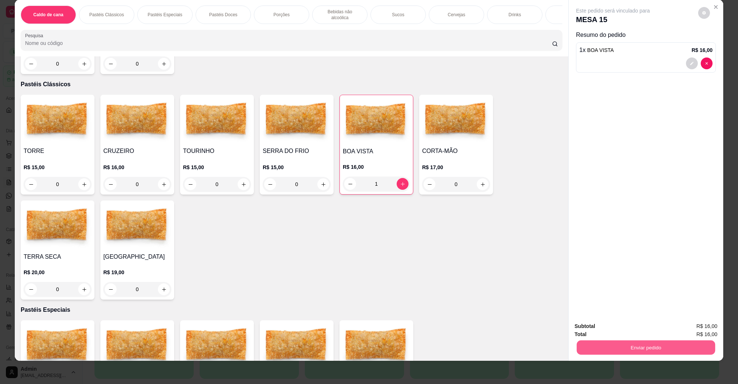
click at [587, 345] on button "Enviar pedido" at bounding box center [646, 348] width 138 height 14
click at [603, 331] on button "Não registrar e enviar pedido" at bounding box center [621, 330] width 77 height 14
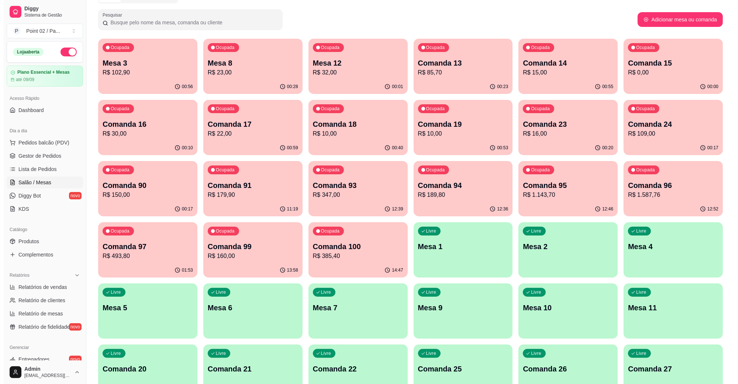
scroll to position [0, 0]
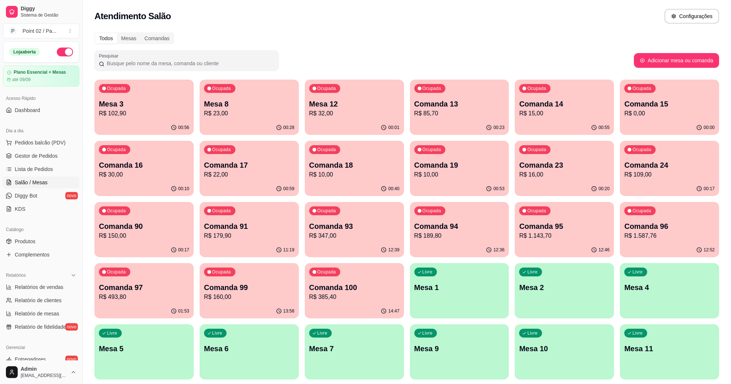
click at [376, 111] on p "R$ 32,00" at bounding box center [354, 113] width 90 height 9
click at [170, 111] on p "R$ 102,90" at bounding box center [144, 113] width 90 height 9
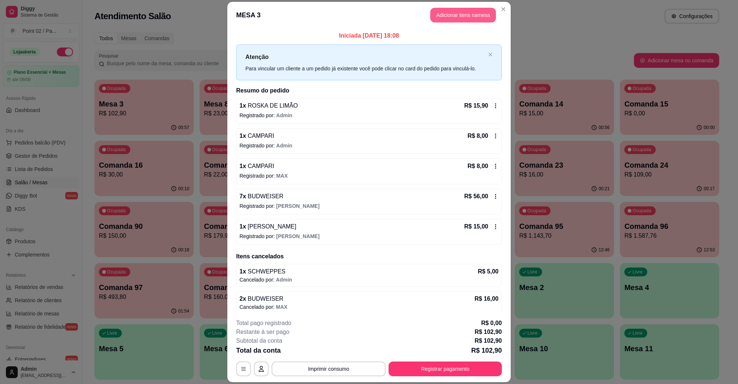
click at [460, 19] on button "Adicionar itens na mesa" at bounding box center [463, 15] width 66 height 15
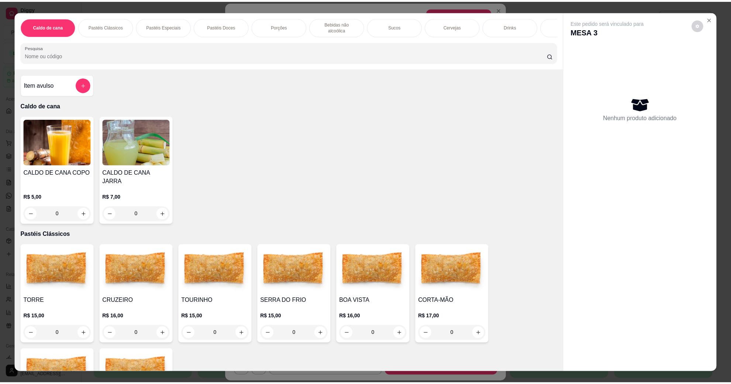
scroll to position [231, 0]
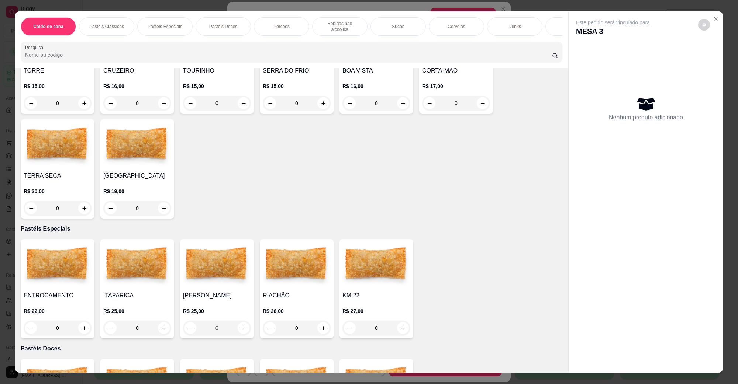
click at [71, 266] on img at bounding box center [58, 265] width 68 height 46
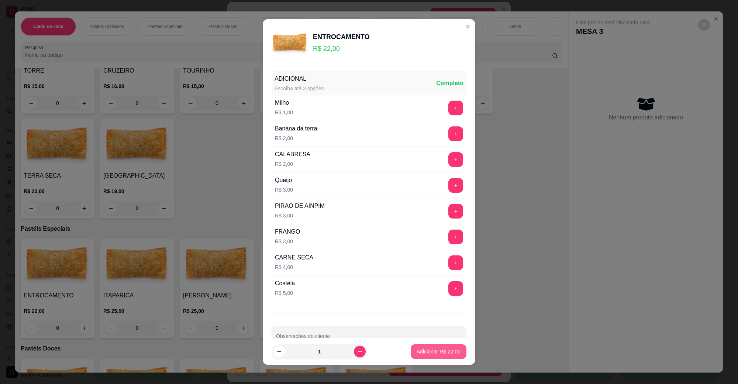
click at [411, 351] on button "Adicionar R$ 22,00" at bounding box center [439, 352] width 56 height 15
type input "1"
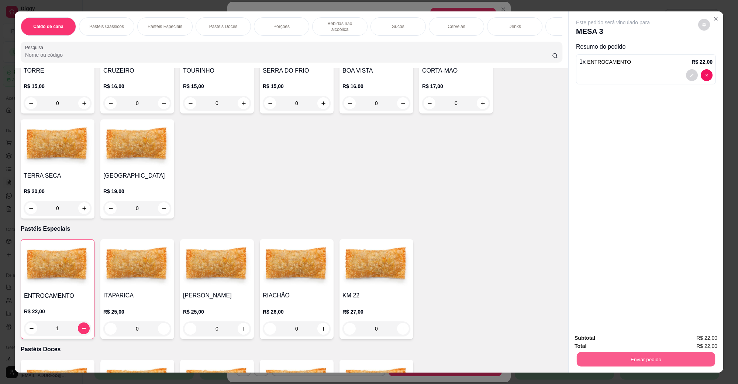
click at [609, 355] on button "Enviar pedido" at bounding box center [646, 359] width 138 height 14
click at [609, 347] on button "Não registrar e enviar pedido" at bounding box center [621, 342] width 75 height 14
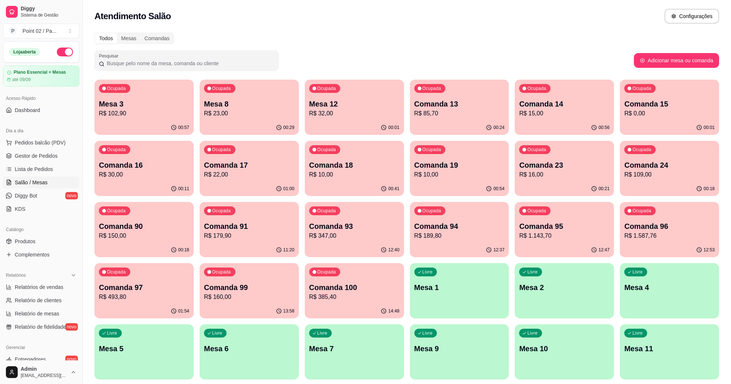
click at [45, 163] on ul "Pedidos balcão (PDV) Gestor de Pedidos Lista de Pedidos Salão / Mesas Diggy Bot…" at bounding box center [41, 176] width 76 height 78
click at [44, 159] on span "Gestor de Pedidos" at bounding box center [36, 155] width 43 height 7
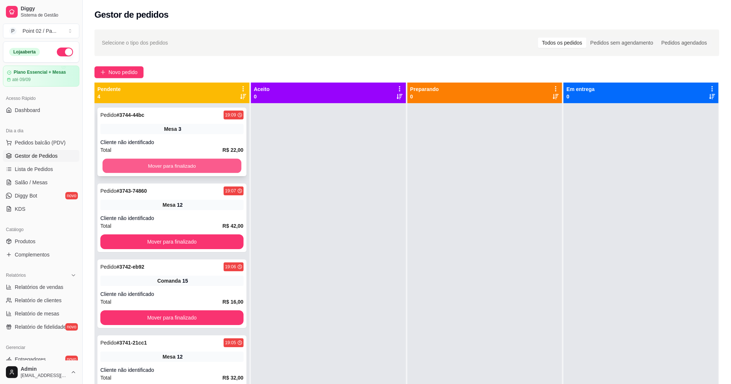
click at [154, 165] on button "Mover para finalizado" at bounding box center [172, 166] width 139 height 14
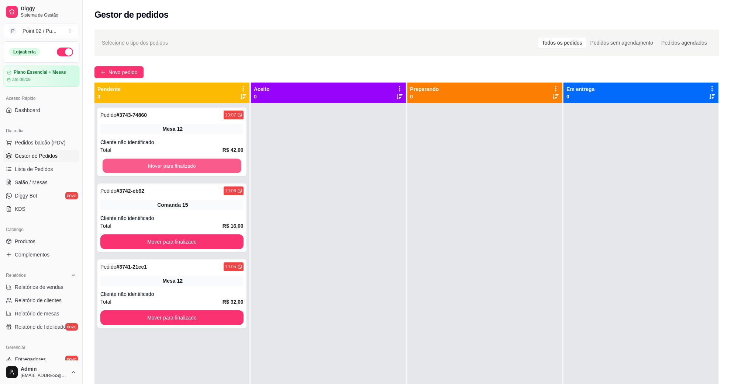
click at [154, 165] on button "Mover para finalizado" at bounding box center [172, 166] width 139 height 14
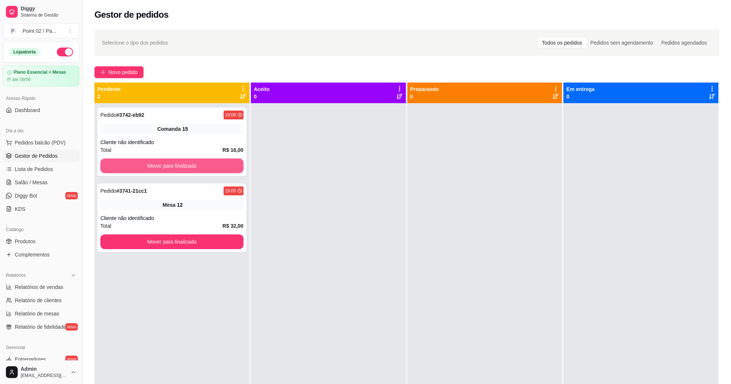
click at [154, 165] on button "Mover para finalizado" at bounding box center [171, 166] width 143 height 15
click at [154, 165] on div "Mover para finalizado" at bounding box center [171, 166] width 143 height 15
click at [154, 165] on button "Mover para finalizado" at bounding box center [171, 166] width 143 height 15
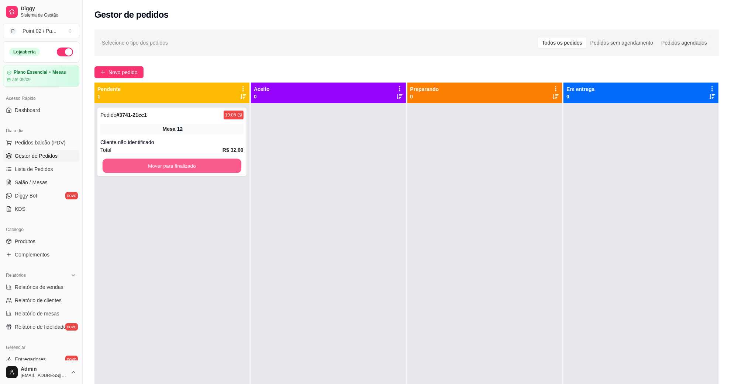
click at [154, 165] on button "Mover para finalizado" at bounding box center [172, 166] width 139 height 14
click at [203, 170] on button "Mover para finalizado" at bounding box center [171, 166] width 143 height 15
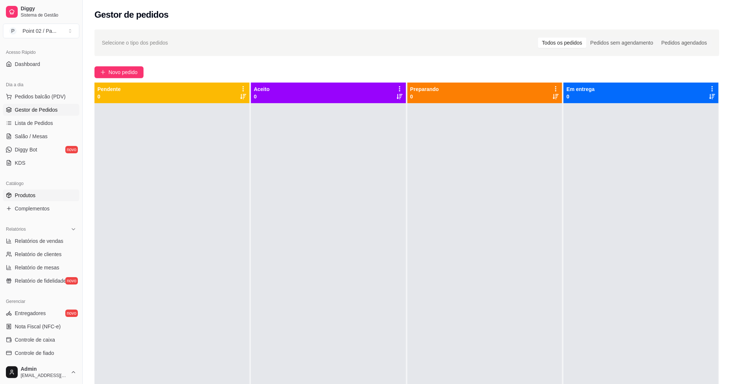
scroll to position [146, 0]
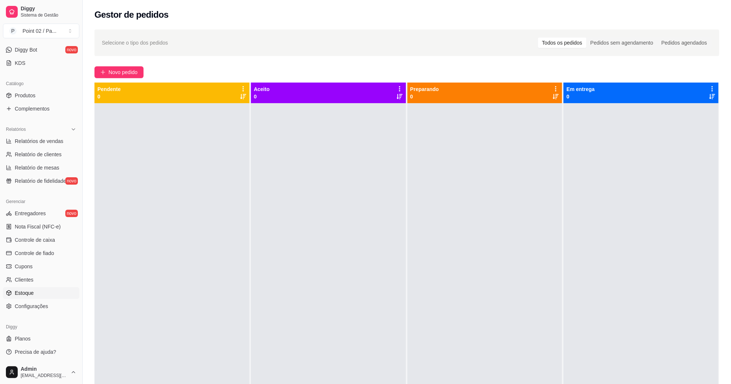
click at [36, 287] on link "Estoque" at bounding box center [41, 293] width 76 height 12
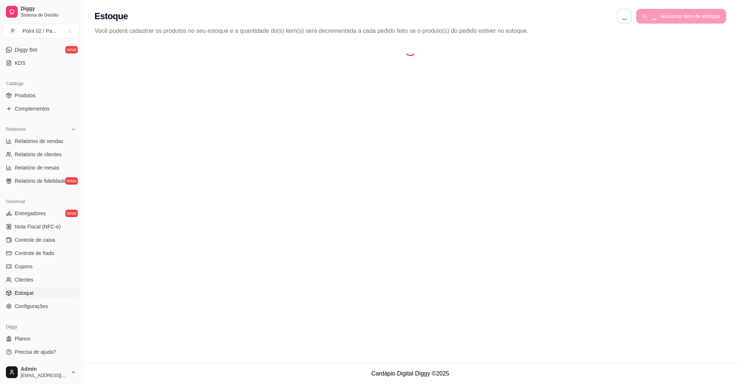
select select "QUANTITY_ORDER"
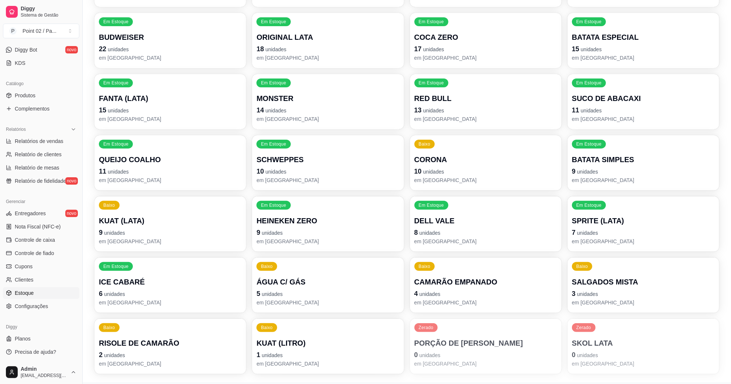
scroll to position [231, 0]
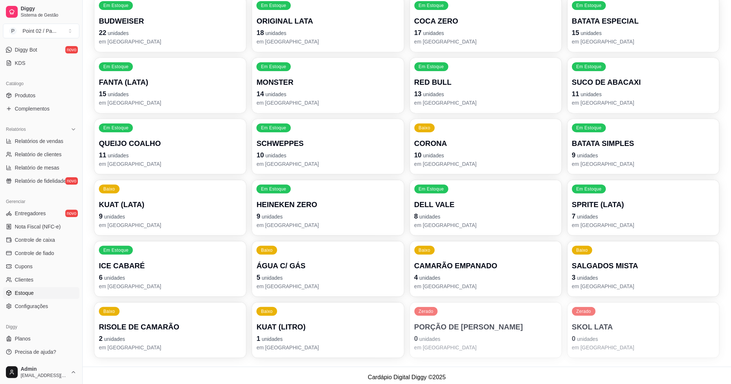
click at [599, 289] on p "em [GEOGRAPHIC_DATA]" at bounding box center [643, 286] width 143 height 7
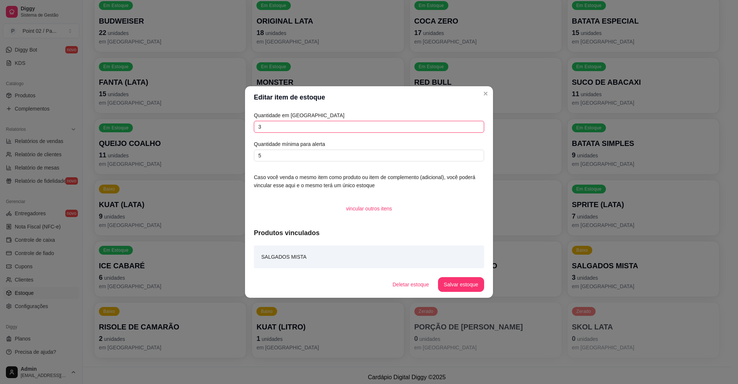
click at [360, 131] on input "3" at bounding box center [369, 127] width 230 height 12
type input "23"
click at [470, 291] on button "Salvar estoque" at bounding box center [460, 285] width 45 height 14
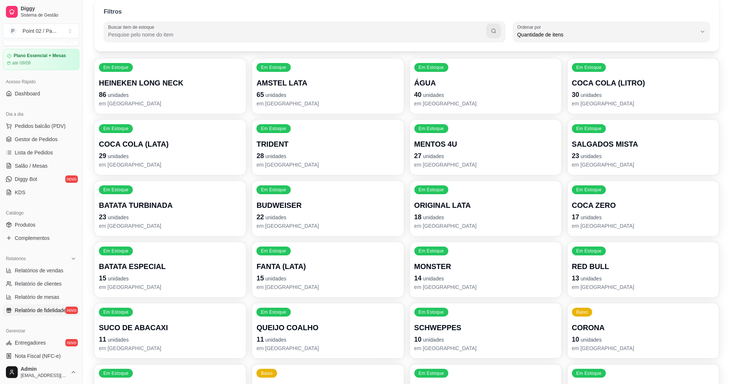
scroll to position [0, 0]
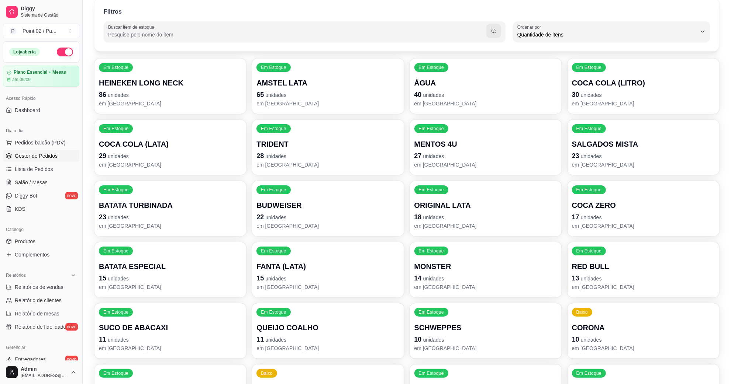
click at [41, 157] on span "Gestor de Pedidos" at bounding box center [36, 155] width 43 height 7
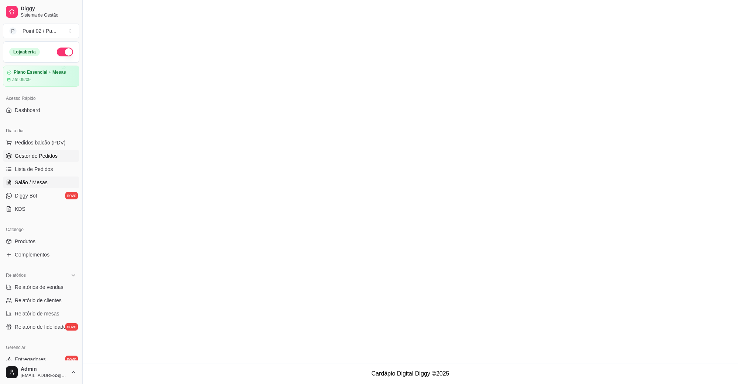
click at [34, 178] on link "Salão / Mesas" at bounding box center [41, 183] width 76 height 12
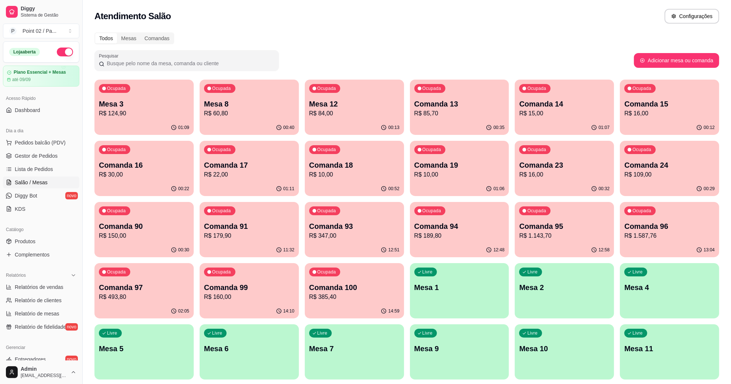
click at [24, 189] on ul "Pedidos balcão (PDV) Gestor de Pedidos Lista de Pedidos Salão / Mesas Diggy Bot…" at bounding box center [41, 176] width 76 height 78
click at [24, 203] on link "KDS" at bounding box center [41, 209] width 76 height 12
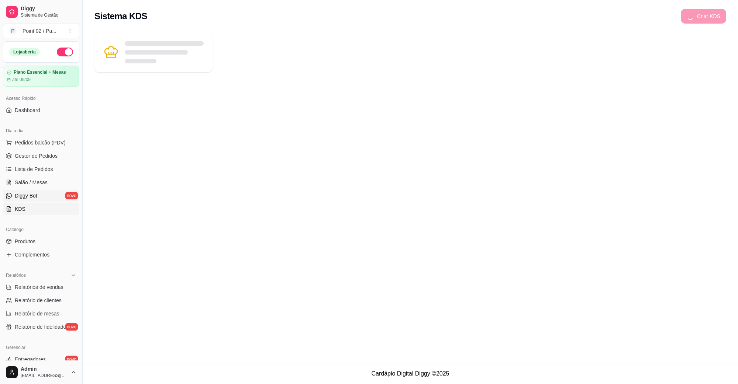
click at [26, 195] on span "Diggy Bot" at bounding box center [26, 195] width 23 height 7
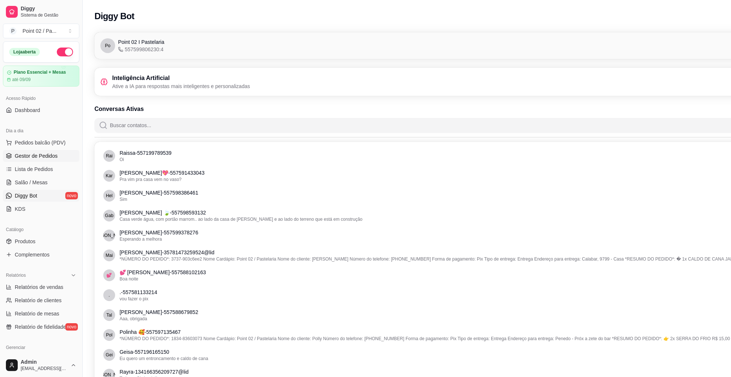
click at [48, 158] on span "Gestor de Pedidos" at bounding box center [36, 155] width 43 height 7
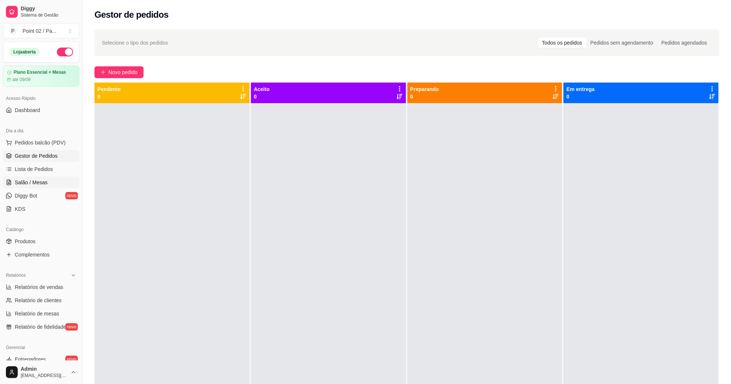
click at [56, 187] on link "Salão / Mesas" at bounding box center [41, 183] width 76 height 12
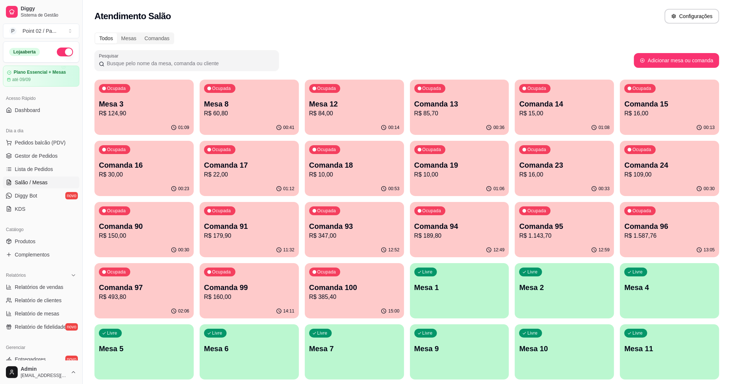
click at [151, 103] on p "Mesa 3" at bounding box center [144, 104] width 90 height 10
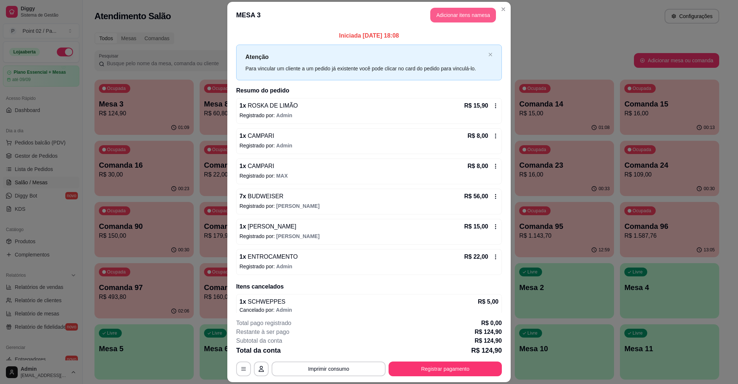
click at [458, 17] on button "Adicionar itens na mesa" at bounding box center [463, 15] width 66 height 15
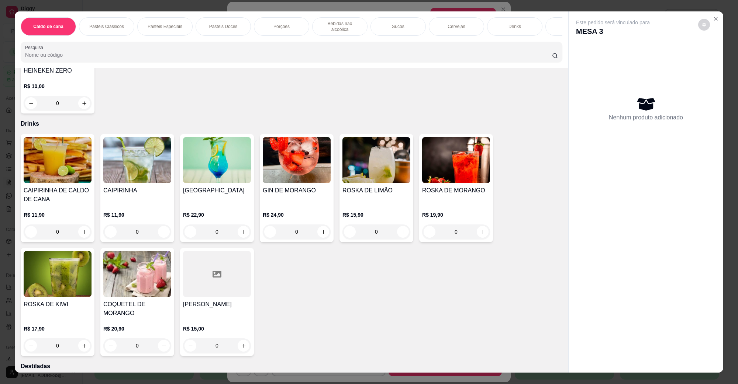
scroll to position [1706, 0]
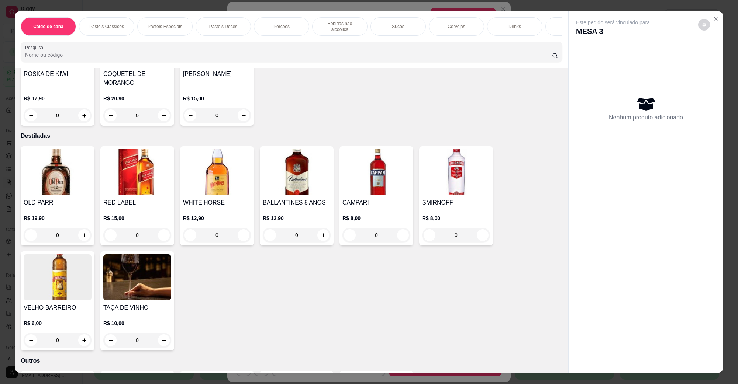
click at [376, 185] on img at bounding box center [376, 172] width 68 height 46
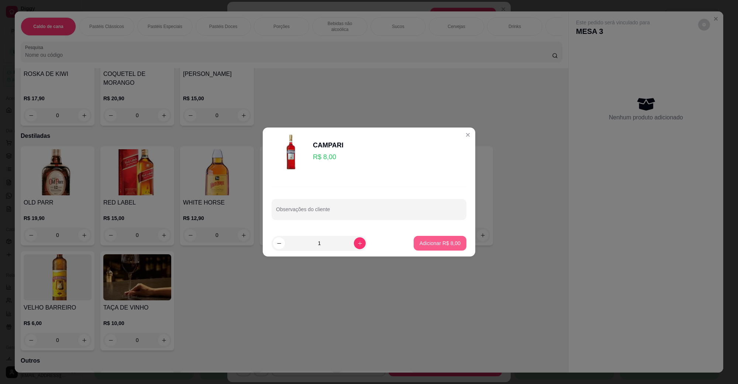
click at [441, 238] on button "Adicionar R$ 8,00" at bounding box center [440, 243] width 53 height 15
type input "1"
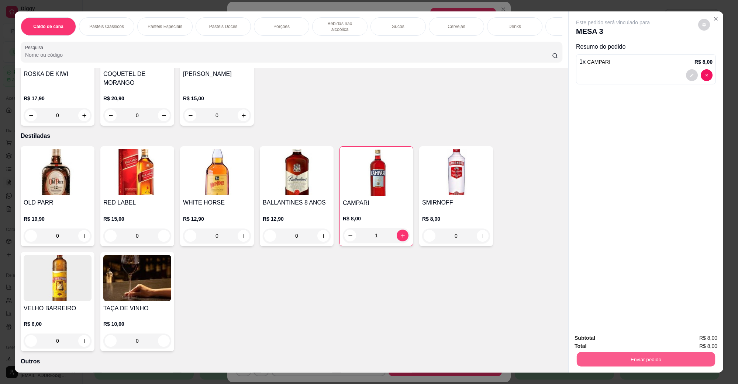
click at [637, 356] on button "Enviar pedido" at bounding box center [646, 359] width 138 height 14
click at [635, 344] on button "Não registrar e enviar pedido" at bounding box center [621, 342] width 77 height 14
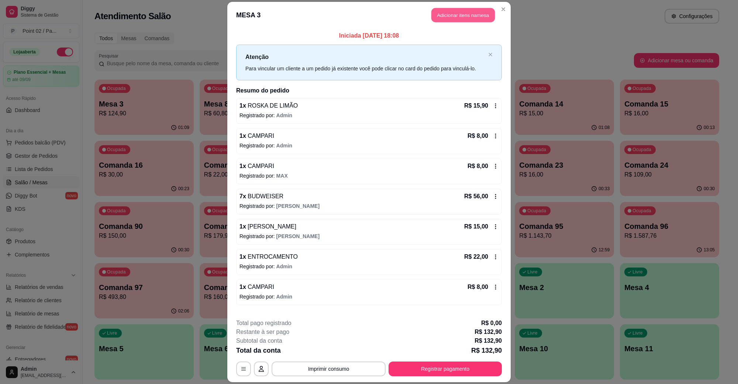
click at [445, 8] on button "Adicionar itens na mesa" at bounding box center [462, 15] width 63 height 14
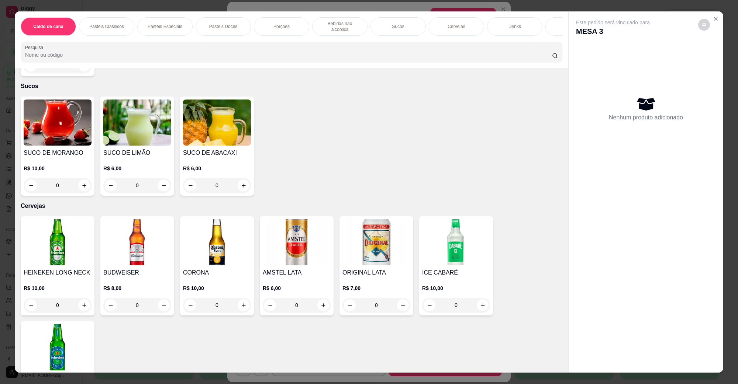
scroll to position [1153, 0]
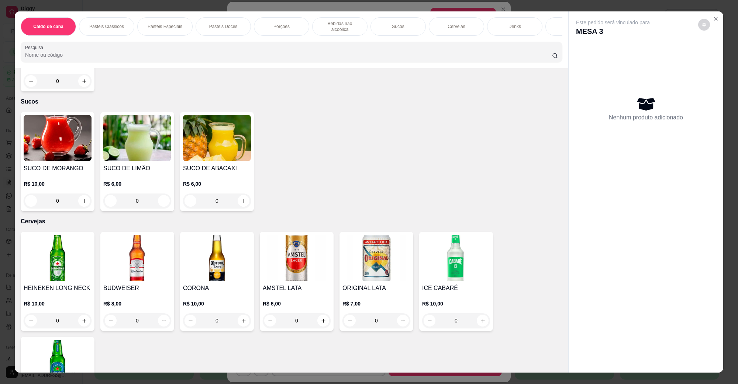
click at [136, 242] on img at bounding box center [137, 258] width 68 height 46
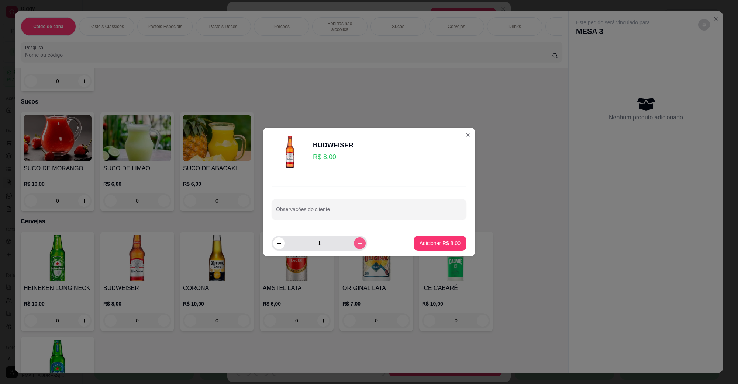
click at [358, 242] on button "increase-product-quantity" at bounding box center [360, 244] width 12 height 12
click at [358, 242] on button "increase-product-quantity" at bounding box center [359, 243] width 11 height 11
click at [358, 242] on button "increase-product-quantity" at bounding box center [360, 244] width 12 height 12
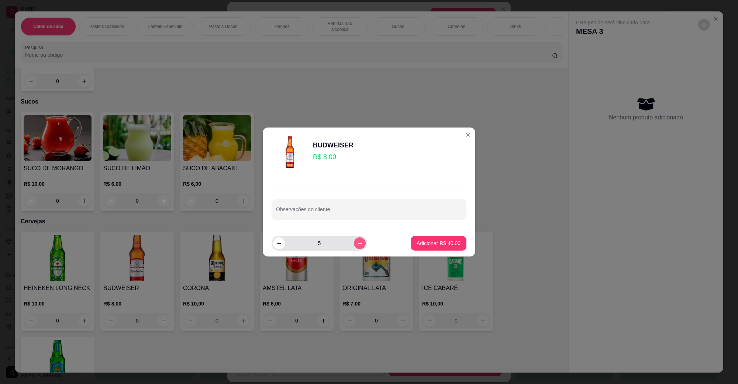
type input "6"
click at [416, 243] on p "Adicionar R$ 48,00" at bounding box center [438, 243] width 44 height 7
type input "6"
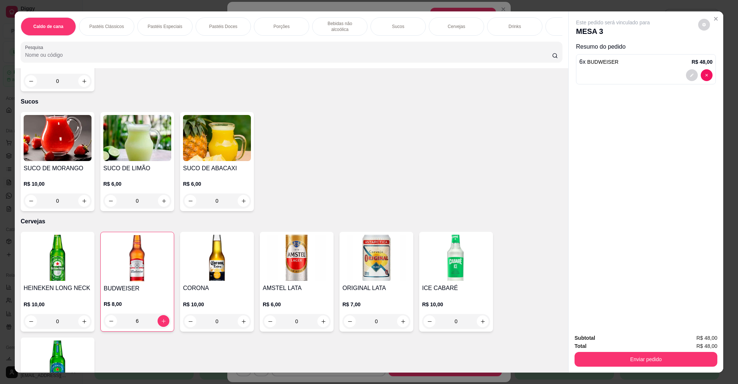
click at [585, 355] on button "Enviar pedido" at bounding box center [645, 359] width 143 height 15
click at [595, 341] on button "Não registrar e enviar pedido" at bounding box center [621, 342] width 77 height 14
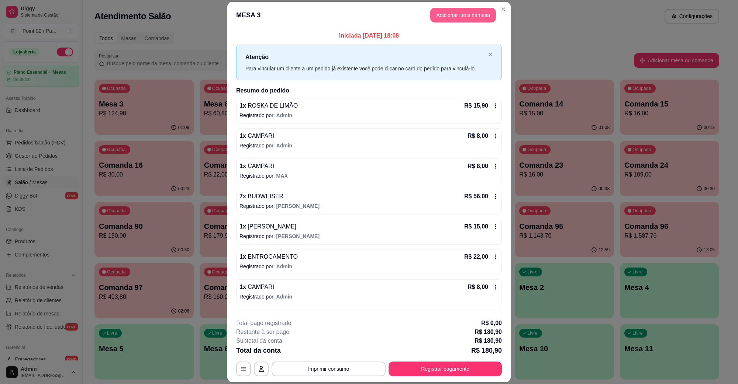
click at [456, 15] on button "Adicionar itens na mesa" at bounding box center [463, 15] width 66 height 15
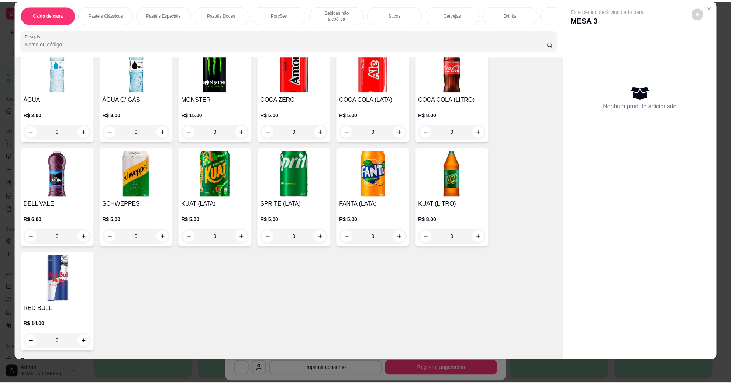
scroll to position [830, 0]
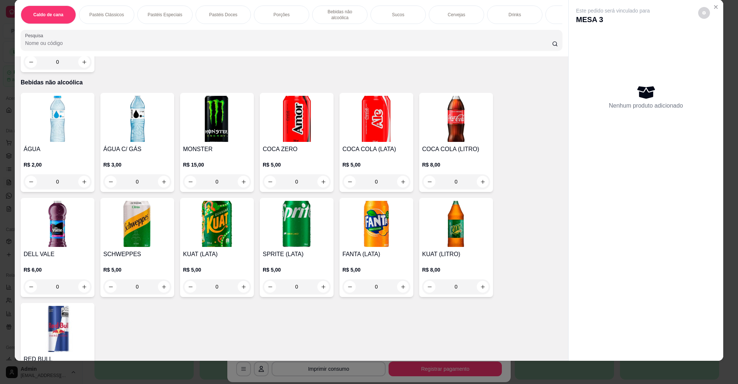
click at [56, 250] on h4 "DELL VALE" at bounding box center [58, 254] width 68 height 9
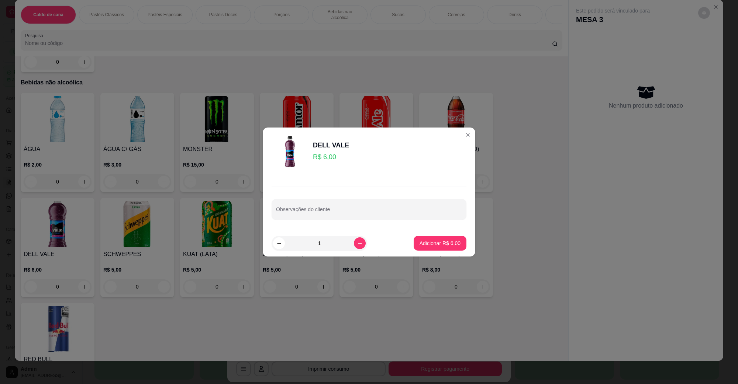
click at [434, 235] on footer "1 Adicionar R$ 6,00" at bounding box center [369, 243] width 212 height 27
click at [431, 239] on button "Adicionar R$ 6,00" at bounding box center [439, 243] width 51 height 14
type input "1"
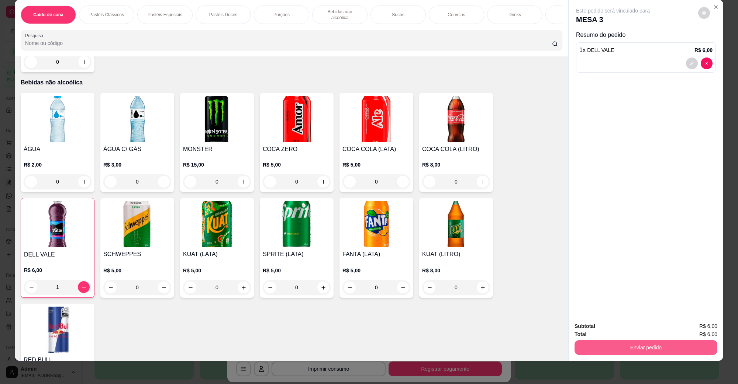
click at [653, 343] on button "Enviar pedido" at bounding box center [645, 348] width 143 height 15
click at [640, 335] on button "Não registrar e enviar pedido" at bounding box center [621, 330] width 77 height 14
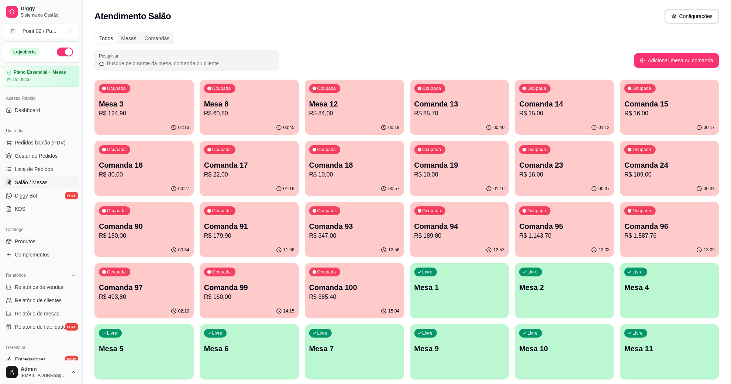
click at [401, 43] on div "Todos Mesas Comandas" at bounding box center [406, 38] width 625 height 12
click at [526, 96] on div "Ocupada Comanda 14 R$ 15,00" at bounding box center [564, 100] width 99 height 41
click at [623, 106] on div "Ocupada Comanda 15 R$ 16,00" at bounding box center [669, 100] width 99 height 41
click at [157, 183] on div "00:28" at bounding box center [143, 189] width 99 height 14
click at [226, 168] on p "Comanda 17" at bounding box center [249, 165] width 90 height 10
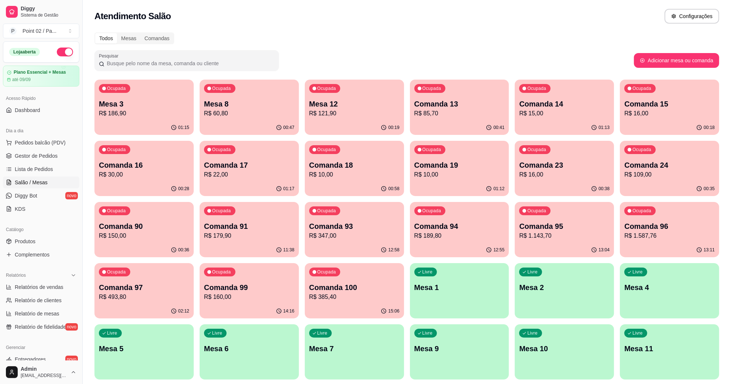
click at [324, 152] on p "Ocupada" at bounding box center [326, 150] width 19 height 6
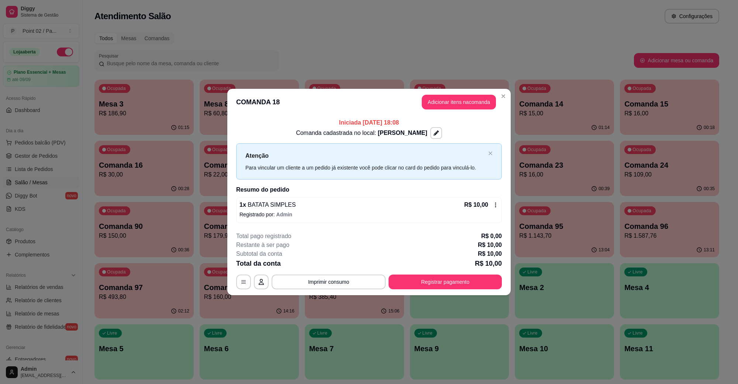
click at [506, 151] on div "Iniciada [DATE] 18:08 Comanda cadastrada no local: FABIOLA Atenção Para vincula…" at bounding box center [368, 170] width 283 height 110
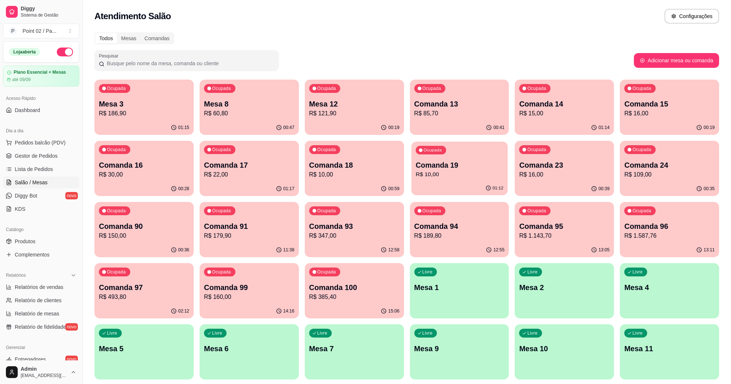
click at [480, 176] on p "R$ 10,00" at bounding box center [458, 174] width 87 height 8
click at [524, 168] on p "Comanda 23" at bounding box center [564, 165] width 90 height 10
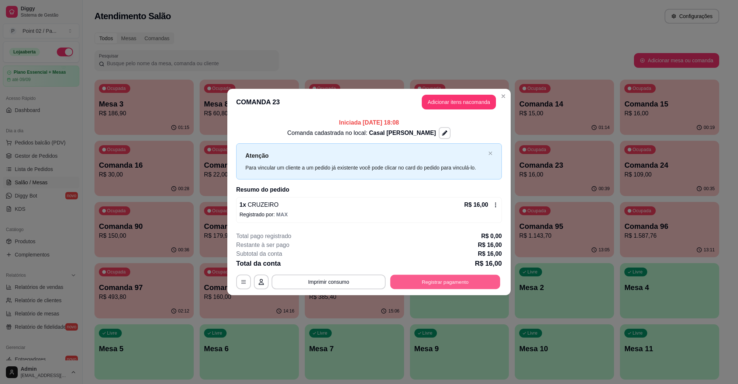
click at [464, 288] on button "Registrar pagamento" at bounding box center [445, 282] width 110 height 14
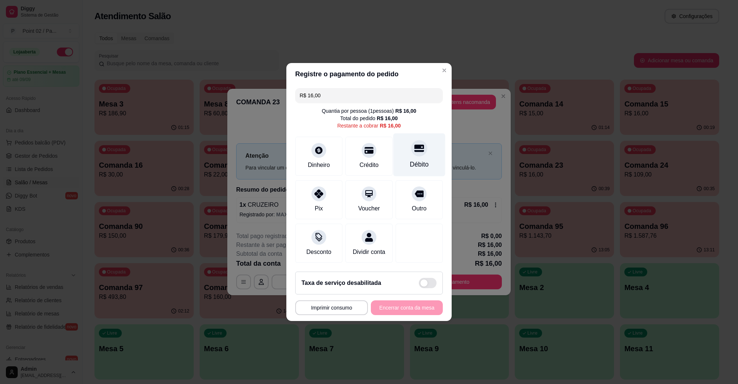
click at [422, 146] on div "Débito" at bounding box center [419, 155] width 52 height 43
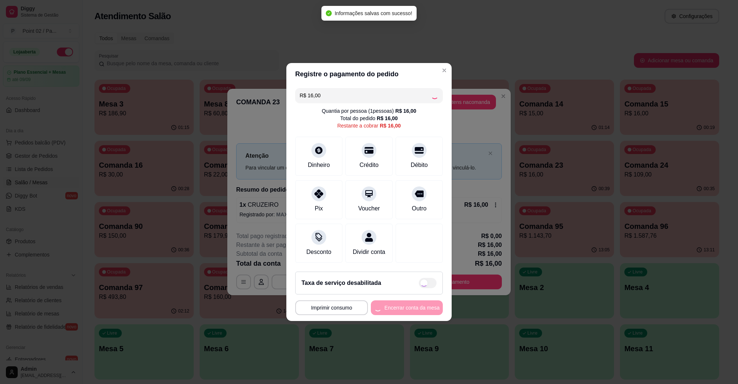
type input "R$ 0,00"
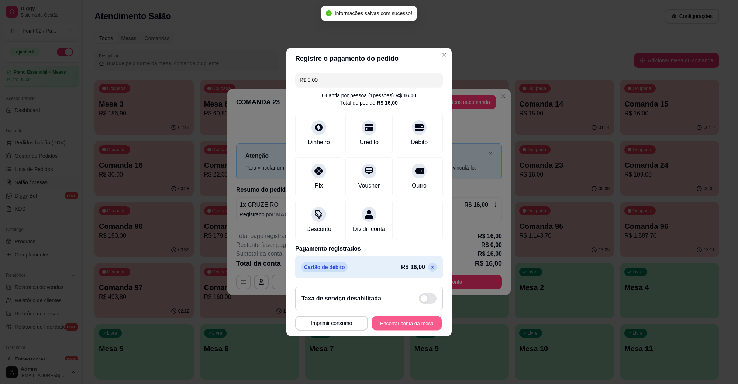
click at [394, 331] on button "Encerrar conta da mesa" at bounding box center [407, 324] width 70 height 14
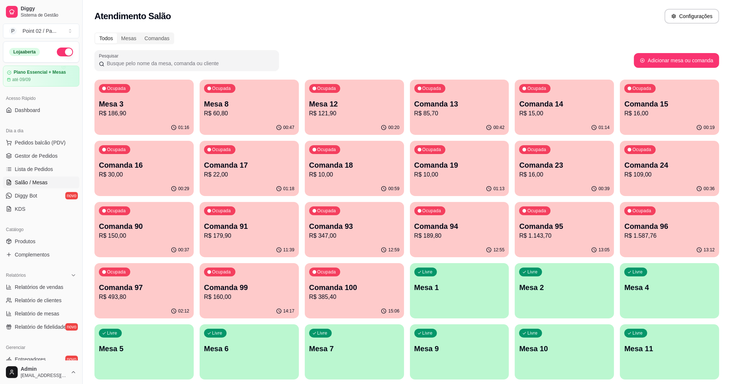
click at [242, 158] on div "Ocupada Comanda 17 R$ 22,00" at bounding box center [249, 161] width 99 height 41
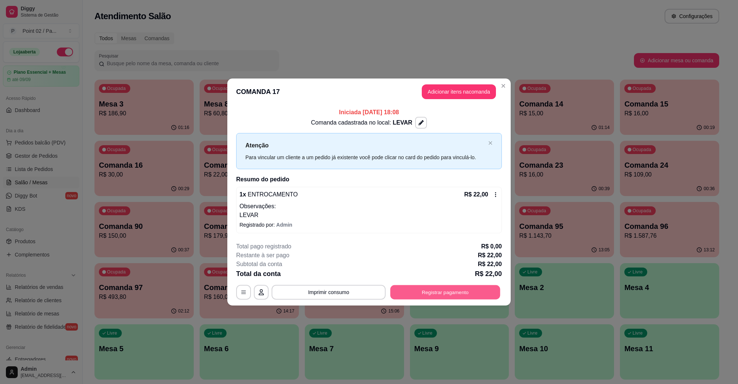
click at [414, 291] on button "Registrar pagamento" at bounding box center [445, 292] width 110 height 14
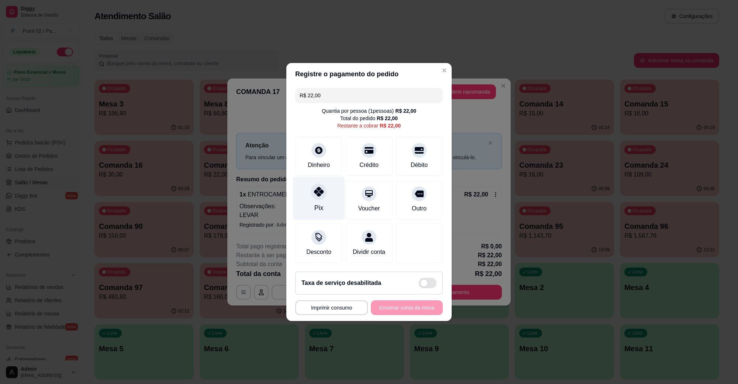
click at [316, 203] on div "Pix" at bounding box center [318, 208] width 9 height 10
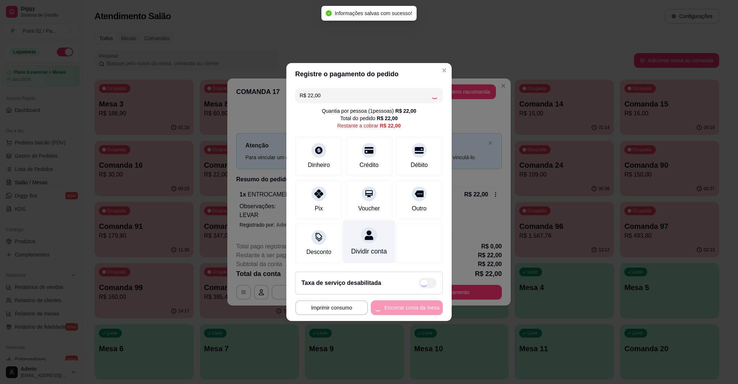
type input "R$ 0,00"
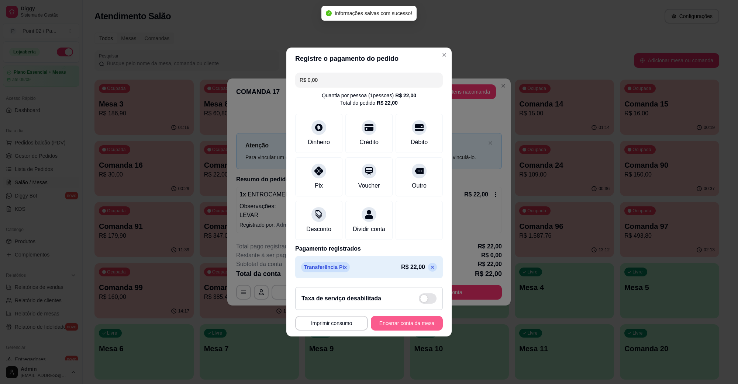
click at [397, 323] on button "Encerrar conta da mesa" at bounding box center [407, 323] width 72 height 15
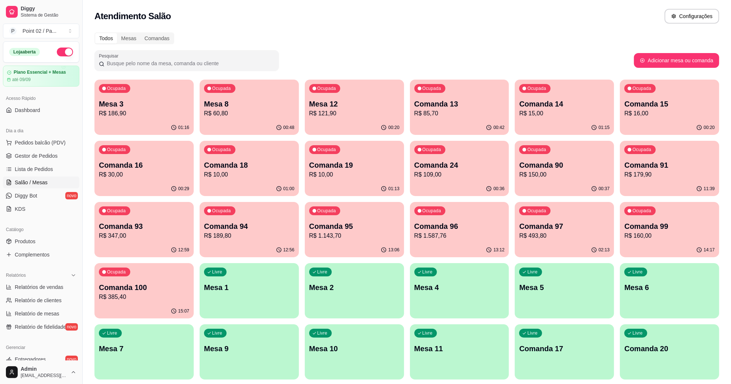
click at [37, 383] on div "Admin [EMAIL_ADDRESS][DOMAIN_NAME]" at bounding box center [41, 373] width 82 height 24
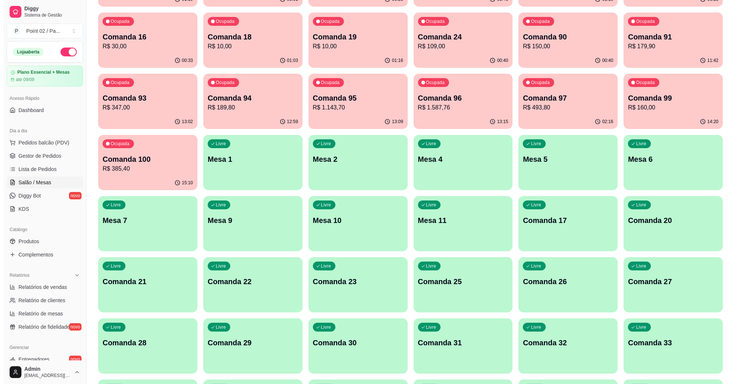
scroll to position [92, 0]
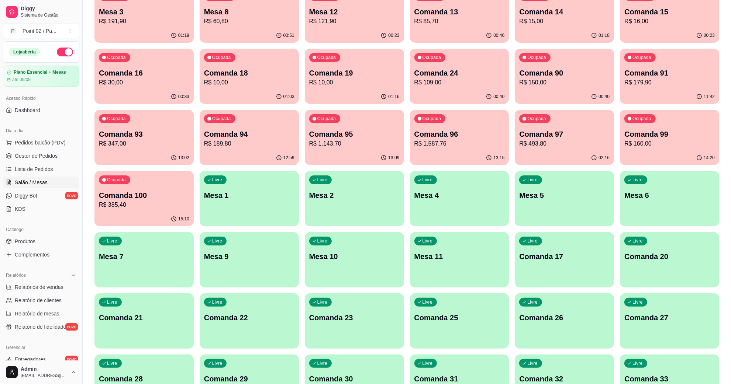
click at [432, 217] on div "Livre Mesa 4" at bounding box center [459, 194] width 99 height 46
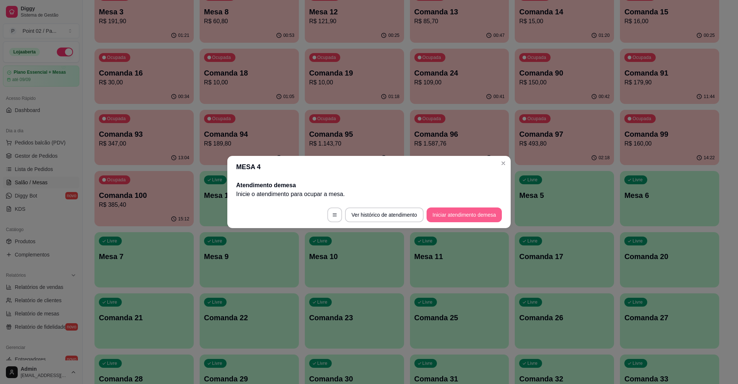
click at [458, 216] on button "Iniciar atendimento de mesa" at bounding box center [463, 215] width 75 height 15
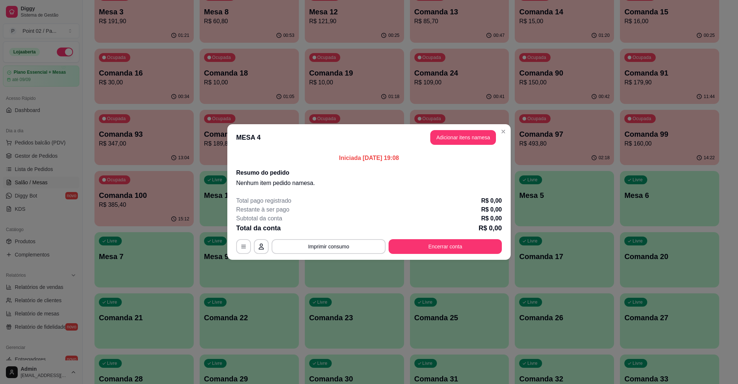
click at [454, 146] on header "MESA 4 Adicionar itens na mesa" at bounding box center [368, 137] width 283 height 27
click at [454, 142] on button "Adicionar itens na mesa" at bounding box center [462, 138] width 63 height 14
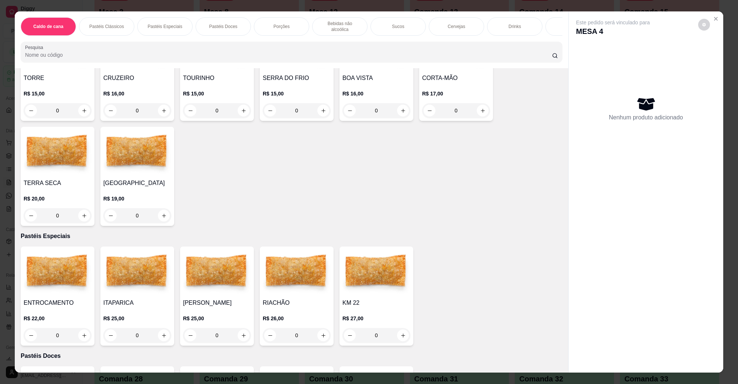
scroll to position [0, 0]
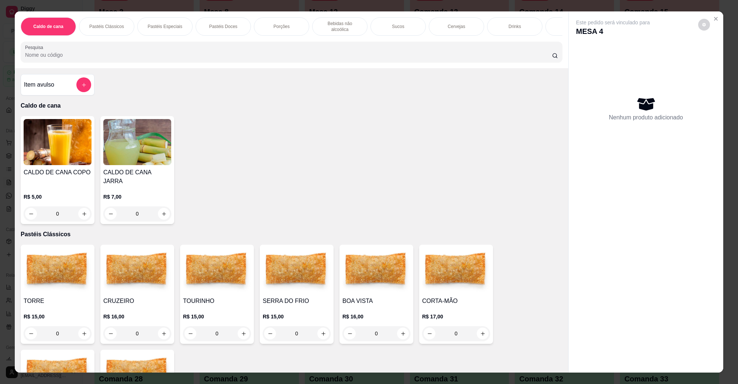
click at [135, 167] on div "CALDO DE CANA JARRA R$ 7,00 0" at bounding box center [137, 170] width 74 height 108
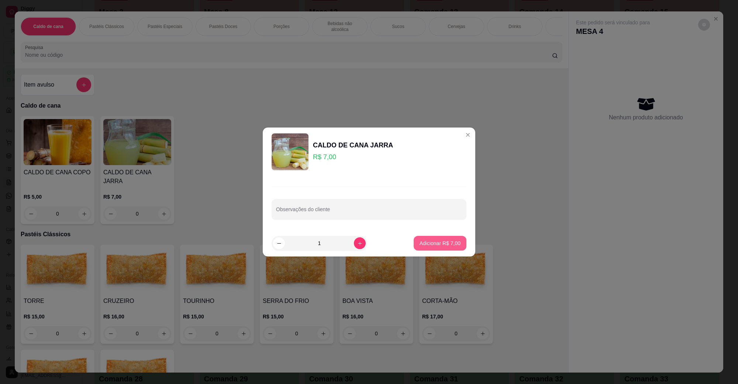
click at [438, 250] on button "Adicionar R$ 7,00" at bounding box center [440, 243] width 53 height 15
type input "1"
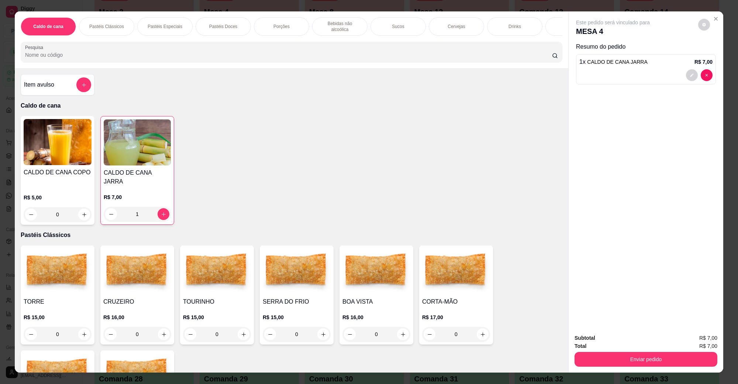
click at [609, 356] on button "Enviar pedido" at bounding box center [645, 359] width 143 height 15
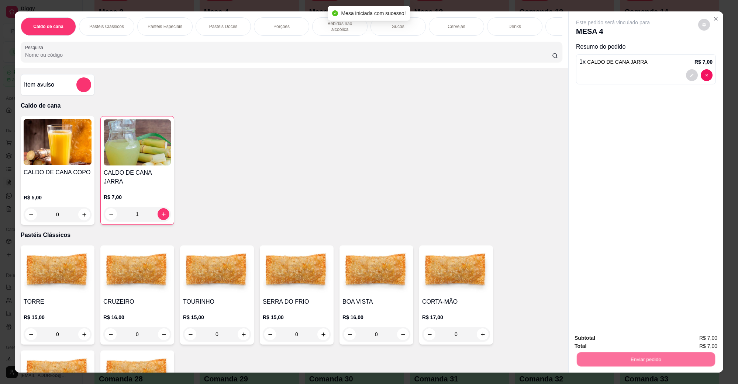
click at [603, 345] on button "Não registrar e enviar pedido" at bounding box center [621, 342] width 77 height 14
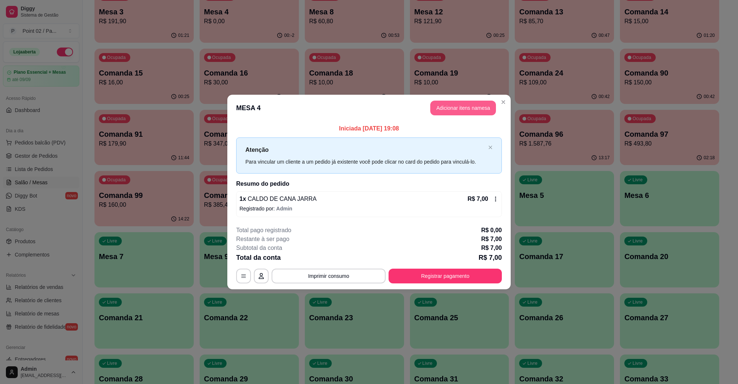
click at [459, 107] on button "Adicionar itens na mesa" at bounding box center [463, 108] width 66 height 15
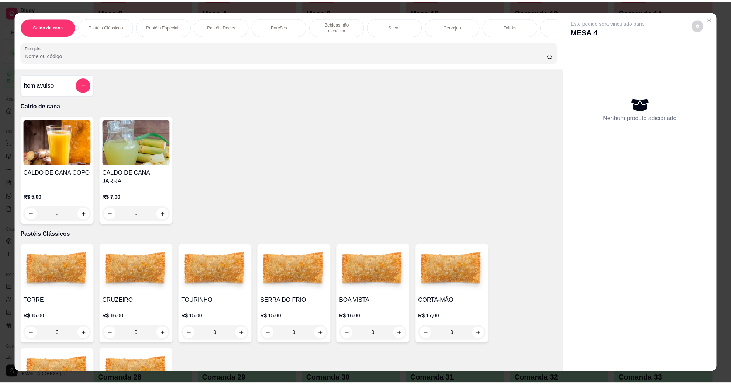
scroll to position [277, 0]
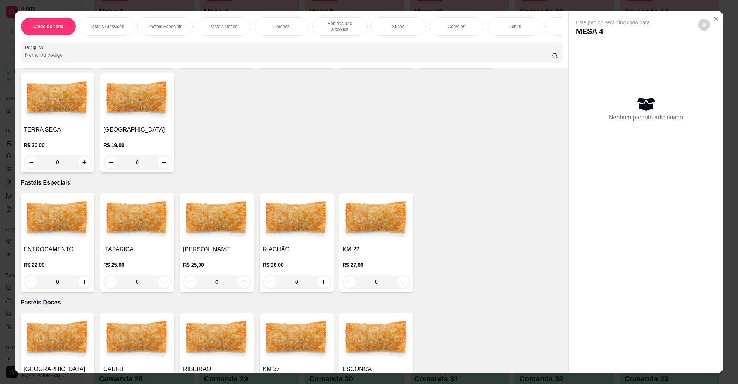
click at [60, 254] on div "R$ 22,00 0" at bounding box center [58, 271] width 68 height 35
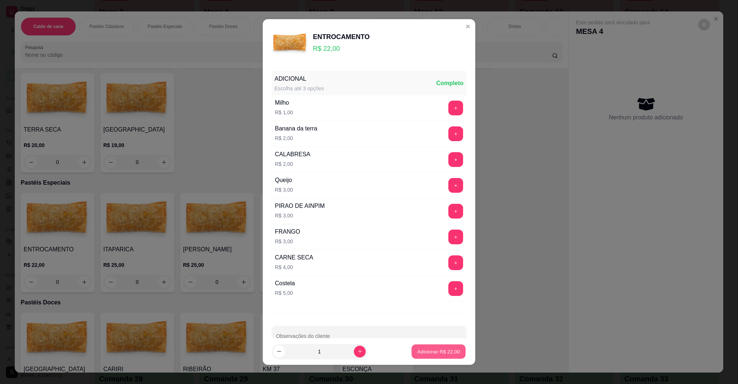
click at [417, 347] on button "Adicionar R$ 22,00" at bounding box center [438, 352] width 54 height 14
type input "1"
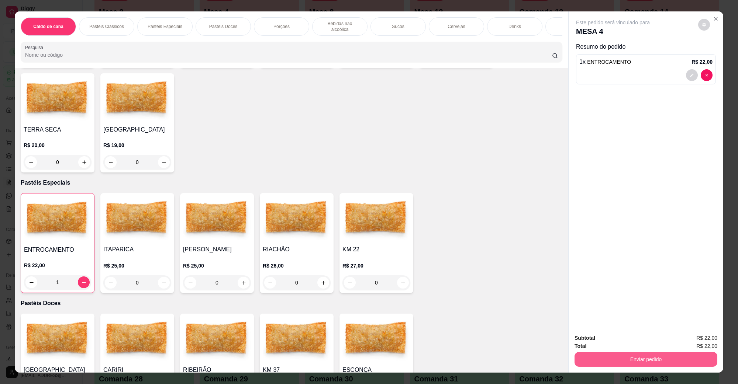
click at [624, 367] on div "Enviar pedido" at bounding box center [645, 358] width 143 height 17
click at [625, 346] on button "Não registrar e enviar pedido" at bounding box center [621, 342] width 77 height 14
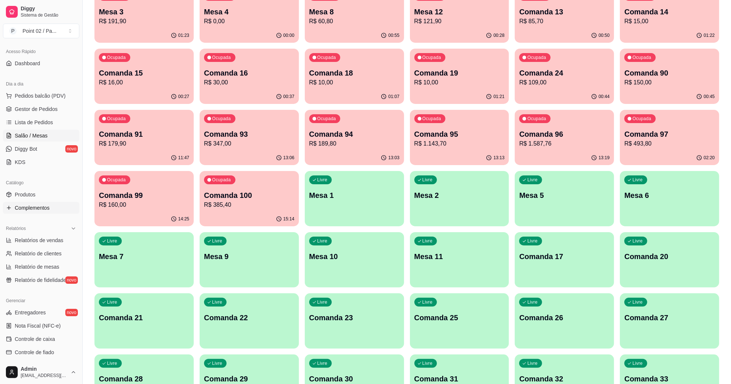
scroll to position [138, 0]
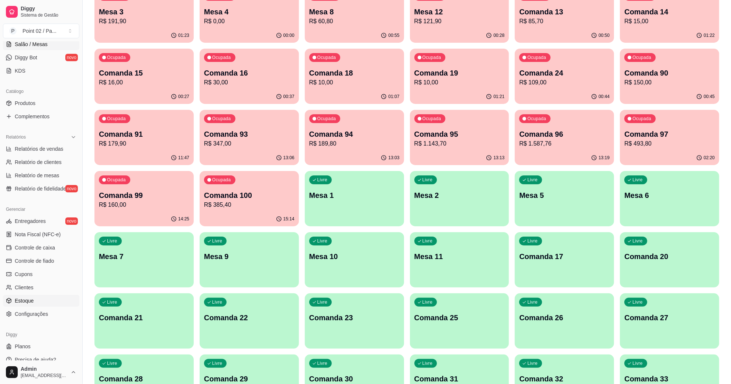
click at [30, 295] on link "Estoque" at bounding box center [41, 301] width 76 height 12
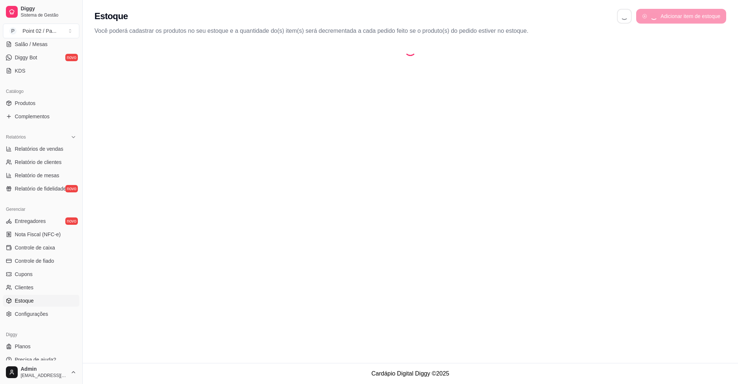
select select "QUANTITY_ORDER"
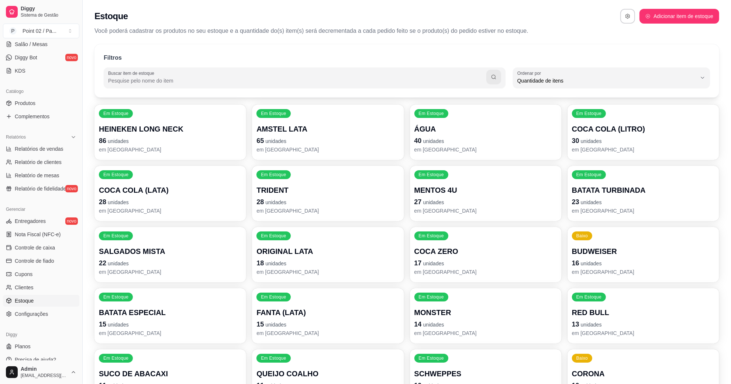
scroll to position [138, 0]
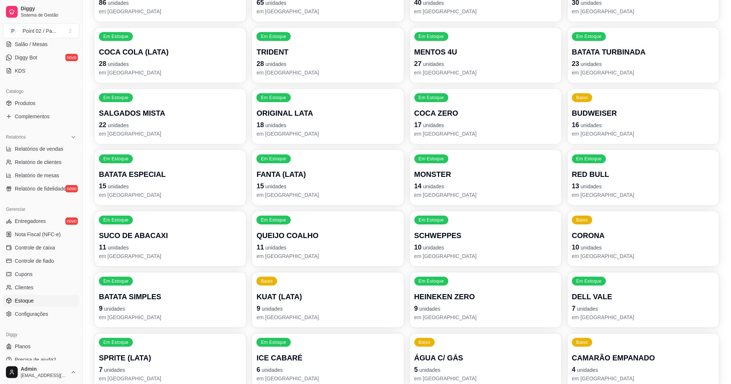
click at [613, 124] on p "16 unidades" at bounding box center [643, 125] width 143 height 10
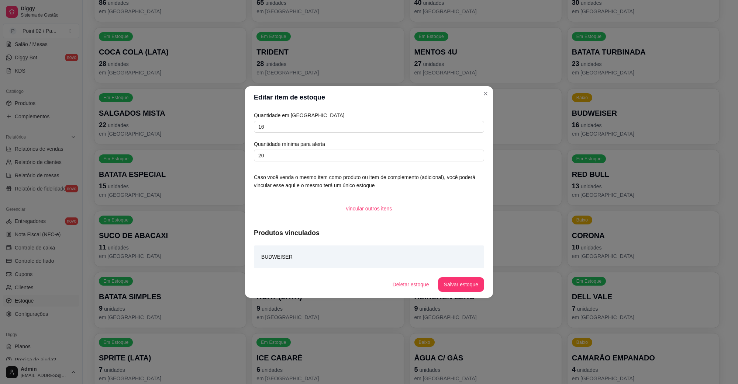
click at [414, 117] on article "Quantidade em [GEOGRAPHIC_DATA]" at bounding box center [369, 115] width 230 height 8
click at [407, 119] on div "Quantidade em estoque 16 Quantidade mínima para alerta 20" at bounding box center [369, 136] width 230 height 50
click at [400, 122] on input "16" at bounding box center [369, 127] width 230 height 12
type input "19"
click at [452, 289] on button "Salvar estoque" at bounding box center [461, 284] width 46 height 15
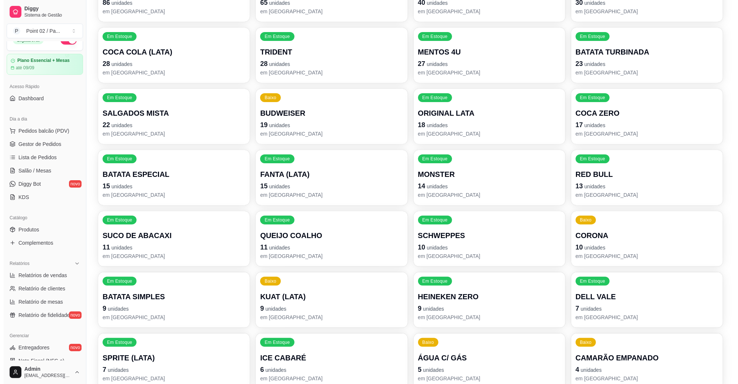
scroll to position [0, 0]
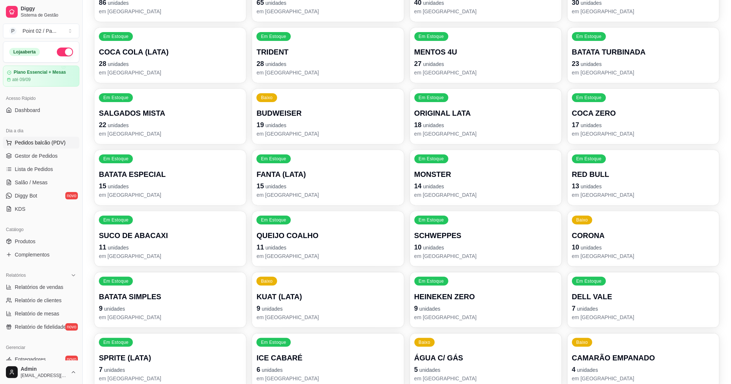
click at [57, 139] on button "Pedidos balcão (PDV)" at bounding box center [41, 143] width 76 height 12
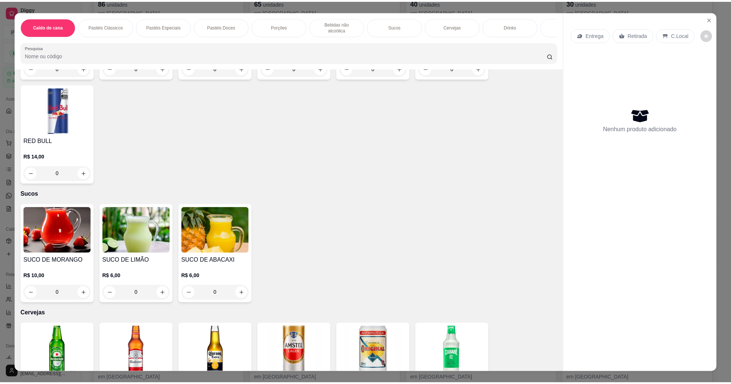
scroll to position [1337, 0]
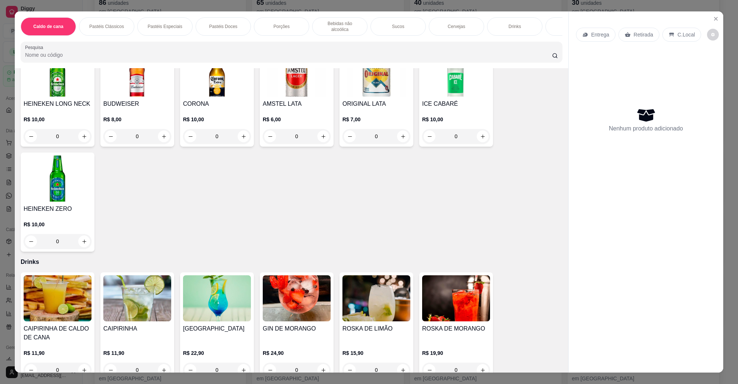
click at [66, 156] on img at bounding box center [58, 179] width 68 height 46
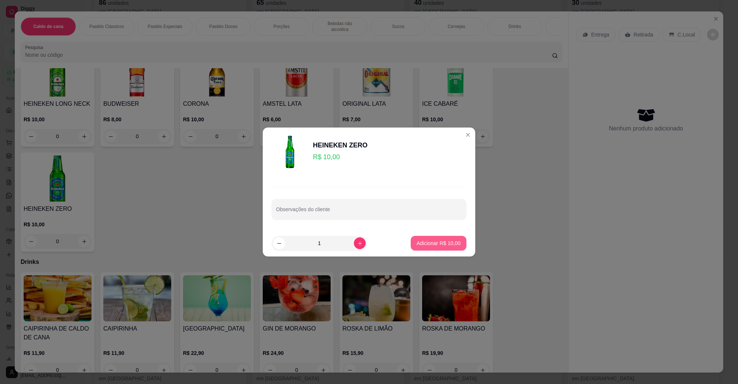
click at [417, 248] on button "Adicionar R$ 10,00" at bounding box center [439, 243] width 56 height 15
type input "1"
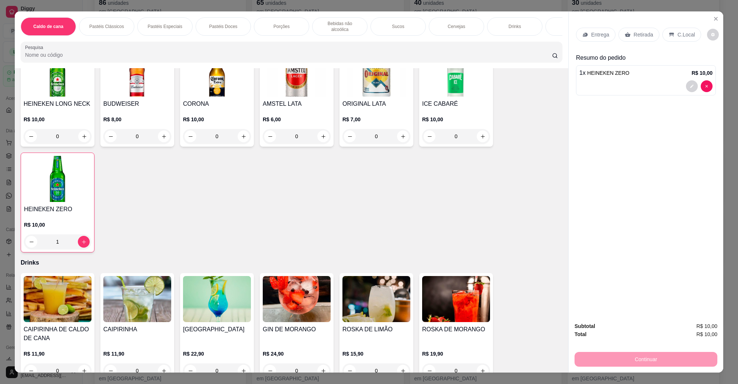
click at [682, 39] on div "C.Local" at bounding box center [681, 35] width 39 height 14
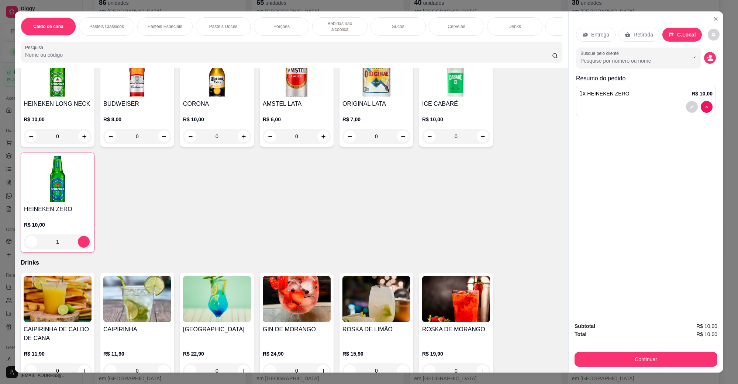
click at [605, 350] on div "Continuar" at bounding box center [645, 358] width 143 height 17
click at [605, 357] on button "Continuar" at bounding box center [646, 359] width 138 height 14
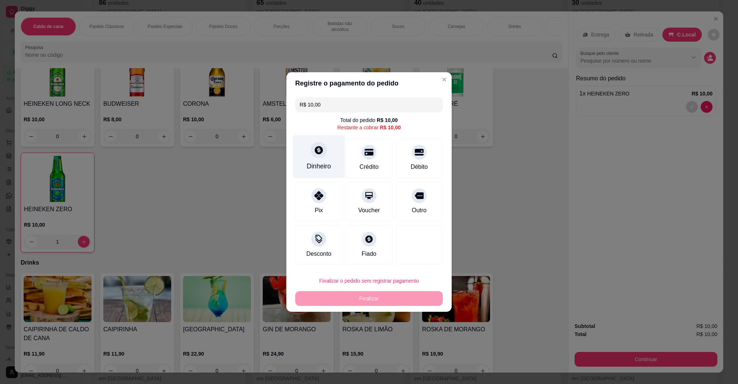
click at [301, 148] on div "Dinheiro" at bounding box center [319, 156] width 52 height 43
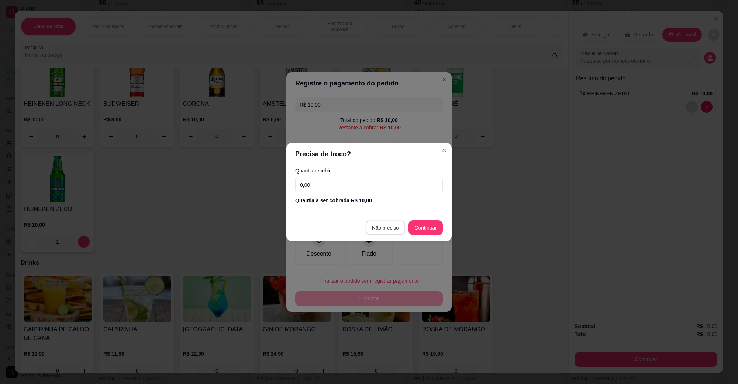
type input "R$ 0,00"
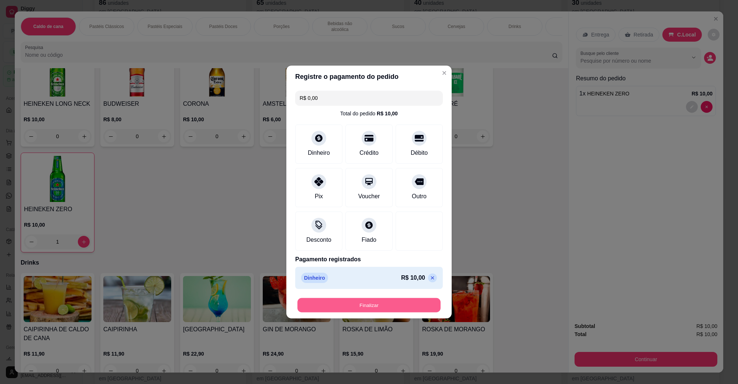
click at [373, 301] on button "Finalizar" at bounding box center [368, 305] width 143 height 14
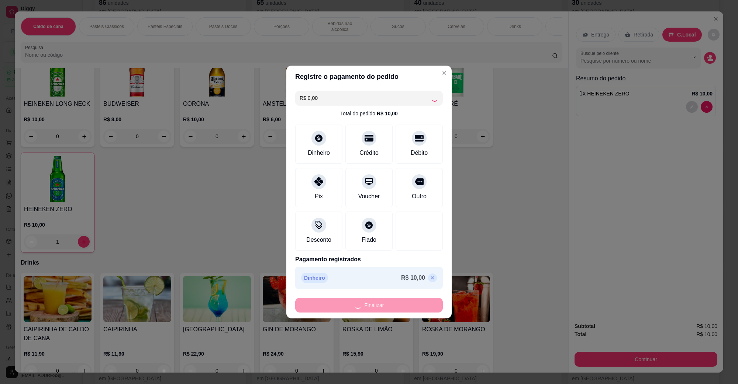
type input "0"
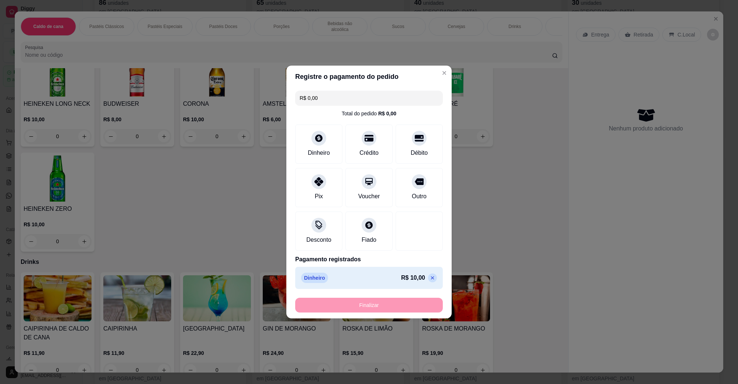
type input "-R$ 10,00"
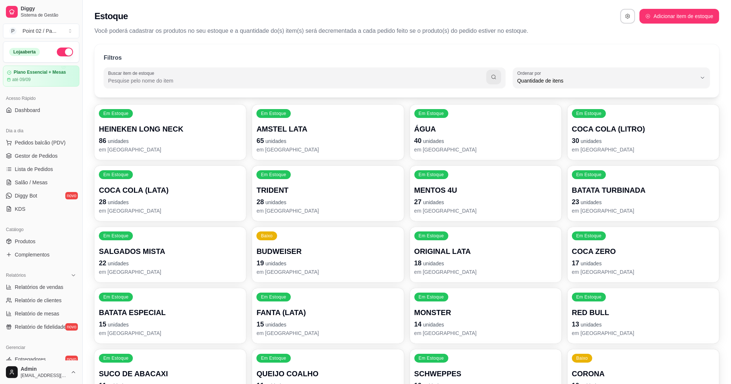
click at [246, 37] on div "Estoque Adicionar item de estoque Você poderá cadastrar os produtos no seu esto…" at bounding box center [407, 20] width 648 height 40
click at [39, 162] on ul "Pedidos balcão (PDV) Gestor de Pedidos Lista de Pedidos Salão / Mesas Diggy Bot…" at bounding box center [41, 176] width 76 height 78
click at [41, 156] on span "Gestor de Pedidos" at bounding box center [36, 155] width 43 height 7
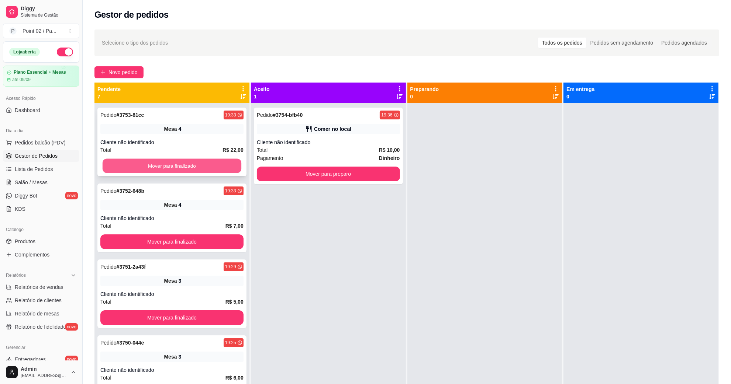
click at [162, 173] on div "Mover para finalizado" at bounding box center [171, 166] width 143 height 15
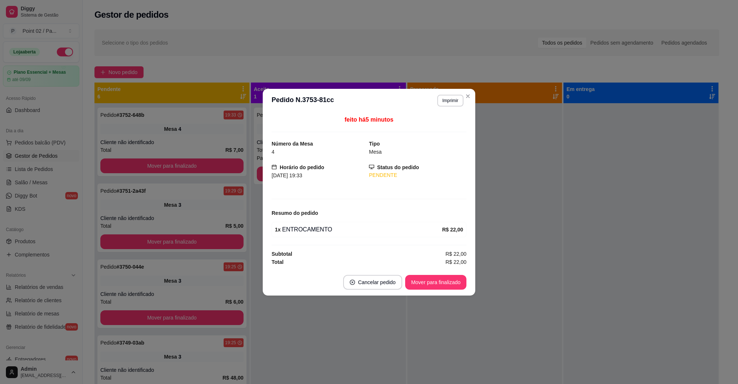
click at [332, 168] on div "Horário do pedido [DATE] 19:33" at bounding box center [320, 171] width 97 height 16
click at [416, 280] on button "Mover para finalizado" at bounding box center [435, 282] width 59 height 14
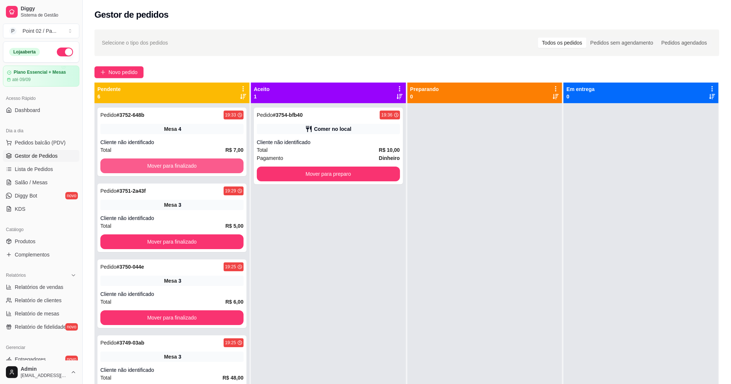
click at [213, 168] on button "Mover para finalizado" at bounding box center [171, 166] width 143 height 15
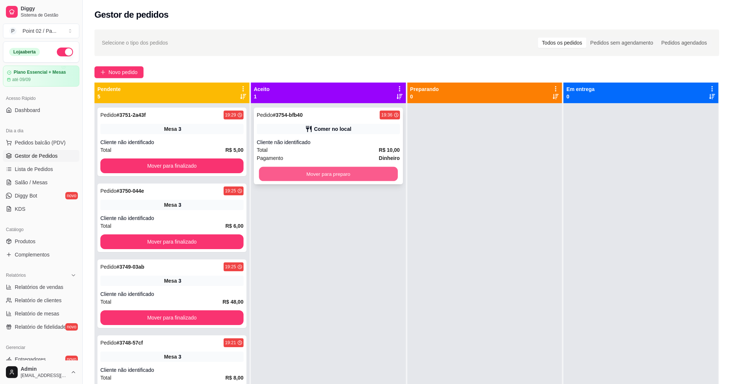
click at [295, 173] on button "Mover para preparo" at bounding box center [328, 174] width 139 height 14
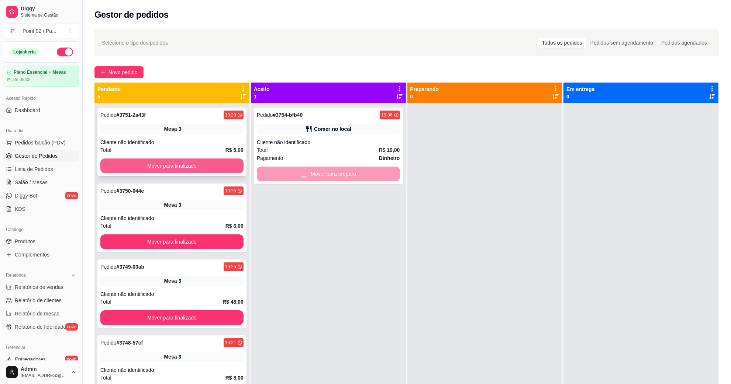
click at [216, 168] on button "Mover para finalizado" at bounding box center [171, 166] width 143 height 15
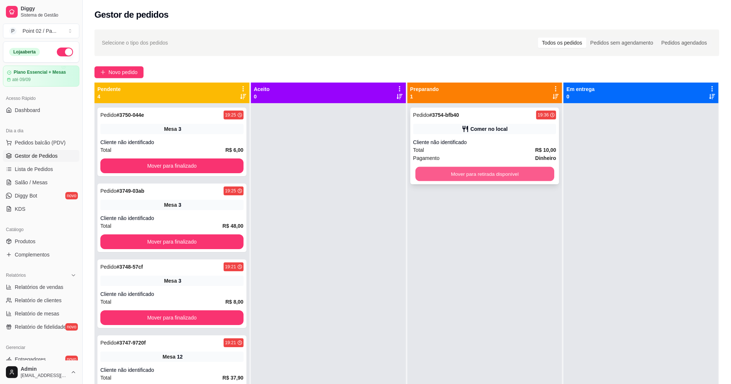
click at [460, 178] on button "Mover para retirada disponível" at bounding box center [484, 174] width 139 height 14
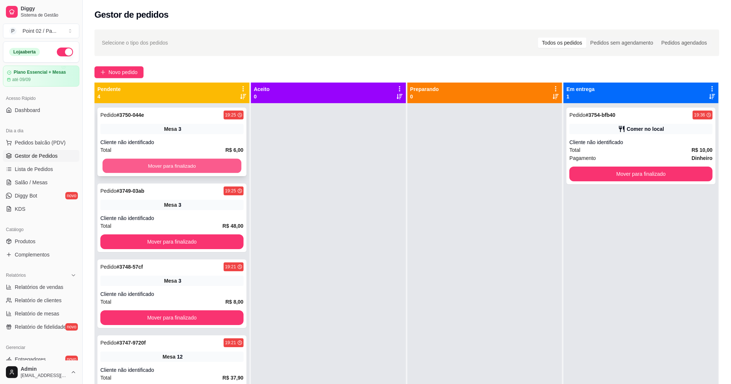
click at [213, 163] on button "Mover para finalizado" at bounding box center [172, 166] width 139 height 14
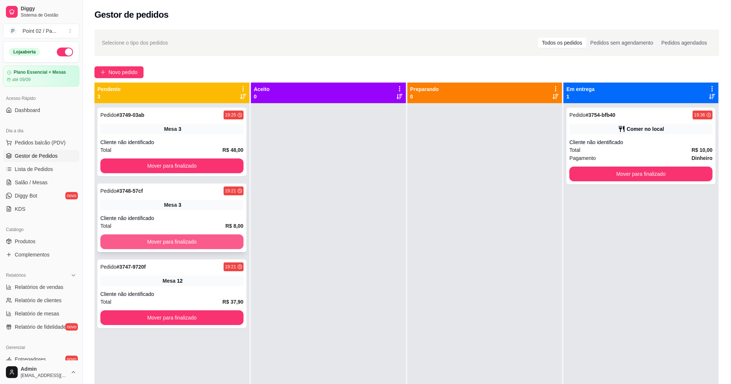
click at [198, 238] on button "Mover para finalizado" at bounding box center [171, 242] width 143 height 15
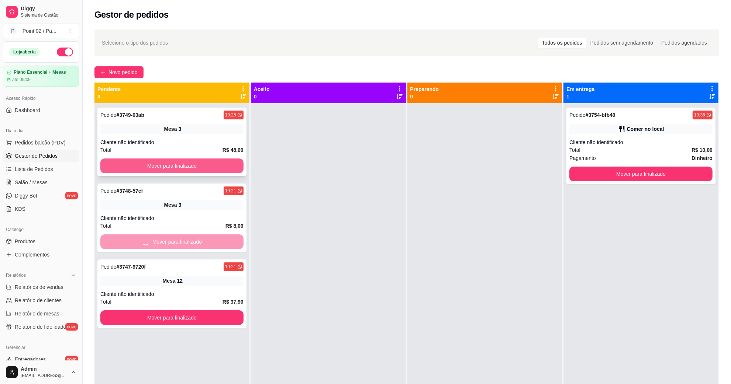
click at [224, 172] on button "Mover para finalizado" at bounding box center [171, 166] width 143 height 15
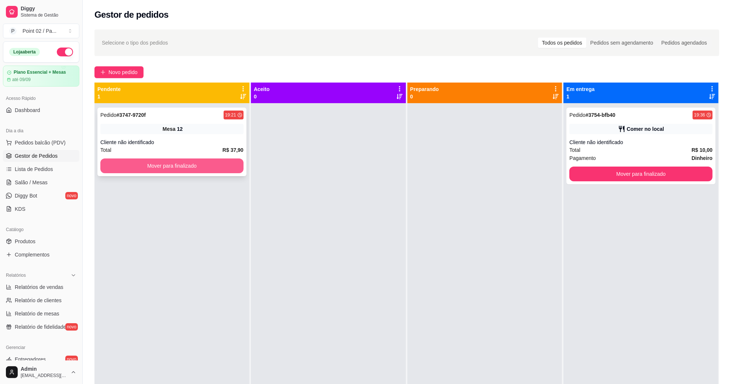
click at [231, 168] on button "Mover para finalizado" at bounding box center [171, 166] width 143 height 15
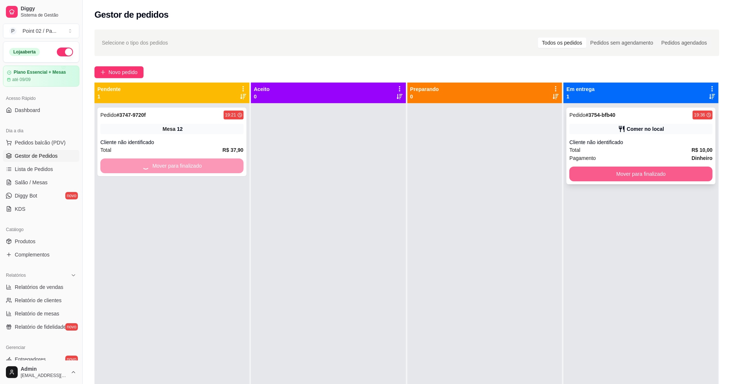
click at [619, 179] on button "Mover para finalizado" at bounding box center [640, 174] width 143 height 15
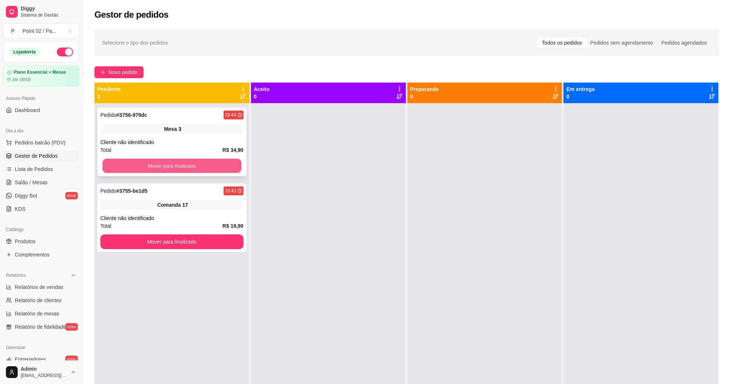
click at [234, 165] on button "Mover para finalizado" at bounding box center [172, 166] width 139 height 14
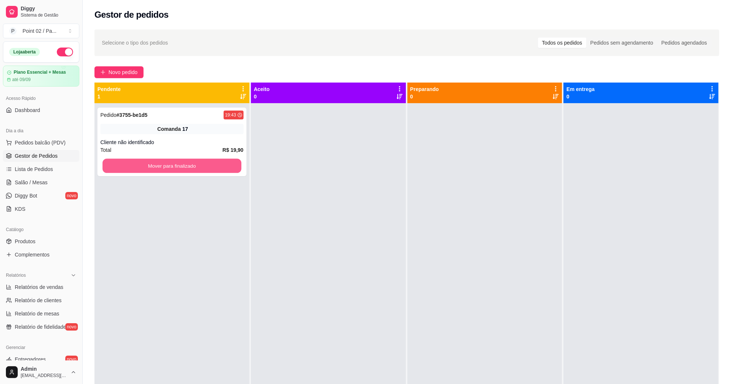
click at [234, 165] on button "Mover para finalizado" at bounding box center [172, 166] width 139 height 14
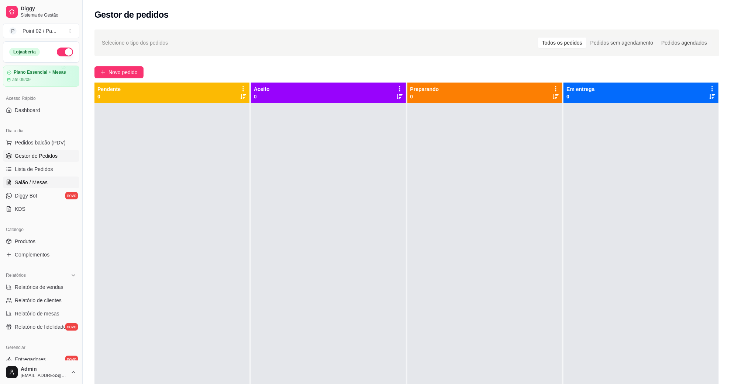
click at [32, 179] on span "Salão / Mesas" at bounding box center [31, 182] width 33 height 7
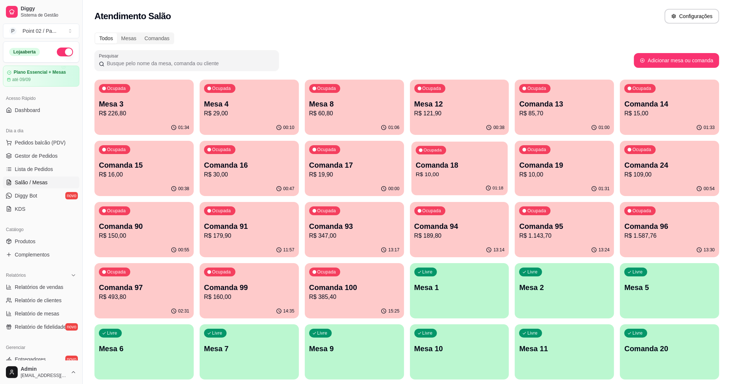
click at [459, 165] on p "Comanda 18" at bounding box center [458, 165] width 87 height 10
click at [533, 159] on div "Ocupada Comanda 19 R$ 10,00" at bounding box center [564, 161] width 99 height 41
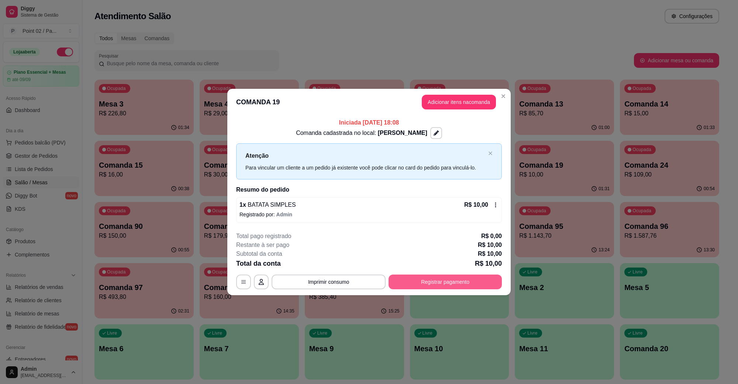
click at [426, 279] on button "Registrar pagamento" at bounding box center [444, 282] width 113 height 15
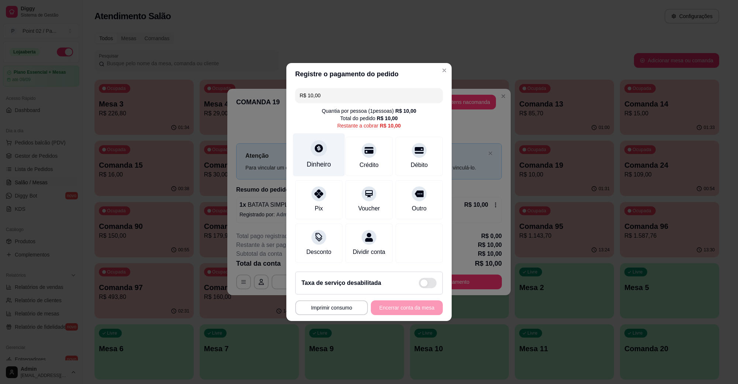
click at [305, 148] on div "Dinheiro" at bounding box center [319, 155] width 52 height 43
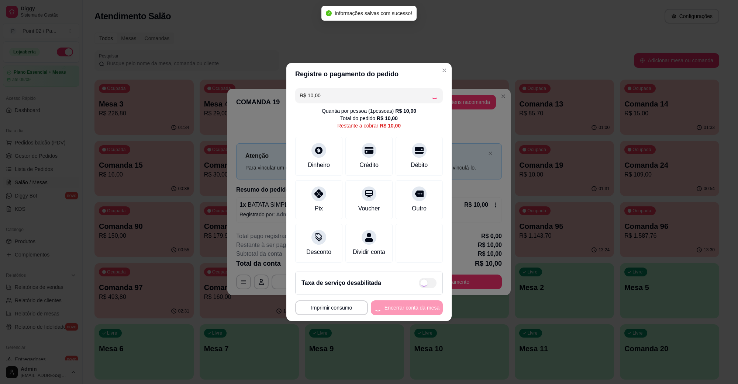
type input "R$ 0,00"
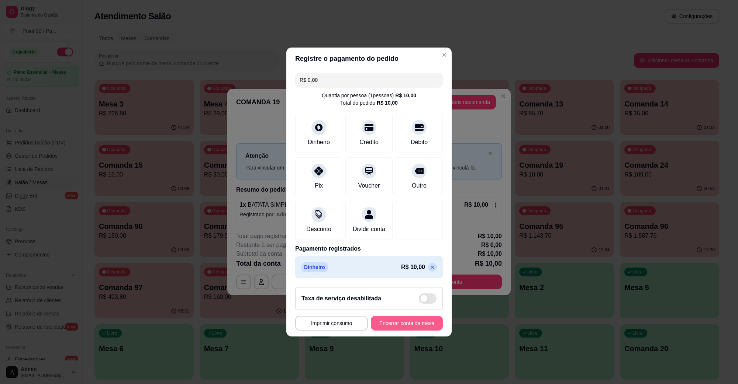
click at [390, 327] on button "Encerrar conta da mesa" at bounding box center [407, 323] width 72 height 15
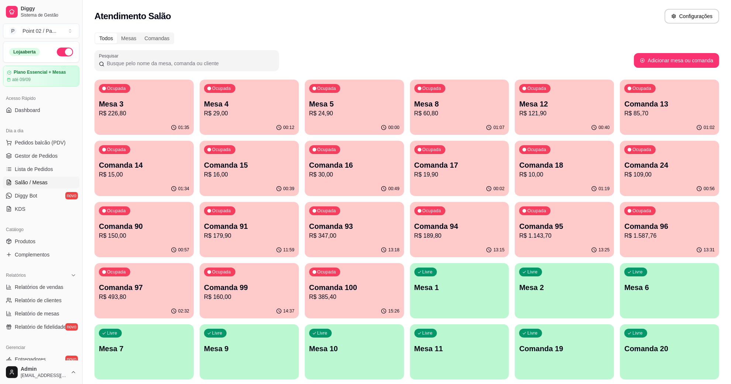
click at [357, 98] on div "Ocupada Mesa 5 R$ 24,90" at bounding box center [354, 100] width 99 height 41
click at [145, 118] on div "Ocupada Mesa 3 R$ 226,80" at bounding box center [143, 100] width 99 height 41
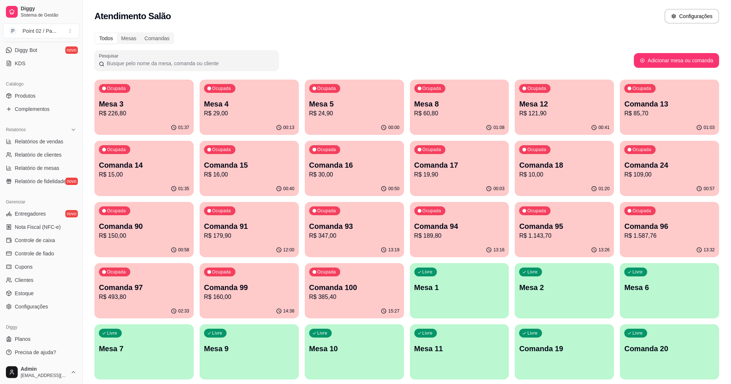
scroll to position [146, 0]
click at [56, 95] on link "Produtos" at bounding box center [41, 96] width 76 height 12
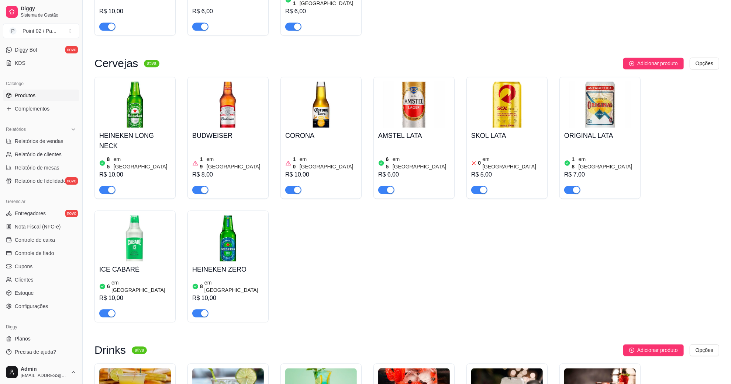
scroll to position [1752, 0]
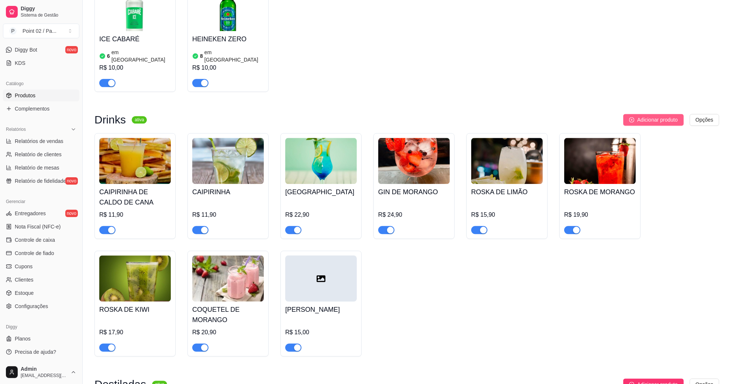
click at [637, 116] on span "Adicionar produto" at bounding box center [657, 120] width 41 height 8
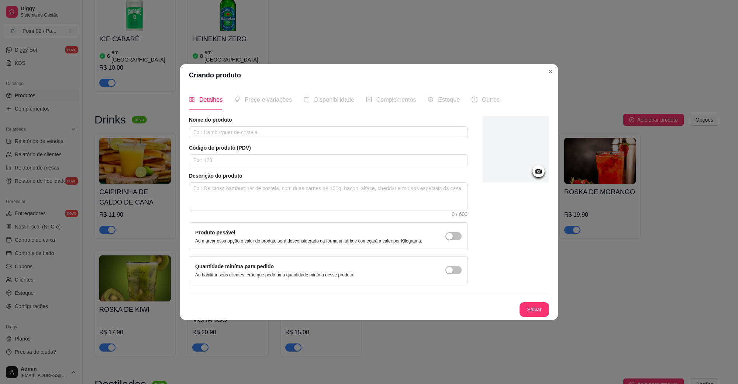
click at [324, 139] on div "Nome do produto Código do produto (PDV) Descrição do produto 0 / 600 Produto pe…" at bounding box center [328, 200] width 279 height 168
click at [325, 133] on input "text" at bounding box center [328, 133] width 279 height 12
type input "GIN TROPICAL"
click at [534, 170] on icon at bounding box center [538, 171] width 8 height 8
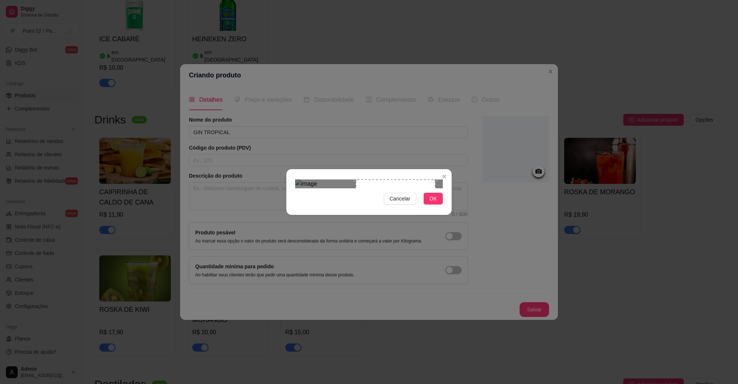
click at [299, 177] on div "Cancelar OK" at bounding box center [368, 192] width 165 height 31
click at [295, 177] on div "Cancelar OK" at bounding box center [368, 192] width 165 height 31
click at [295, 180] on img at bounding box center [369, 184] width 148 height 9
click at [364, 275] on div "Cancelar OK" at bounding box center [369, 192] width 738 height 384
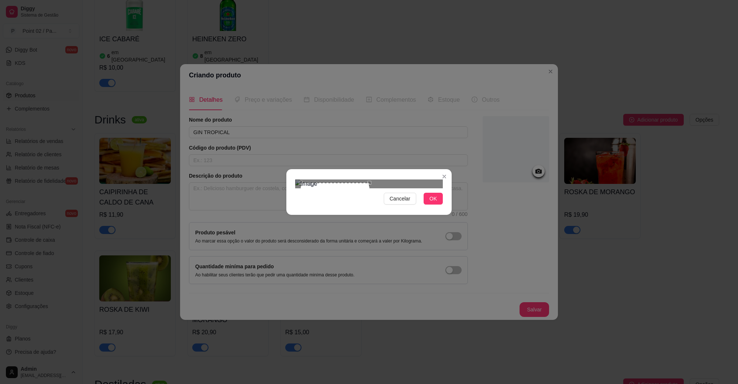
click at [339, 183] on div "Use the arrow keys to move the crop selection area" at bounding box center [335, 217] width 69 height 69
click at [430, 203] on span "OK" at bounding box center [432, 199] width 7 height 8
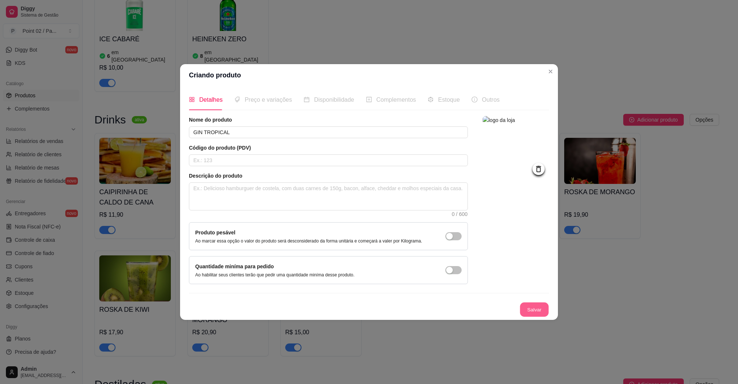
click at [539, 307] on button "Salvar" at bounding box center [534, 310] width 29 height 14
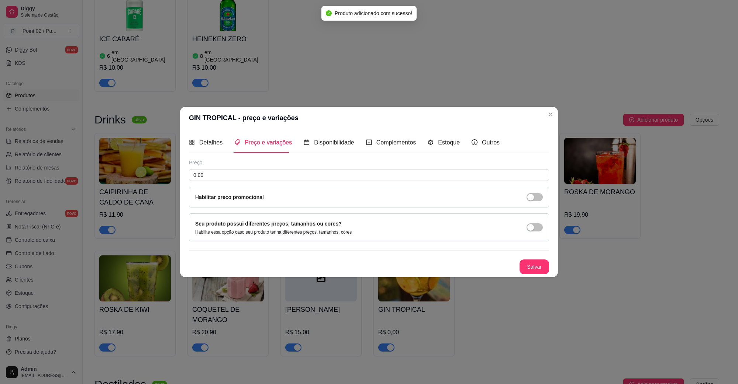
click at [251, 168] on div "Preço 0,00 Habilitar preço promocional" at bounding box center [369, 183] width 360 height 49
click at [251, 171] on input "0,00" at bounding box center [369, 175] width 360 height 12
type input "25,00"
click at [527, 262] on button "Salvar" at bounding box center [534, 267] width 30 height 15
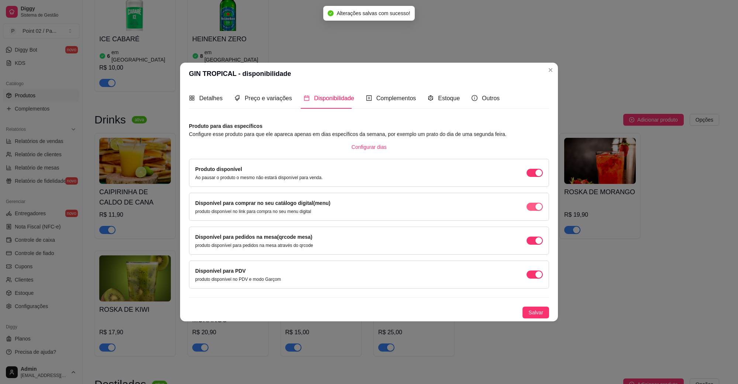
click at [537, 211] on span "button" at bounding box center [534, 207] width 16 height 8
click at [534, 316] on span "Salvar" at bounding box center [535, 313] width 15 height 8
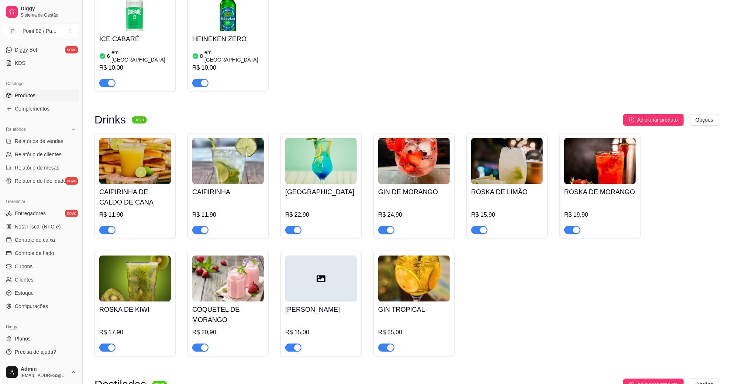
click at [297, 256] on div at bounding box center [321, 279] width 72 height 46
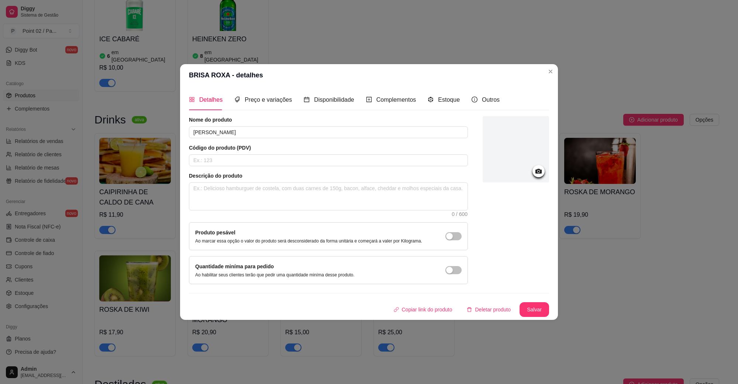
click at [526, 176] on div at bounding box center [516, 149] width 66 height 66
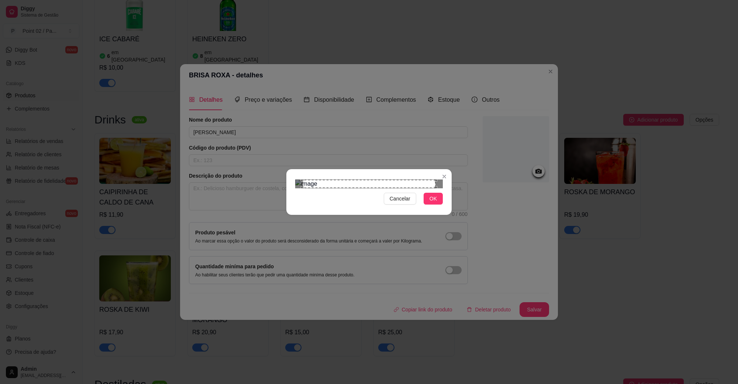
click at [301, 178] on div "Use the arrow keys to move the north west drag handle to change the crop select…" at bounding box center [301, 178] width 0 height 0
click at [300, 180] on img at bounding box center [369, 184] width 148 height 9
click at [379, 277] on div "Cancelar OK" at bounding box center [369, 192] width 738 height 384
click at [433, 203] on span "OK" at bounding box center [432, 199] width 7 height 8
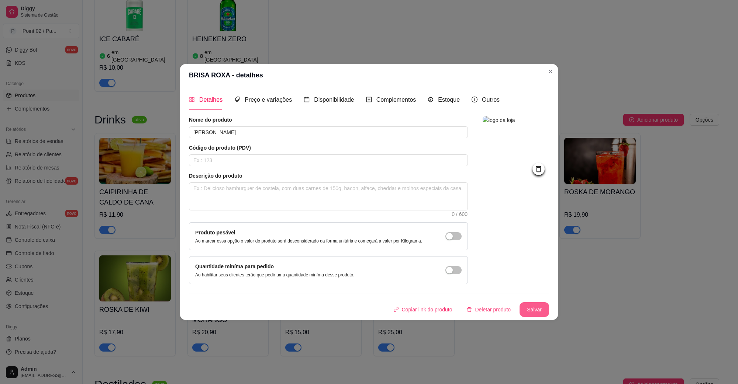
click at [530, 314] on button "Salvar" at bounding box center [534, 310] width 30 height 15
click at [534, 314] on button "Salvar" at bounding box center [534, 310] width 30 height 15
click at [546, 140] on img at bounding box center [516, 149] width 66 height 66
click at [209, 197] on textarea at bounding box center [328, 196] width 278 height 27
click at [187, 201] on div "Detalhes Preço e variações Disponibilidade Complementos Estoque Outros Nome do …" at bounding box center [369, 203] width 378 height 234
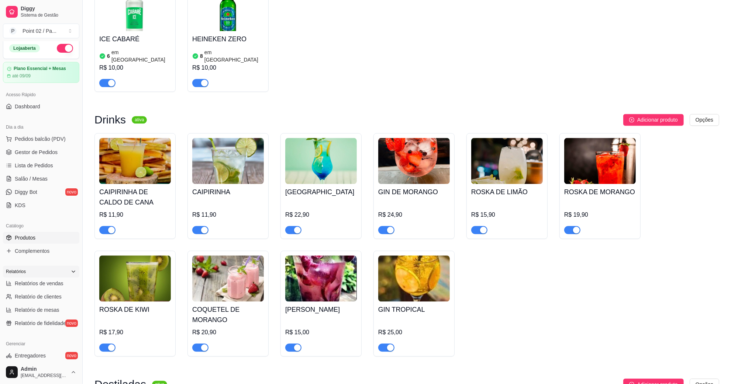
scroll to position [0, 0]
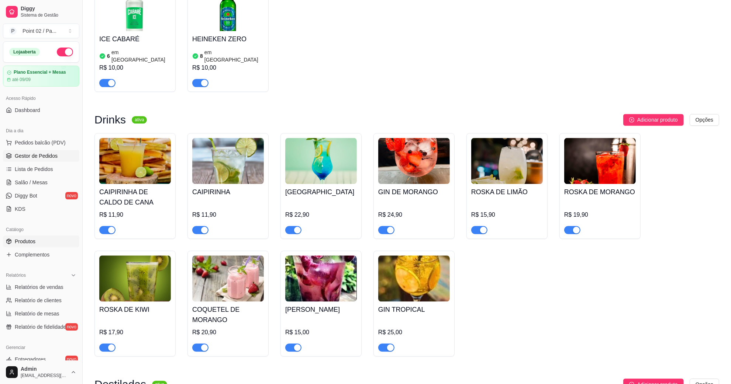
click at [46, 159] on span "Gestor de Pedidos" at bounding box center [36, 155] width 43 height 7
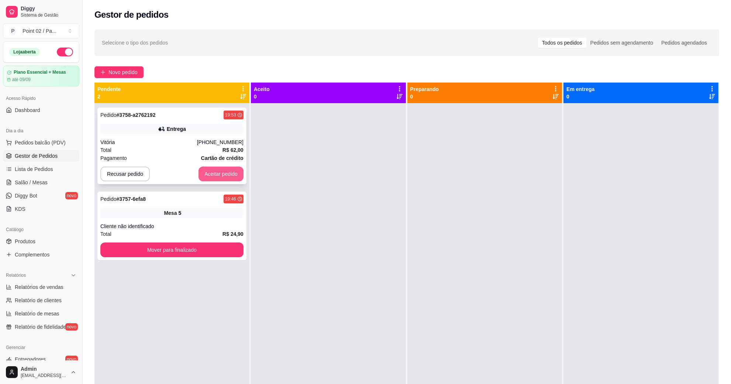
click at [222, 176] on button "Aceitar pedido" at bounding box center [220, 174] width 45 height 15
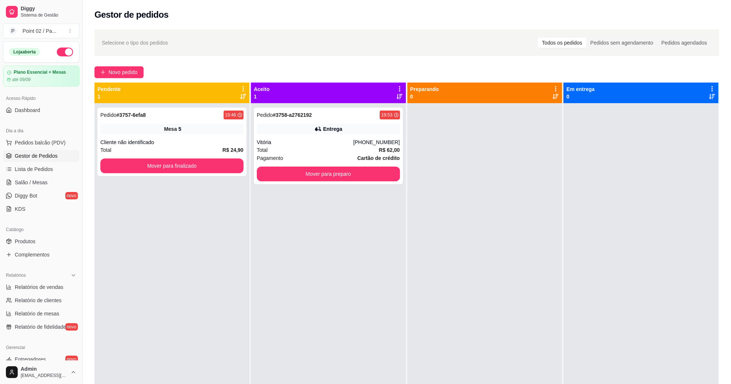
click at [182, 245] on div "Pedido # 3757-6efa8 19:46 Mesa 5 Cliente não identificado Total R$ 24,90 Mover …" at bounding box center [171, 295] width 155 height 384
click at [279, 181] on button "Mover para preparo" at bounding box center [328, 174] width 139 height 14
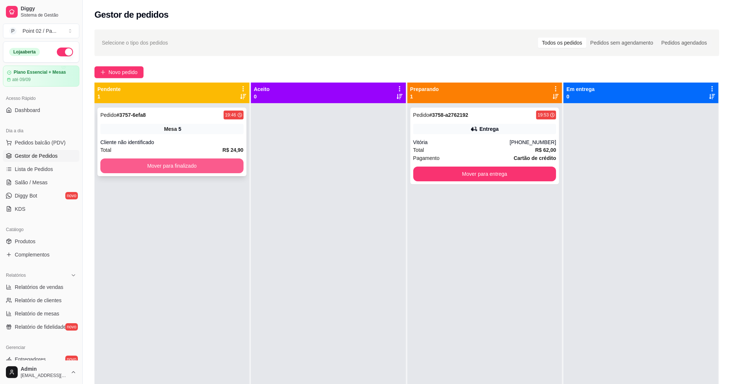
click at [216, 161] on button "Mover para finalizado" at bounding box center [171, 166] width 143 height 15
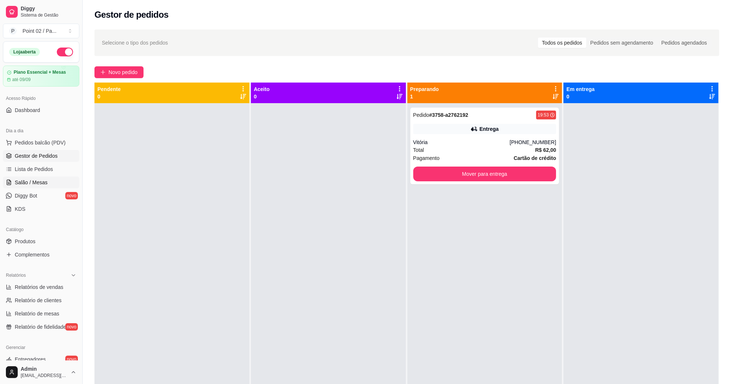
click at [41, 179] on span "Salão / Mesas" at bounding box center [31, 182] width 33 height 7
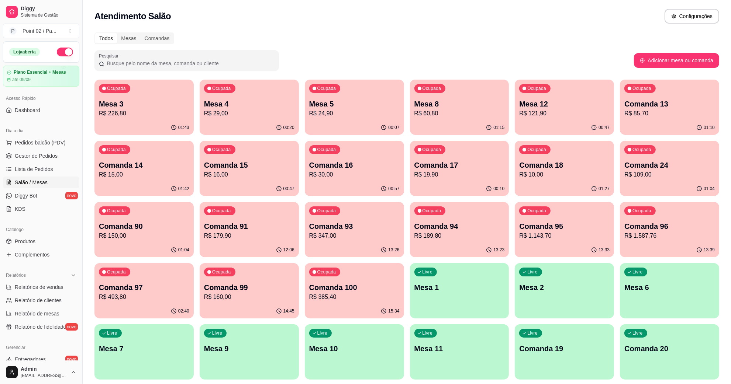
click at [552, 130] on div "00:47" at bounding box center [564, 128] width 99 height 14
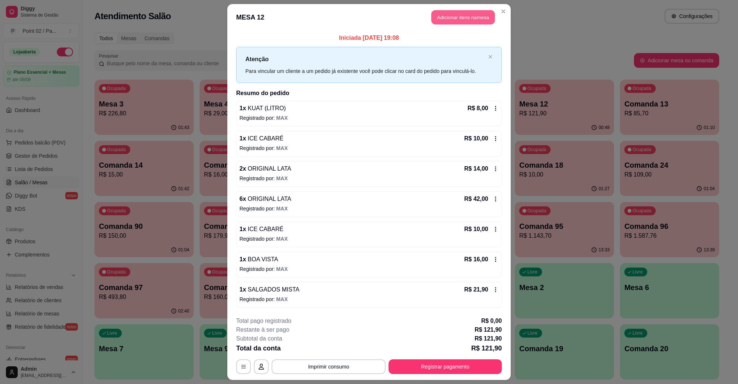
click at [469, 19] on button "Adicionar itens na mesa" at bounding box center [462, 17] width 63 height 14
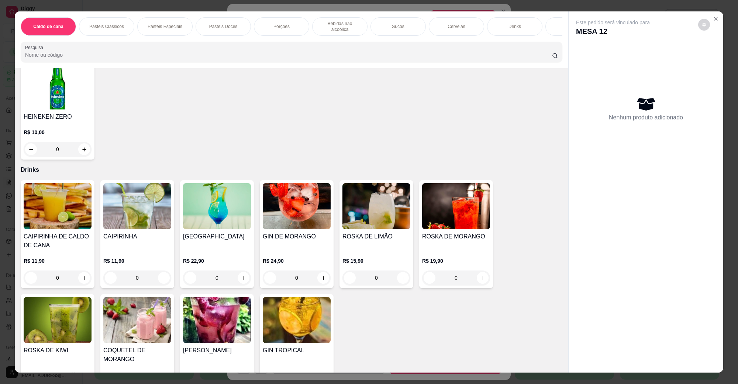
scroll to position [1153, 0]
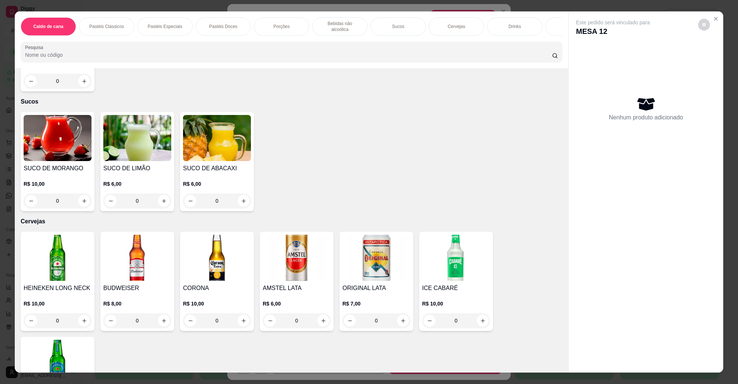
click at [427, 263] on img at bounding box center [456, 258] width 68 height 46
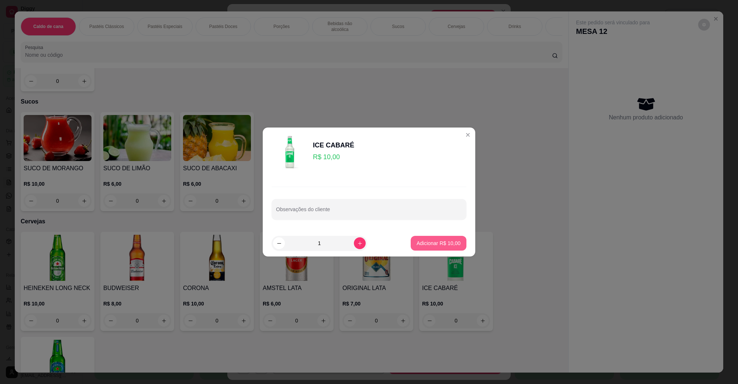
click at [449, 248] on button "Adicionar R$ 10,00" at bounding box center [439, 243] width 56 height 15
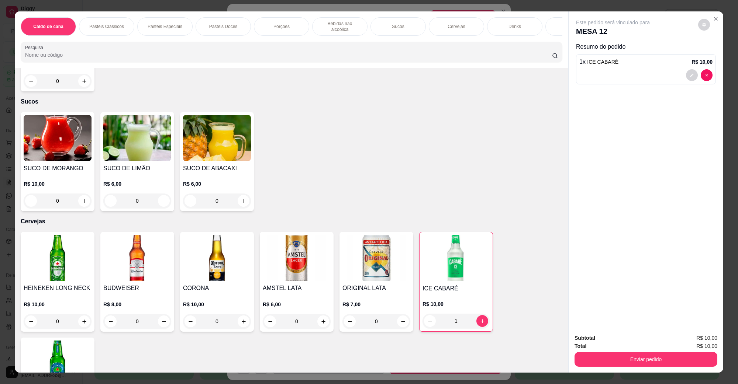
type input "1"
click at [642, 352] on div "Enviar pedido" at bounding box center [645, 358] width 143 height 17
click at [640, 355] on button "Enviar pedido" at bounding box center [645, 359] width 143 height 15
click at [633, 341] on button "Não registrar e enviar pedido" at bounding box center [621, 342] width 77 height 14
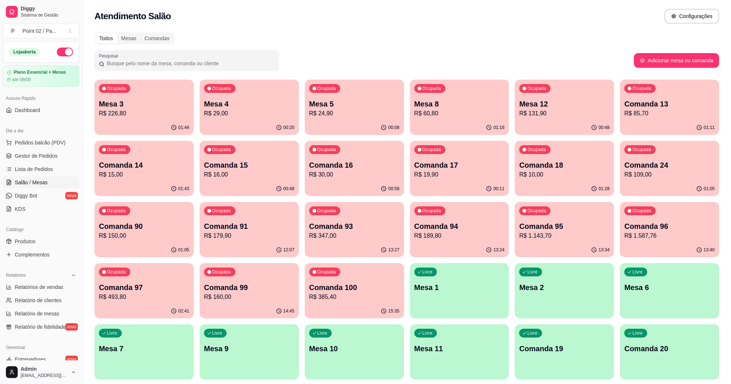
click at [416, 112] on p "R$ 60,80" at bounding box center [459, 113] width 90 height 9
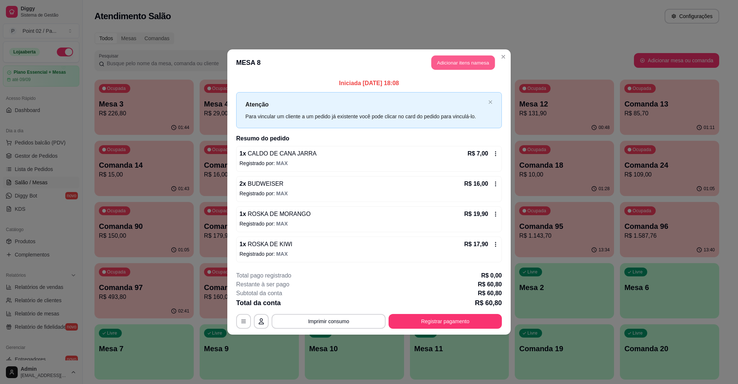
click at [457, 69] on button "Adicionar itens na mesa" at bounding box center [462, 63] width 63 height 14
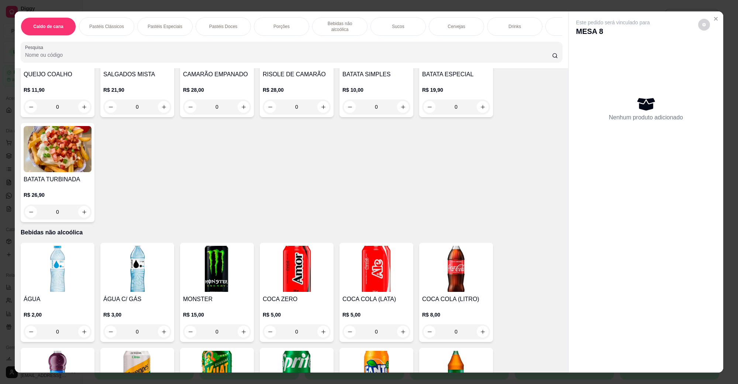
scroll to position [553, 0]
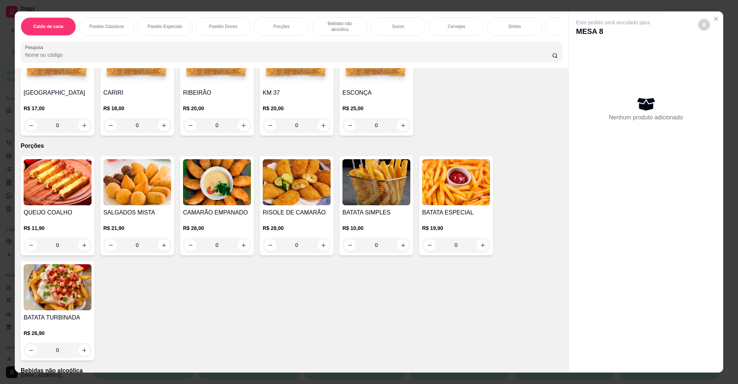
click at [432, 185] on img at bounding box center [456, 182] width 68 height 46
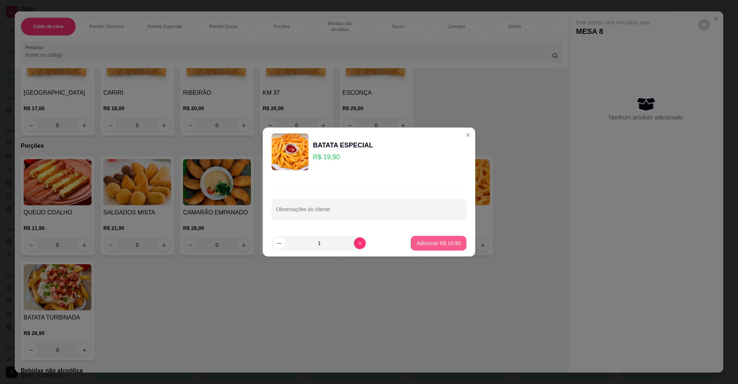
click at [438, 241] on p "Adicionar R$ 19,90" at bounding box center [438, 243] width 44 height 7
type input "1"
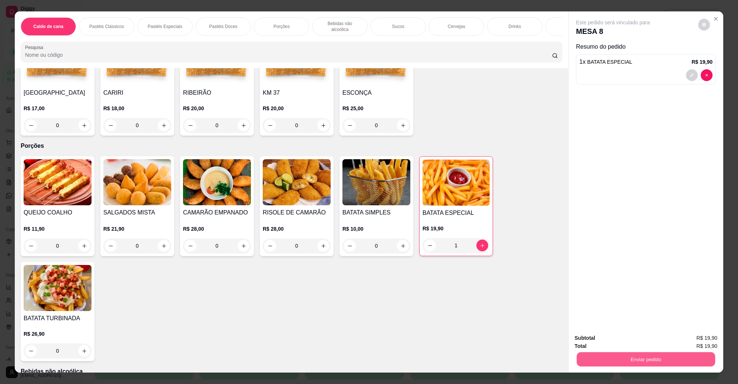
click at [583, 352] on button "Enviar pedido" at bounding box center [646, 359] width 138 height 14
click at [592, 349] on div "Total R$ 19,90" at bounding box center [645, 346] width 143 height 8
click at [589, 355] on button "Enviar pedido" at bounding box center [645, 359] width 143 height 15
click at [599, 342] on button "Não registrar e enviar pedido" at bounding box center [621, 342] width 75 height 14
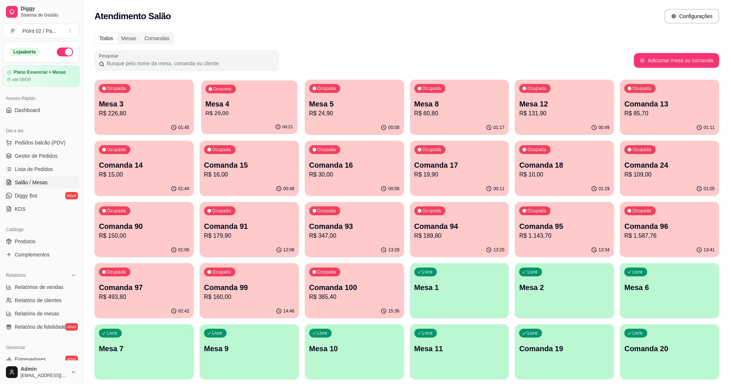
click at [262, 115] on p "R$ 29,00" at bounding box center [248, 113] width 87 height 8
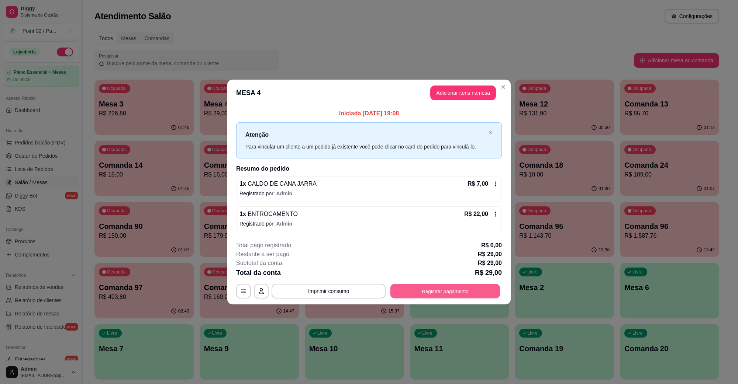
click at [424, 292] on button "Registrar pagamento" at bounding box center [445, 291] width 110 height 14
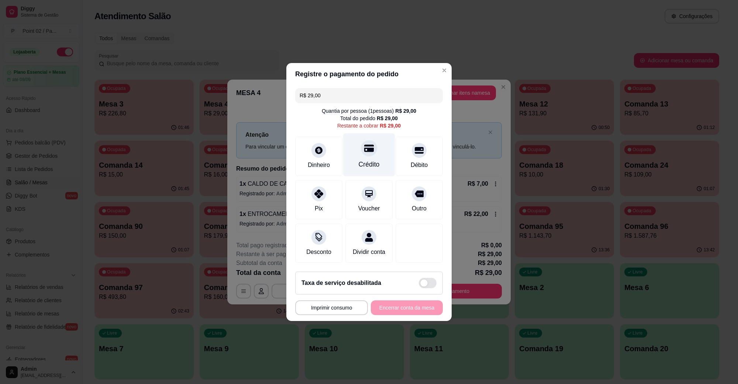
click at [365, 140] on div at bounding box center [369, 148] width 16 height 16
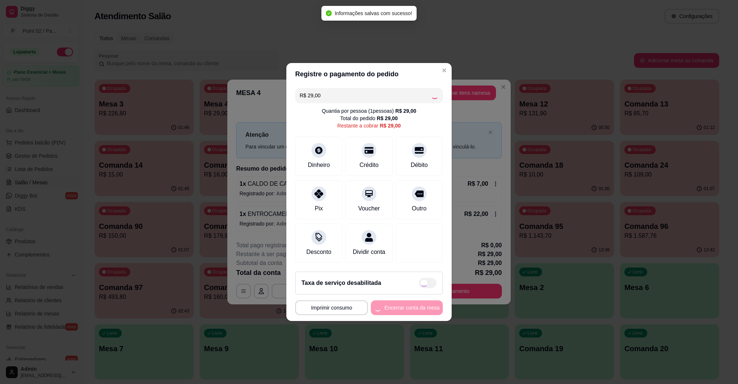
type input "R$ 0,00"
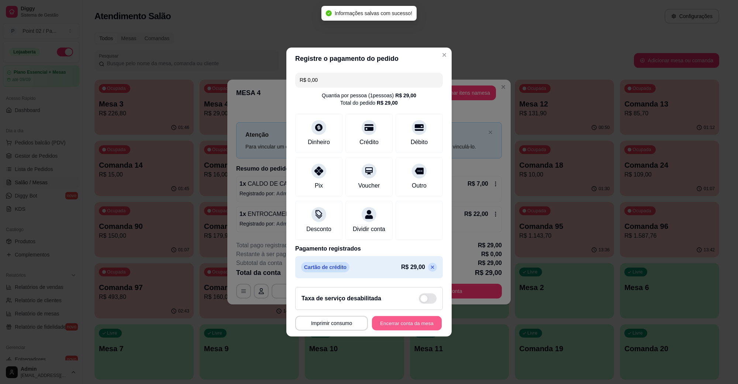
click at [402, 331] on button "Encerrar conta da mesa" at bounding box center [407, 324] width 70 height 14
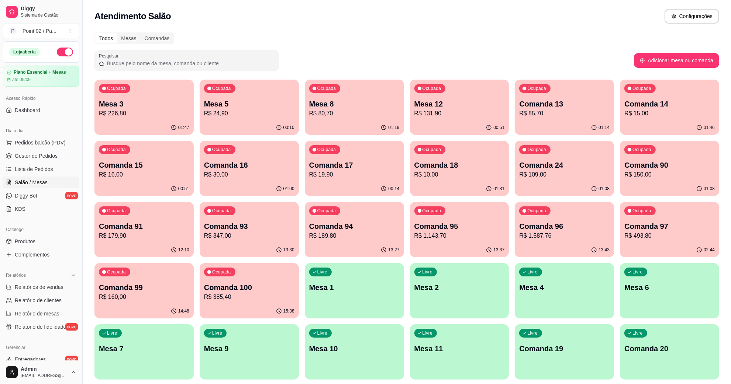
click at [257, 107] on p "Mesa 5" at bounding box center [249, 104] width 90 height 10
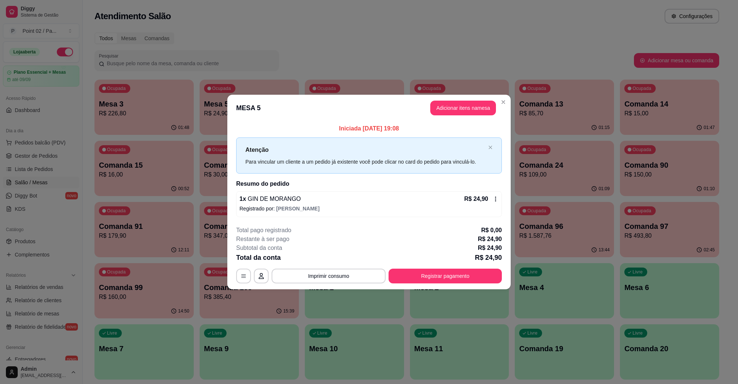
click at [287, 198] on span "GIN DE MORANGO" at bounding box center [273, 199] width 55 height 6
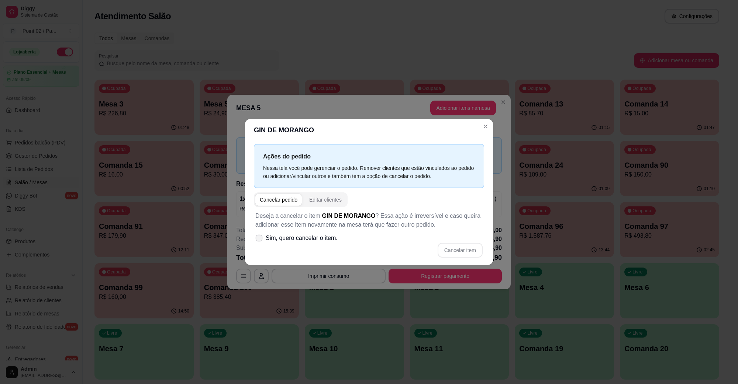
click at [325, 232] on label "Sim, quero cancelar o item." at bounding box center [296, 238] width 88 height 15
click at [260, 240] on input "Sim, quero cancelar o item." at bounding box center [257, 242] width 5 height 5
checkbox input "true"
click at [457, 254] on button "Cancelar item" at bounding box center [460, 250] width 44 height 14
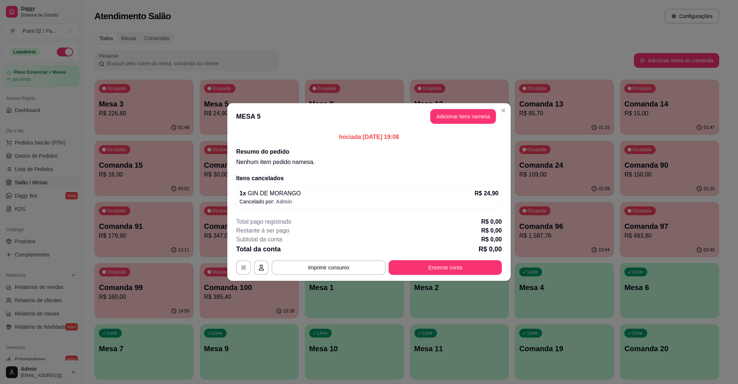
click at [344, 198] on p "Cancelado por: Admin" at bounding box center [368, 201] width 259 height 7
click at [288, 183] on h2 "Itens cancelados" at bounding box center [369, 178] width 266 height 9
click at [288, 199] on span "Admin" at bounding box center [284, 202] width 16 height 6
click at [460, 203] on p "Cancelado por: Admin" at bounding box center [368, 201] width 259 height 7
click at [303, 185] on div "Itens cancelados 1 x GIN DE MORANGO R$ 24,90 Cancelado por: Admin" at bounding box center [369, 191] width 266 height 35
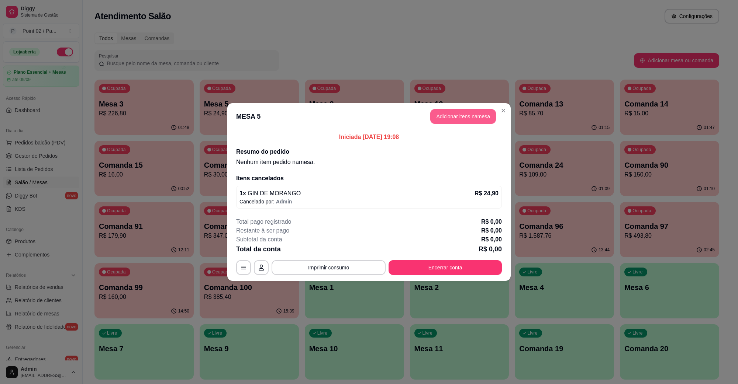
click at [465, 115] on button "Adicionar itens na mesa" at bounding box center [463, 116] width 66 height 15
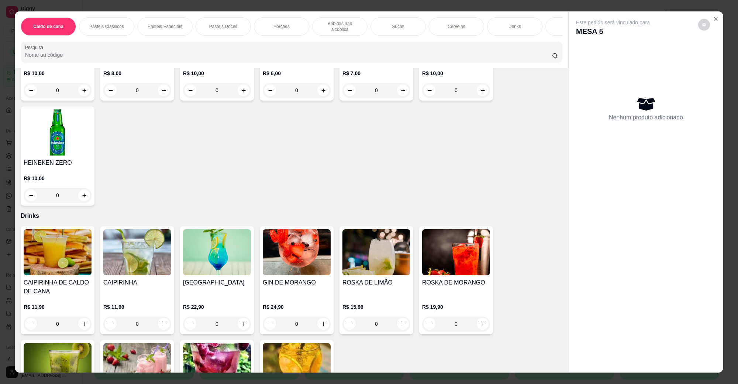
scroll to position [1522, 0]
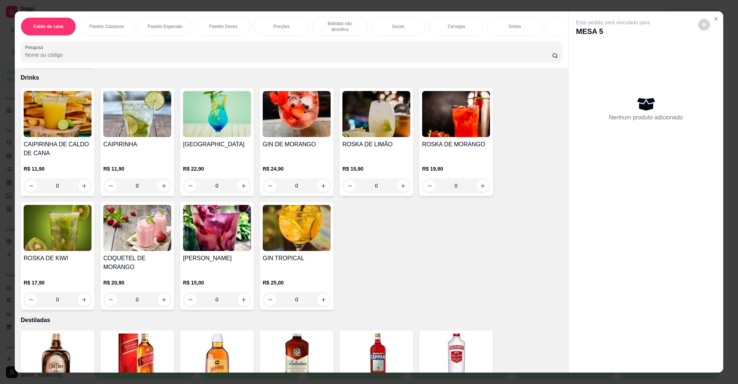
click at [297, 238] on img at bounding box center [297, 228] width 68 height 46
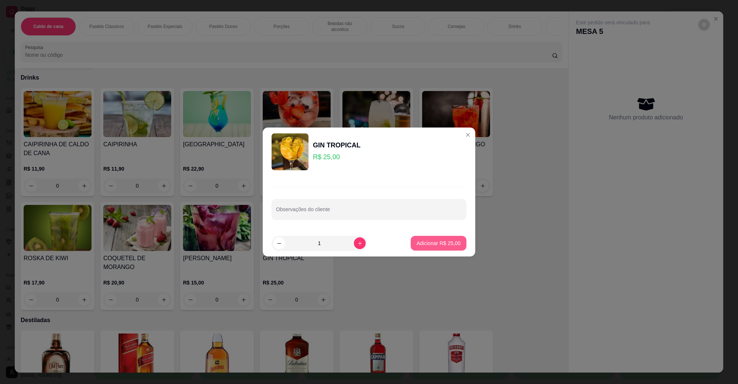
click at [436, 240] on p "Adicionar R$ 25,00" at bounding box center [438, 243] width 44 height 7
type input "1"
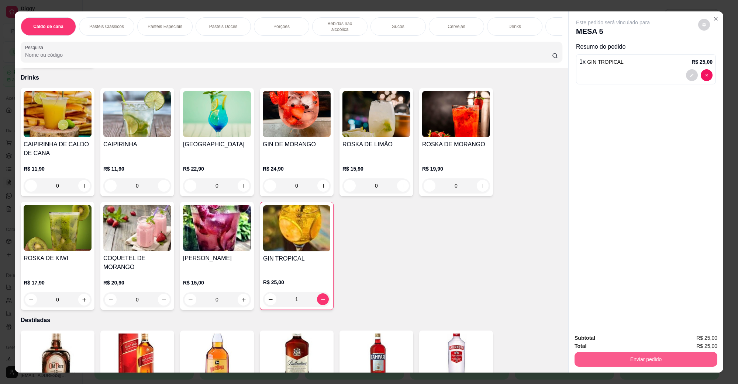
click at [595, 353] on button "Enviar pedido" at bounding box center [645, 359] width 143 height 15
click at [594, 339] on button "Não registrar e enviar pedido" at bounding box center [621, 342] width 77 height 14
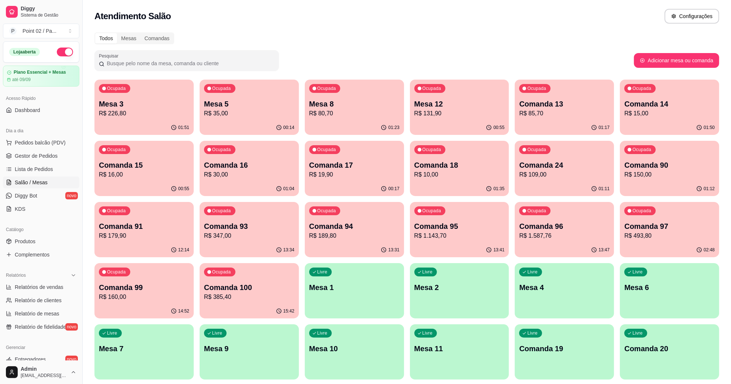
click at [540, 100] on p "Comanda 13" at bounding box center [564, 104] width 90 height 10
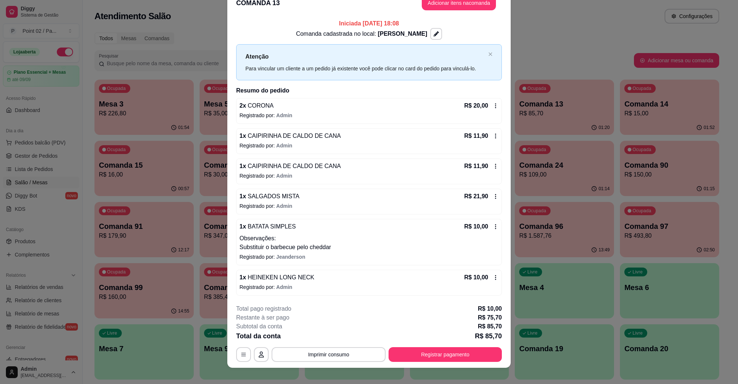
scroll to position [21, 0]
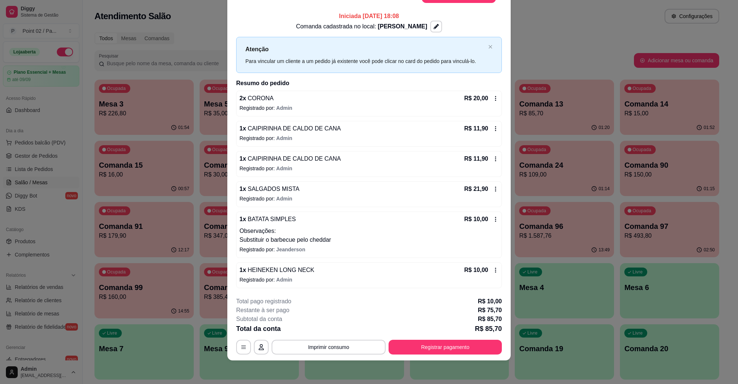
click at [322, 232] on p "Observações:" at bounding box center [368, 231] width 259 height 9
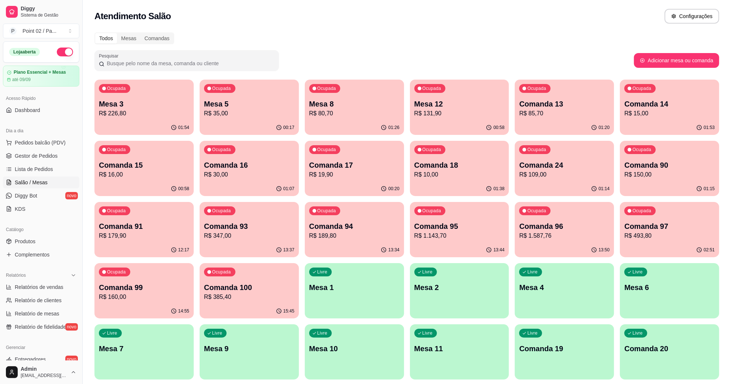
click at [40, 149] on ul "Pedidos balcão (PDV) Gestor de Pedidos Lista de Pedidos Salão / Mesas Diggy Bot…" at bounding box center [41, 176] width 76 height 78
click at [51, 158] on span "Gestor de Pedidos" at bounding box center [36, 155] width 43 height 7
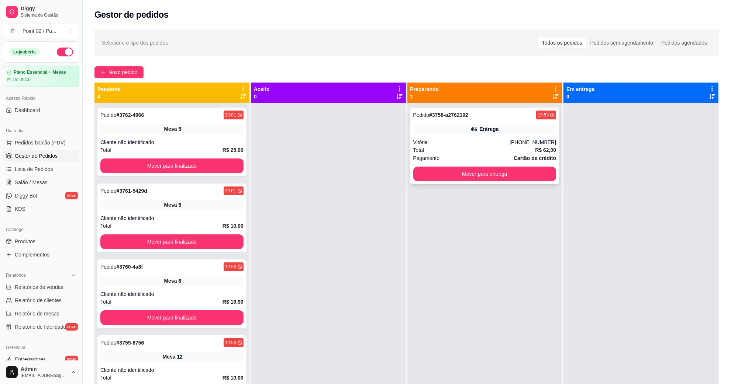
click at [477, 142] on div "Vitória" at bounding box center [461, 142] width 97 height 7
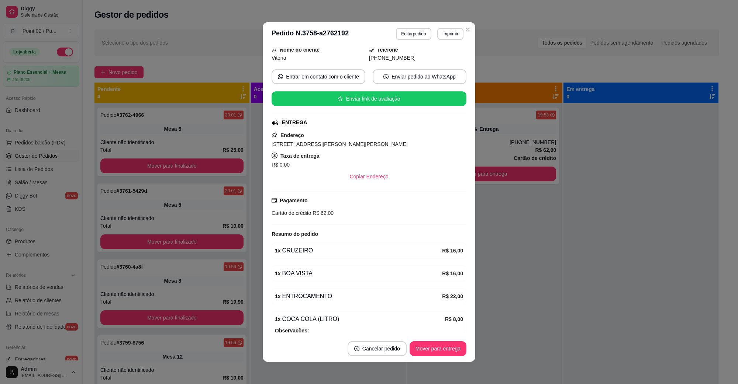
scroll to position [2, 0]
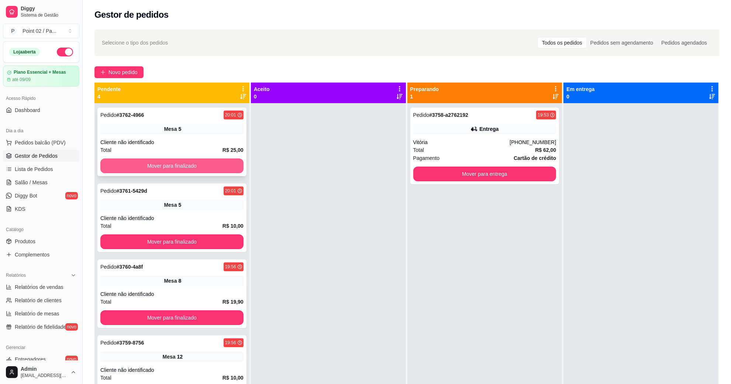
click at [185, 167] on button "Mover para finalizado" at bounding box center [171, 166] width 143 height 15
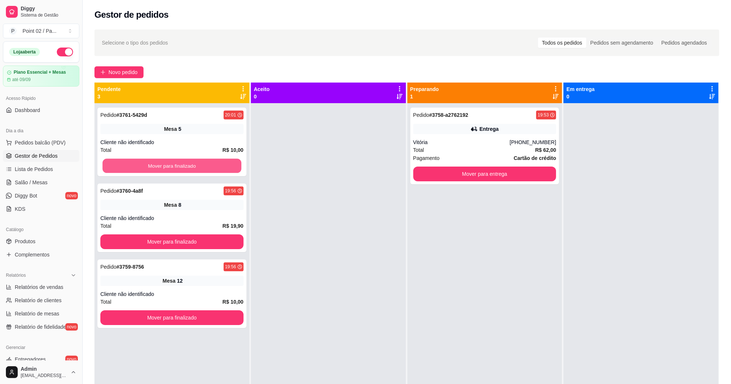
click at [185, 167] on button "Mover para finalizado" at bounding box center [172, 166] width 139 height 14
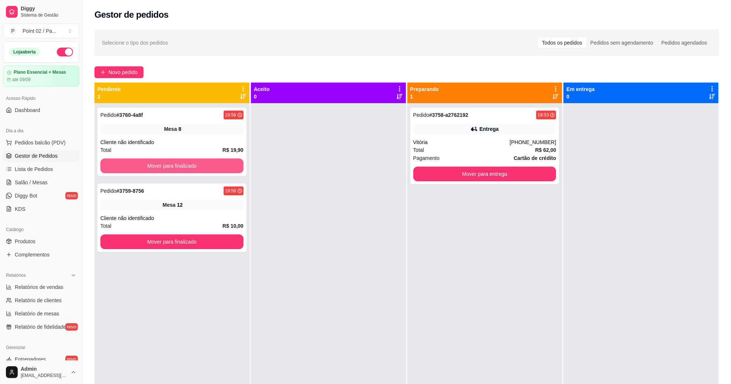
click at [185, 167] on button "Mover para finalizado" at bounding box center [171, 166] width 143 height 15
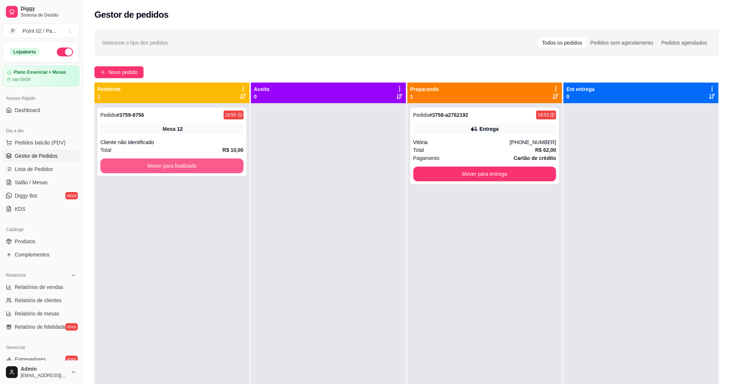
click at [185, 167] on button "Mover para finalizado" at bounding box center [171, 166] width 143 height 15
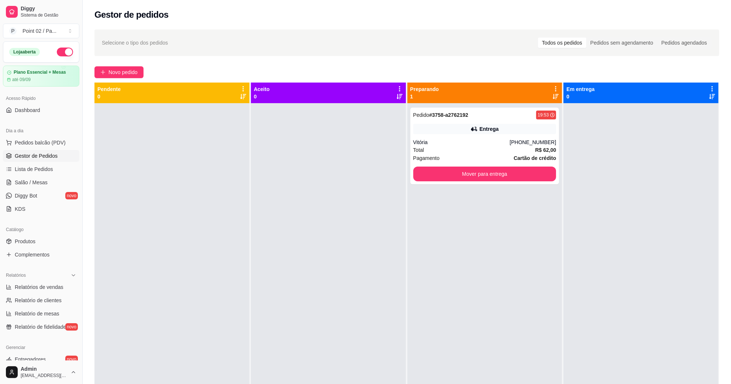
drag, startPoint x: 511, startPoint y: 368, endPoint x: 506, endPoint y: 377, distance: 11.1
click at [506, 377] on div "Pedido # 3758-a2762192 19:53 Entrega Vitória [PHONE_NUMBER] Total R$ 62,00 Paga…" at bounding box center [484, 295] width 155 height 384
drag, startPoint x: 506, startPoint y: 377, endPoint x: 534, endPoint y: 376, distance: 28.1
click at [532, 376] on div "Pedido # 3758-a2762192 19:53 Entrega Vitória [PHONE_NUMBER] Total R$ 62,00 Paga…" at bounding box center [484, 295] width 155 height 384
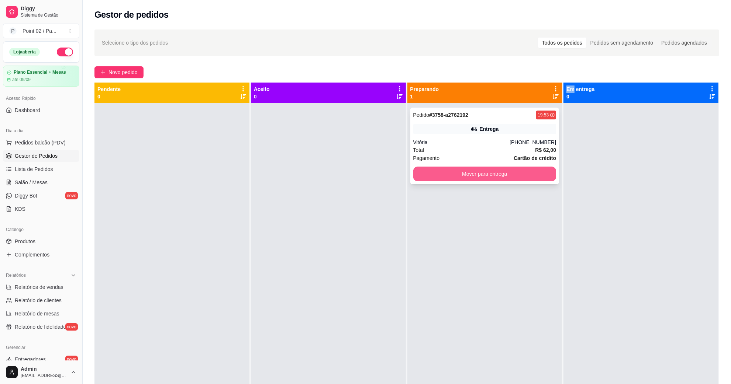
click at [540, 177] on button "Mover para entrega" at bounding box center [484, 174] width 143 height 15
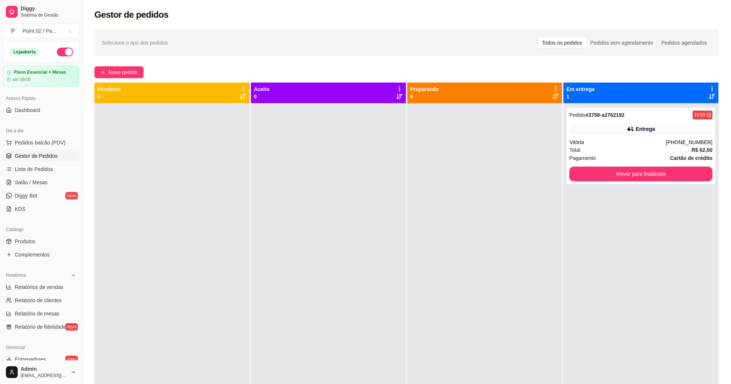
click at [481, 136] on div at bounding box center [484, 295] width 155 height 384
click at [57, 186] on link "Salão / Mesas" at bounding box center [41, 183] width 76 height 12
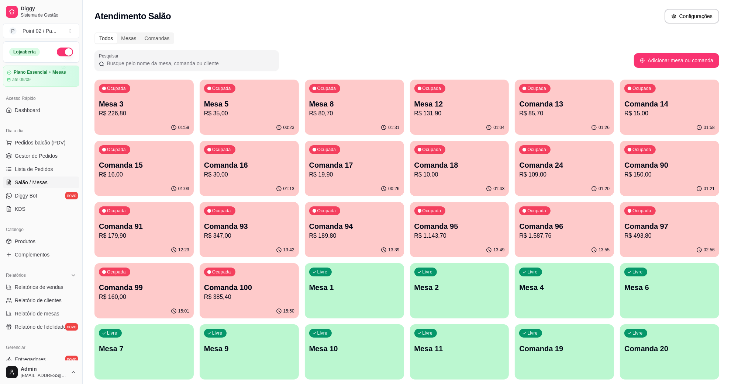
click at [551, 344] on p "Comanda 19" at bounding box center [564, 349] width 90 height 10
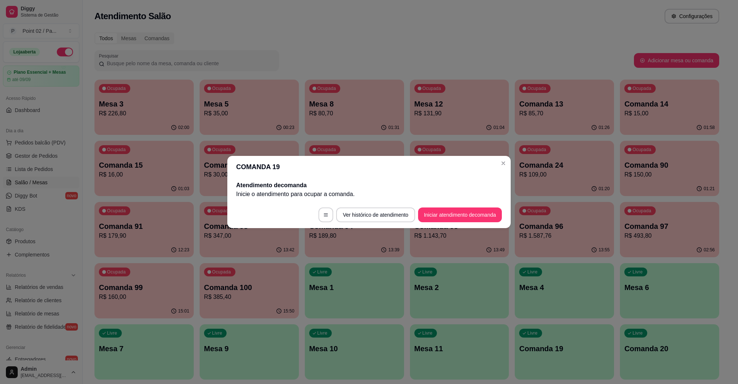
click at [461, 226] on footer "Ver histórico de atendimento Iniciar atendimento de comanda" at bounding box center [368, 215] width 283 height 27
click at [460, 221] on button "Iniciar atendimento de comanda" at bounding box center [460, 215] width 84 height 15
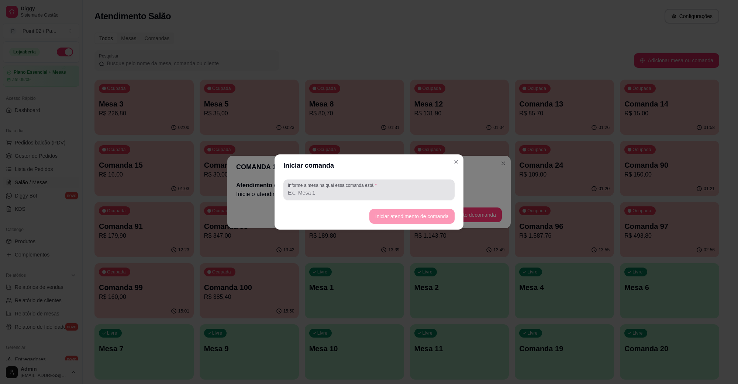
click at [443, 198] on div "Informe a mesa na qual essa comanda está." at bounding box center [368, 190] width 171 height 21
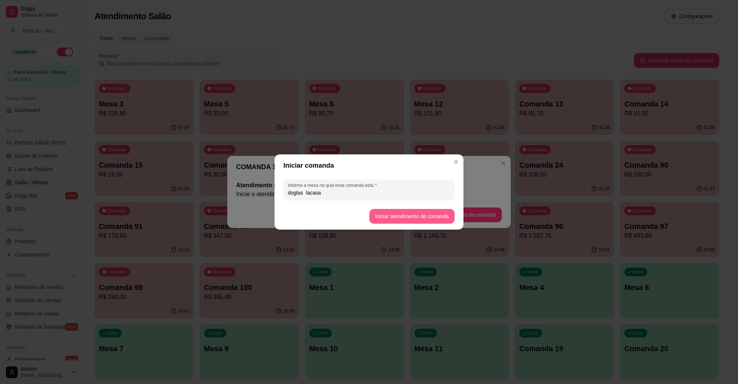
type input "doglas lacasa"
click at [402, 214] on button "Iniciar atendimento de comanda" at bounding box center [411, 216] width 85 height 15
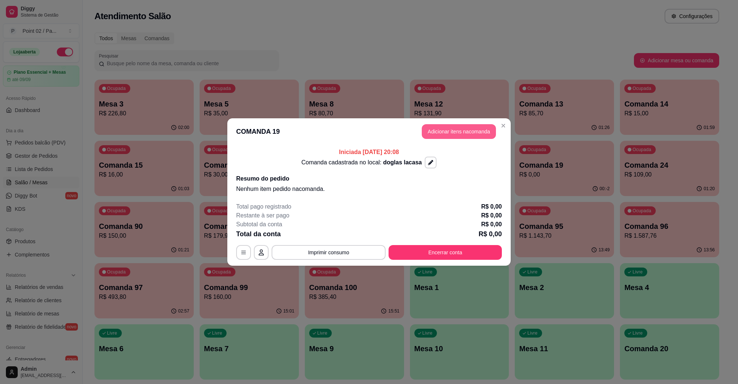
click at [485, 132] on button "Adicionar itens na comanda" at bounding box center [459, 131] width 74 height 15
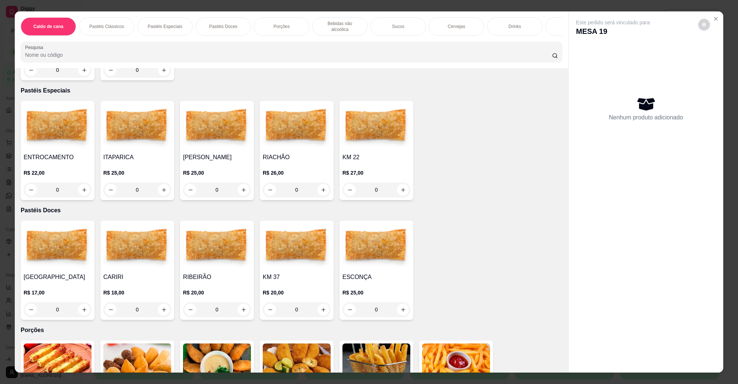
scroll to position [507, 0]
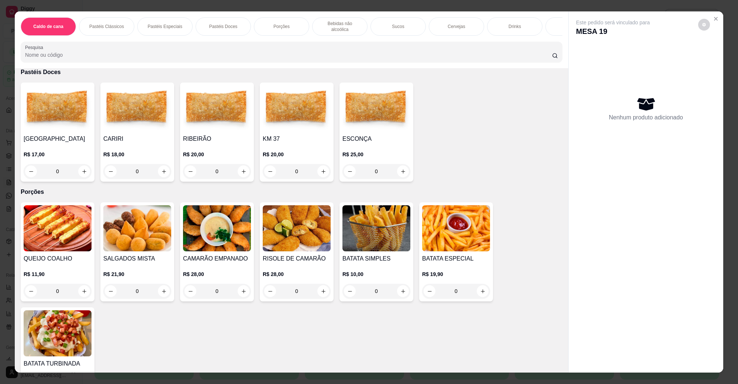
click at [113, 255] on h4 "SALGADOS MISTA" at bounding box center [137, 259] width 68 height 9
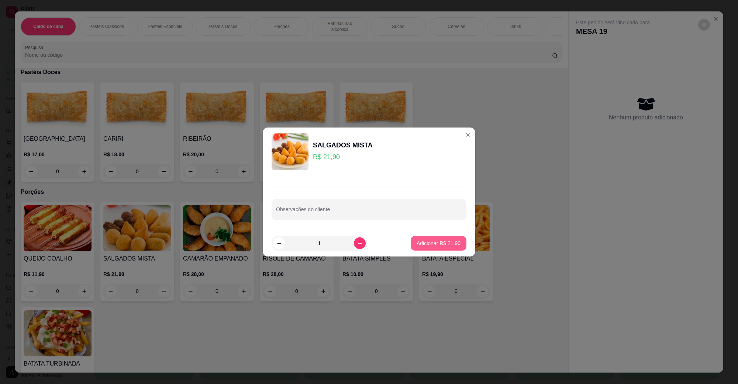
click at [456, 241] on button "Adicionar R$ 21,90" at bounding box center [439, 243] width 56 height 15
type input "1"
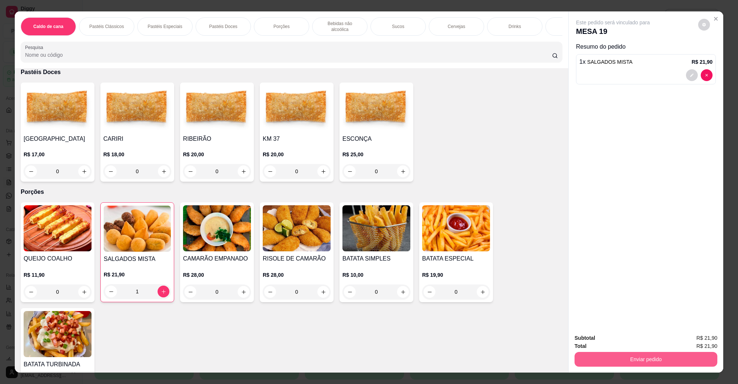
click at [661, 353] on button "Enviar pedido" at bounding box center [645, 359] width 143 height 15
click at [646, 339] on button "Não registrar e enviar pedido" at bounding box center [621, 342] width 77 height 14
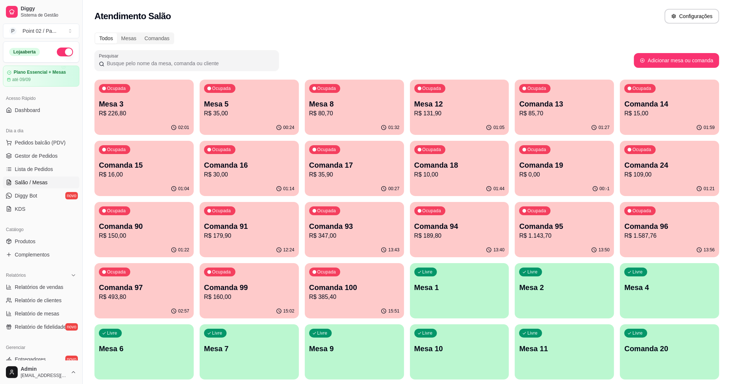
click at [644, 340] on div "Livre Comanda 20" at bounding box center [669, 348] width 99 height 46
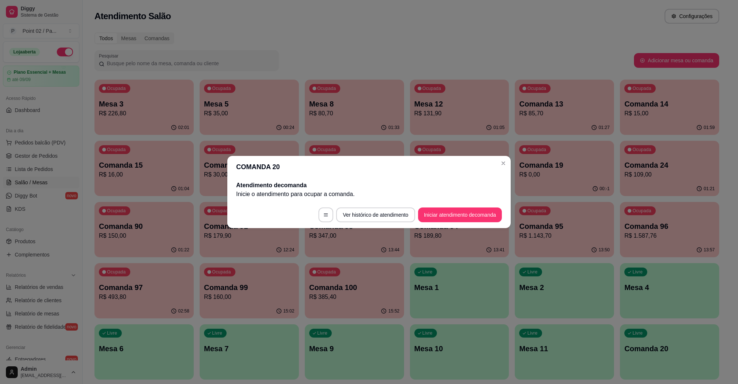
click at [446, 224] on footer "Ver histórico de atendimento Iniciar atendimento de comanda" at bounding box center [368, 215] width 283 height 27
click at [451, 218] on button "Iniciar atendimento de comanda" at bounding box center [460, 215] width 84 height 15
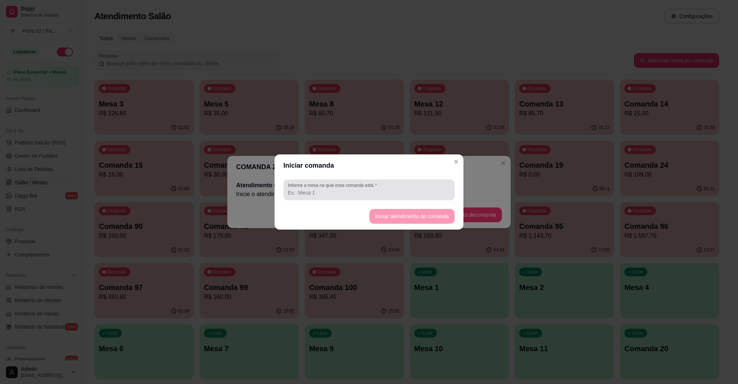
click at [418, 200] on div "Informe a mesa na qual essa comanda está." at bounding box center [368, 190] width 171 height 21
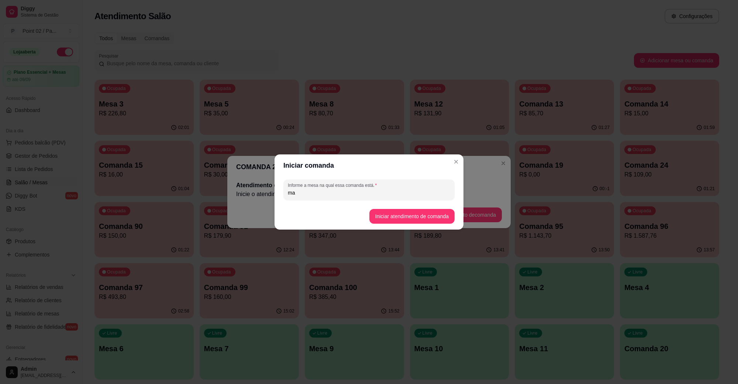
type input "m"
type input "MESA GILDA"
click at [413, 207] on footer "Iniciar atendimento de comanda" at bounding box center [368, 216] width 189 height 27
click at [412, 210] on button "Iniciar atendimento de comanda" at bounding box center [411, 216] width 85 height 15
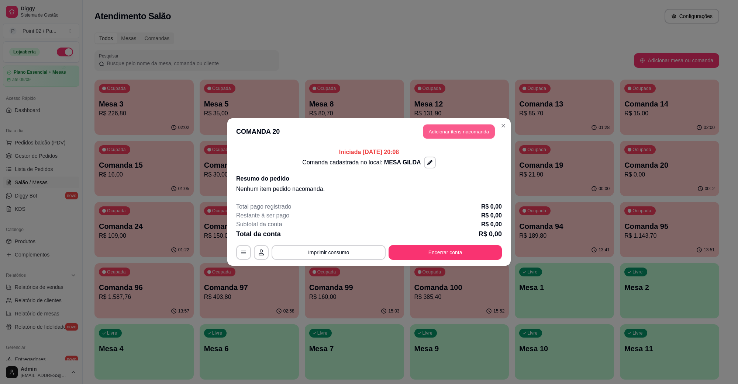
click at [443, 131] on button "Adicionar itens na comanda" at bounding box center [459, 132] width 72 height 14
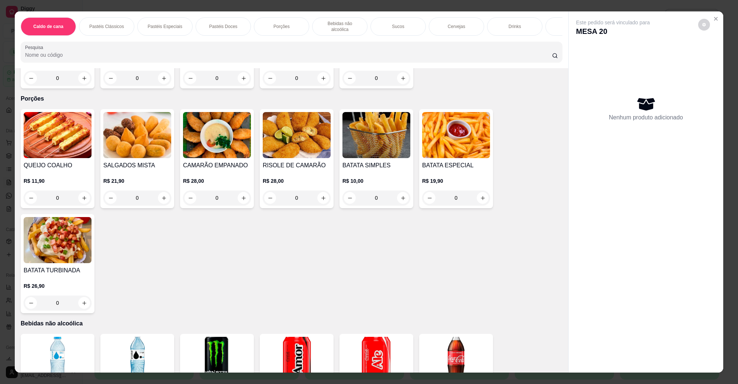
scroll to position [599, 0]
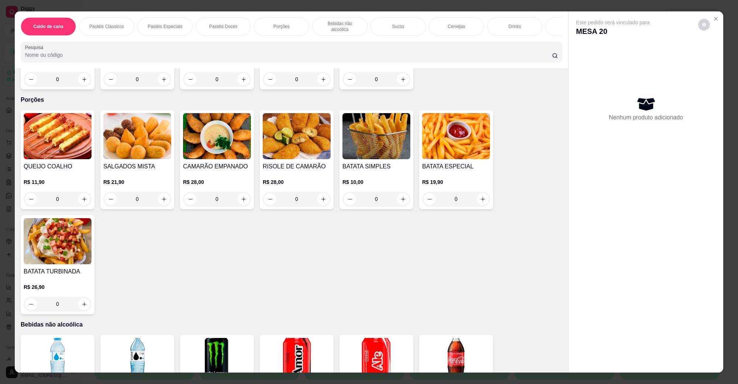
click at [366, 153] on div "BATATA SIMPLES R$ 10,00 0" at bounding box center [376, 159] width 74 height 99
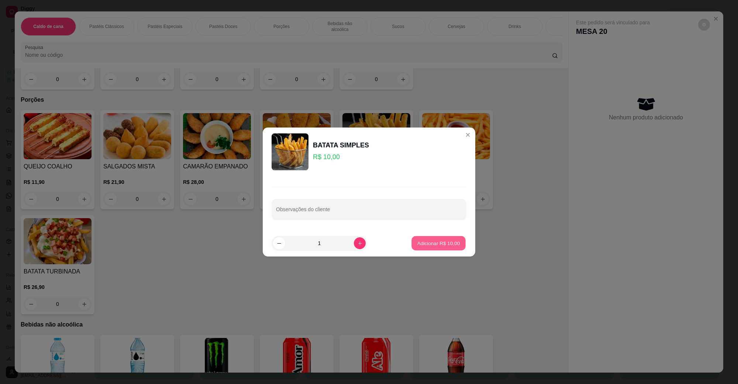
click at [426, 248] on button "Adicionar R$ 10,00" at bounding box center [438, 243] width 54 height 14
type input "1"
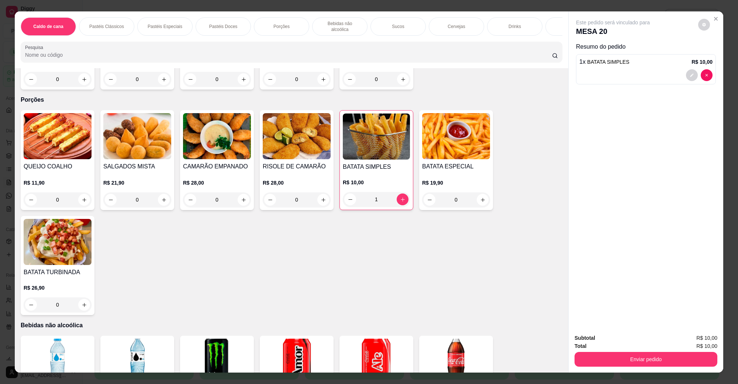
click at [586, 377] on div "Caldo de cana Pastéis Clássicos Pastéis Especiais Pastéis Doces Porções Bebidas…" at bounding box center [369, 192] width 738 height 384
click at [599, 357] on button "Enviar pedido" at bounding box center [646, 359] width 138 height 14
click at [594, 343] on button "Não registrar e enviar pedido" at bounding box center [621, 342] width 75 height 14
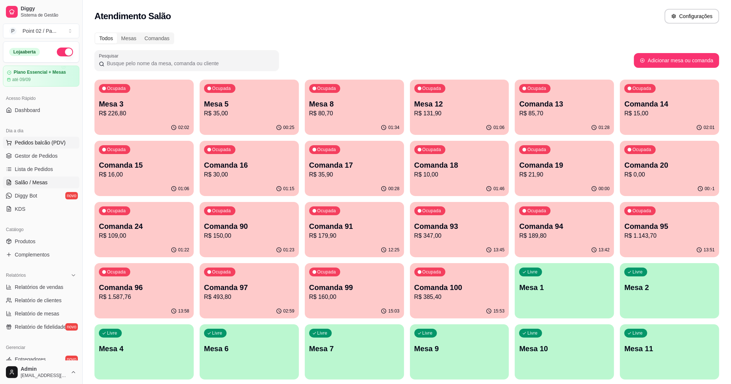
click at [43, 139] on span "Pedidos balcão (PDV)" at bounding box center [40, 142] width 51 height 7
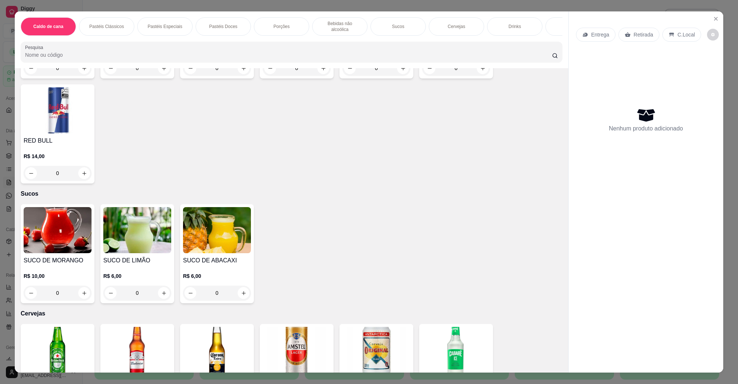
scroll to position [1291, 0]
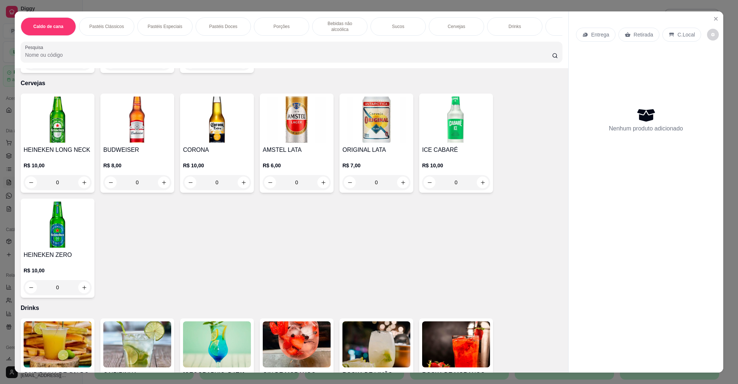
click at [83, 233] on img at bounding box center [58, 225] width 68 height 46
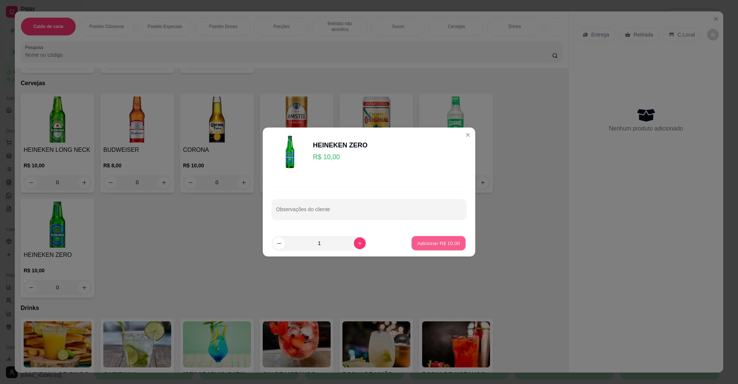
click at [417, 245] on p "Adicionar R$ 10,00" at bounding box center [438, 243] width 43 height 7
type input "1"
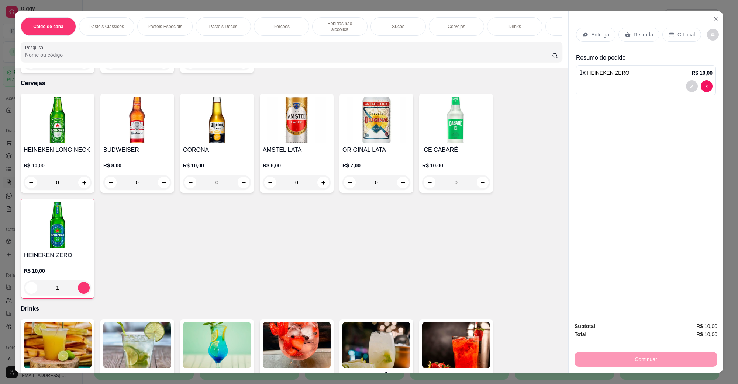
click at [677, 37] on p "C.Local" at bounding box center [685, 34] width 17 height 7
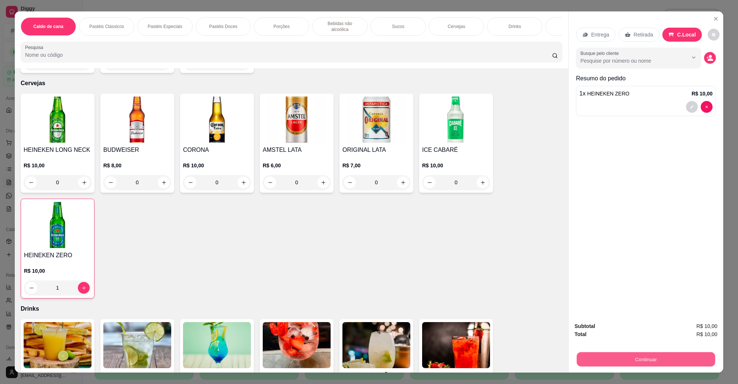
click at [606, 357] on button "Continuar" at bounding box center [646, 359] width 138 height 14
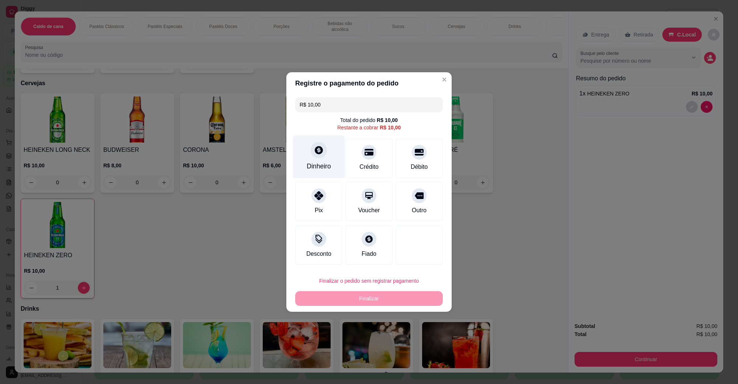
click at [324, 162] on div "Dinheiro" at bounding box center [319, 167] width 24 height 10
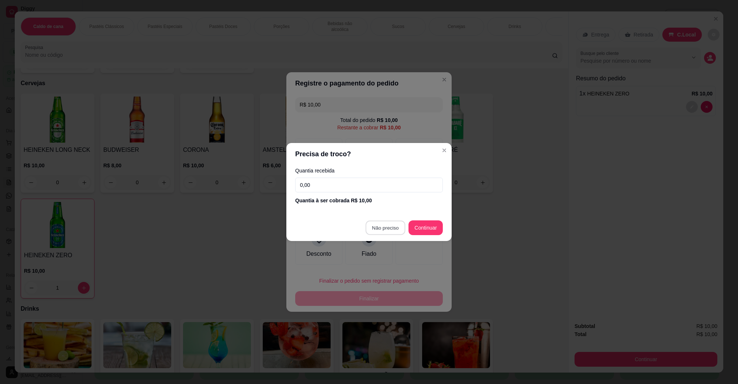
type input "R$ 0,00"
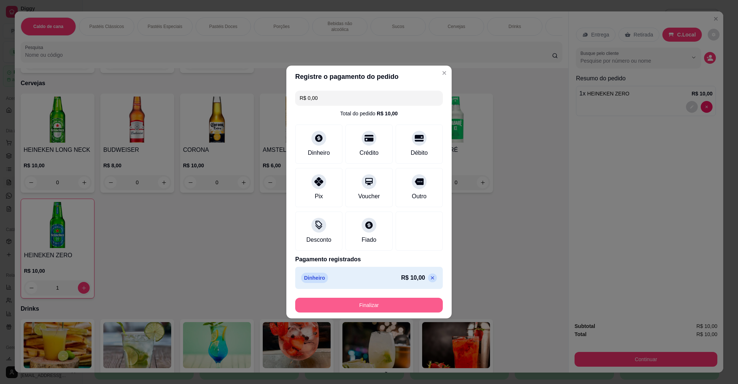
click at [371, 305] on button "Finalizar" at bounding box center [369, 305] width 148 height 15
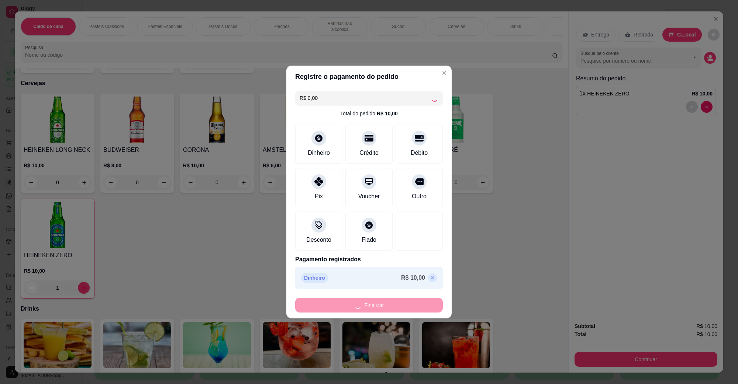
type input "0"
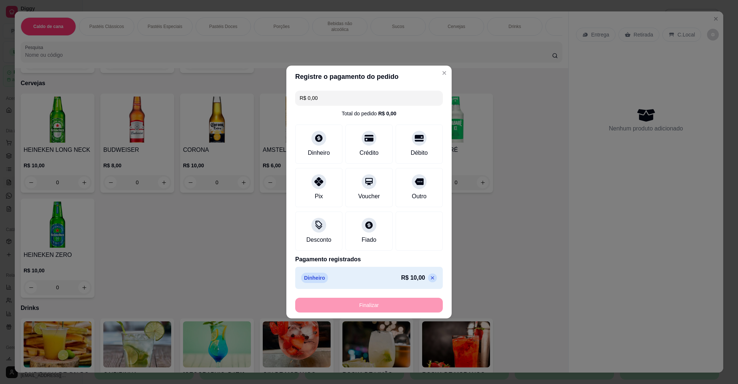
type input "-R$ 10,00"
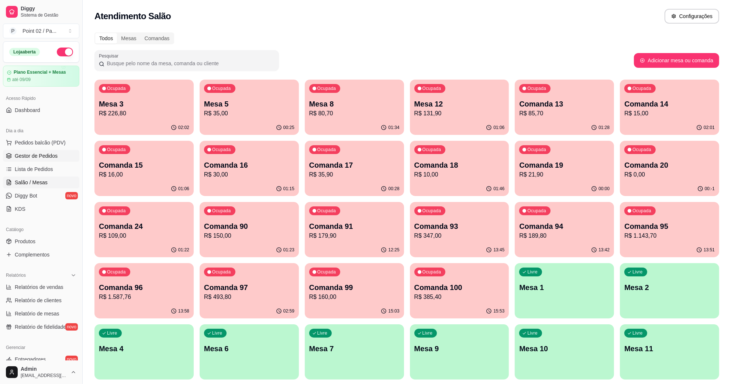
click at [47, 156] on span "Gestor de Pedidos" at bounding box center [36, 155] width 43 height 7
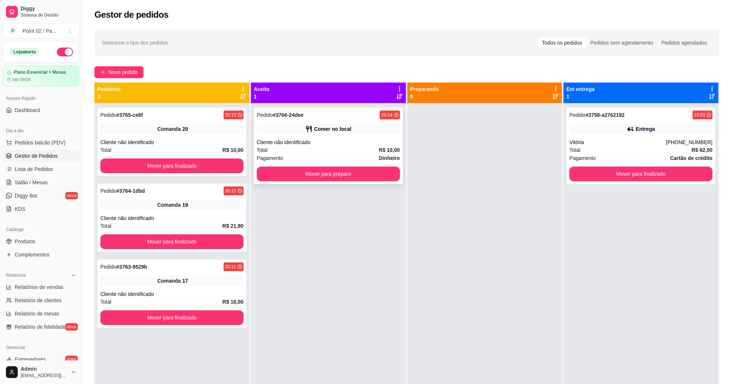
click at [357, 178] on button "Mover para preparo" at bounding box center [328, 174] width 143 height 15
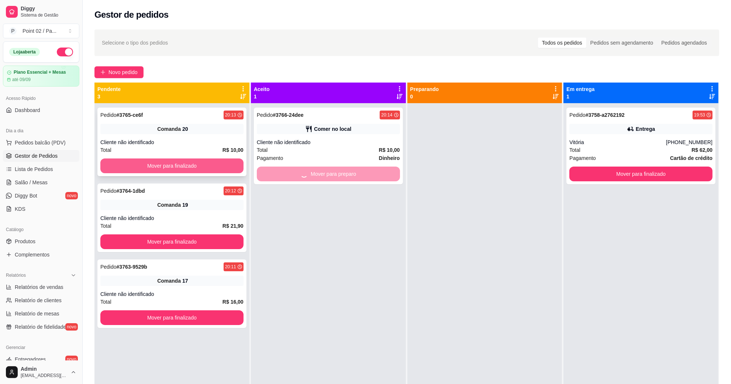
click at [230, 163] on button "Mover para finalizado" at bounding box center [171, 166] width 143 height 15
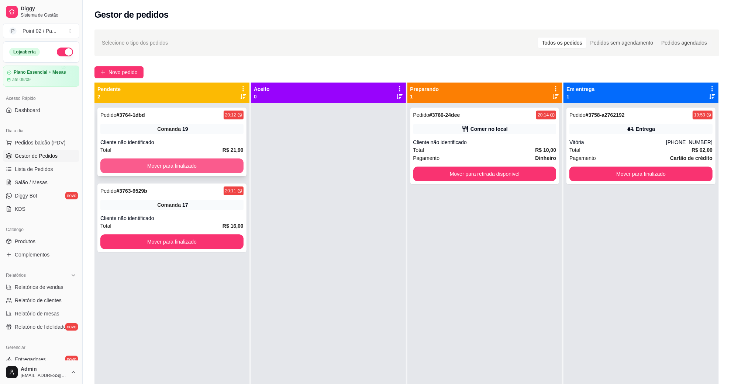
click at [232, 167] on button "Mover para finalizado" at bounding box center [171, 166] width 143 height 15
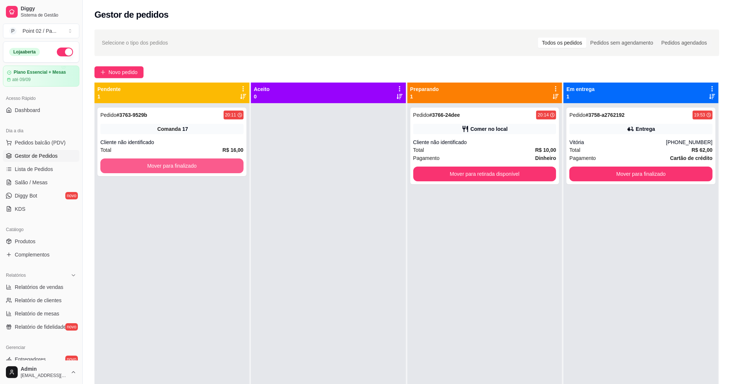
click at [232, 167] on button "Mover para finalizado" at bounding box center [171, 166] width 143 height 15
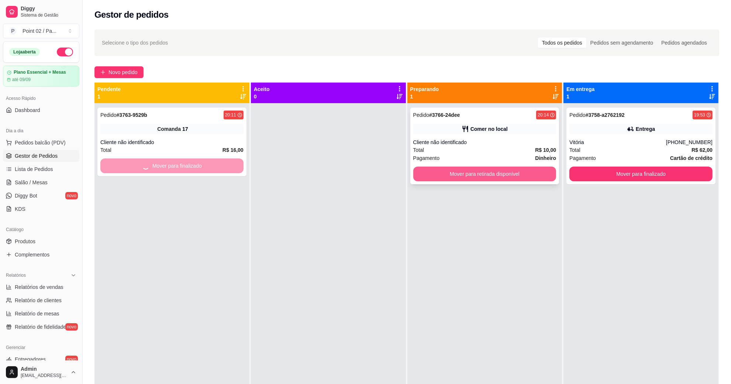
click at [465, 172] on button "Mover para retirada disponível" at bounding box center [484, 174] width 143 height 15
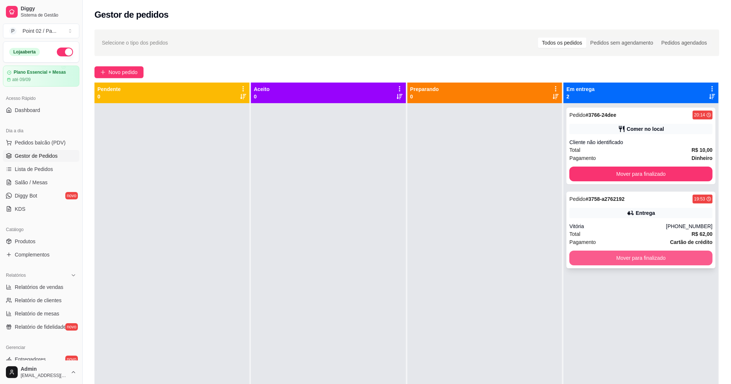
click at [618, 253] on button "Mover para finalizado" at bounding box center [640, 258] width 143 height 15
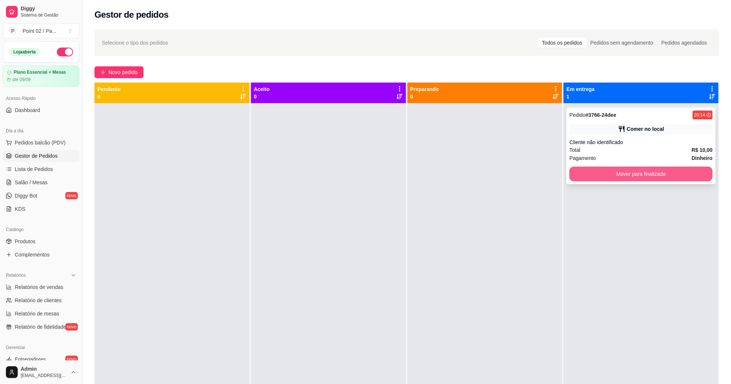
click at [589, 168] on button "Mover para finalizado" at bounding box center [640, 174] width 143 height 15
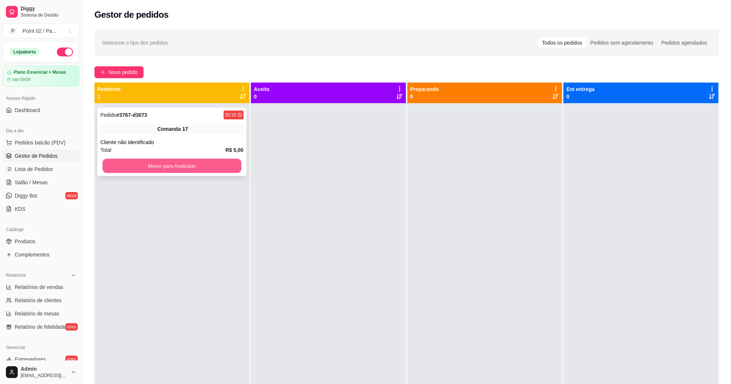
click at [148, 172] on button "Mover para finalizado" at bounding box center [172, 166] width 139 height 14
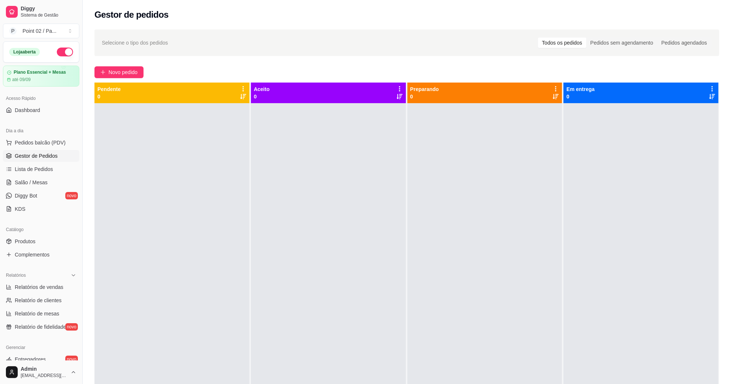
click at [207, 244] on div at bounding box center [171, 295] width 155 height 384
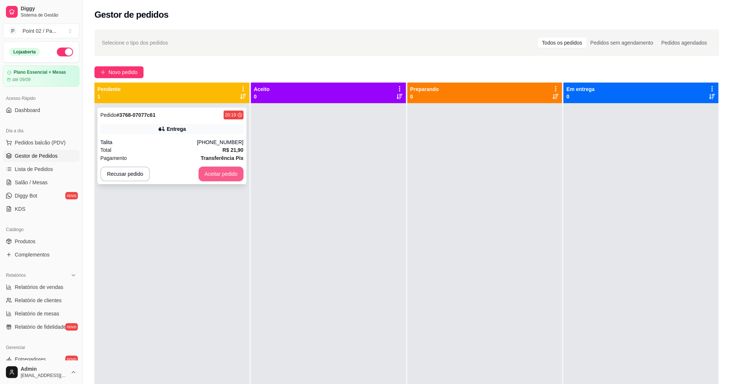
click at [218, 172] on button "Aceitar pedido" at bounding box center [220, 174] width 45 height 15
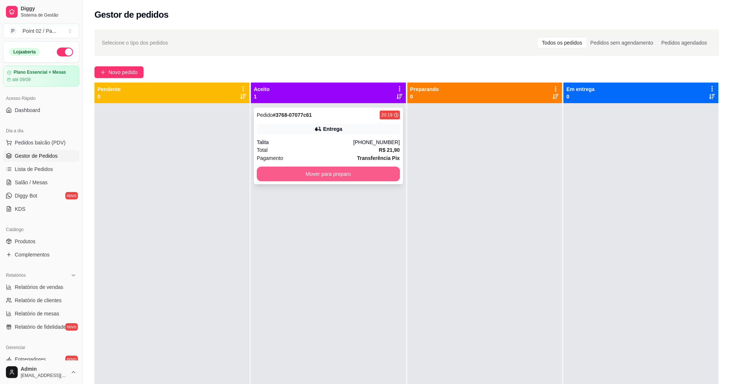
click at [267, 169] on button "Mover para preparo" at bounding box center [328, 174] width 143 height 15
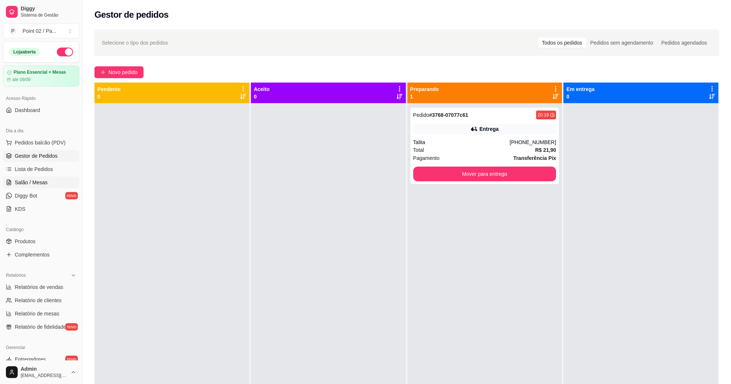
click at [54, 182] on link "Salão / Mesas" at bounding box center [41, 183] width 76 height 12
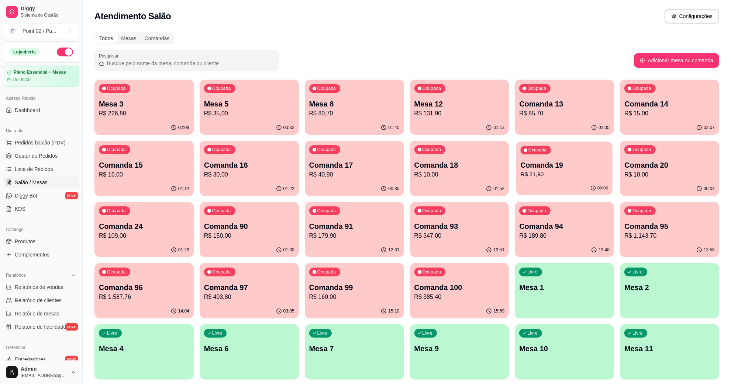
click at [560, 156] on div "Ocupada Comanda 19 R$ 21,90" at bounding box center [564, 162] width 96 height 40
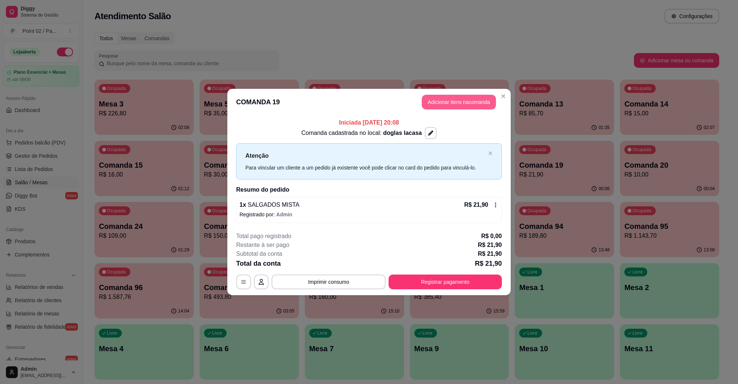
click at [446, 103] on button "Adicionar itens na comanda" at bounding box center [459, 102] width 74 height 15
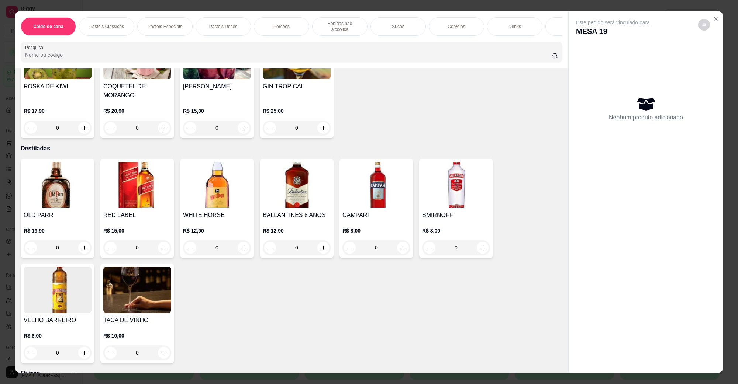
scroll to position [1706, 0]
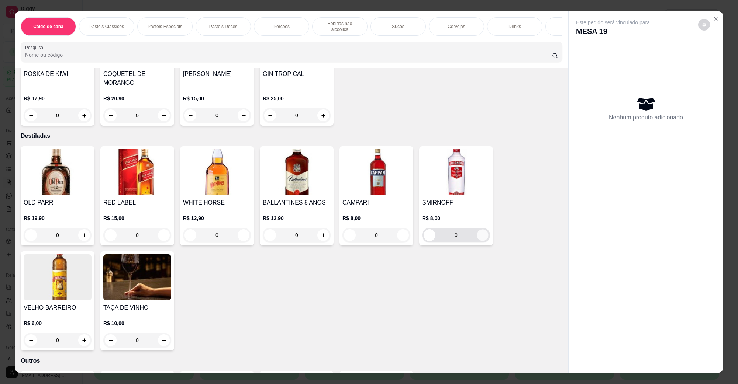
click at [480, 233] on icon "increase-product-quantity" at bounding box center [483, 236] width 6 height 6
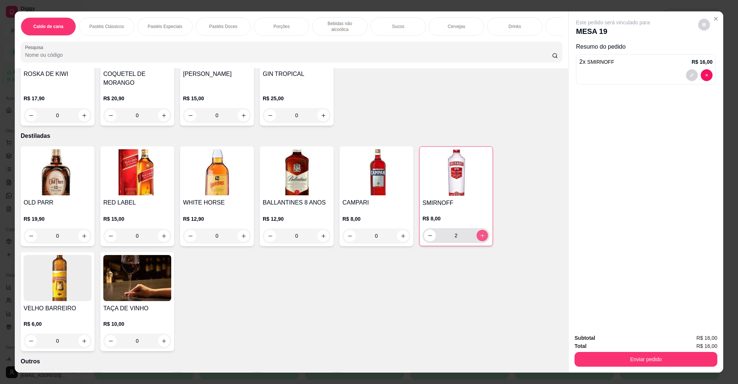
click at [480, 233] on icon "increase-product-quantity" at bounding box center [483, 236] width 6 height 6
type input "3"
click at [613, 347] on div "Total R$ 24,00" at bounding box center [645, 346] width 143 height 8
click at [606, 362] on button "Enviar pedido" at bounding box center [645, 359] width 143 height 15
click at [611, 342] on button "Não registrar e enviar pedido" at bounding box center [621, 342] width 77 height 14
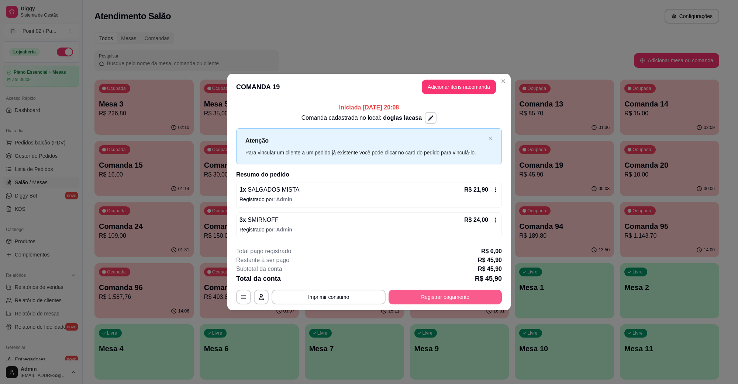
click at [439, 293] on button "Registrar pagamento" at bounding box center [444, 297] width 113 height 15
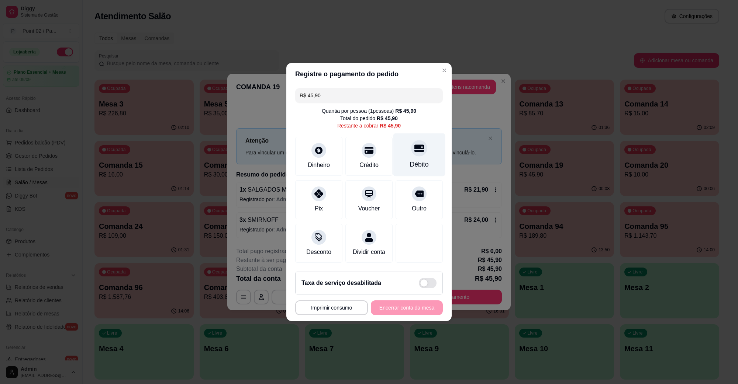
click at [410, 160] on div "Débito" at bounding box center [419, 165] width 19 height 10
type input "R$ 0,00"
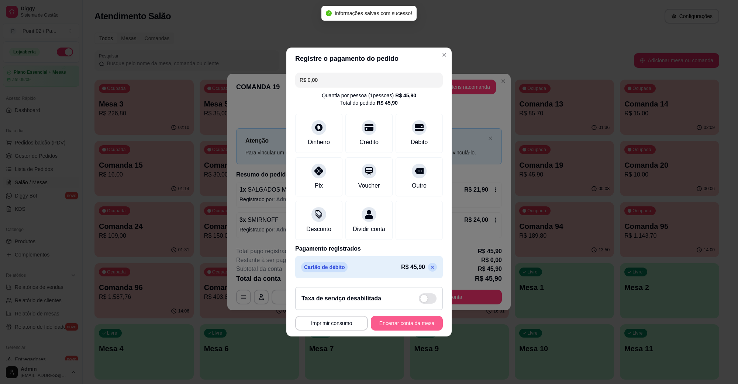
click at [395, 329] on button "Encerrar conta da mesa" at bounding box center [407, 323] width 72 height 15
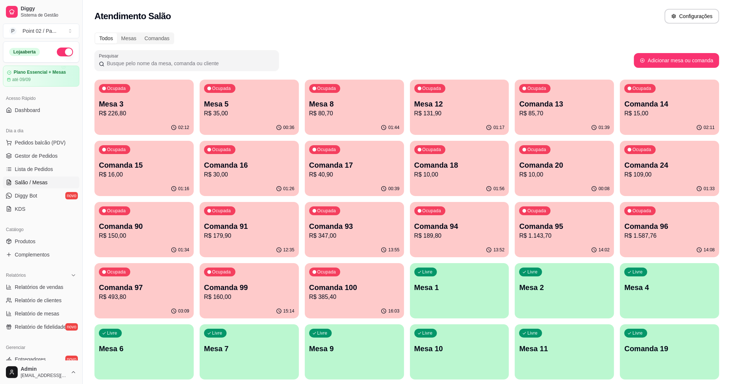
click at [255, 85] on div "Ocupada Mesa 5 R$ 35,00" at bounding box center [249, 100] width 99 height 41
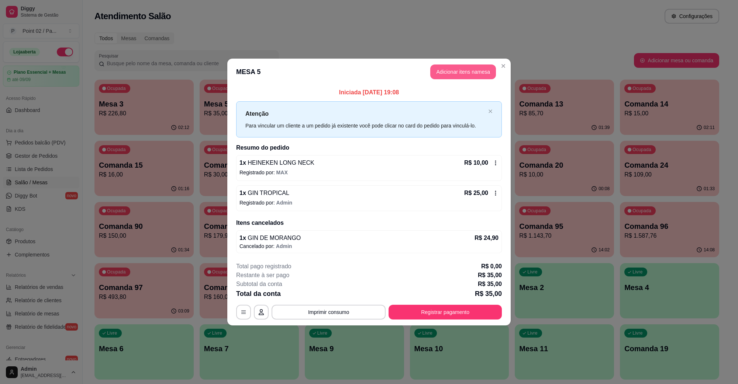
click at [460, 78] on button "Adicionar itens na mesa" at bounding box center [463, 72] width 66 height 15
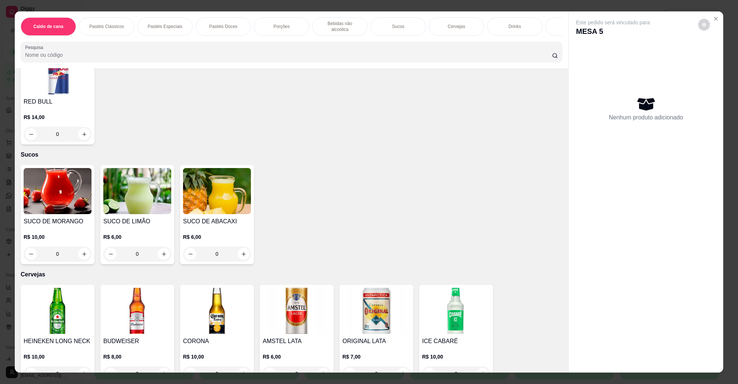
scroll to position [1107, 0]
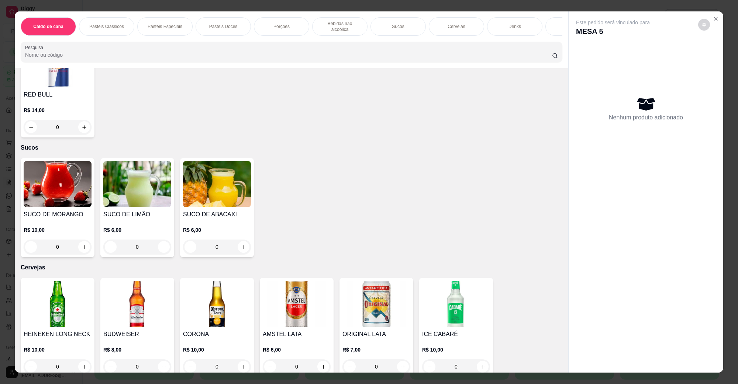
click at [47, 288] on img at bounding box center [58, 304] width 68 height 46
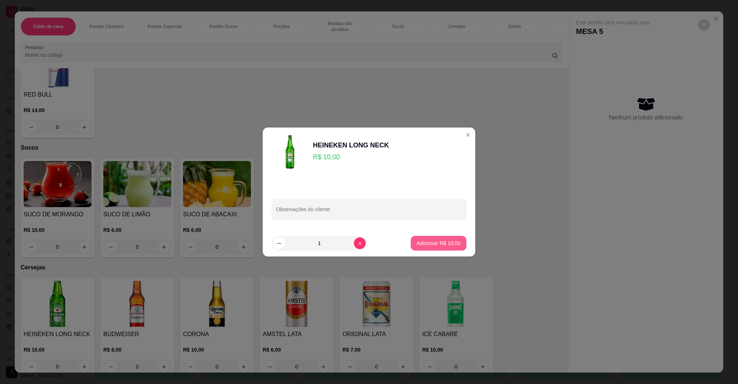
click at [431, 246] on p "Adicionar R$ 10,00" at bounding box center [438, 243] width 44 height 7
type input "1"
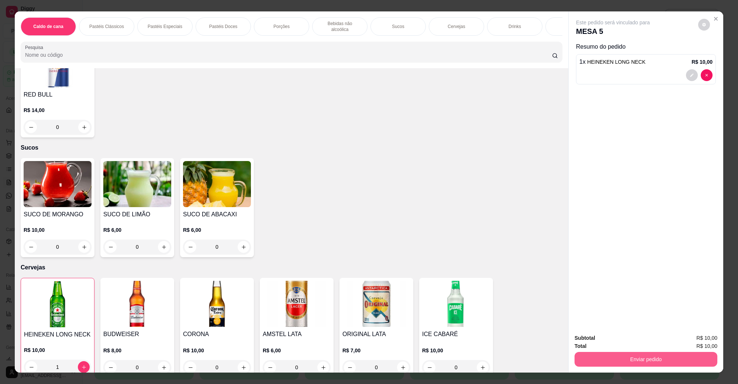
click at [651, 363] on button "Enviar pedido" at bounding box center [645, 359] width 143 height 15
click at [639, 343] on button "Não registrar e enviar pedido" at bounding box center [621, 342] width 75 height 14
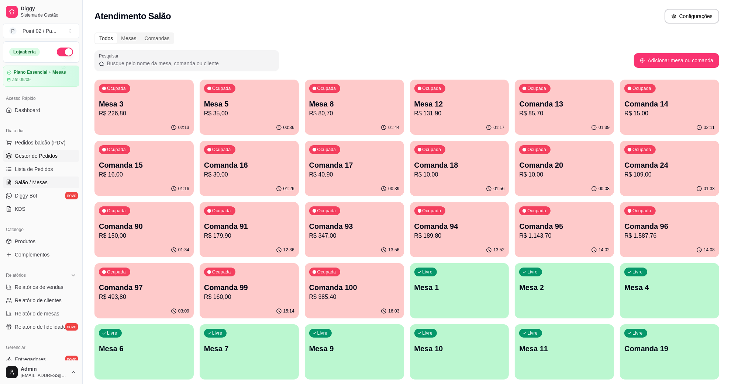
click at [17, 157] on span "Gestor de Pedidos" at bounding box center [36, 155] width 43 height 7
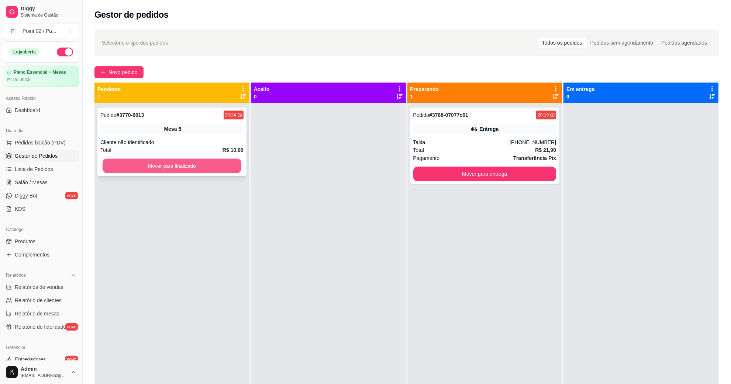
click at [189, 172] on button "Mover para finalizado" at bounding box center [172, 166] width 139 height 14
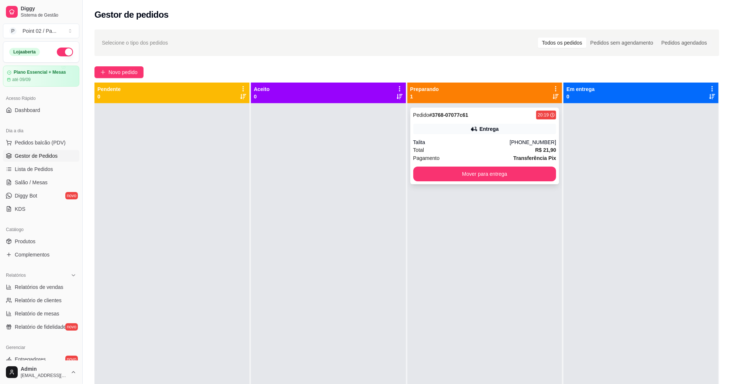
click at [460, 137] on div "Pedido # 3768-07077c61 20:19 Entrega Talita [PHONE_NUMBER] Total R$ 21,90 Pagam…" at bounding box center [484, 146] width 149 height 77
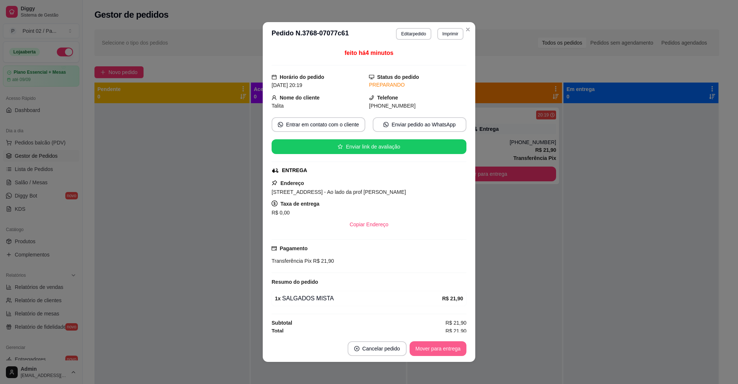
click at [426, 344] on button "Mover para entrega" at bounding box center [437, 349] width 57 height 15
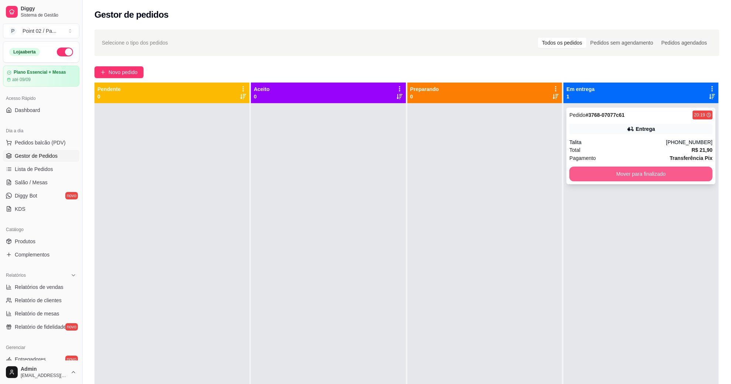
click at [671, 178] on button "Mover para finalizado" at bounding box center [640, 174] width 143 height 15
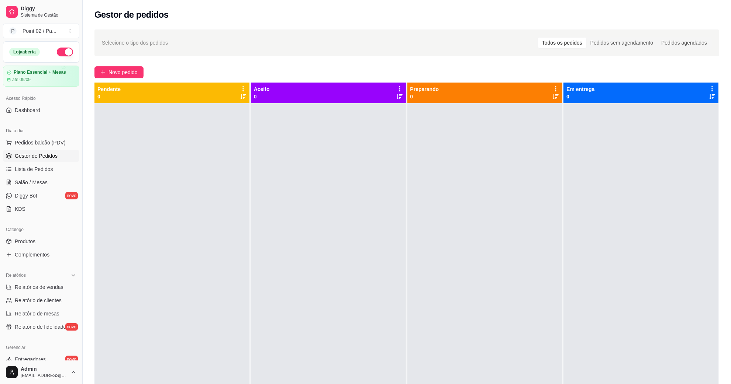
click at [223, 56] on div "Selecione o tipo dos pedidos Todos os pedidos Pedidos sem agendamento Pedidos a…" at bounding box center [407, 250] width 648 height 451
click at [36, 139] on span "Pedidos balcão (PDV)" at bounding box center [40, 142] width 51 height 7
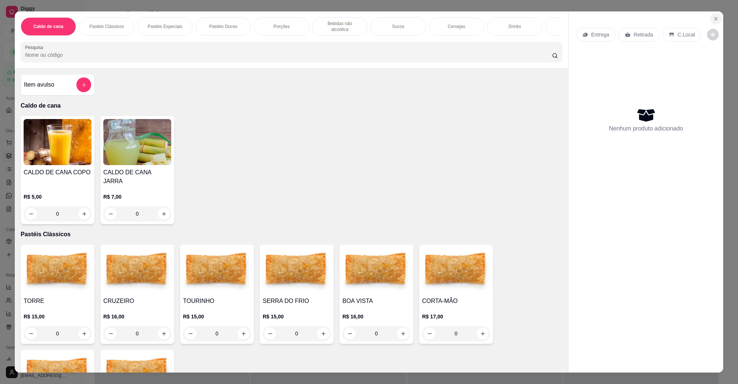
click at [716, 18] on button "Close" at bounding box center [716, 19] width 12 height 12
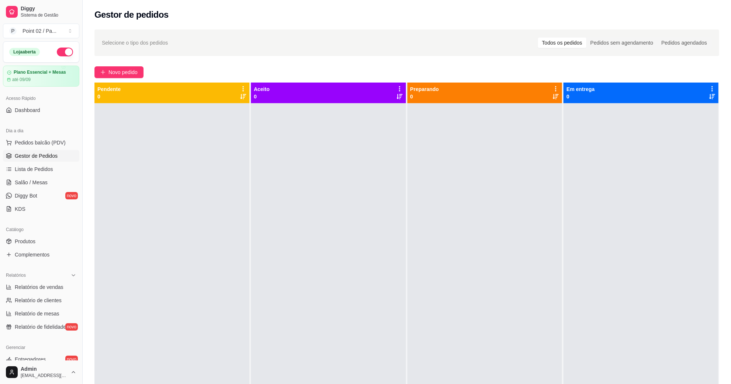
click at [15, 189] on ul "Pedidos balcão (PDV) Gestor de Pedidos Lista de Pedidos Salão / Mesas Diggy Bot…" at bounding box center [41, 176] width 76 height 78
click at [27, 178] on link "Salão / Mesas" at bounding box center [41, 183] width 76 height 12
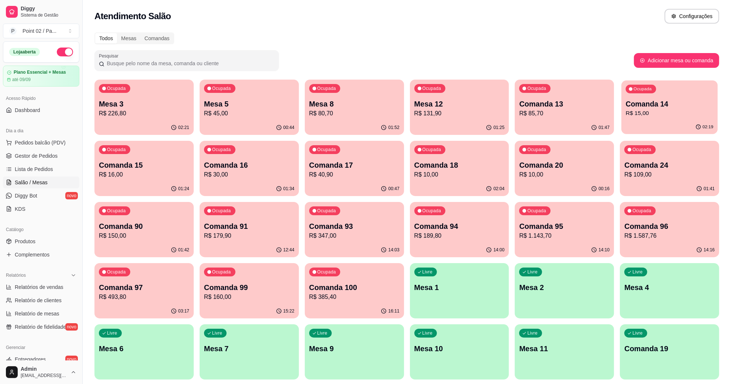
click at [629, 108] on p "Comanda 14" at bounding box center [669, 104] width 87 height 10
click at [129, 156] on div "Ocupada Comanda 15 R$ 16,00" at bounding box center [144, 162] width 96 height 40
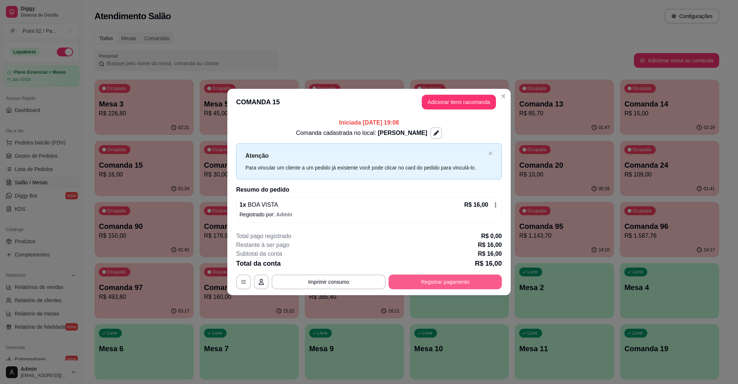
click at [409, 288] on button "Registrar pagamento" at bounding box center [444, 282] width 113 height 15
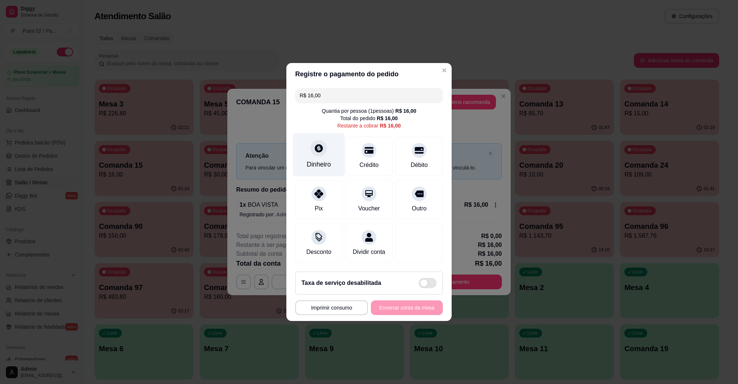
click at [324, 152] on div "Dinheiro" at bounding box center [319, 155] width 52 height 43
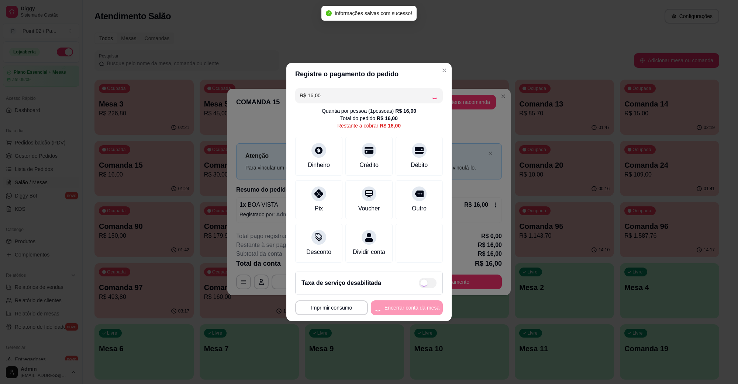
type input "R$ 0,00"
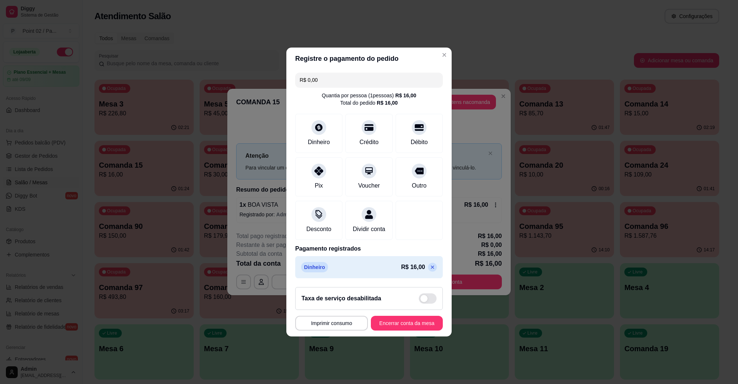
click at [393, 319] on footer "**********" at bounding box center [368, 308] width 165 height 55
click at [393, 331] on button "Encerrar conta da mesa" at bounding box center [407, 323] width 72 height 15
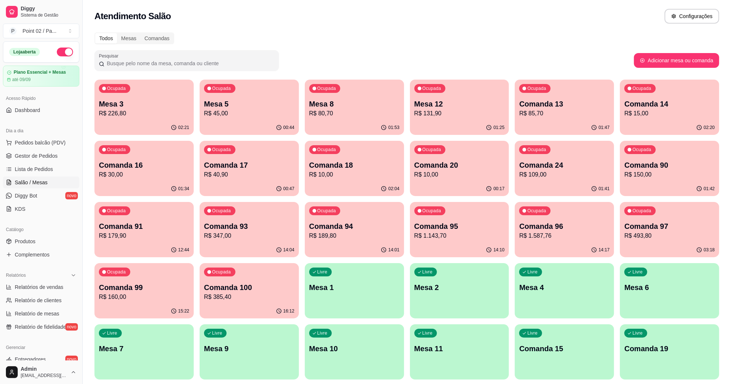
click at [694, 371] on div "button" at bounding box center [669, 375] width 99 height 9
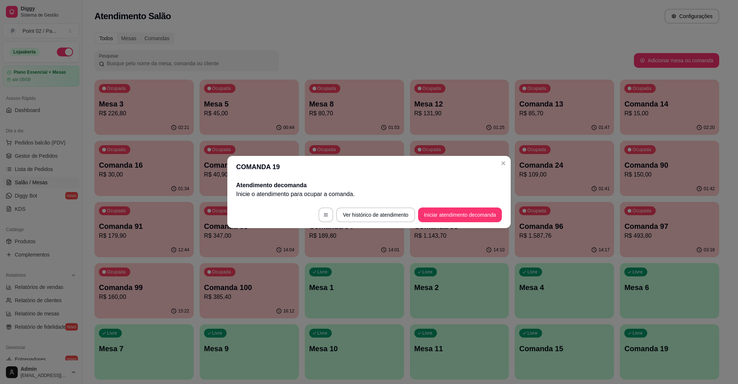
click at [459, 224] on footer "Ver histórico de atendimento Iniciar atendimento de comanda" at bounding box center [368, 215] width 283 height 27
click at [460, 219] on button "Iniciar atendimento de comanda" at bounding box center [460, 215] width 82 height 14
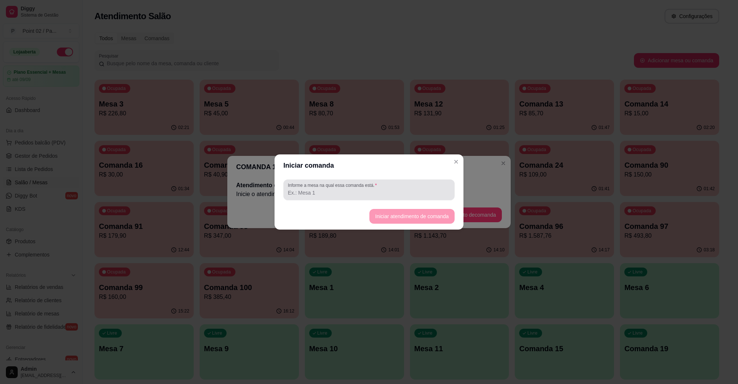
click at [451, 192] on div "Informe a mesa na qual essa comanda está." at bounding box center [368, 190] width 171 height 21
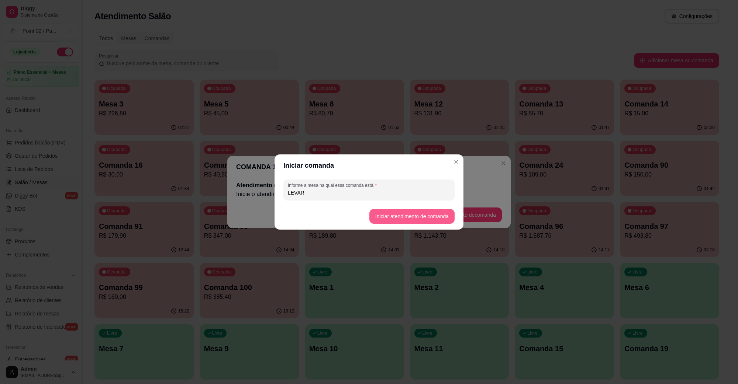
type input "LEVAR"
click at [414, 221] on button "Iniciar atendimento de comanda" at bounding box center [411, 216] width 85 height 15
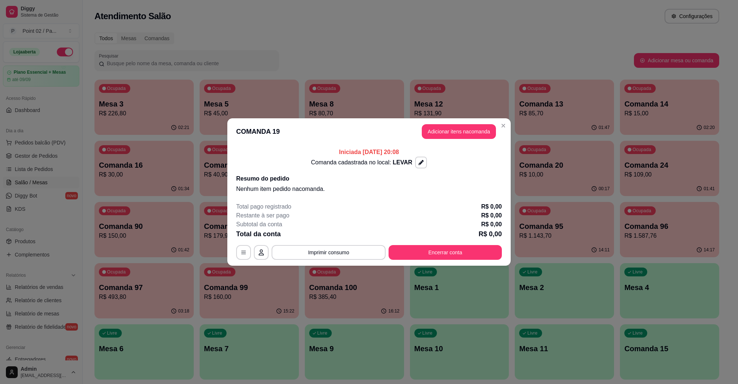
click at [466, 122] on header "COMANDA 19 Adicionar itens na comanda" at bounding box center [368, 131] width 283 height 27
click at [463, 126] on button "Adicionar itens na comanda" at bounding box center [459, 132] width 72 height 14
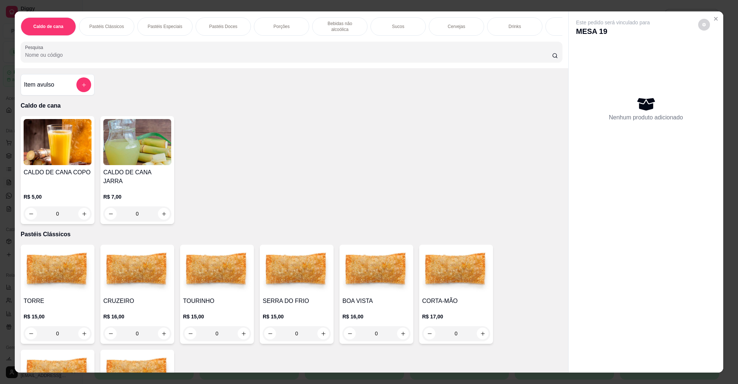
click at [144, 273] on img at bounding box center [137, 271] width 68 height 46
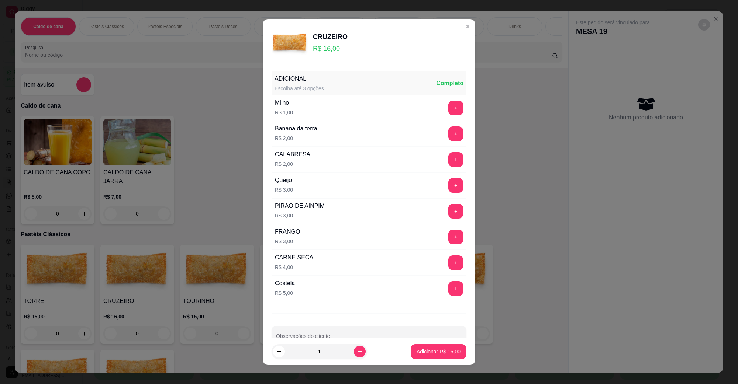
click at [426, 343] on footer "1 Adicionar R$ 16,00" at bounding box center [369, 352] width 212 height 27
click at [426, 344] on footer "1 Adicionar R$ 16,00" at bounding box center [369, 352] width 212 height 27
click at [425, 346] on button "Adicionar R$ 16,00" at bounding box center [438, 352] width 54 height 14
type input "1"
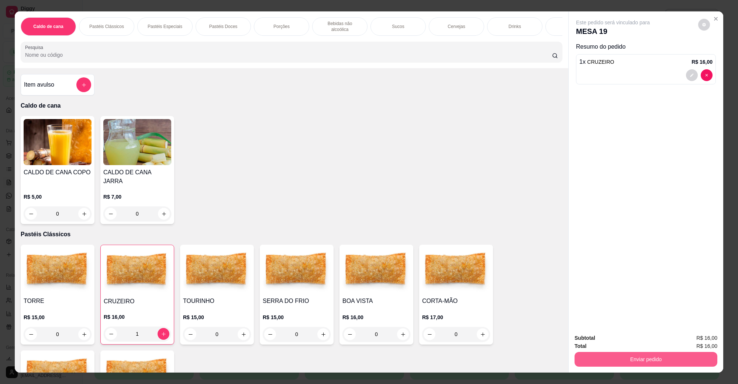
click at [578, 355] on button "Enviar pedido" at bounding box center [645, 359] width 143 height 15
click at [585, 338] on button "Não registrar e enviar pedido" at bounding box center [621, 342] width 75 height 14
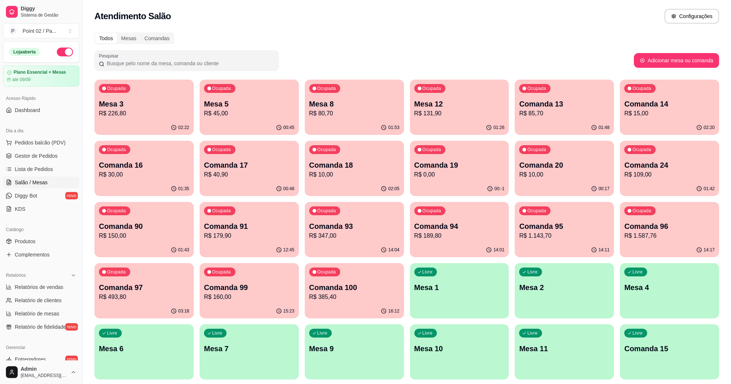
click at [148, 156] on div "Ocupada Comanda 16 R$ 30,00" at bounding box center [143, 161] width 99 height 41
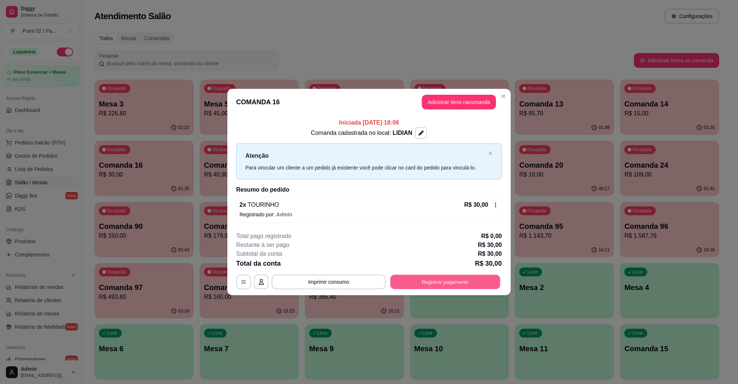
click at [424, 284] on button "Registrar pagamento" at bounding box center [445, 282] width 110 height 14
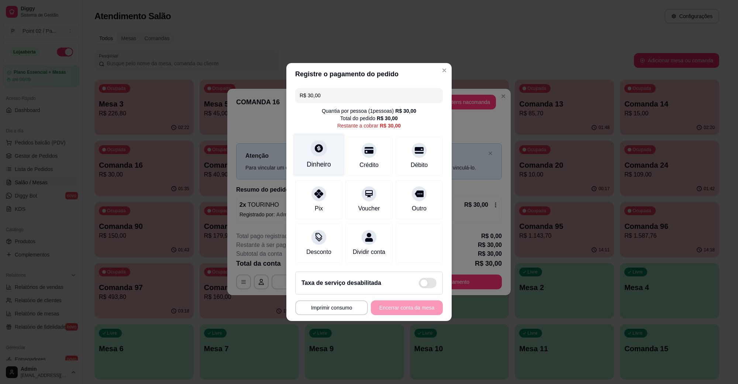
click at [323, 146] on div at bounding box center [319, 148] width 16 height 16
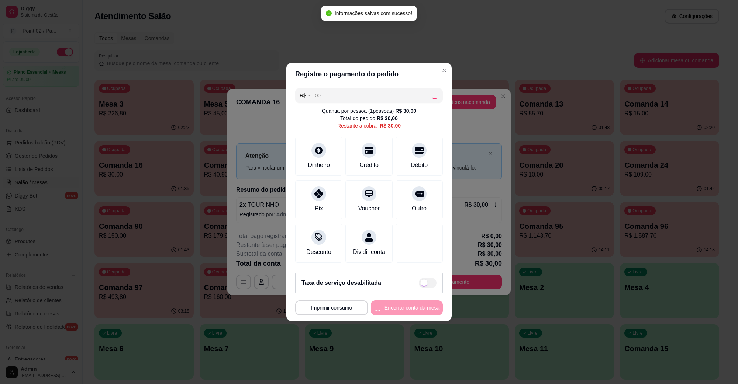
type input "R$ 0,00"
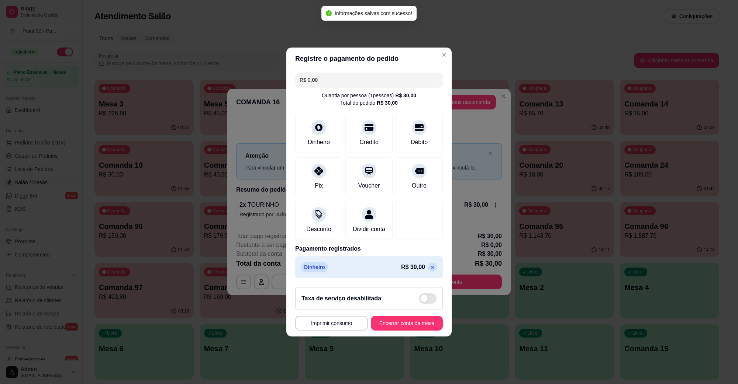
click at [401, 328] on button "Encerrar conta da mesa" at bounding box center [407, 323] width 72 height 15
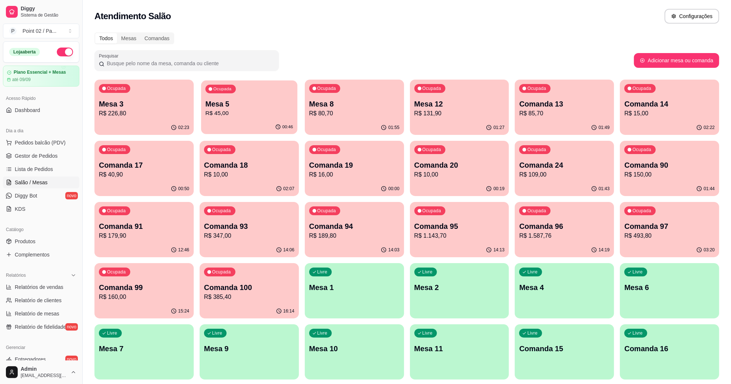
click at [265, 111] on p "R$ 45,00" at bounding box center [248, 113] width 87 height 8
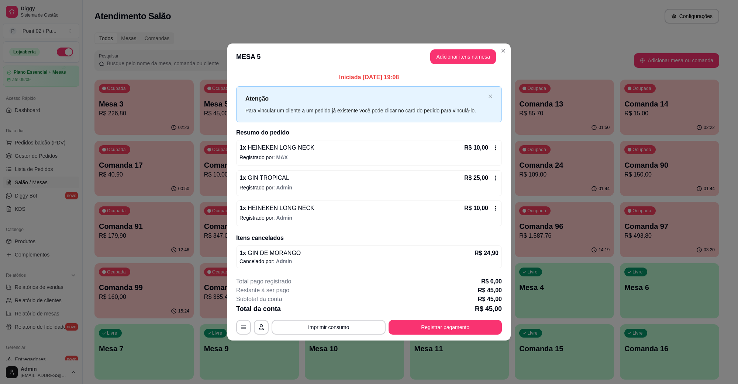
click at [318, 44] on header "MESA 5 Adicionar itens na mesa" at bounding box center [368, 57] width 283 height 27
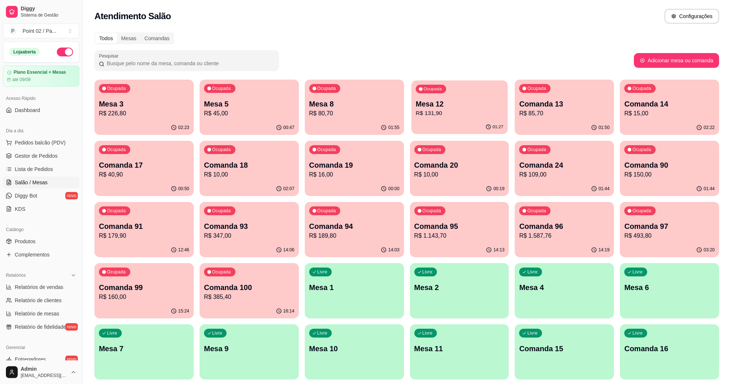
click at [436, 108] on p "Mesa 12" at bounding box center [458, 104] width 87 height 10
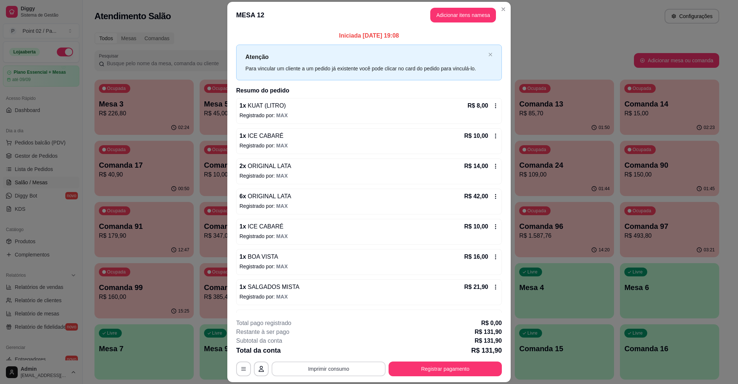
click at [329, 364] on button "Imprimir consumo" at bounding box center [329, 369] width 114 height 15
click at [336, 355] on button "IMPRESSORA" at bounding box center [327, 352] width 53 height 12
click at [454, 366] on button "Registrar pagamento" at bounding box center [444, 369] width 113 height 15
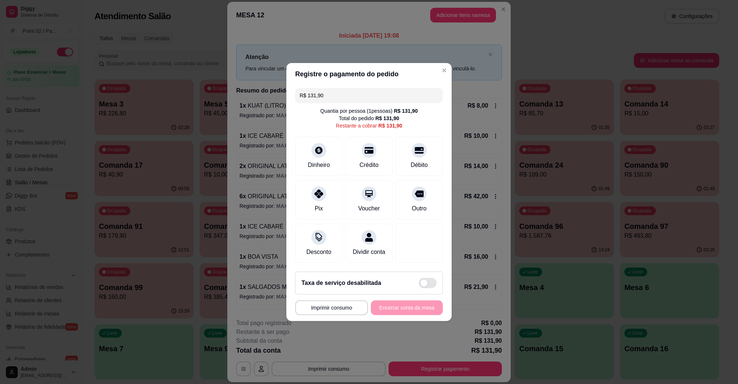
click at [381, 92] on input "R$ 131,90" at bounding box center [369, 95] width 139 height 15
click at [314, 148] on icon at bounding box center [319, 149] width 10 height 10
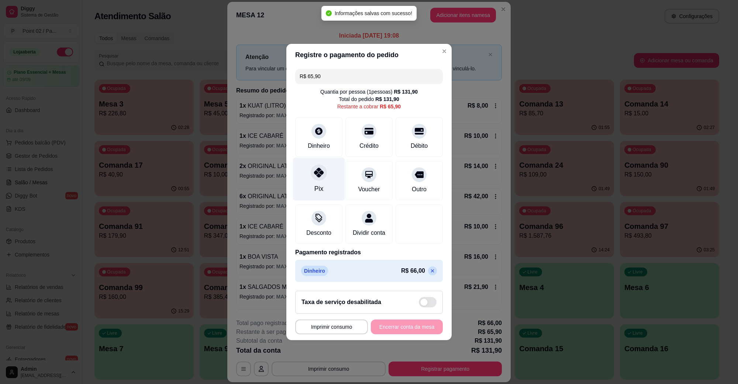
click at [320, 165] on div at bounding box center [319, 173] width 16 height 16
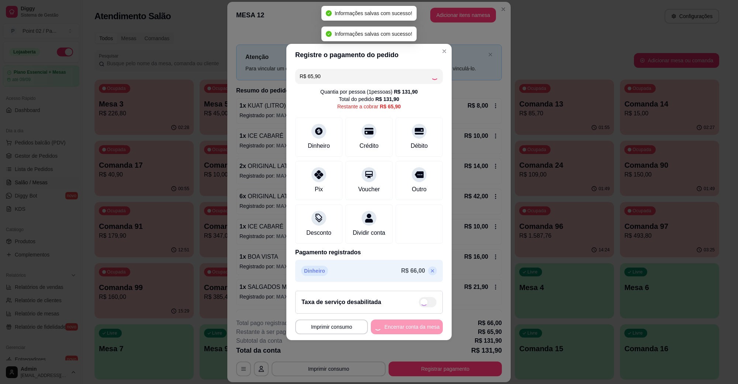
type input "R$ 0,00"
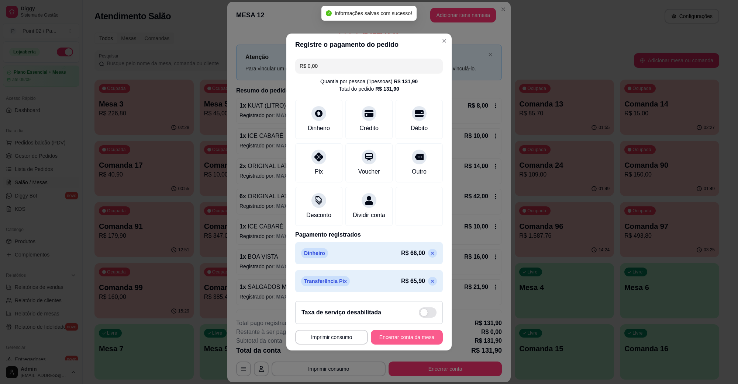
click at [401, 341] on button "Encerrar conta da mesa" at bounding box center [407, 337] width 72 height 15
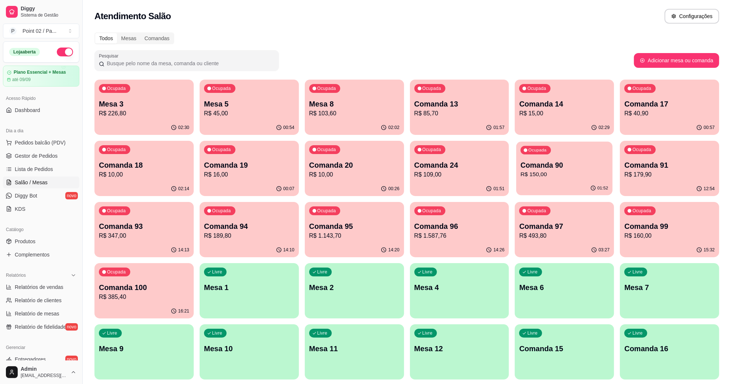
click at [556, 164] on p "Comanda 90" at bounding box center [564, 165] width 87 height 10
click at [671, 151] on div "Ocupada Comanda 91 R$ 179,90" at bounding box center [669, 162] width 96 height 40
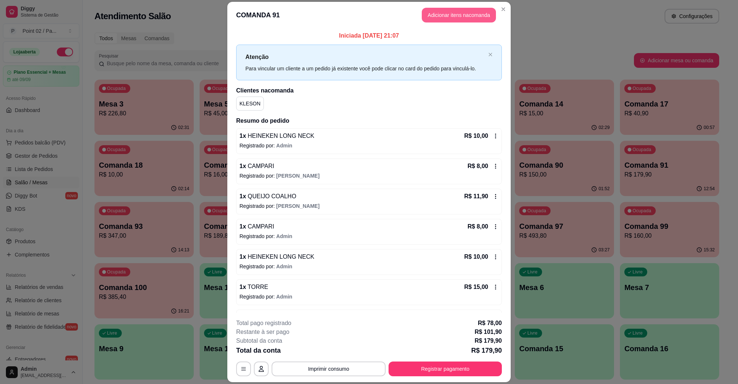
click at [462, 20] on button "Adicionar itens na comanda" at bounding box center [459, 15] width 74 height 15
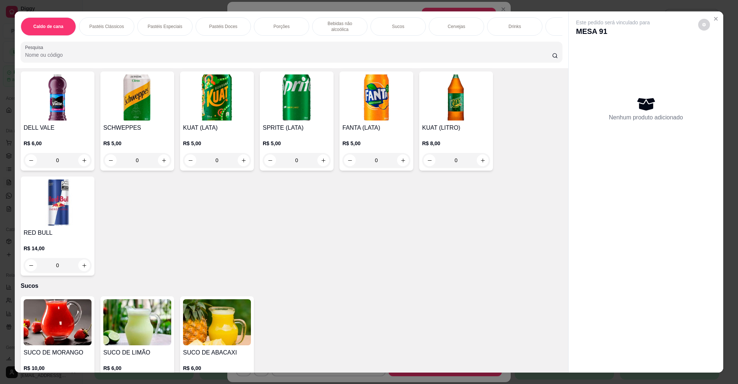
scroll to position [1199, 0]
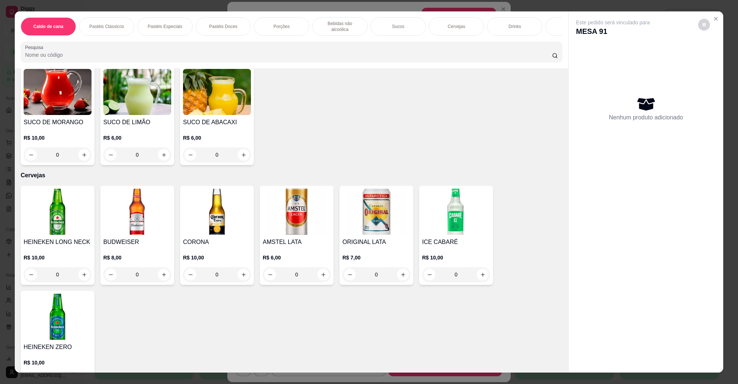
click at [56, 204] on img at bounding box center [58, 212] width 68 height 46
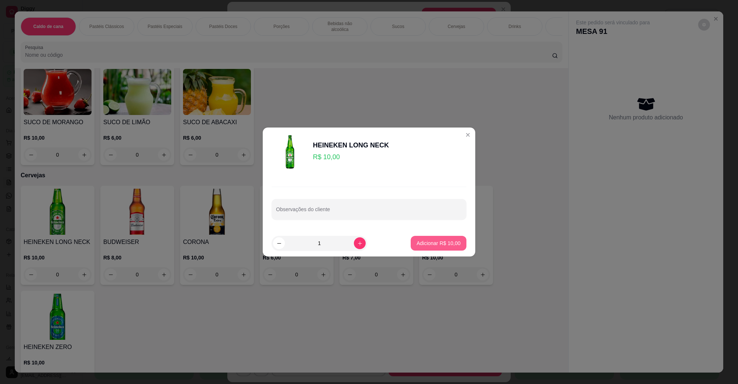
click at [436, 237] on button "Adicionar R$ 10,00" at bounding box center [439, 243] width 56 height 15
type input "1"
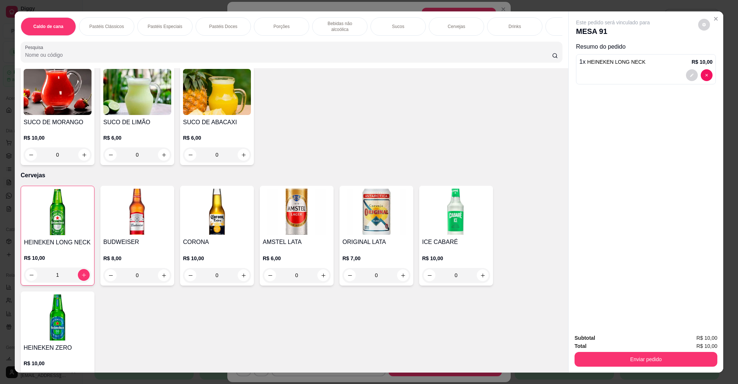
click at [606, 351] on div "Enviar pedido" at bounding box center [645, 358] width 143 height 17
click at [607, 355] on button "Enviar pedido" at bounding box center [646, 359] width 138 height 14
click at [604, 340] on button "Não registrar e enviar pedido" at bounding box center [621, 342] width 75 height 14
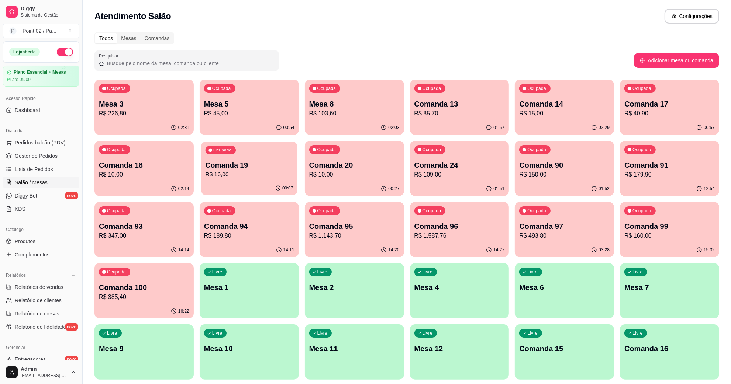
click at [232, 180] on div "Ocupada Comanda 19 R$ 16,00" at bounding box center [249, 162] width 96 height 40
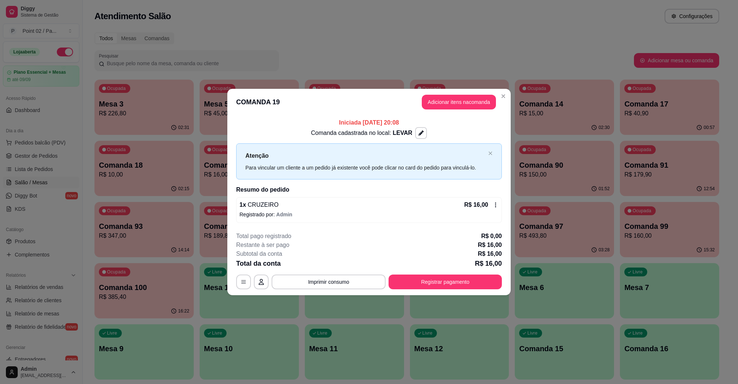
click at [418, 275] on button "Registrar pagamento" at bounding box center [444, 282] width 113 height 15
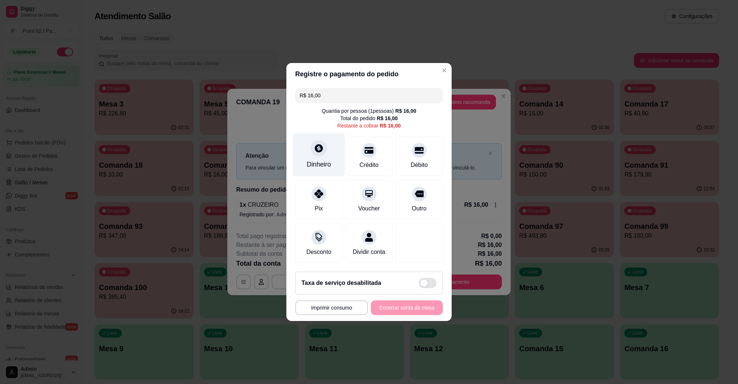
click at [303, 145] on div "Dinheiro" at bounding box center [319, 155] width 52 height 43
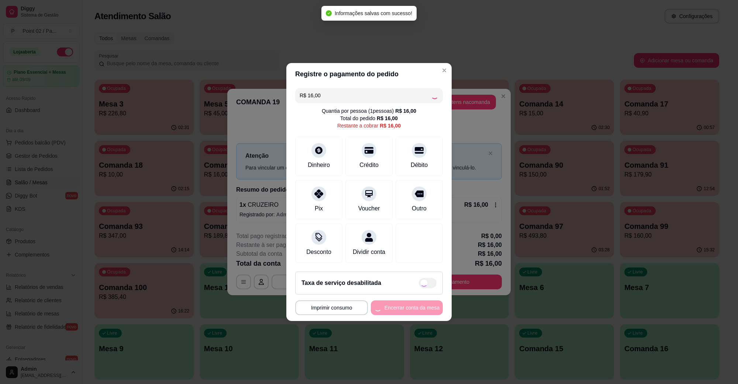
type input "R$ 0,00"
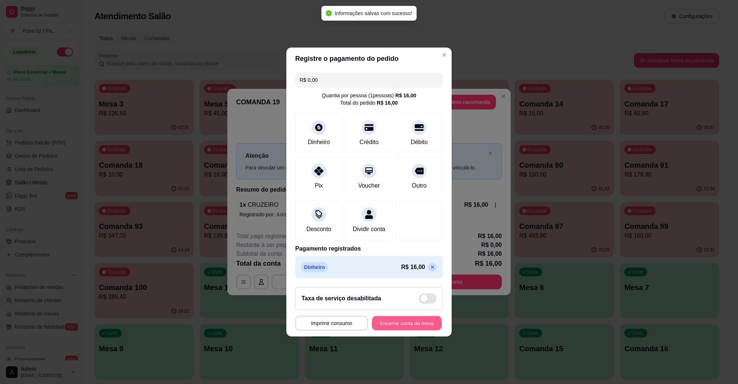
click at [400, 329] on button "Encerrar conta da mesa" at bounding box center [407, 324] width 70 height 14
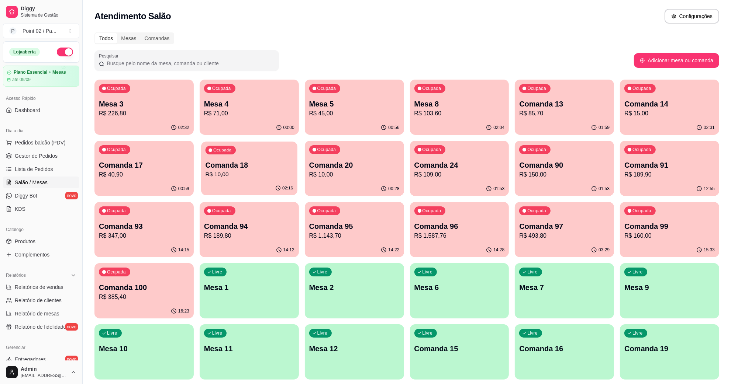
click at [246, 191] on div "02:16" at bounding box center [249, 189] width 96 height 14
click at [359, 177] on p "R$ 10,00" at bounding box center [354, 174] width 90 height 9
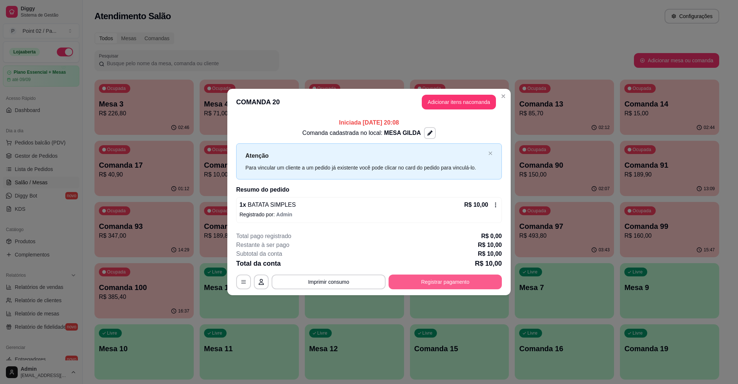
click at [471, 290] on div "**********" at bounding box center [369, 282] width 266 height 15
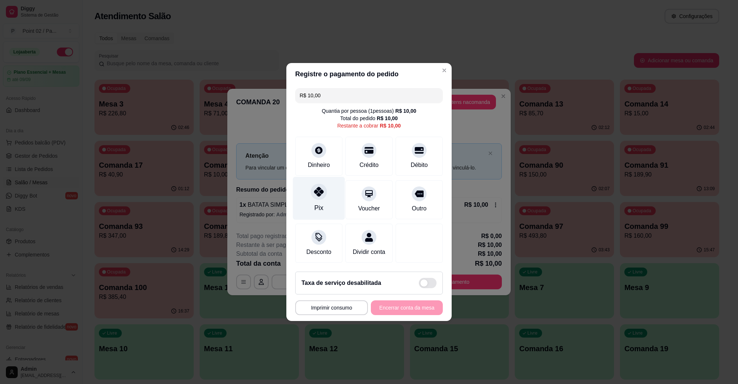
click at [318, 203] on div "Pix" at bounding box center [318, 208] width 9 height 10
type input "R$ 0,00"
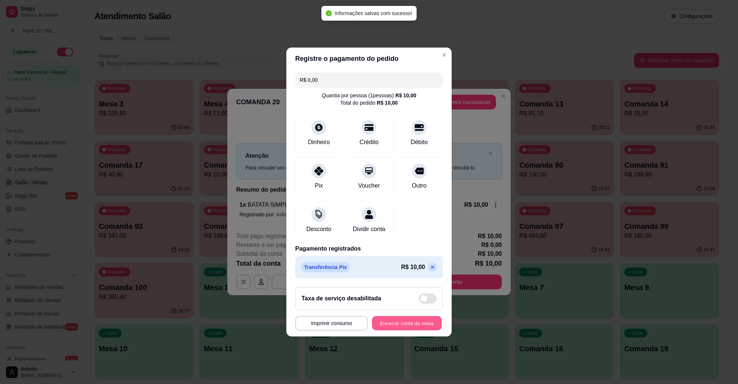
click at [400, 322] on button "Encerrar conta da mesa" at bounding box center [407, 324] width 70 height 14
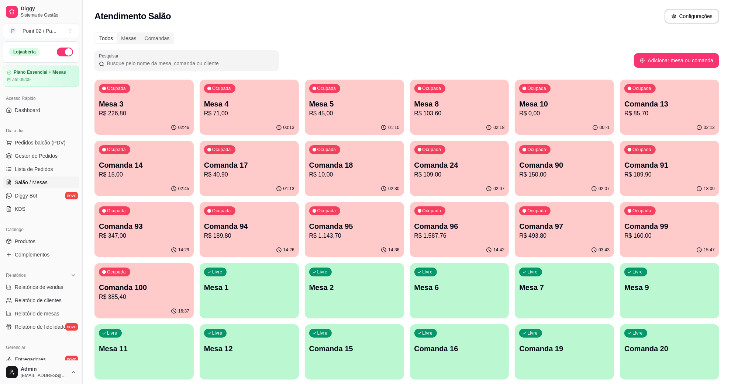
click at [423, 35] on div "Todos Mesas Comandas" at bounding box center [406, 38] width 625 height 12
click at [236, 163] on p "Comanda 17" at bounding box center [248, 165] width 87 height 10
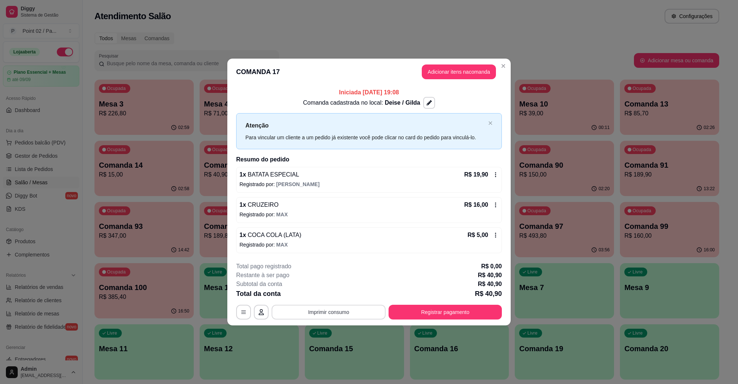
click at [339, 312] on button "Imprimir consumo" at bounding box center [329, 312] width 114 height 15
click at [339, 294] on button "IMPRESSORA" at bounding box center [330, 296] width 53 height 12
click at [495, 234] on icon at bounding box center [495, 235] width 6 height 6
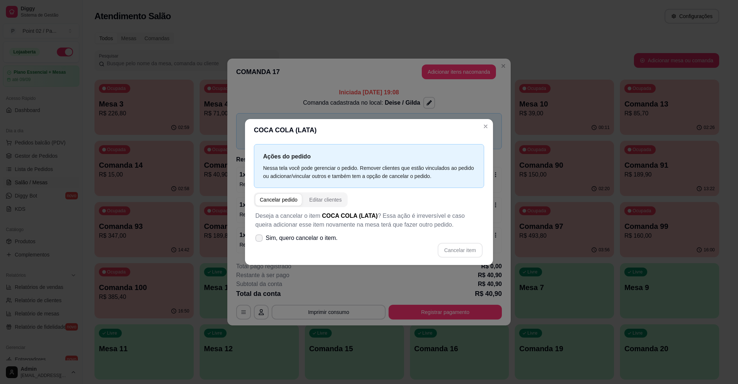
click at [274, 240] on span "Sim, quero cancelar o item." at bounding box center [302, 238] width 72 height 9
click at [260, 240] on input "Sim, quero cancelar o item." at bounding box center [257, 242] width 5 height 5
checkbox input "true"
click at [457, 249] on button "Cancelar item" at bounding box center [460, 250] width 45 height 15
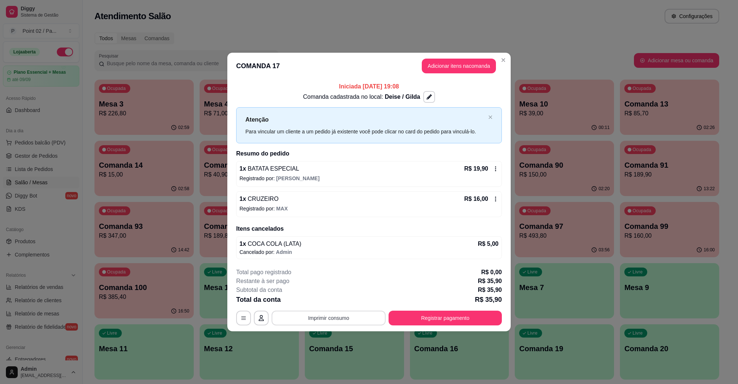
click at [341, 322] on button "Imprimir consumo" at bounding box center [329, 318] width 114 height 15
click at [337, 305] on button "IMPRESSORA" at bounding box center [330, 302] width 53 height 12
click at [449, 309] on div "**********" at bounding box center [369, 297] width 266 height 58
click at [447, 309] on div "**********" at bounding box center [369, 297] width 266 height 58
click at [435, 330] on footer "**********" at bounding box center [368, 296] width 283 height 69
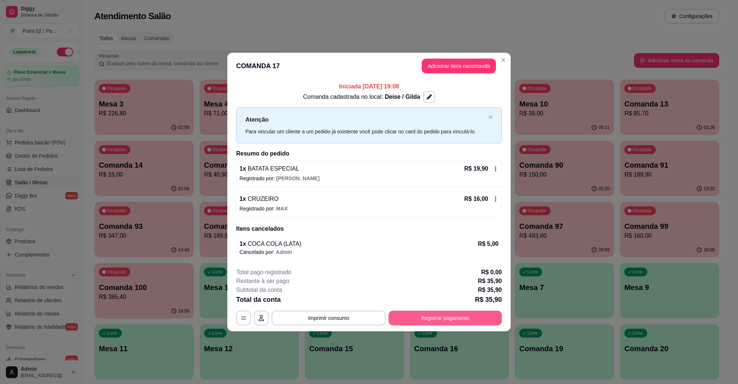
click at [434, 316] on button "Registrar pagamento" at bounding box center [444, 318] width 113 height 15
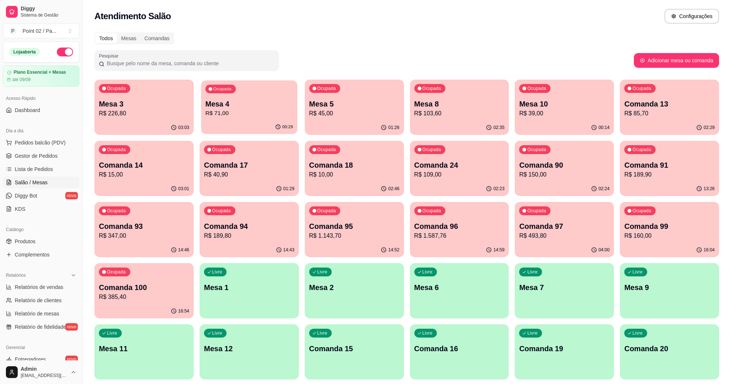
click at [225, 100] on p "Mesa 4" at bounding box center [248, 104] width 87 height 10
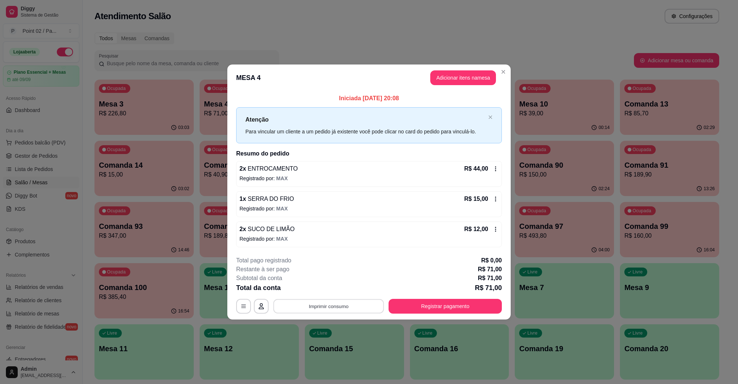
click at [308, 313] on button "Imprimir consumo" at bounding box center [328, 306] width 111 height 14
click at [338, 296] on div "Escolha a impressora IMPRESSORA" at bounding box center [330, 284] width 61 height 25
click at [338, 294] on button "IMPRESSORA" at bounding box center [330, 290] width 53 height 12
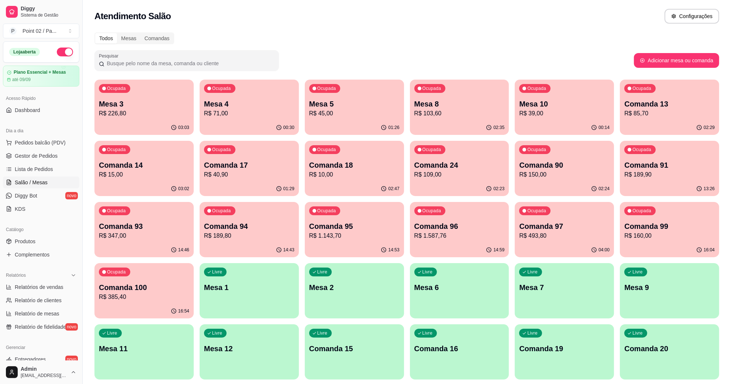
click at [329, 106] on p "Mesa 5" at bounding box center [354, 104] width 90 height 10
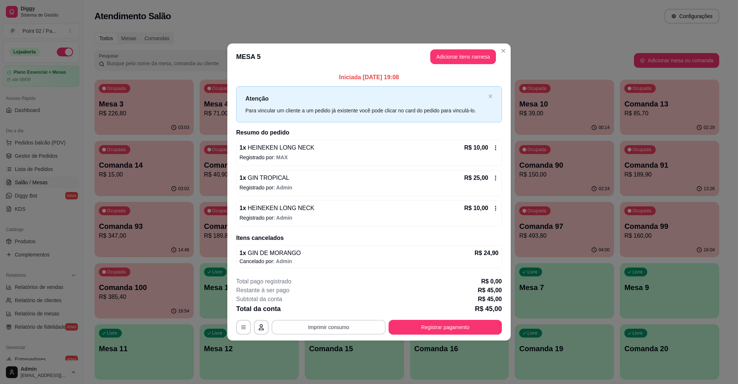
click at [318, 322] on button "Imprimir consumo" at bounding box center [329, 327] width 114 height 15
click at [325, 314] on button "IMPRESSORA" at bounding box center [330, 311] width 53 height 12
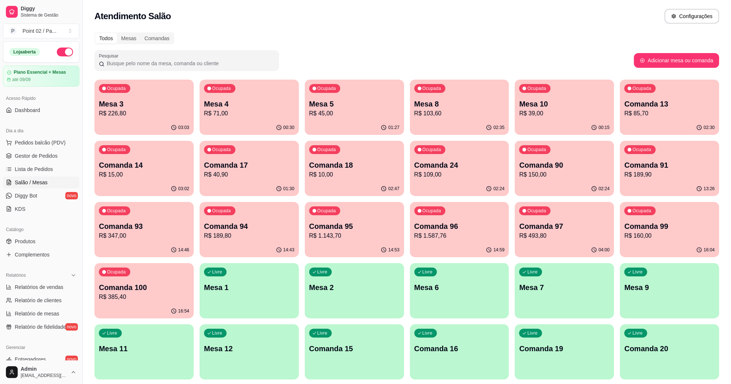
click at [262, 172] on p "R$ 40,90" at bounding box center [249, 174] width 90 height 9
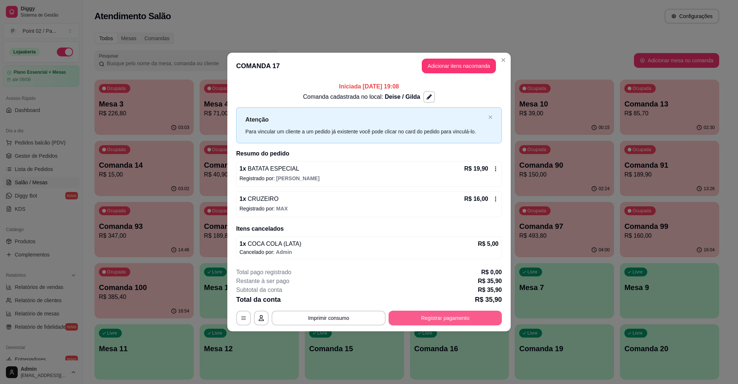
click at [416, 324] on button "Registrar pagamento" at bounding box center [444, 318] width 113 height 15
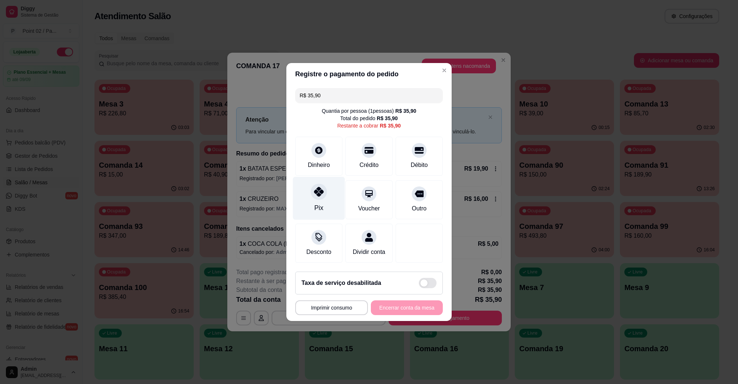
click at [310, 209] on div "Pix" at bounding box center [319, 198] width 52 height 43
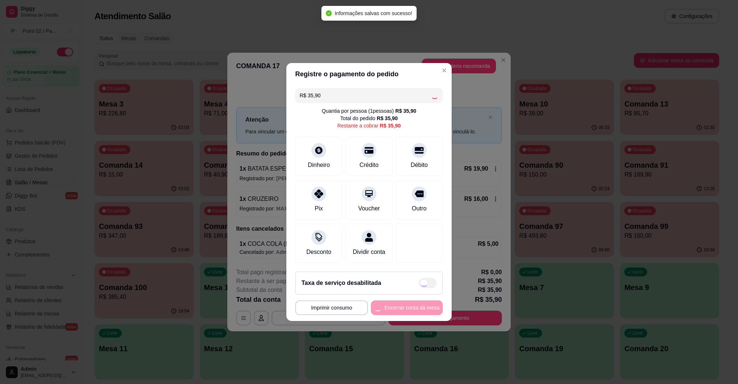
type input "R$ 0,00"
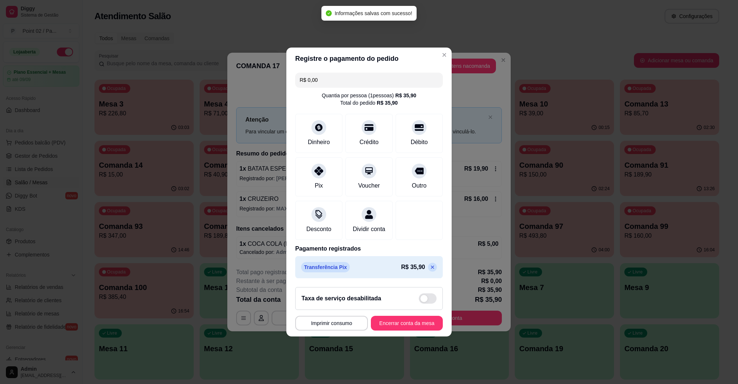
click at [386, 318] on footer "**********" at bounding box center [368, 308] width 165 height 55
click at [386, 320] on footer "**********" at bounding box center [368, 308] width 165 height 55
click at [384, 322] on button "Encerrar conta da mesa" at bounding box center [407, 324] width 70 height 14
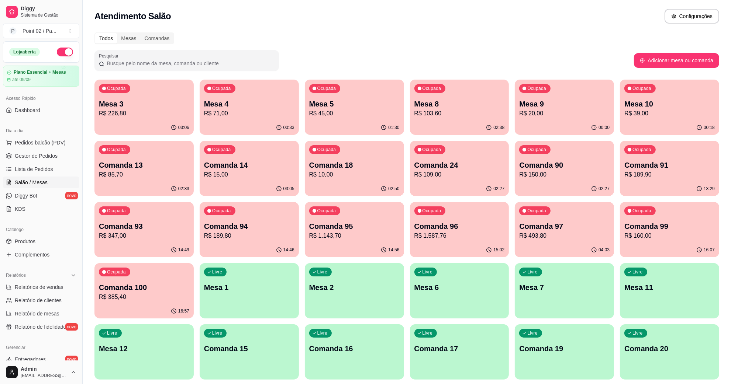
click at [293, 114] on p "R$ 71,00" at bounding box center [249, 113] width 90 height 9
click at [343, 96] on div "Ocupada Mesa 5 R$ 45,00" at bounding box center [354, 100] width 99 height 41
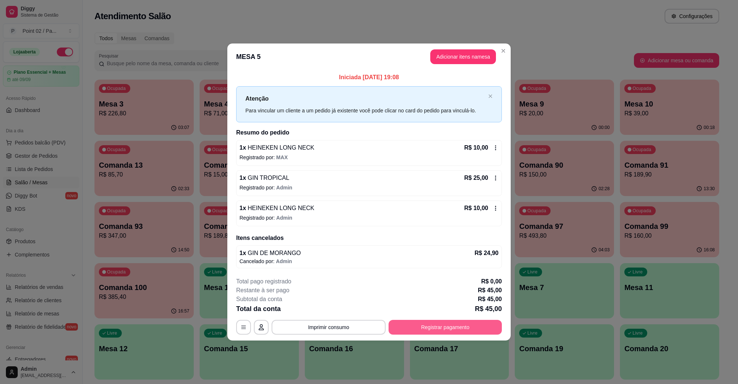
click at [462, 329] on button "Registrar pagamento" at bounding box center [444, 327] width 113 height 15
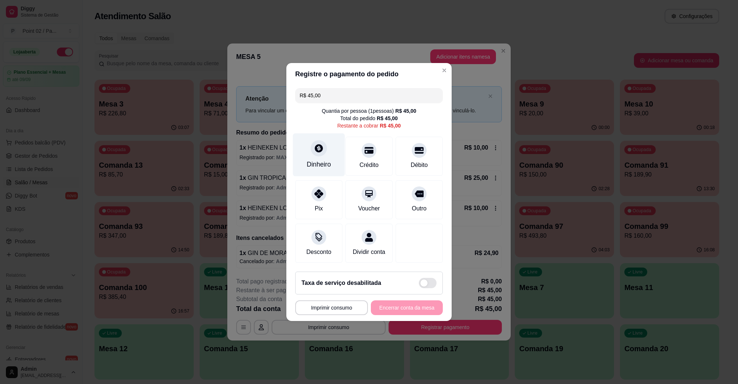
click at [314, 160] on div "Dinheiro" at bounding box center [319, 165] width 24 height 10
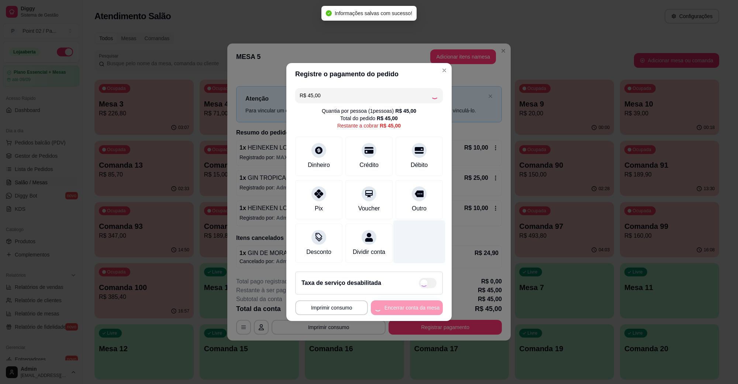
type input "R$ 0,00"
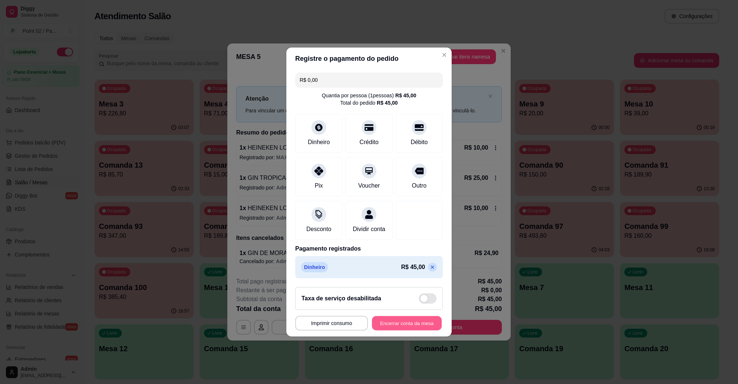
click at [397, 326] on button "Encerrar conta da mesa" at bounding box center [407, 324] width 70 height 14
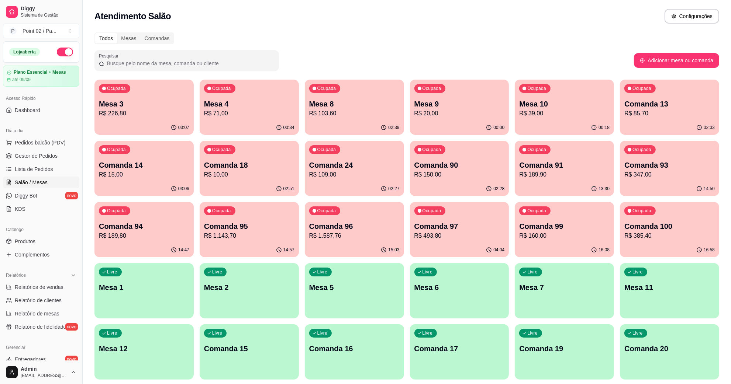
click at [269, 100] on p "Mesa 4" at bounding box center [249, 104] width 90 height 10
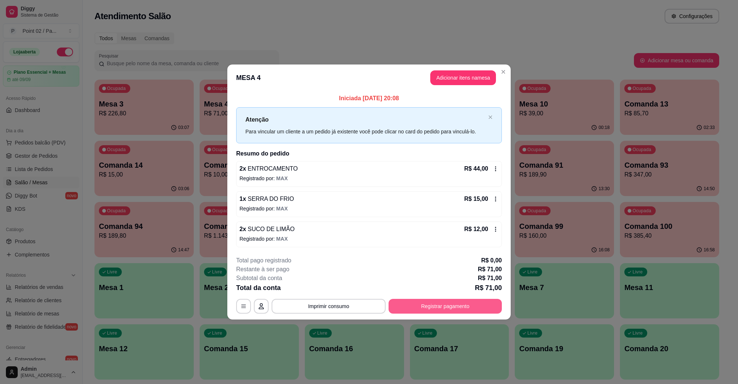
click at [424, 306] on button "Registrar pagamento" at bounding box center [444, 306] width 113 height 15
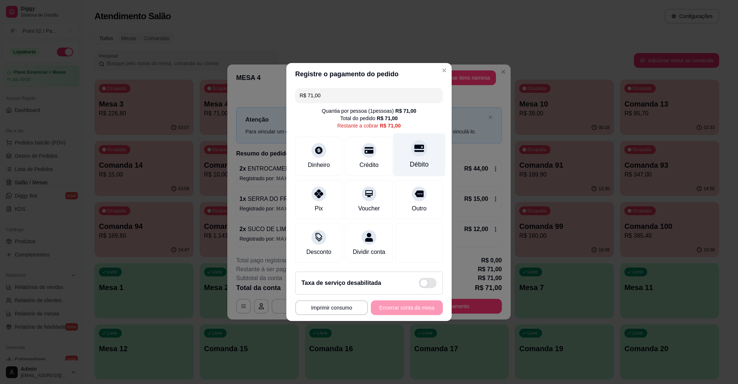
click at [423, 160] on div "Débito" at bounding box center [419, 165] width 19 height 10
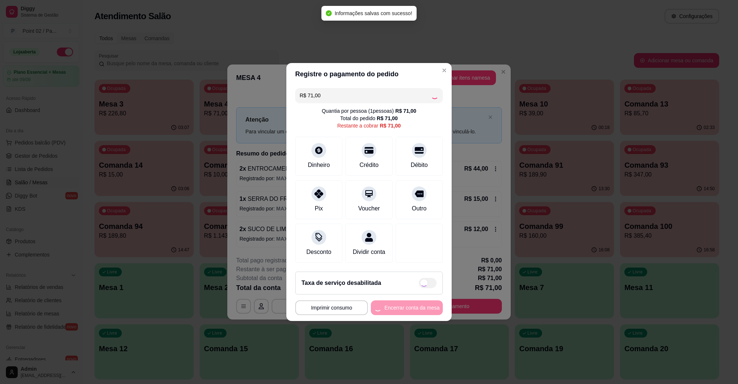
type input "R$ 0,00"
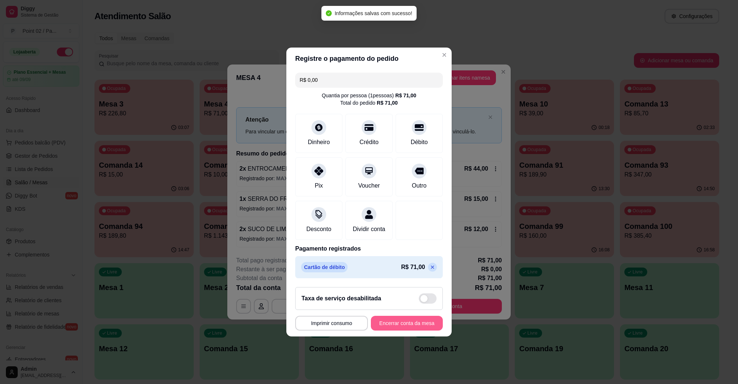
click at [409, 321] on button "Encerrar conta da mesa" at bounding box center [407, 323] width 72 height 15
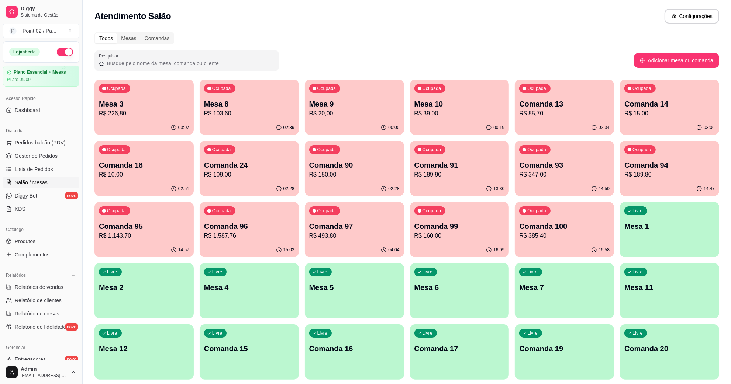
click at [270, 94] on div "Ocupada Mesa 8 R$ 103,60" at bounding box center [249, 100] width 99 height 41
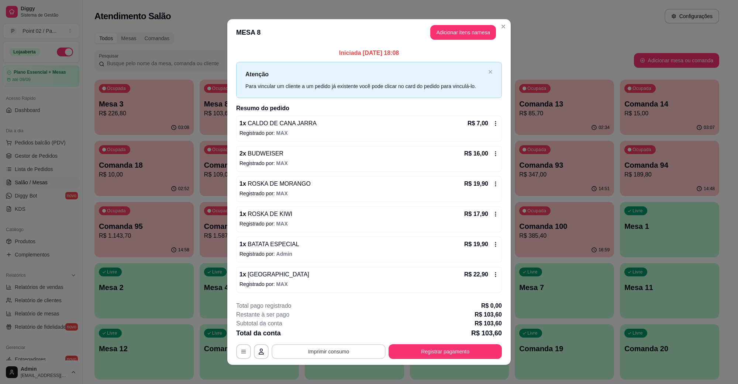
click at [333, 356] on button "Imprimir consumo" at bounding box center [329, 352] width 114 height 15
click at [336, 335] on button "IMPRESSORA" at bounding box center [327, 334] width 52 height 11
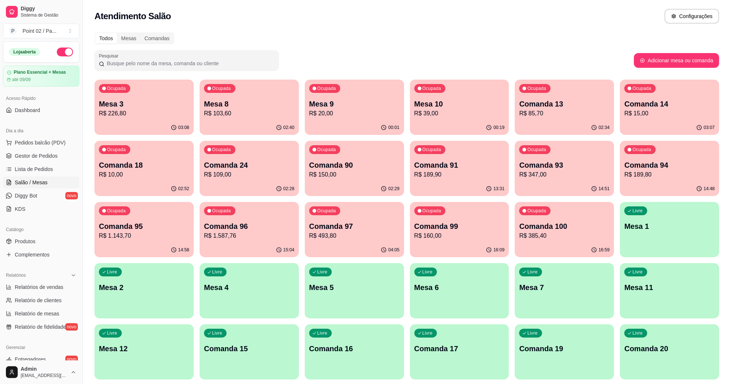
click at [375, 127] on div "00:01" at bounding box center [354, 128] width 99 height 14
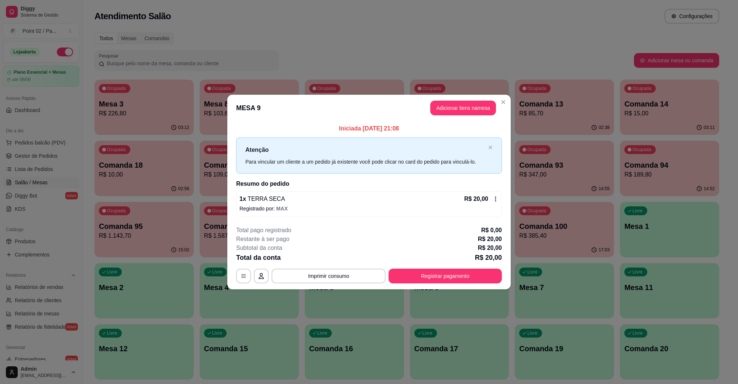
click at [459, 97] on header "MESA 9 Adicionar itens na mesa" at bounding box center [368, 108] width 283 height 27
click at [456, 102] on button "Adicionar itens na mesa" at bounding box center [463, 108] width 66 height 15
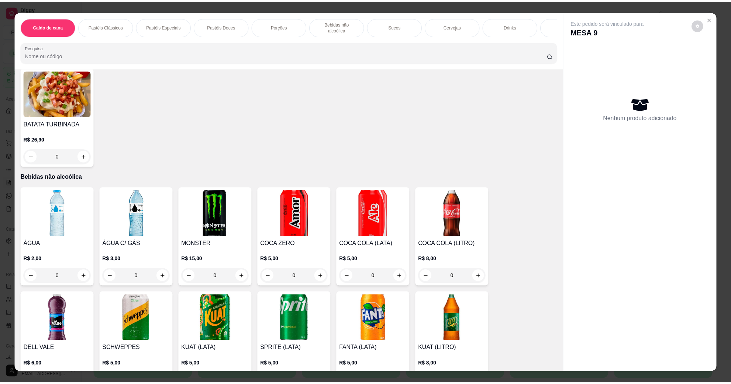
scroll to position [784, 0]
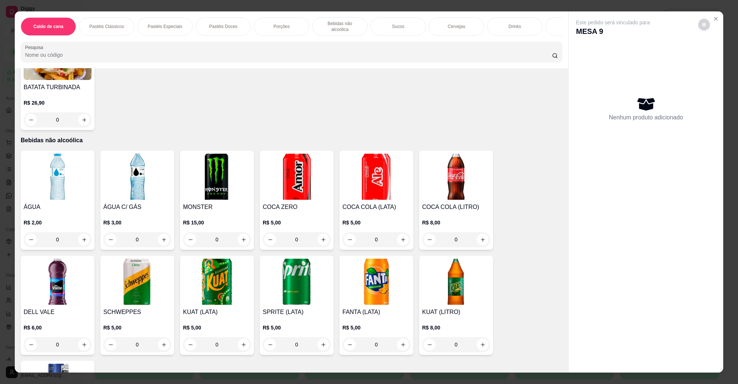
click at [290, 179] on img at bounding box center [297, 177] width 68 height 46
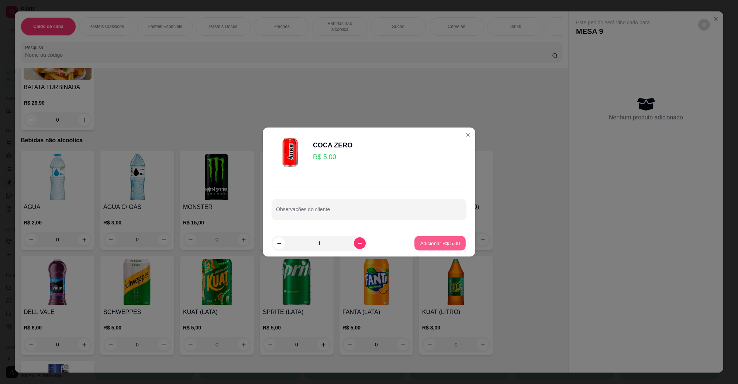
click at [453, 250] on button "Adicionar R$ 5,00" at bounding box center [439, 243] width 51 height 14
type input "1"
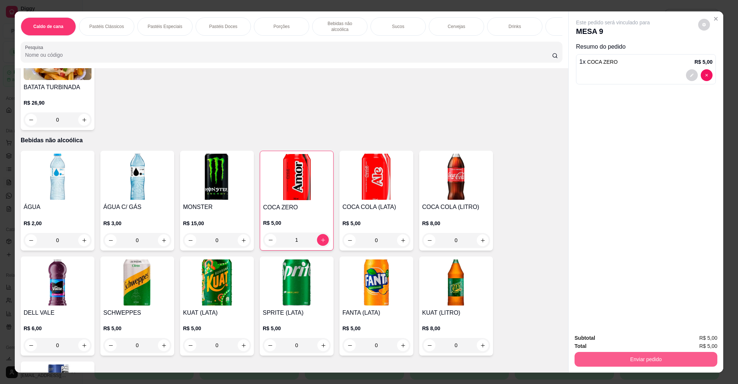
click at [609, 357] on button "Enviar pedido" at bounding box center [645, 359] width 143 height 15
click at [611, 347] on button "Não registrar e enviar pedido" at bounding box center [621, 342] width 75 height 14
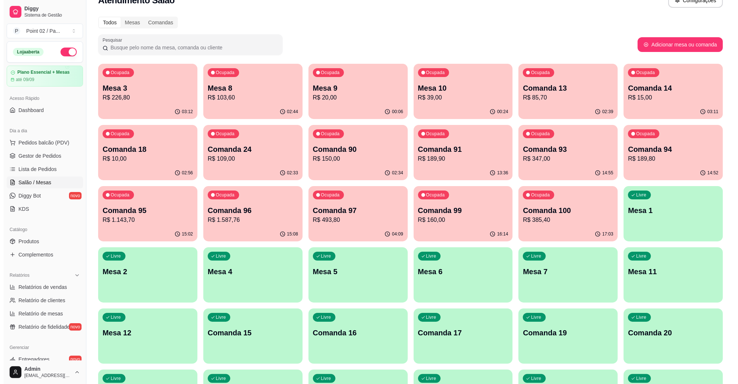
scroll to position [0, 0]
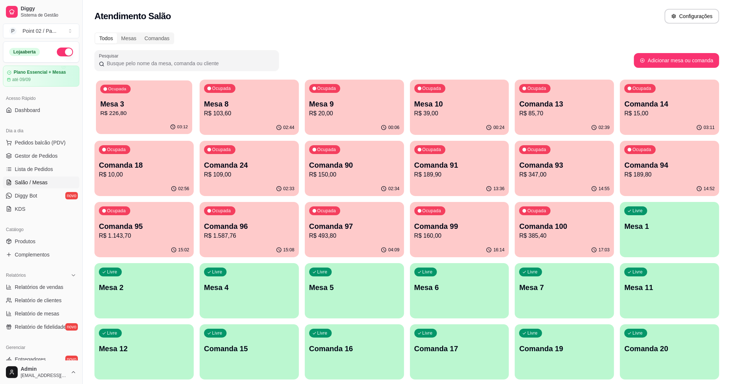
click at [124, 105] on p "Mesa 3" at bounding box center [143, 104] width 87 height 10
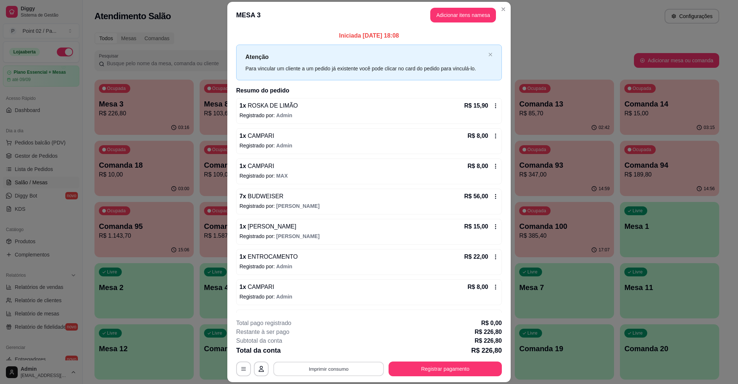
click at [342, 370] on button "Imprimir consumo" at bounding box center [328, 369] width 111 height 14
click at [333, 353] on button "IMPRESSORA" at bounding box center [327, 351] width 52 height 11
click at [443, 370] on button "Registrar pagamento" at bounding box center [445, 369] width 110 height 14
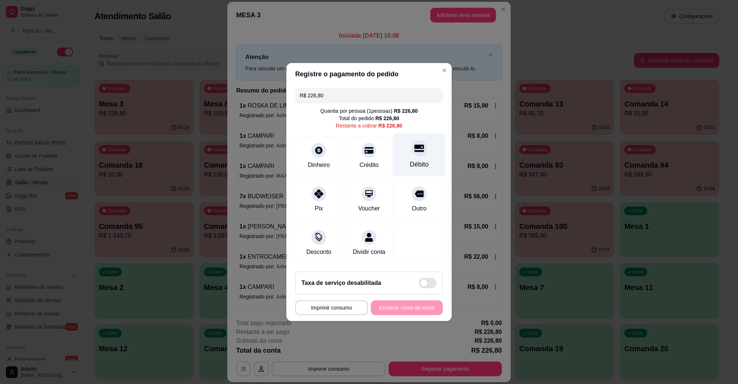
click at [412, 152] on div at bounding box center [419, 148] width 16 height 16
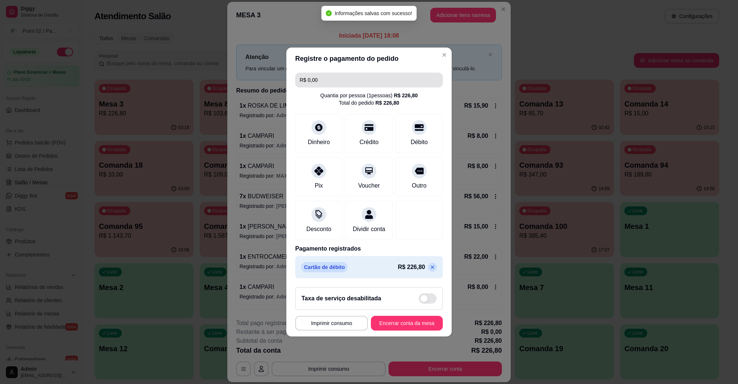
click at [342, 76] on input "R$ 0,00" at bounding box center [369, 80] width 139 height 15
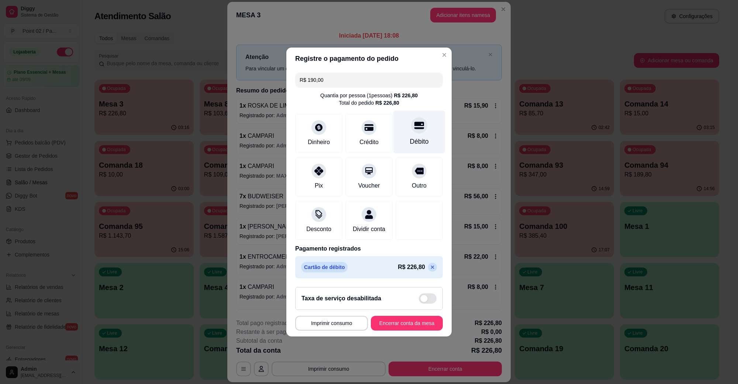
click at [414, 128] on div at bounding box center [419, 125] width 16 height 16
click at [429, 270] on icon at bounding box center [432, 268] width 6 height 6
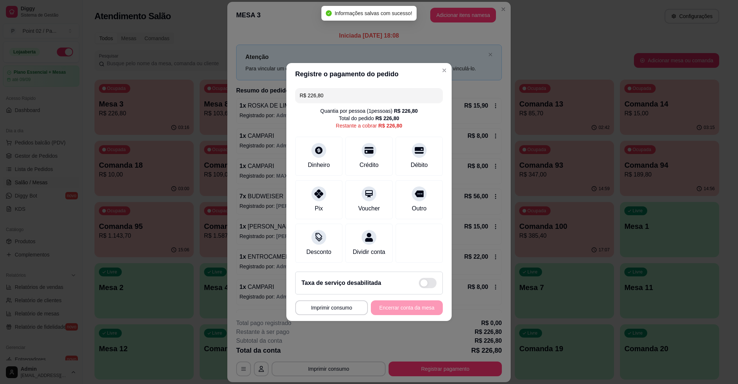
drag, startPoint x: 353, startPoint y: 88, endPoint x: 212, endPoint y: 90, distance: 140.6
click at [214, 90] on div "**********" at bounding box center [369, 192] width 738 height 384
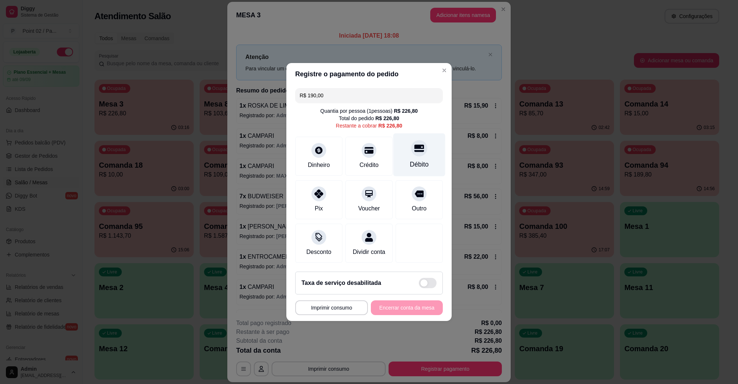
click at [411, 151] on div at bounding box center [419, 148] width 16 height 16
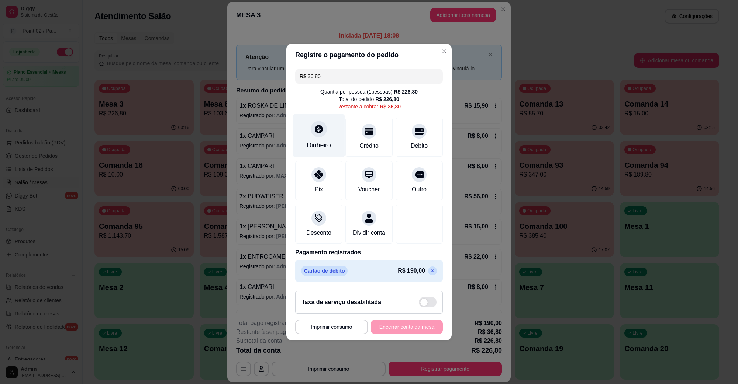
click at [322, 132] on div "Dinheiro" at bounding box center [319, 135] width 52 height 43
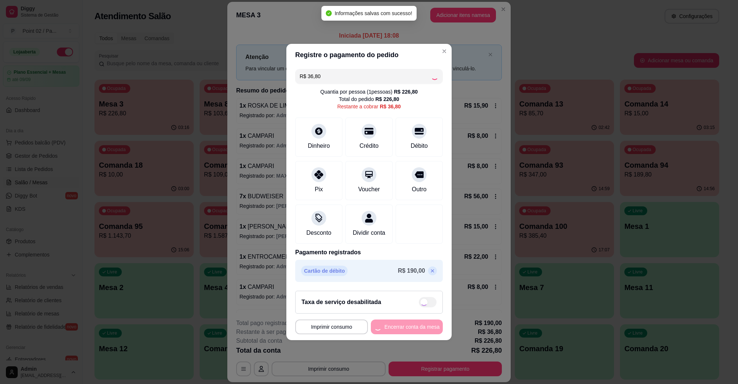
type input "R$ 0,00"
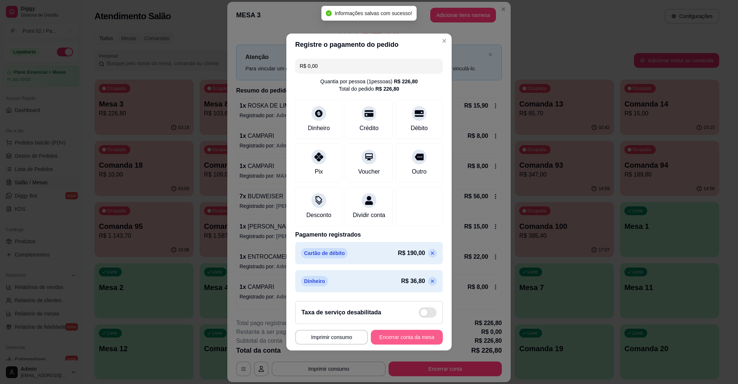
click at [403, 342] on button "Encerrar conta da mesa" at bounding box center [407, 337] width 72 height 15
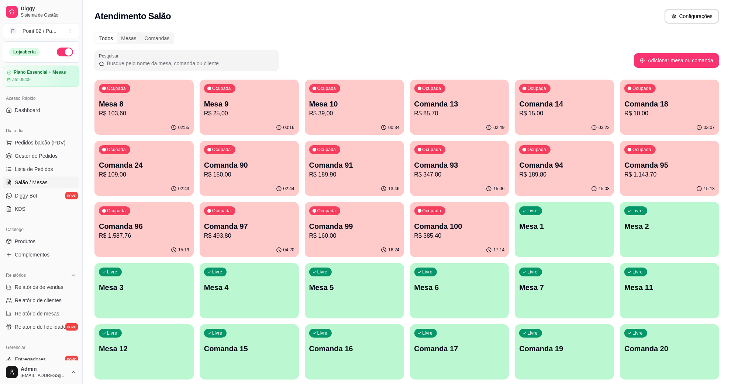
click at [331, 100] on p "Mesa 10" at bounding box center [354, 104] width 90 height 10
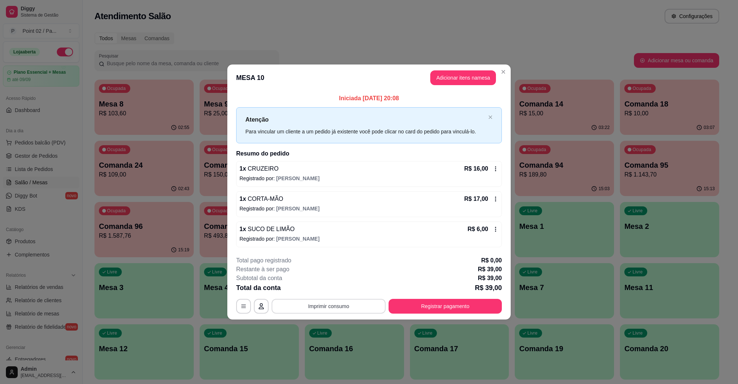
click at [349, 300] on button "Imprimir consumo" at bounding box center [329, 306] width 114 height 15
click at [323, 293] on button "IMPRESSORA" at bounding box center [331, 289] width 52 height 11
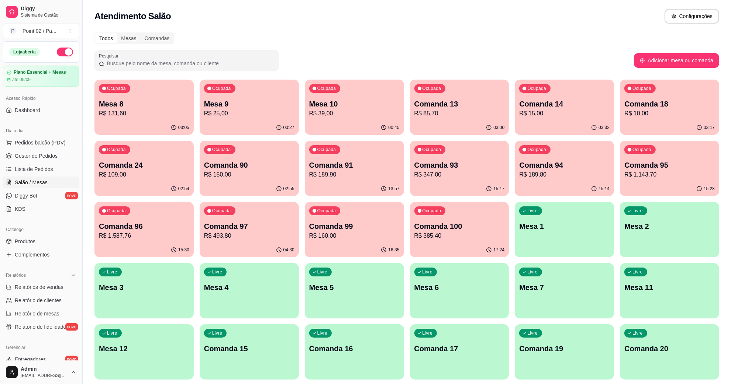
click at [246, 104] on p "Mesa 9" at bounding box center [249, 104] width 90 height 10
click at [245, 113] on p "R$ 25,00" at bounding box center [248, 113] width 87 height 8
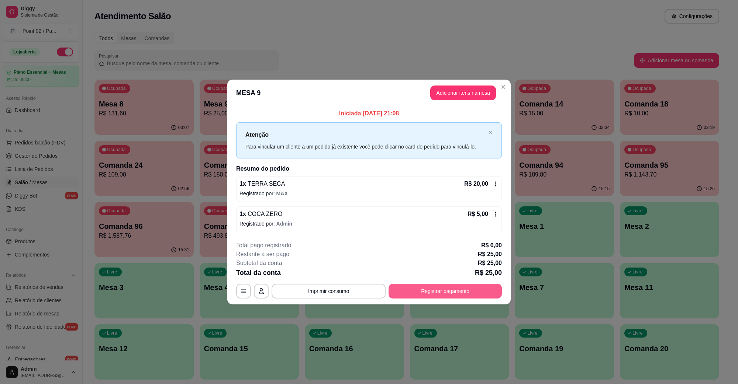
click at [439, 293] on button "Registrar pagamento" at bounding box center [444, 291] width 113 height 15
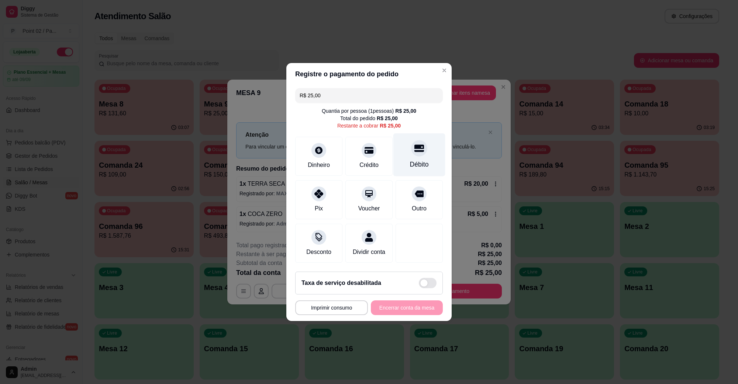
click at [422, 160] on div "Débito" at bounding box center [419, 165] width 19 height 10
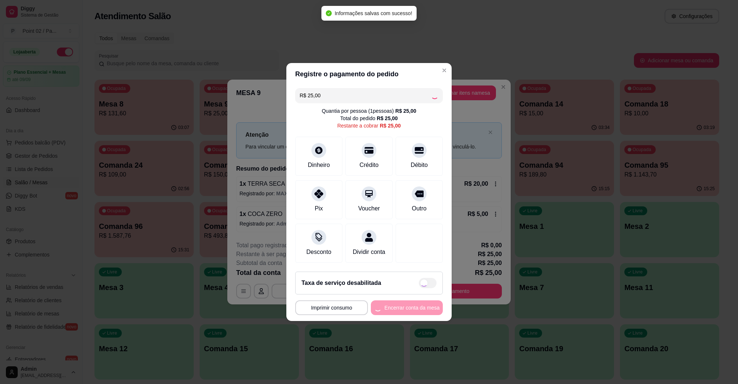
type input "R$ 0,00"
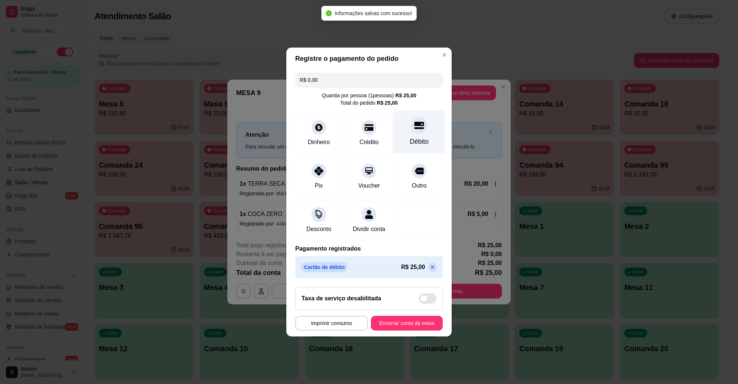
click at [425, 127] on div "Débito" at bounding box center [419, 132] width 52 height 43
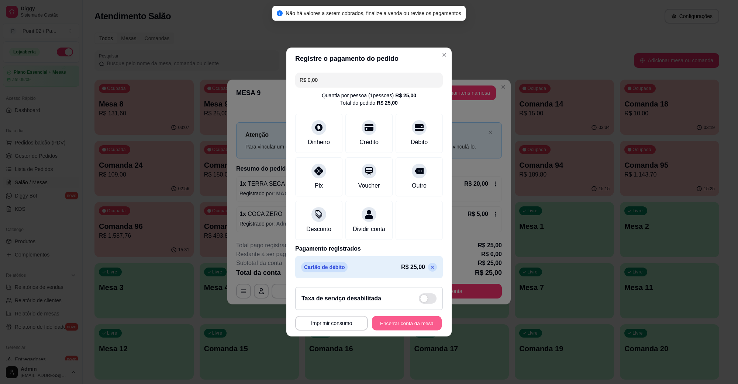
click at [390, 328] on button "Encerrar conta da mesa" at bounding box center [407, 324] width 70 height 14
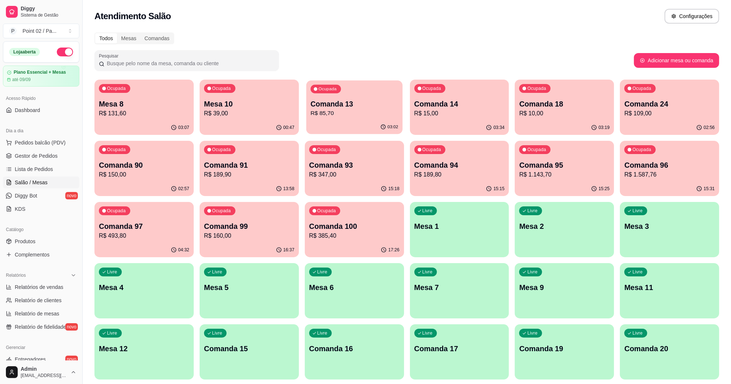
click at [347, 105] on p "Comanda 13" at bounding box center [353, 104] width 87 height 10
click at [146, 114] on p "R$ 131,60" at bounding box center [144, 113] width 90 height 9
click at [248, 104] on p "Mesa 10" at bounding box center [249, 104] width 90 height 10
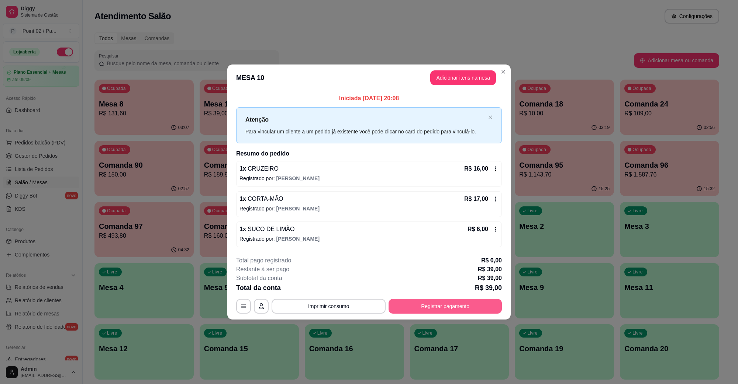
click at [424, 303] on button "Registrar pagamento" at bounding box center [444, 306] width 113 height 15
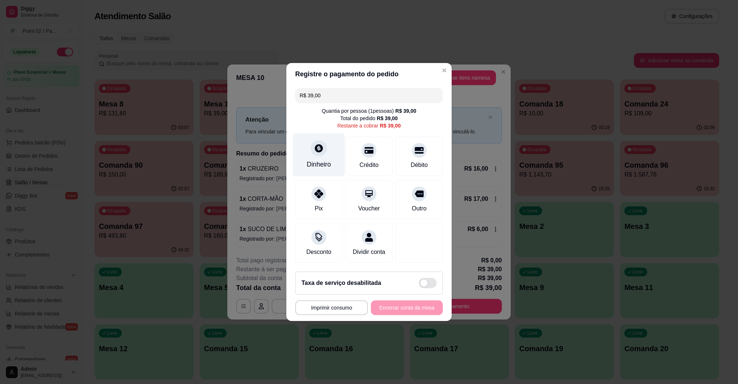
click at [313, 160] on div "Dinheiro" at bounding box center [319, 165] width 24 height 10
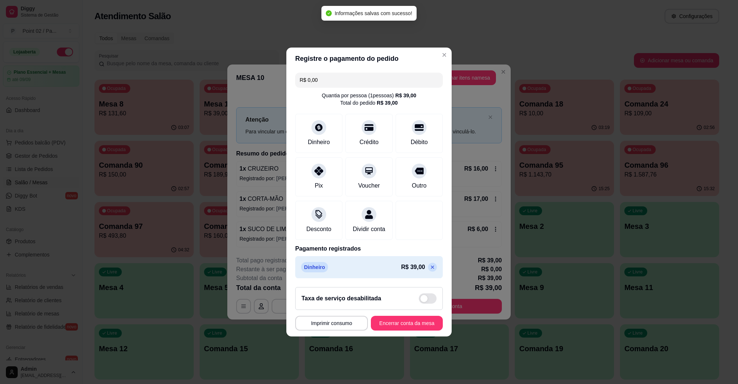
type input "R$ 0,00"
click at [395, 331] on button "Encerrar conta da mesa" at bounding box center [407, 323] width 72 height 15
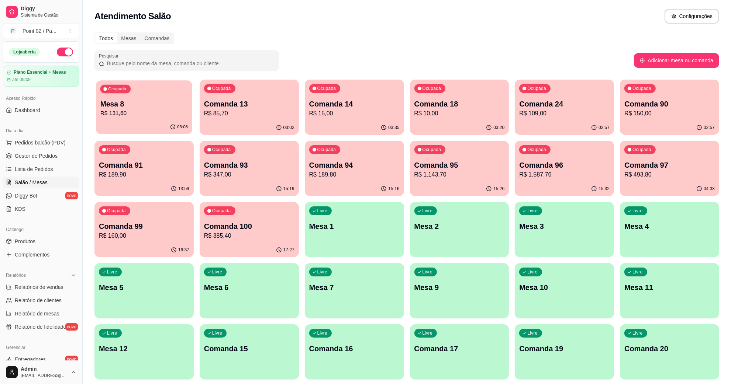
click at [135, 112] on p "R$ 131,60" at bounding box center [143, 113] width 87 height 8
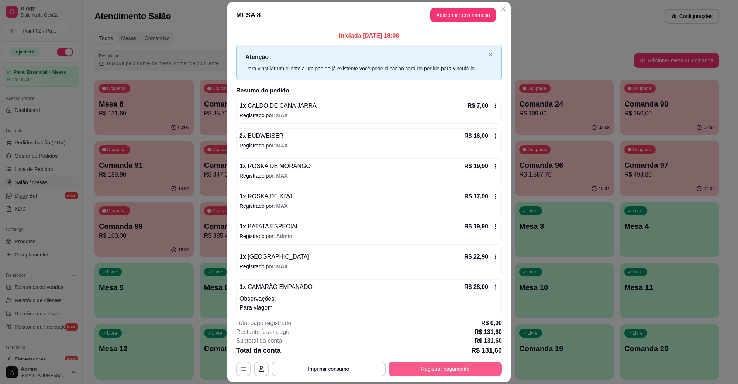
click at [443, 367] on button "Registrar pagamento" at bounding box center [444, 369] width 113 height 15
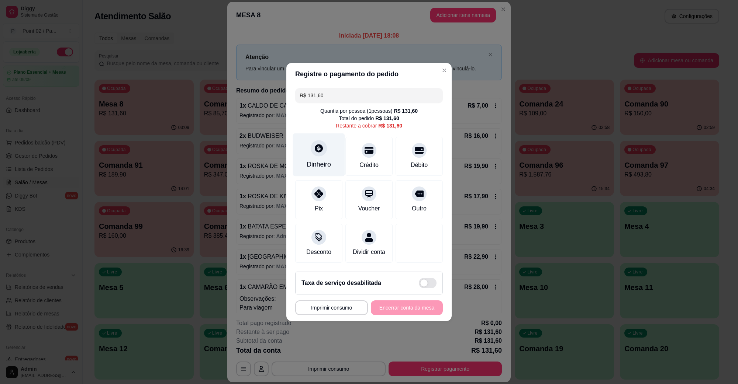
click at [318, 140] on div at bounding box center [319, 148] width 16 height 16
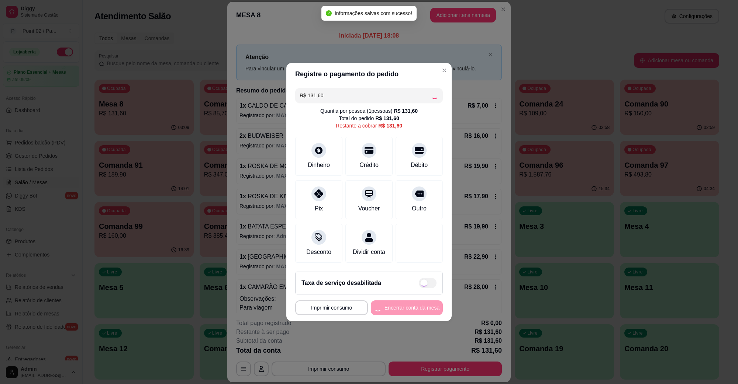
type input "R$ 0,00"
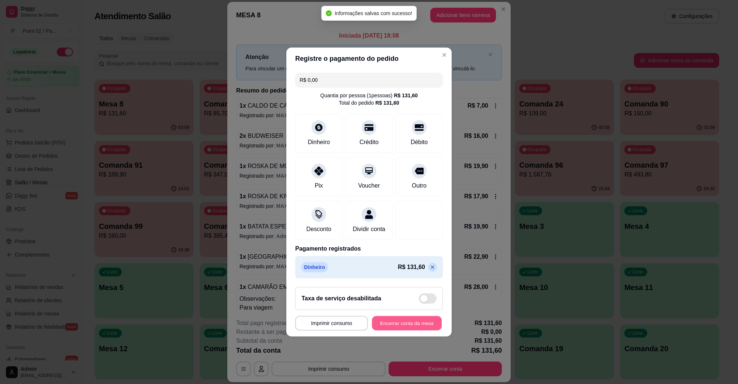
click at [393, 329] on button "Encerrar conta da mesa" at bounding box center [407, 324] width 70 height 14
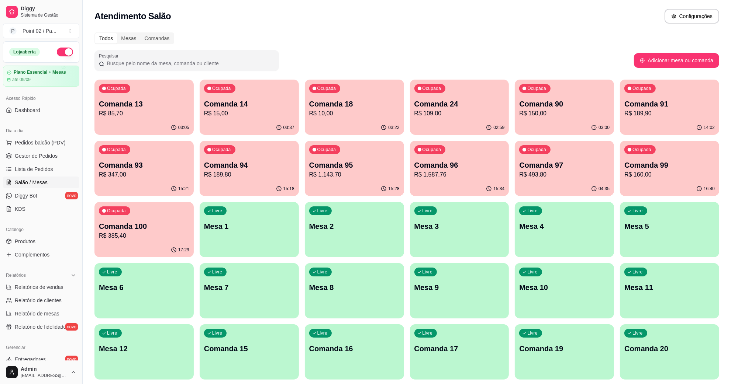
click at [30, 134] on div "Dia a dia" at bounding box center [41, 131] width 76 height 12
click at [32, 143] on span "Pedidos balcão (PDV)" at bounding box center [40, 142] width 51 height 7
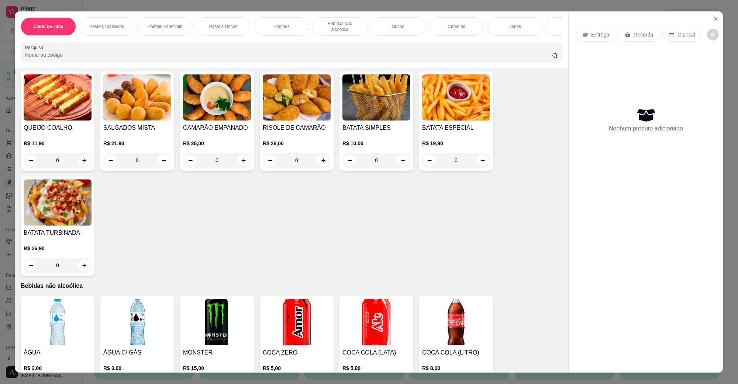
scroll to position [633, 0]
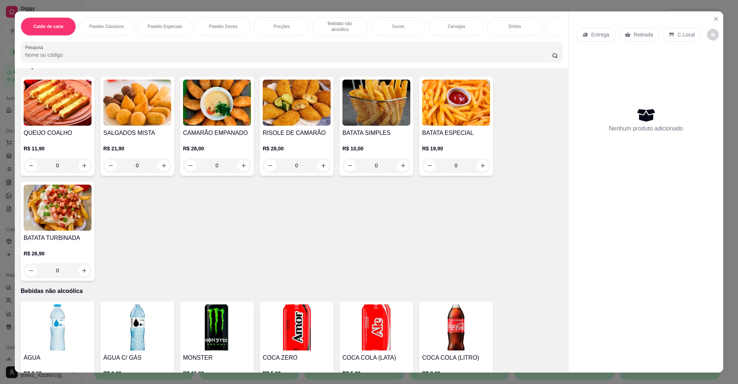
click at [41, 305] on img at bounding box center [58, 328] width 68 height 46
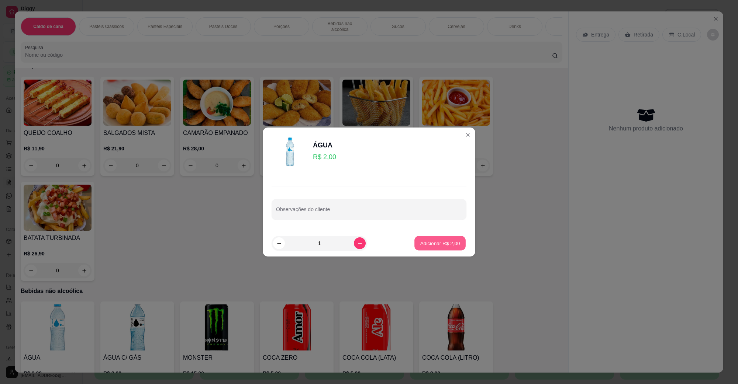
click at [435, 240] on p "Adicionar R$ 2,00" at bounding box center [440, 243] width 40 height 7
type input "1"
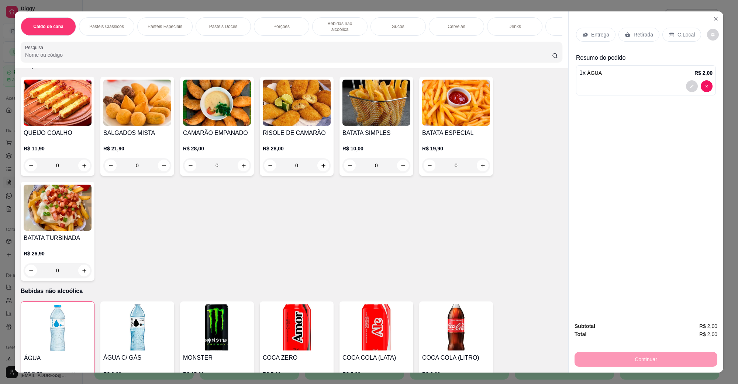
click at [692, 39] on div "C.Local" at bounding box center [681, 35] width 39 height 14
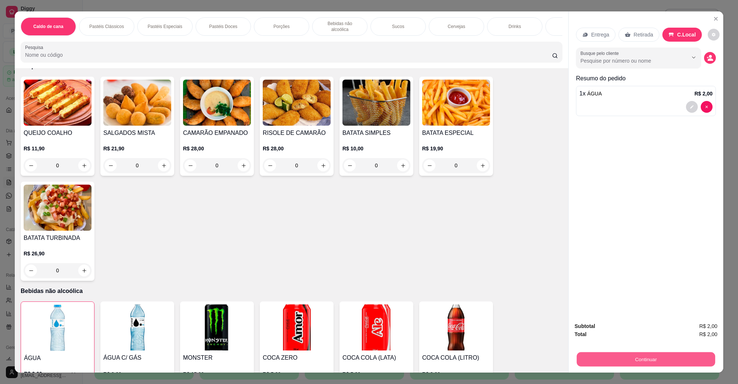
click at [604, 353] on button "Continuar" at bounding box center [646, 359] width 138 height 14
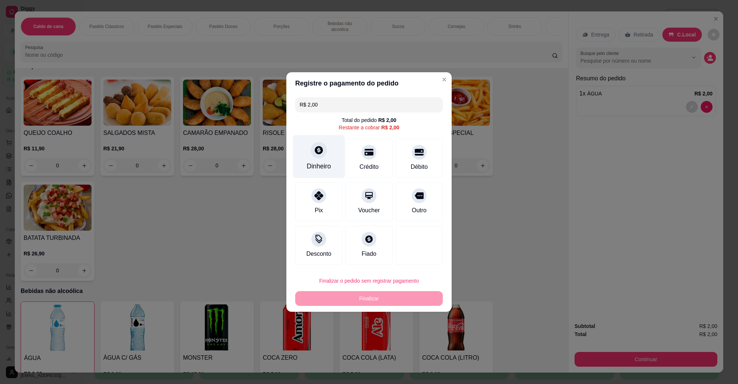
click at [333, 159] on div "Dinheiro" at bounding box center [319, 156] width 52 height 43
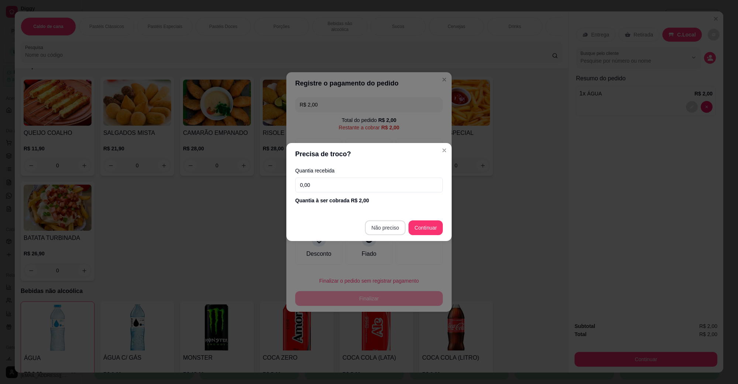
click at [392, 220] on footer "Não preciso Continuar" at bounding box center [368, 228] width 165 height 27
type input "R$ 0,00"
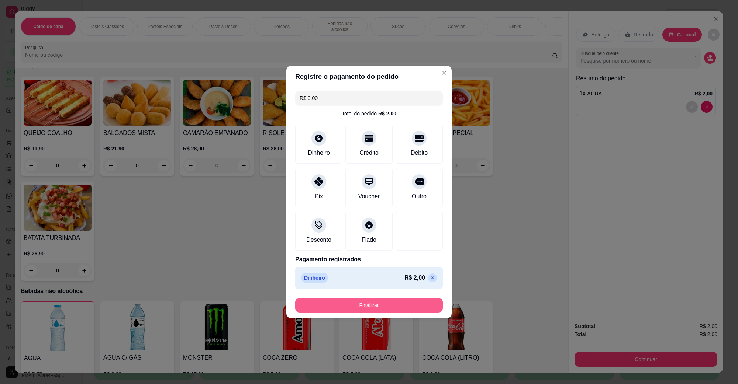
click at [353, 301] on button "Finalizar" at bounding box center [369, 305] width 148 height 15
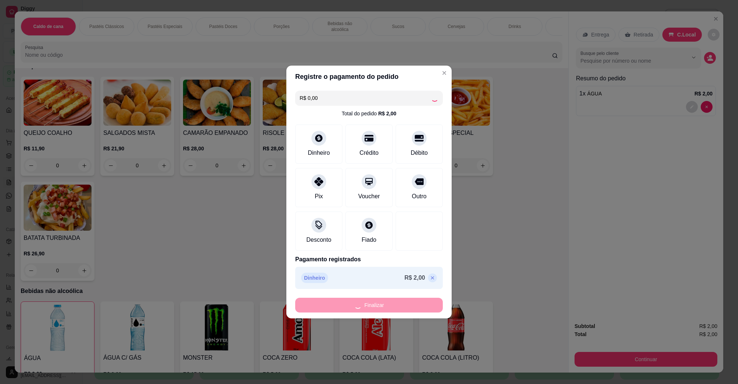
type input "0"
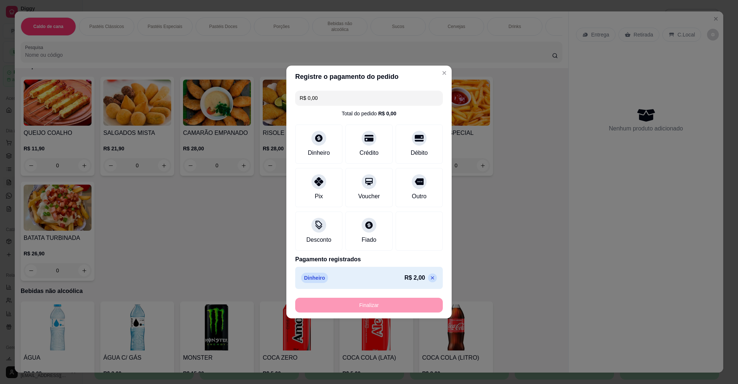
type input "-R$ 2,00"
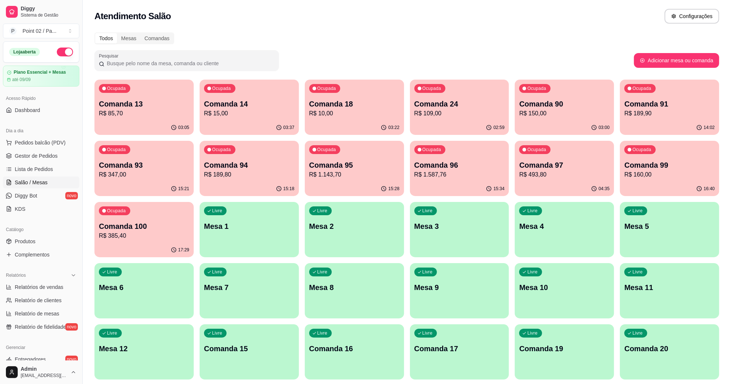
click at [630, 114] on p "R$ 189,90" at bounding box center [669, 113] width 90 height 9
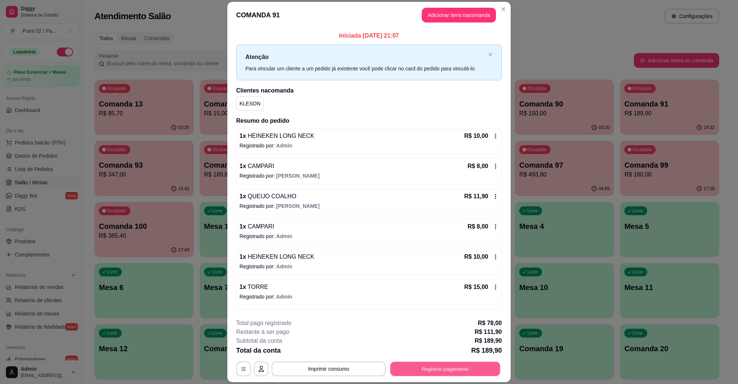
click at [404, 367] on button "Registrar pagamento" at bounding box center [445, 369] width 110 height 14
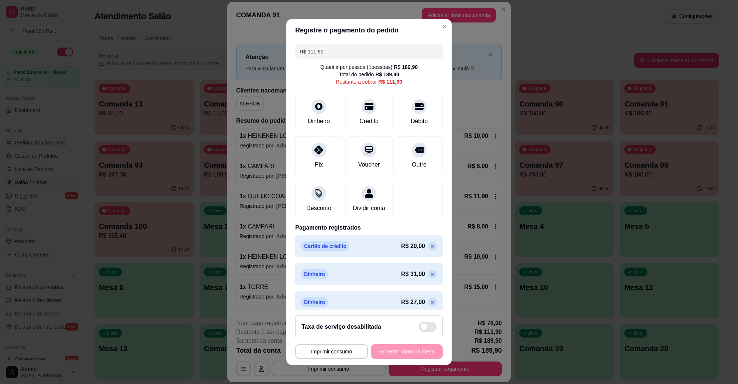
click at [364, 48] on input "R$ 111,90" at bounding box center [369, 51] width 139 height 15
click at [313, 123] on div "Dinheiro" at bounding box center [319, 121] width 24 height 10
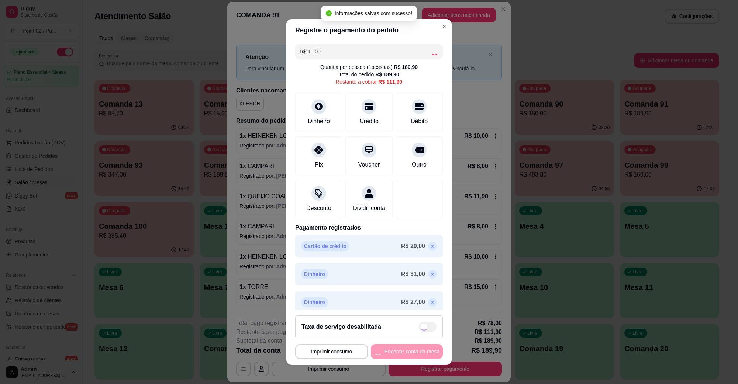
type input "R$ 101,90"
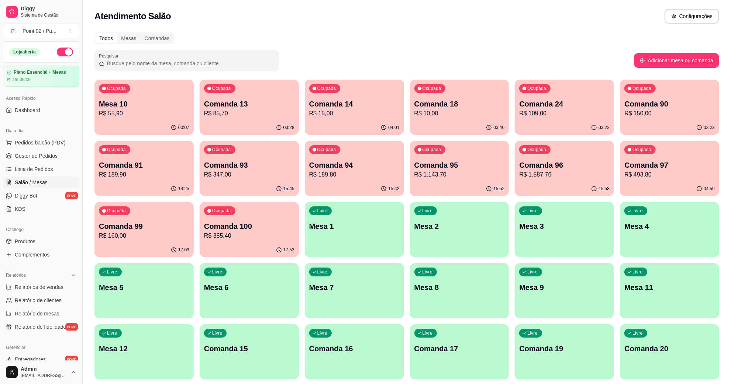
click at [457, 358] on div "Livre Comanda 17" at bounding box center [459, 348] width 99 height 46
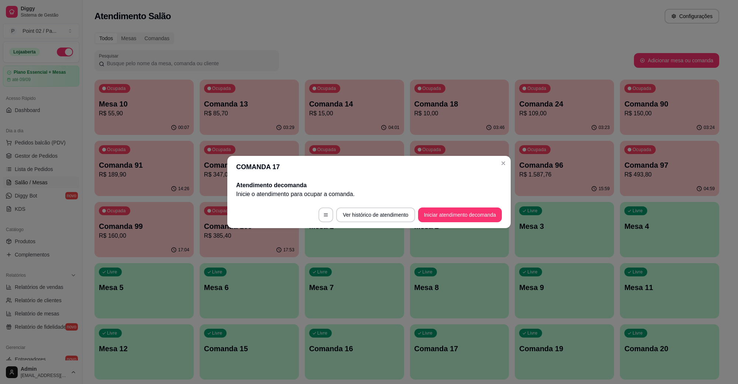
click at [444, 222] on button "Iniciar atendimento de comanda" at bounding box center [460, 215] width 84 height 15
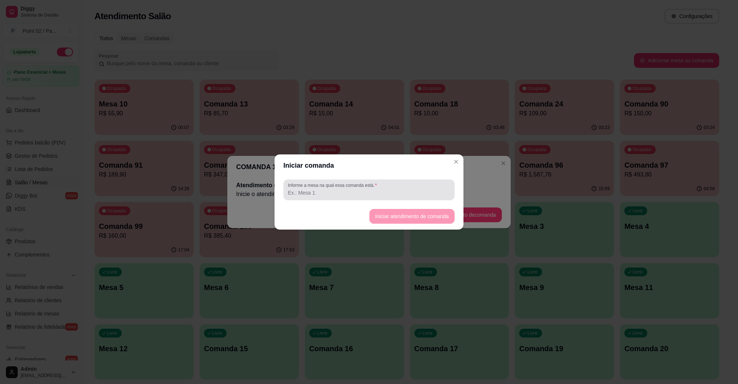
click at [391, 187] on div at bounding box center [369, 190] width 162 height 15
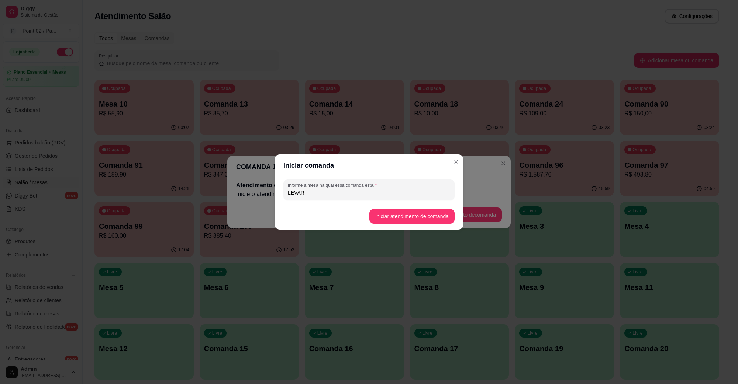
type input "LEVAR"
click at [389, 229] on footer "Iniciar atendimento de comanda" at bounding box center [368, 216] width 189 height 27
click at [393, 222] on button "Iniciar atendimento de comanda" at bounding box center [411, 217] width 83 height 14
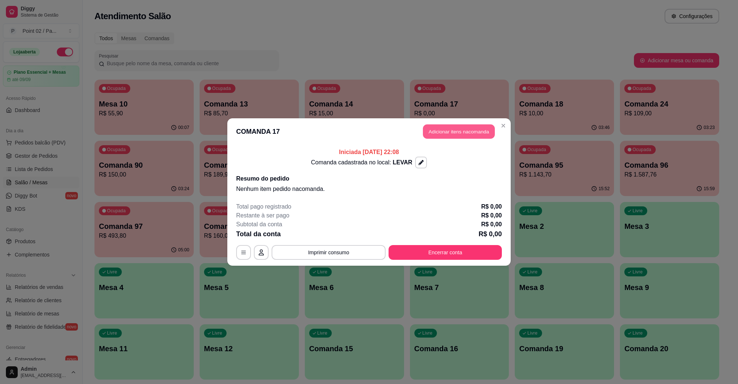
click at [461, 136] on button "Adicionar itens na comanda" at bounding box center [459, 132] width 72 height 14
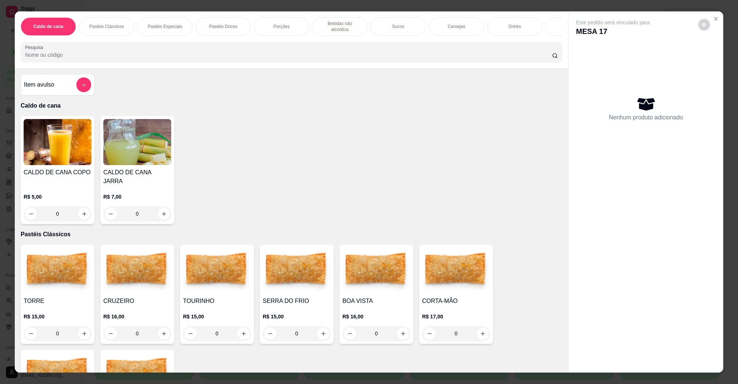
click at [284, 270] on img at bounding box center [297, 271] width 68 height 46
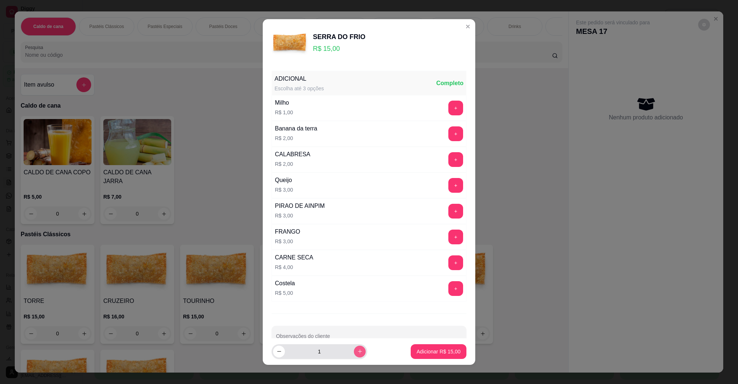
click at [354, 354] on button "increase-product-quantity" at bounding box center [360, 352] width 12 height 12
type input "2"
click at [353, 335] on div at bounding box center [369, 336] width 186 height 15
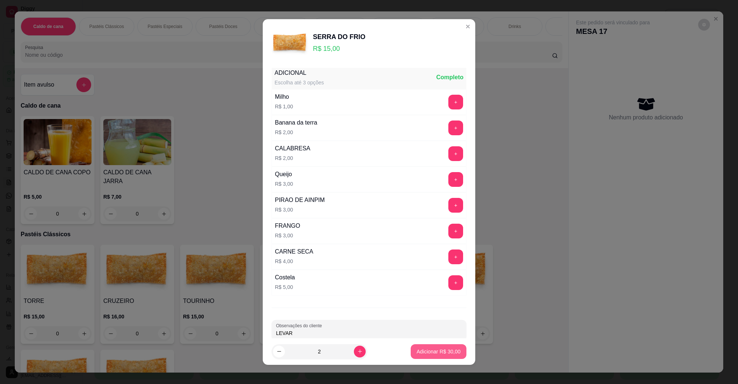
type input "LEVAR"
click at [431, 355] on p "Adicionar R$ 30,00" at bounding box center [438, 351] width 44 height 7
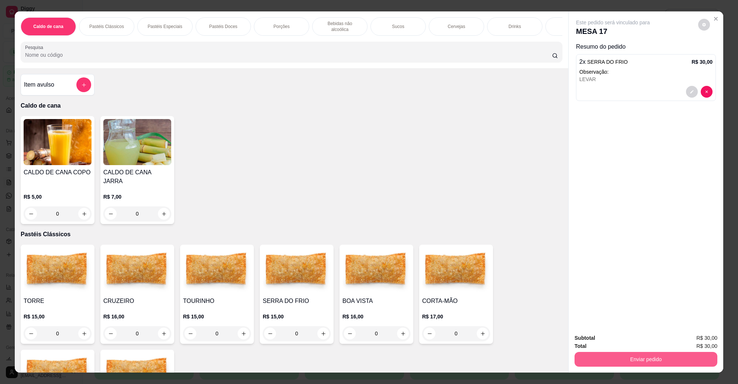
click at [601, 366] on button "Enviar pedido" at bounding box center [645, 359] width 143 height 15
click at [602, 345] on button "Não registrar e enviar pedido" at bounding box center [621, 342] width 75 height 14
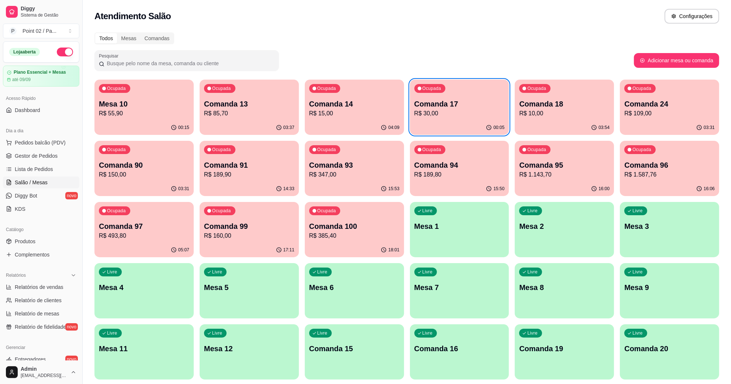
click at [146, 93] on div "Ocupada Mesa 10 R$ 55,90" at bounding box center [143, 100] width 99 height 41
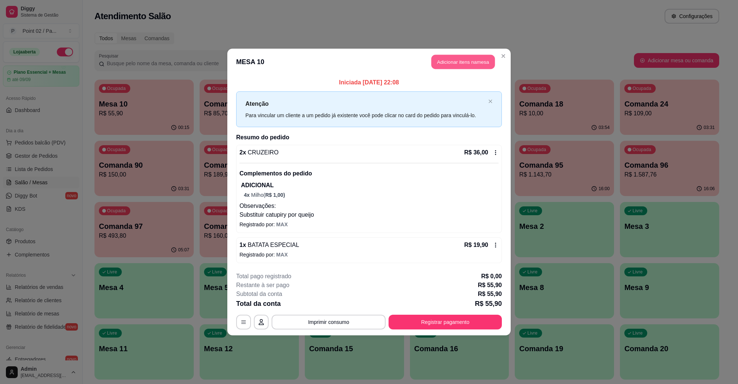
click at [453, 59] on button "Adicionar itens na mesa" at bounding box center [462, 62] width 63 height 14
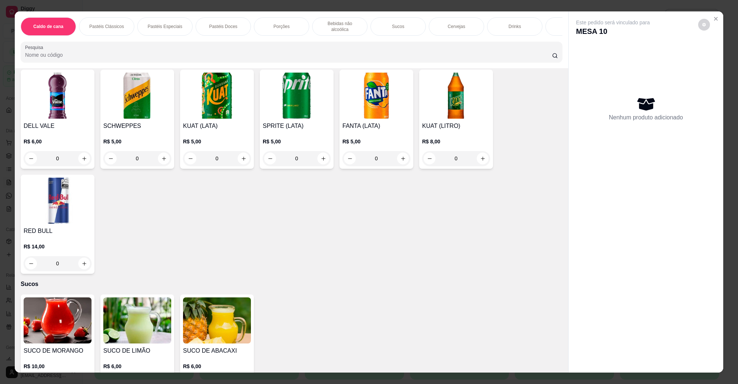
scroll to position [968, 0]
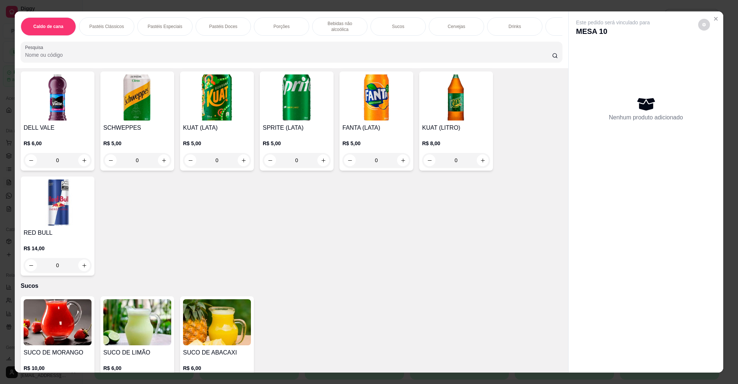
click at [450, 113] on div "KUAT (LITRO) R$ 8,00 0" at bounding box center [456, 121] width 74 height 99
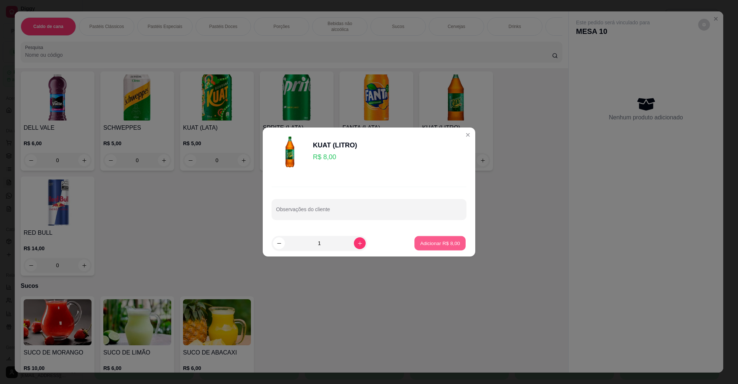
click at [432, 236] on button "Adicionar R$ 8,00" at bounding box center [439, 243] width 51 height 14
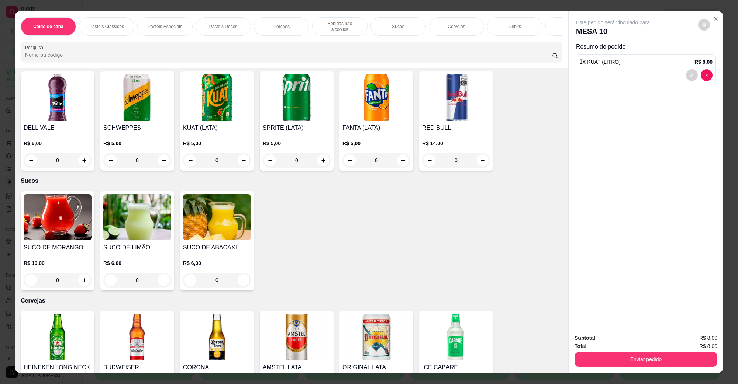
click at [649, 362] on button "Enviar pedido" at bounding box center [645, 359] width 143 height 15
click at [622, 347] on button "Não registrar e enviar pedido" at bounding box center [621, 342] width 77 height 14
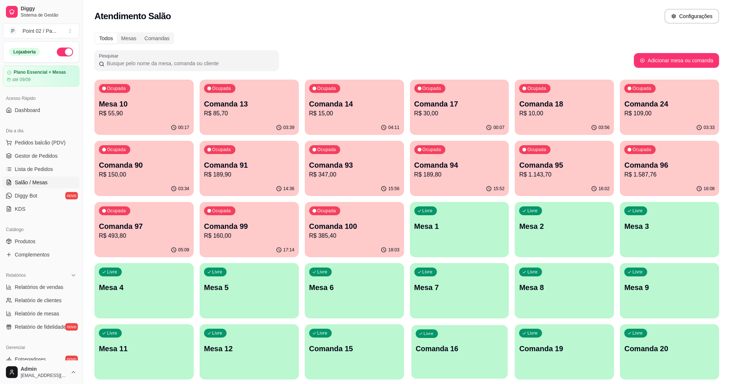
click at [475, 343] on div "Livre Comanda 16" at bounding box center [459, 347] width 96 height 45
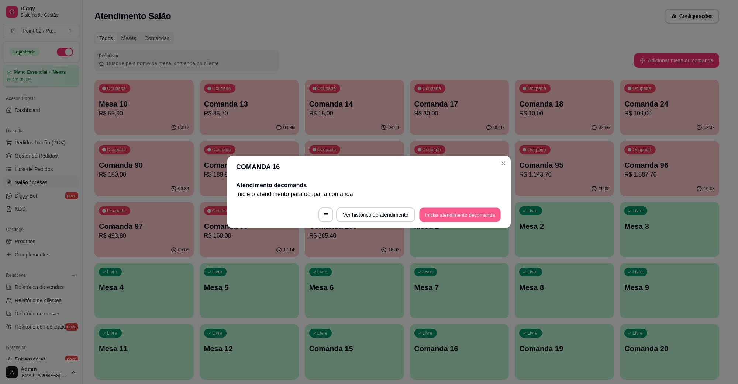
click at [483, 212] on button "Iniciar atendimento de comanda" at bounding box center [460, 215] width 82 height 14
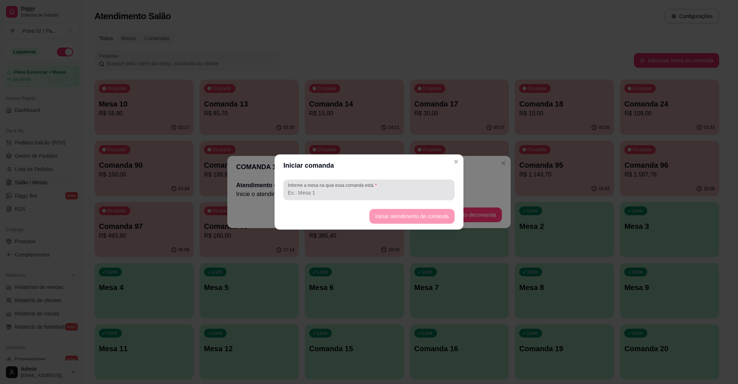
click at [430, 202] on div "Informe a mesa na qual essa comanda está." at bounding box center [368, 190] width 189 height 27
click at [430, 189] on input "Informe a mesa na qual essa comanda está." at bounding box center [369, 192] width 162 height 7
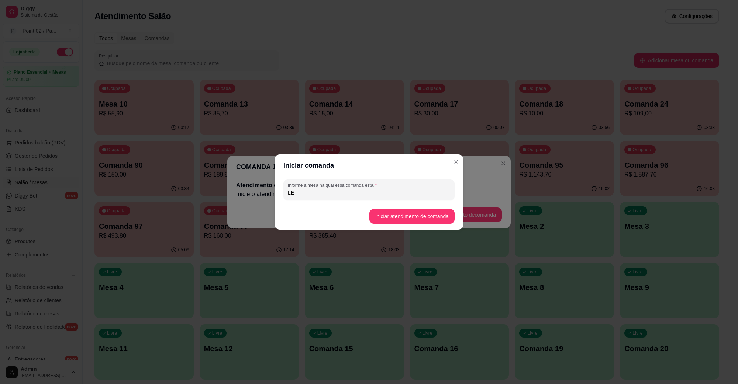
type input "L"
type input "M"
type input "I"
type input "[PERSON_NAME]"
click at [413, 216] on button "Iniciar atendimento de comanda" at bounding box center [411, 217] width 83 height 14
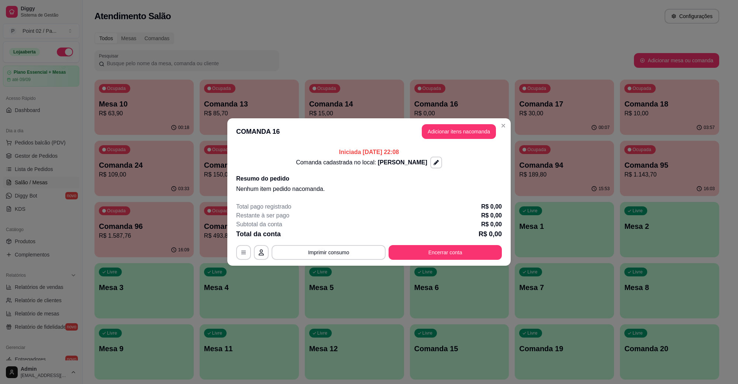
click at [460, 120] on header "COMANDA 16 Adicionar itens na comanda" at bounding box center [368, 131] width 283 height 27
click at [460, 124] on button "Adicionar itens na comanda" at bounding box center [459, 131] width 74 height 15
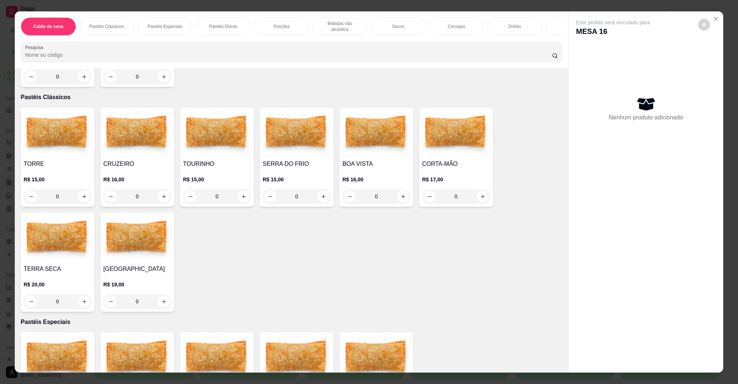
scroll to position [92, 0]
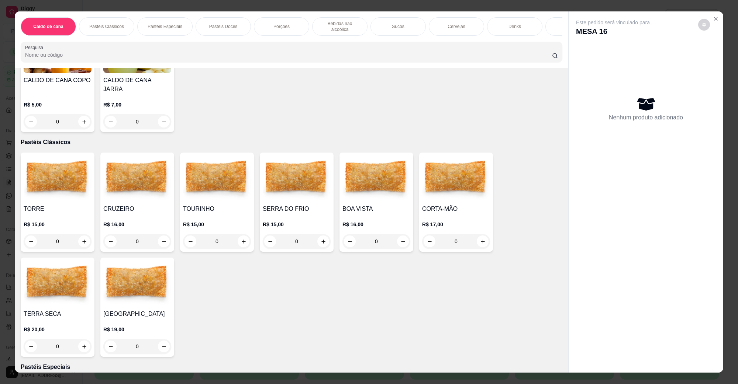
click at [438, 181] on img at bounding box center [456, 179] width 68 height 46
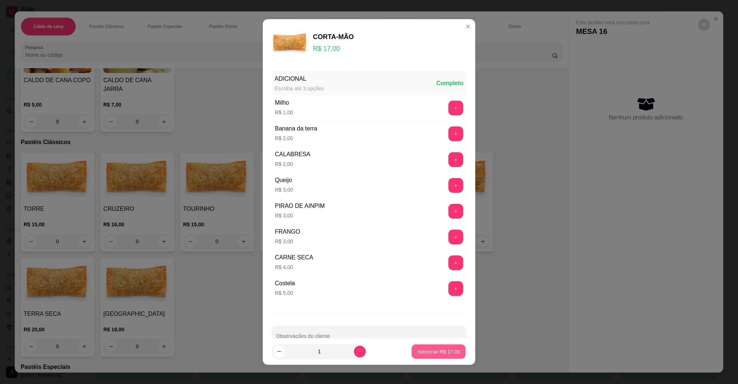
click at [427, 353] on p "Adicionar R$ 17,00" at bounding box center [438, 351] width 43 height 7
type input "1"
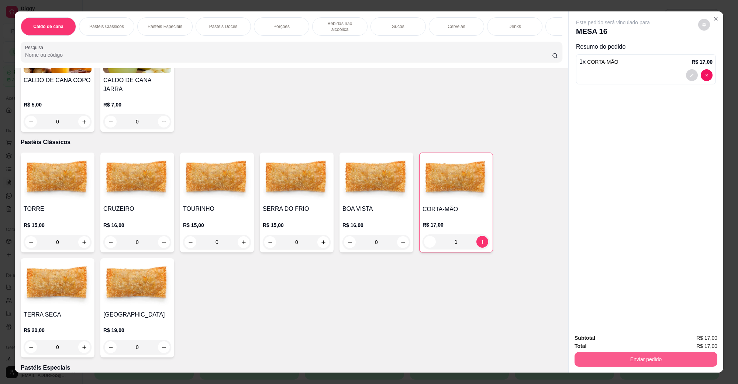
click at [611, 360] on button "Enviar pedido" at bounding box center [645, 359] width 143 height 15
click at [611, 348] on button "Não registrar e enviar pedido" at bounding box center [621, 342] width 77 height 14
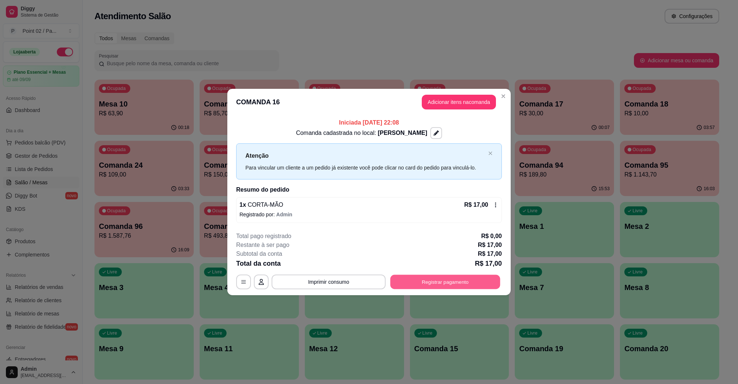
click at [448, 289] on button "Registrar pagamento" at bounding box center [445, 282] width 110 height 14
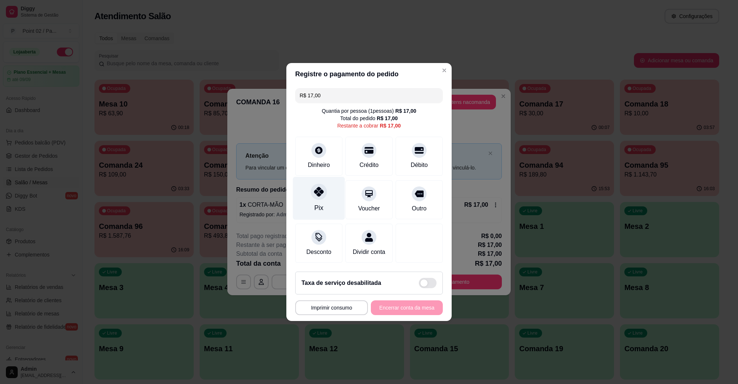
click at [325, 193] on div "Pix" at bounding box center [319, 198] width 52 height 43
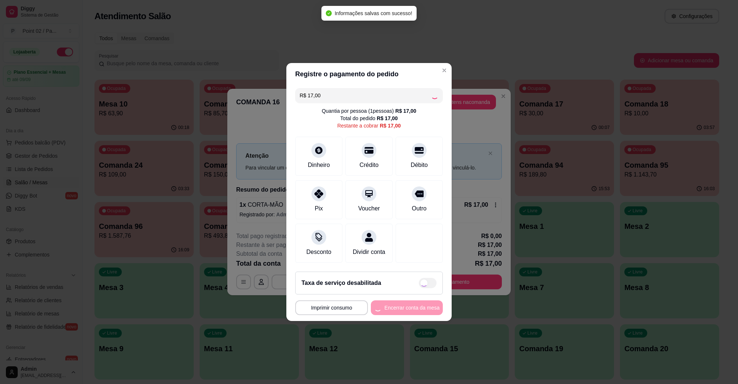
type input "R$ 0,00"
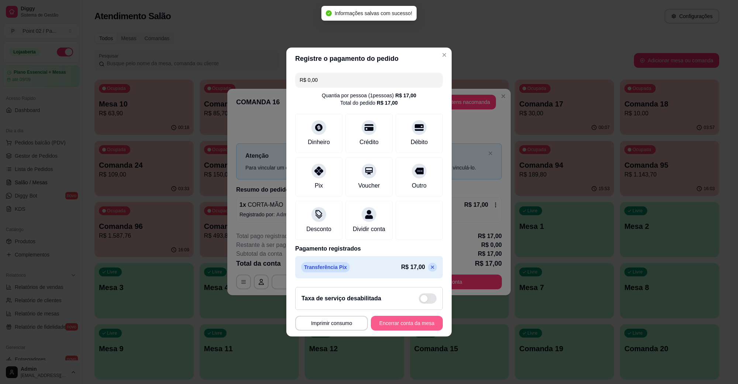
click at [404, 323] on button "Encerrar conta da mesa" at bounding box center [407, 323] width 72 height 15
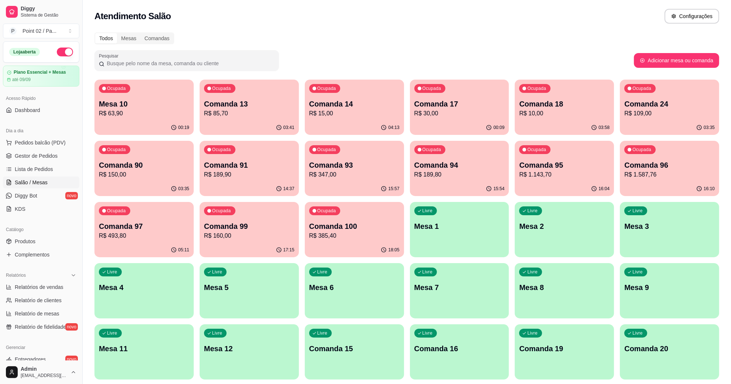
click at [462, 125] on div "00:09" at bounding box center [459, 128] width 99 height 14
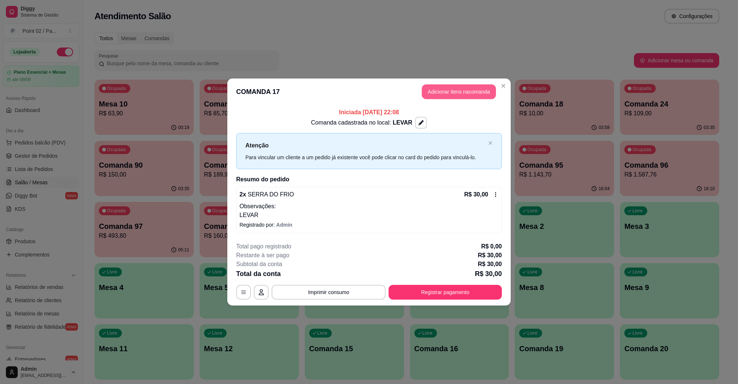
click at [464, 86] on button "Adicionar itens na comanda" at bounding box center [459, 91] width 74 height 15
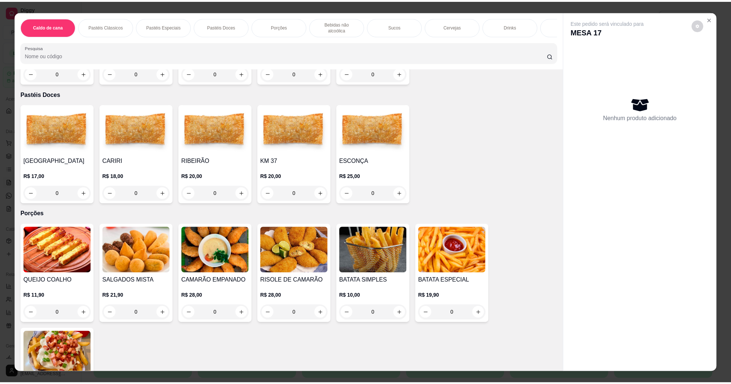
scroll to position [738, 0]
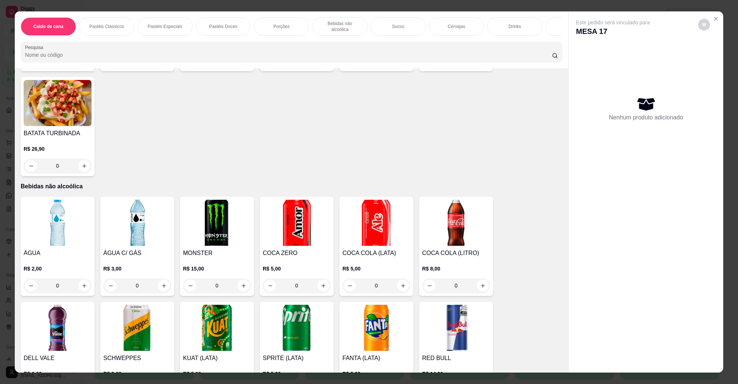
click at [355, 222] on img at bounding box center [376, 223] width 68 height 46
click at [272, 265] on p "R$ 5,00" at bounding box center [297, 268] width 68 height 7
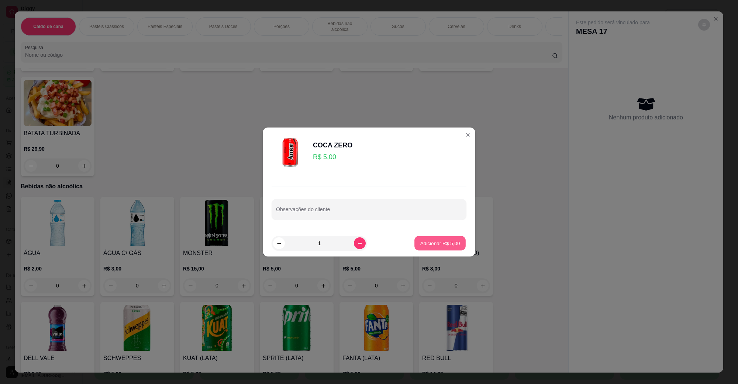
click at [447, 243] on p "Adicionar R$ 5,00" at bounding box center [440, 243] width 40 height 7
type input "1"
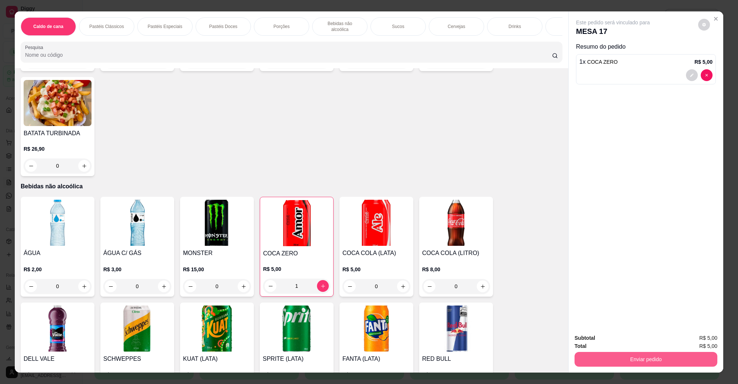
click at [600, 355] on button "Enviar pedido" at bounding box center [645, 359] width 143 height 15
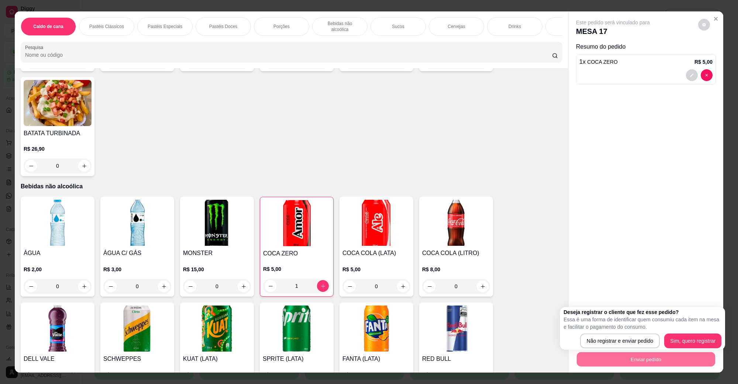
click at [599, 332] on div "Deseja registrar o cliente que fez esse pedido? Essa é uma forma de identificar…" at bounding box center [642, 329] width 158 height 40
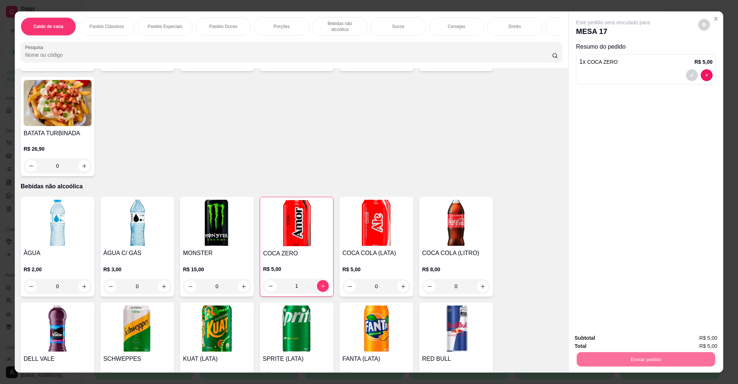
click at [611, 347] on button "Não registrar e enviar pedido" at bounding box center [621, 342] width 77 height 14
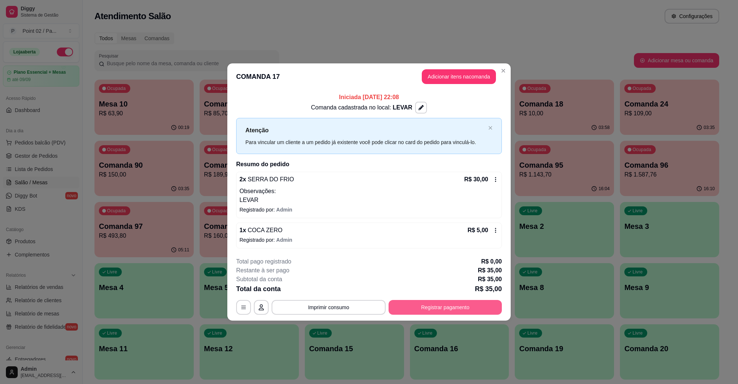
click at [470, 302] on button "Registrar pagamento" at bounding box center [444, 307] width 113 height 15
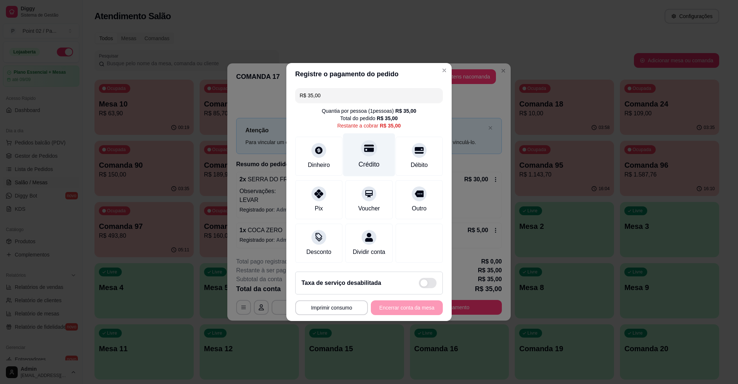
click at [364, 149] on div at bounding box center [369, 148] width 16 height 16
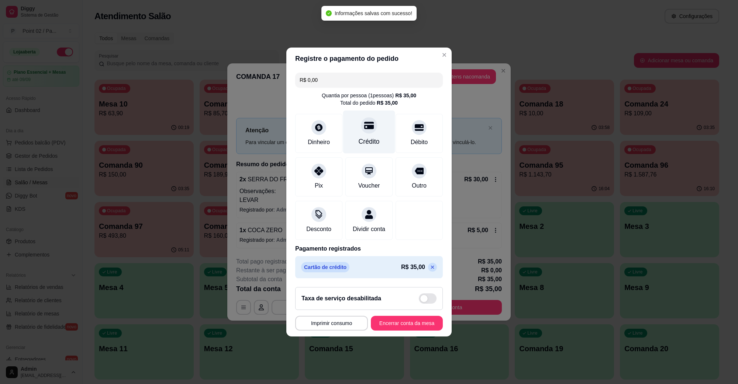
type input "R$ 0,00"
click at [390, 321] on button "Encerrar conta da mesa" at bounding box center [407, 324] width 70 height 14
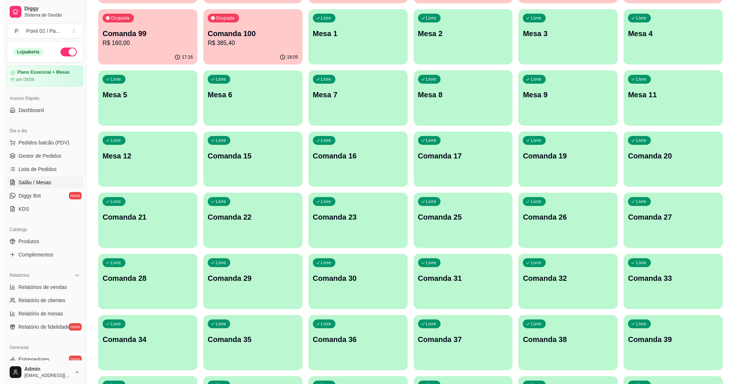
scroll to position [231, 0]
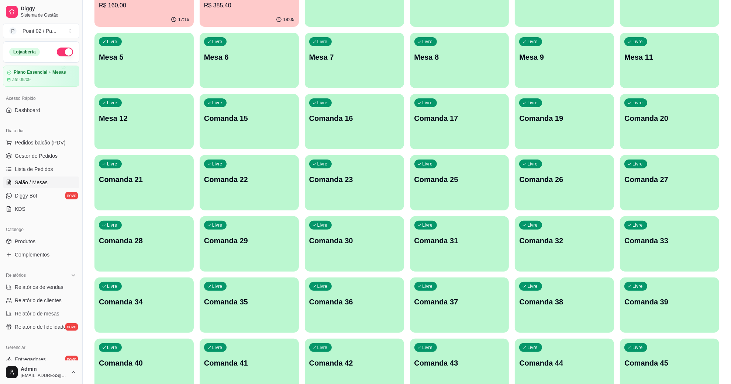
click at [349, 117] on p "Comanda 16" at bounding box center [354, 118] width 90 height 10
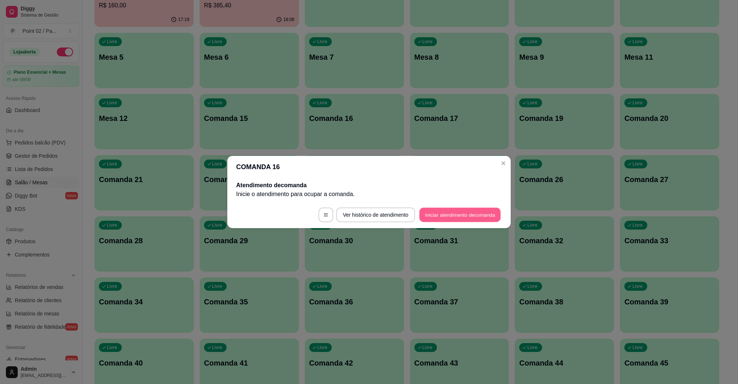
click at [465, 211] on button "Iniciar atendimento de comanda" at bounding box center [460, 215] width 82 height 14
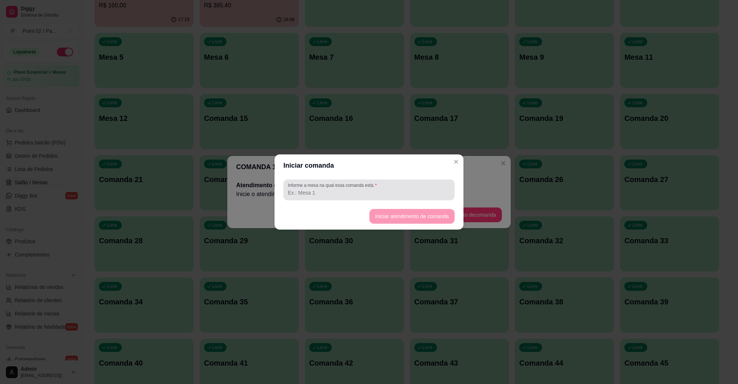
click at [399, 192] on input "Informe a mesa na qual essa comanda está." at bounding box center [369, 192] width 162 height 7
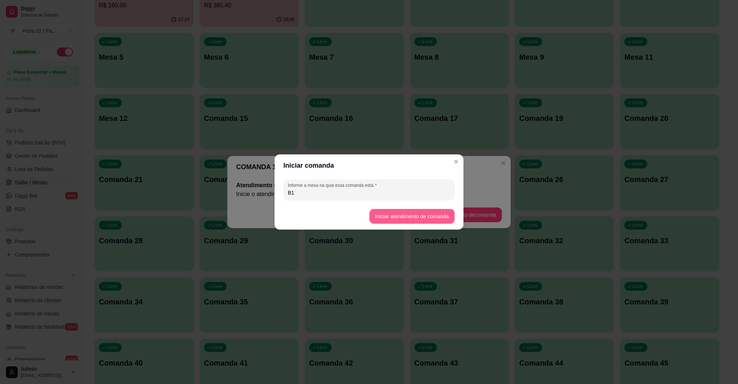
type input "B1"
click at [415, 215] on button "Iniciar atendimento de comanda" at bounding box center [411, 216] width 85 height 15
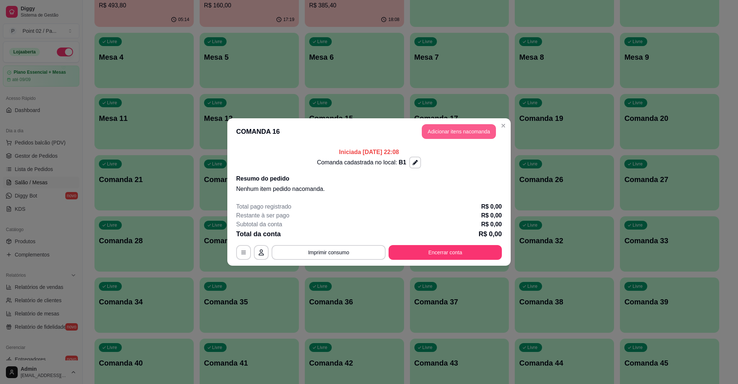
click at [448, 129] on button "Adicionar itens na comanda" at bounding box center [459, 131] width 74 height 15
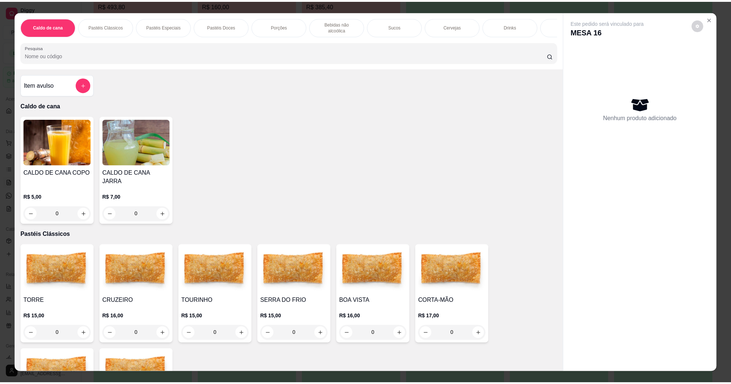
scroll to position [92, 0]
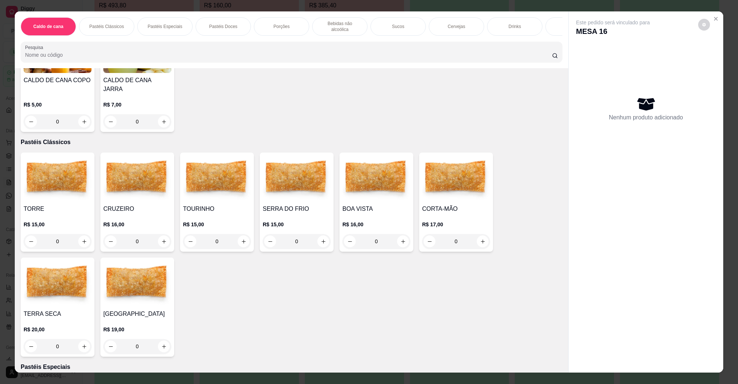
click at [301, 176] on img at bounding box center [297, 179] width 68 height 46
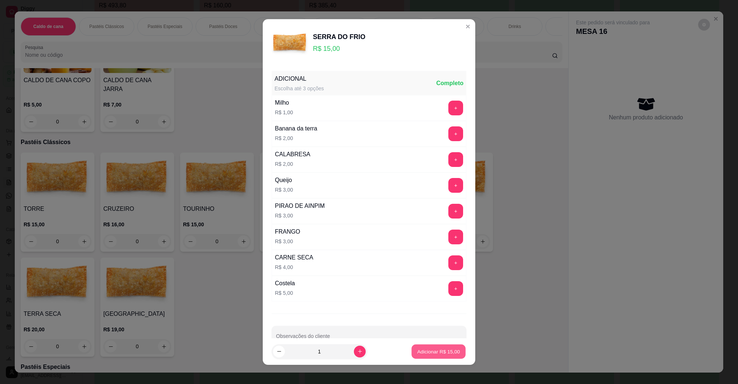
click at [430, 358] on button "Adicionar R$ 15,00" at bounding box center [438, 352] width 54 height 14
type input "1"
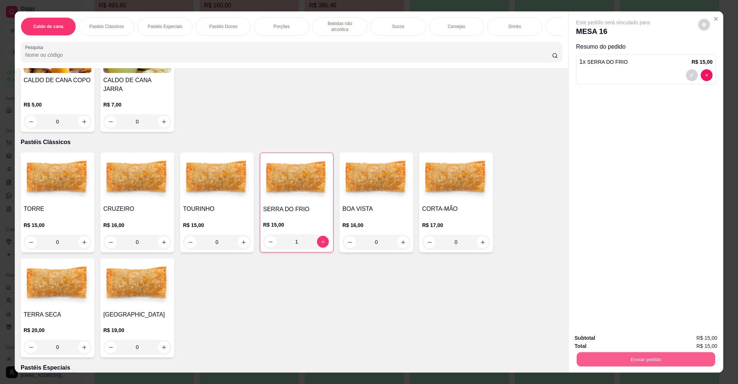
click at [602, 366] on button "Enviar pedido" at bounding box center [646, 359] width 138 height 14
click at [625, 342] on button "Não registrar e enviar pedido" at bounding box center [621, 342] width 77 height 14
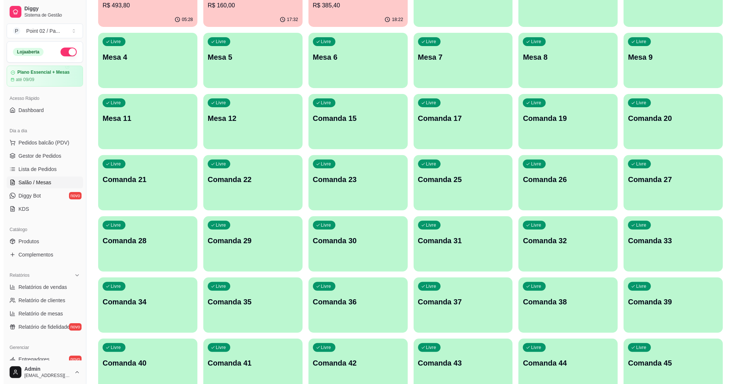
scroll to position [0, 0]
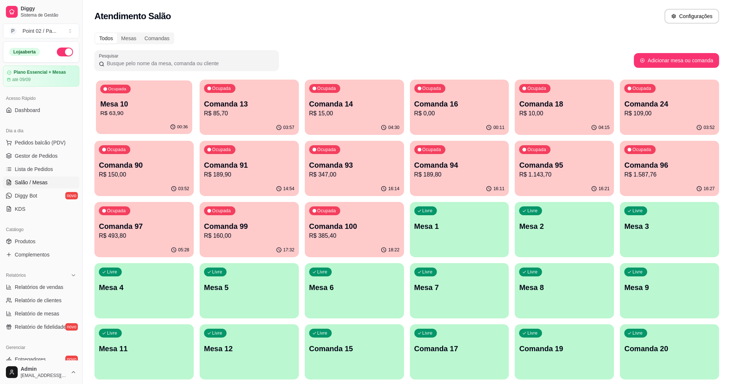
click at [164, 111] on p "R$ 63,90" at bounding box center [143, 113] width 87 height 8
click at [427, 115] on p "R$ 0,00" at bounding box center [459, 113] width 90 height 9
click at [355, 119] on div "Ocupada Comanda 14 R$ 15,00" at bounding box center [354, 100] width 99 height 41
click at [483, 101] on p "Comanda 16" at bounding box center [459, 104] width 90 height 10
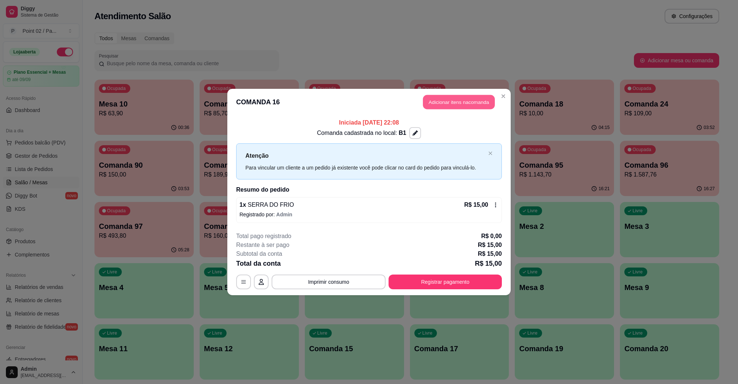
click at [449, 101] on button "Adicionar itens na comanda" at bounding box center [459, 102] width 72 height 14
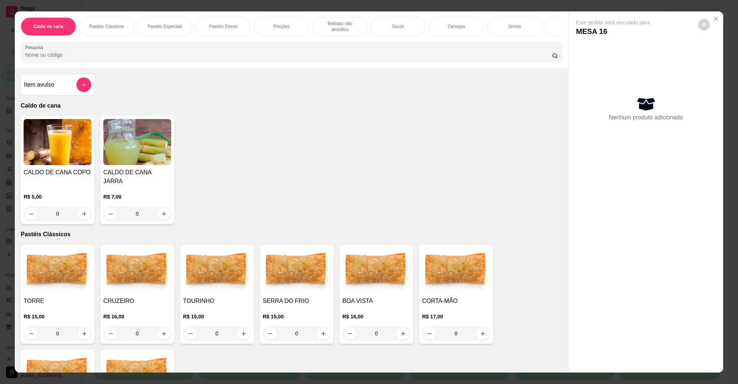
scroll to position [0, 155]
click at [182, 25] on p "Bebidas não alcoólica" at bounding box center [184, 27] width 43 height 12
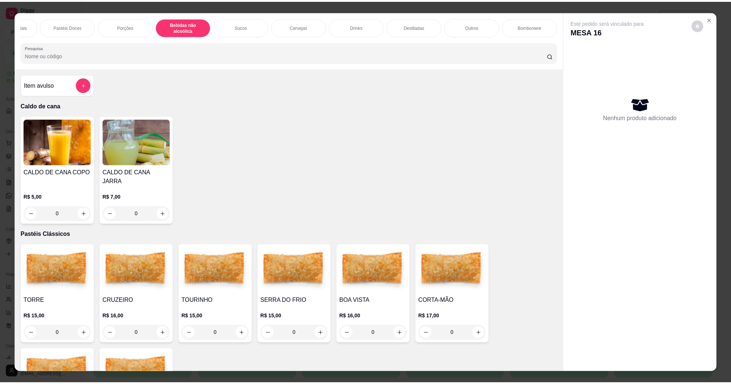
scroll to position [12, 0]
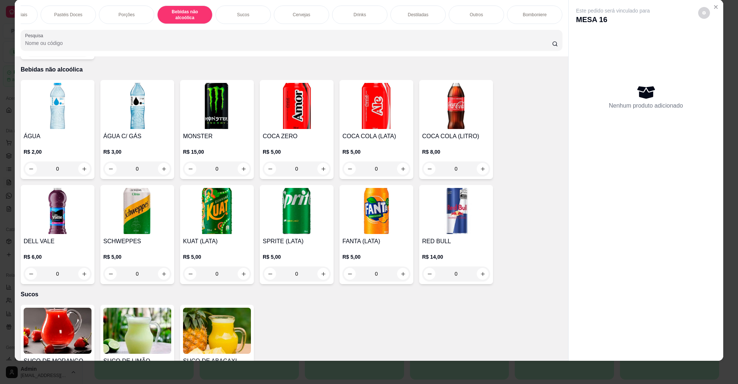
click at [356, 121] on img at bounding box center [376, 106] width 68 height 46
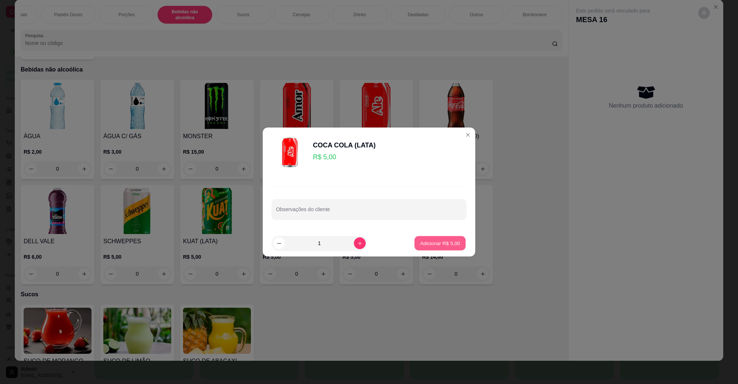
click at [438, 246] on p "Adicionar R$ 5,00" at bounding box center [440, 243] width 40 height 7
type input "1"
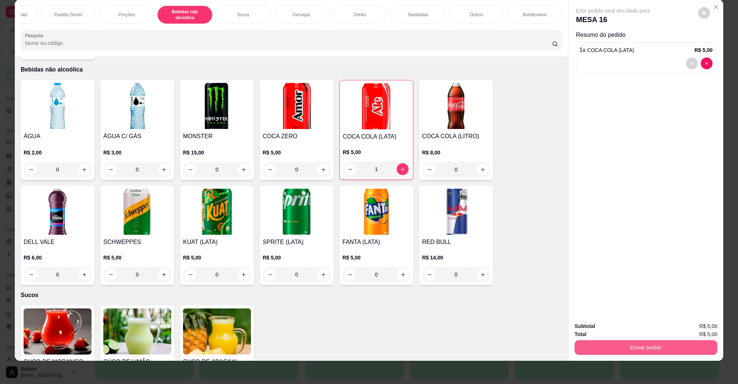
click at [620, 350] on button "Enviar pedido" at bounding box center [645, 348] width 143 height 15
click at [590, 325] on button "Não registrar e enviar pedido" at bounding box center [621, 330] width 77 height 14
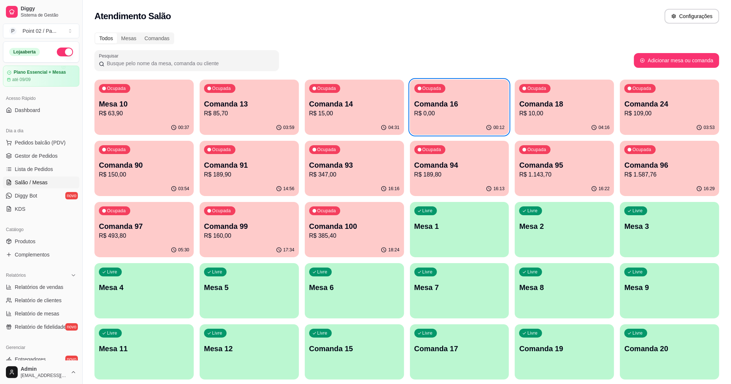
click at [182, 110] on p "R$ 63,90" at bounding box center [144, 113] width 90 height 9
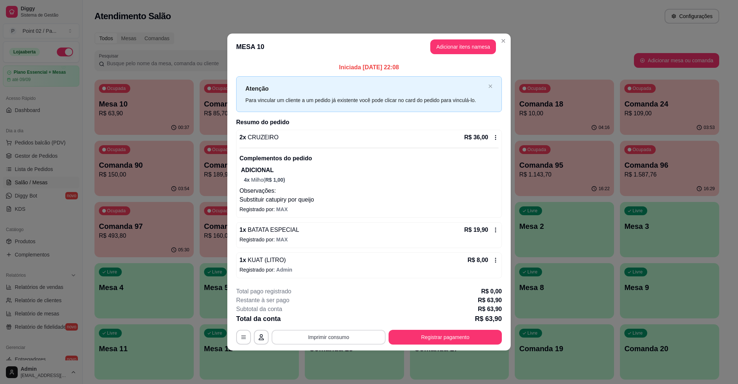
click at [325, 336] on button "Imprimir consumo" at bounding box center [329, 337] width 114 height 15
click at [338, 318] on button "IMPRESSORA" at bounding box center [331, 320] width 52 height 11
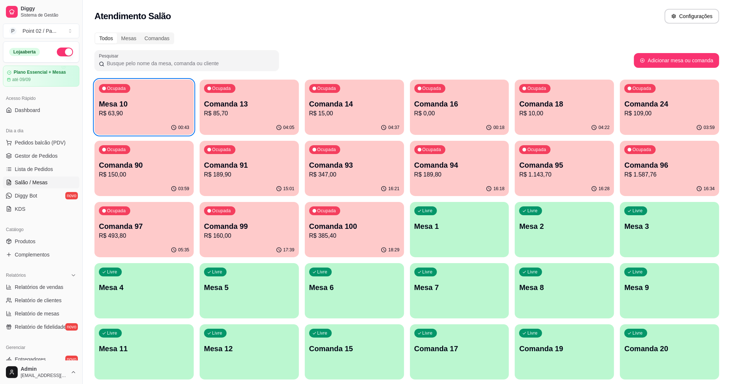
click at [115, 115] on p "R$ 63,90" at bounding box center [144, 113] width 90 height 9
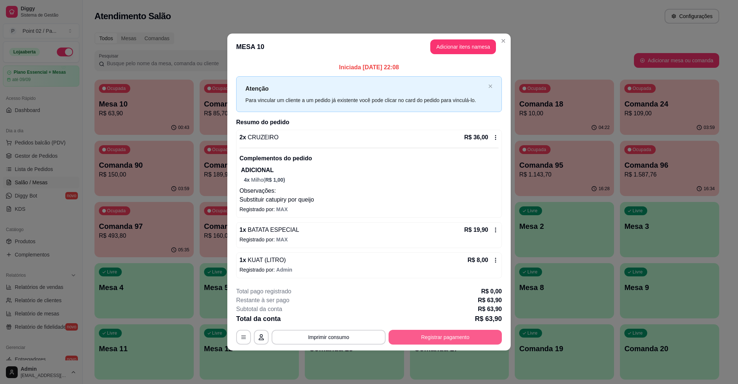
click at [431, 338] on button "Registrar pagamento" at bounding box center [444, 337] width 113 height 15
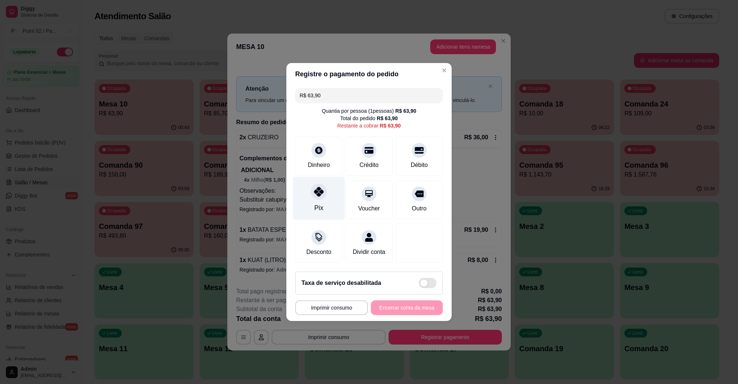
click at [315, 193] on div at bounding box center [319, 192] width 16 height 16
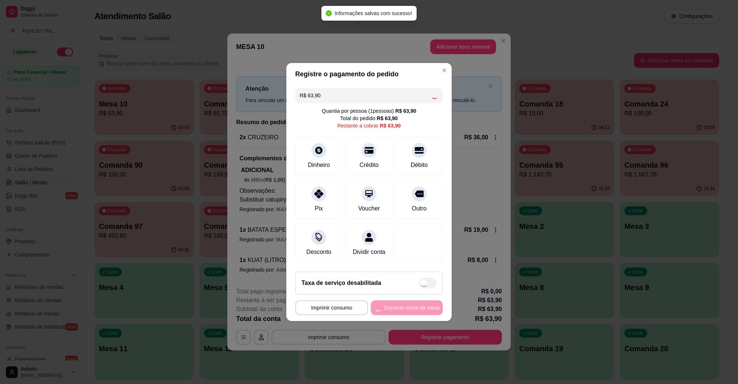
type input "R$ 0,00"
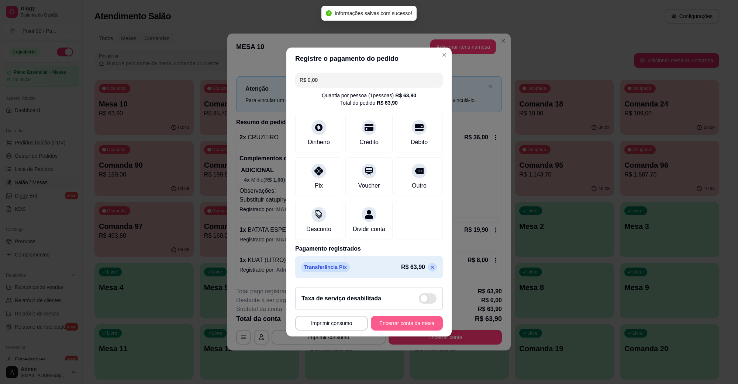
click at [415, 323] on button "Encerrar conta da mesa" at bounding box center [407, 323] width 72 height 15
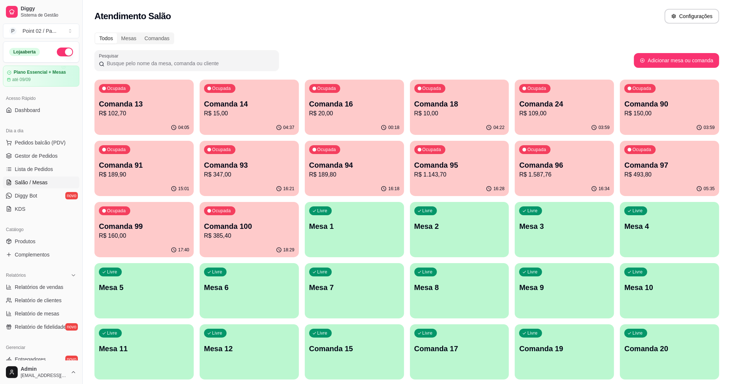
click at [224, 115] on p "R$ 15,00" at bounding box center [249, 113] width 90 height 9
click at [327, 107] on p "Comanda 16" at bounding box center [354, 104] width 90 height 10
click at [367, 100] on p "Comanda 16" at bounding box center [354, 104] width 90 height 10
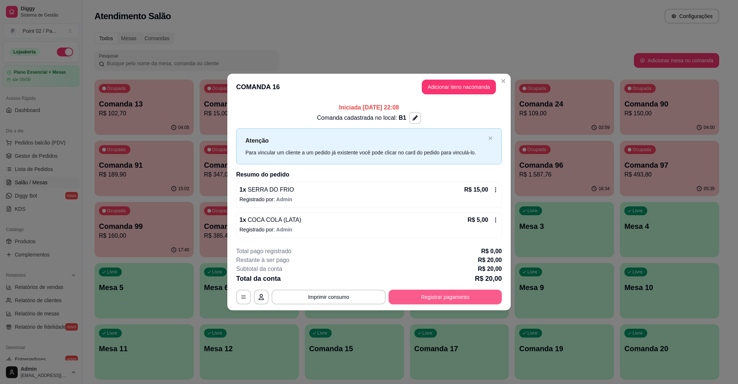
click at [450, 294] on button "Registrar pagamento" at bounding box center [444, 297] width 113 height 15
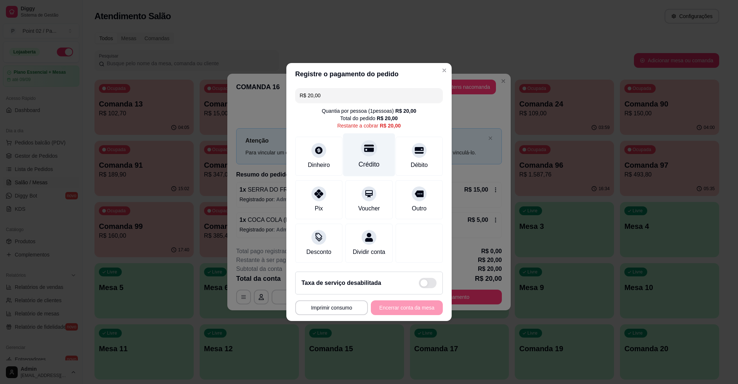
click at [365, 150] on div at bounding box center [369, 148] width 16 height 16
type input "R$ 0,00"
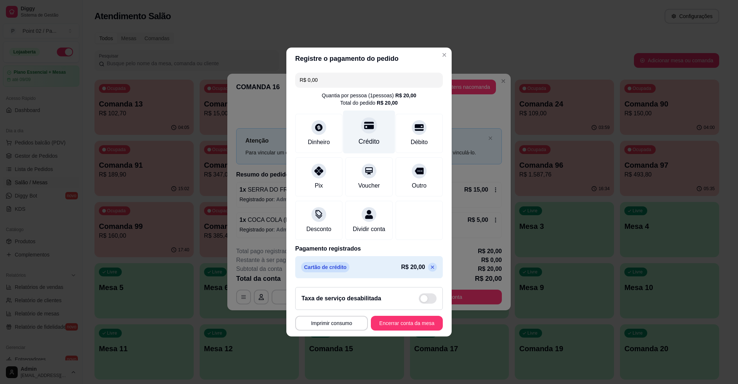
click at [359, 137] on div "Crédito" at bounding box center [369, 142] width 21 height 10
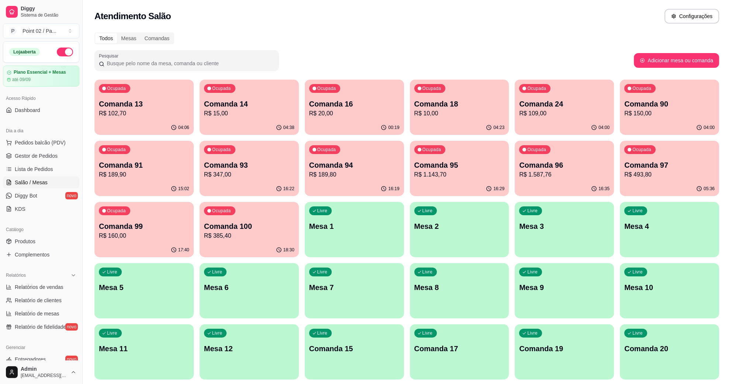
click at [344, 105] on p "Comanda 16" at bounding box center [354, 104] width 90 height 10
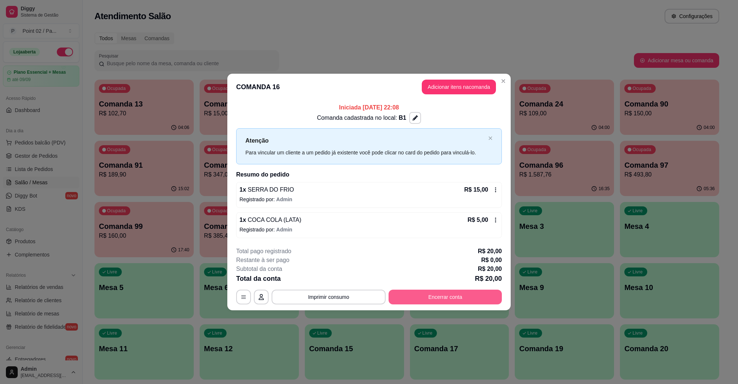
click at [436, 304] on button "Encerrar conta" at bounding box center [444, 297] width 113 height 15
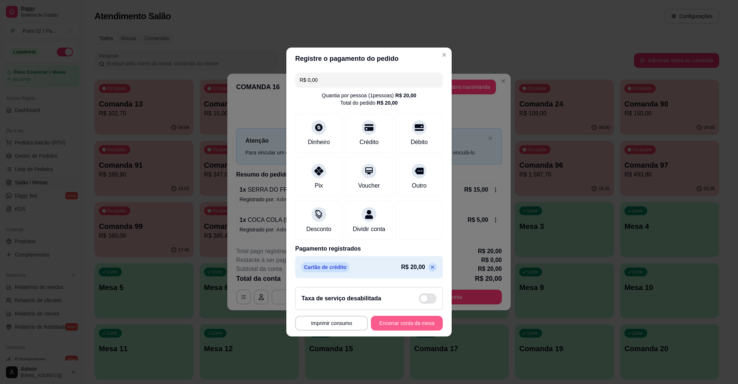
click at [407, 331] on button "Encerrar conta da mesa" at bounding box center [407, 323] width 72 height 15
